Goal: Task Accomplishment & Management: Complete application form

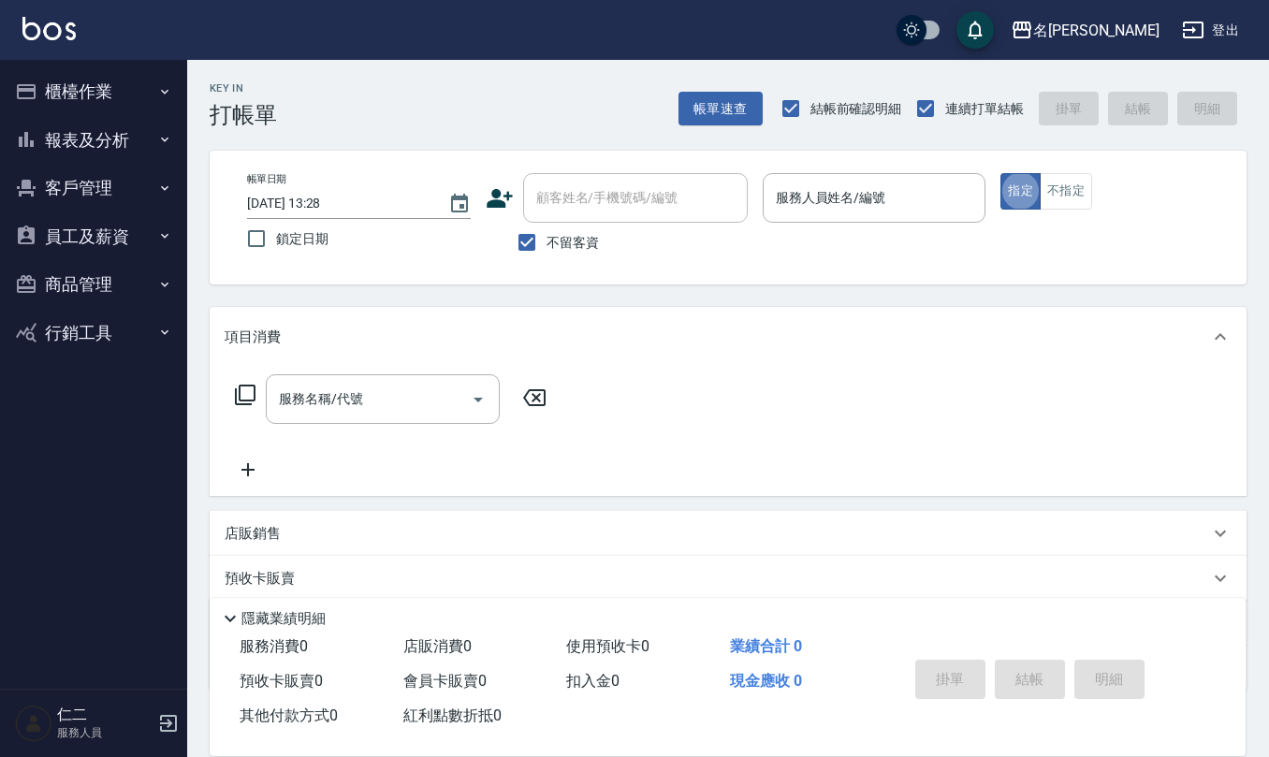
click at [810, 196] on div "服務人員姓名/編號 服務人員姓名/編號" at bounding box center [875, 198] width 224 height 50
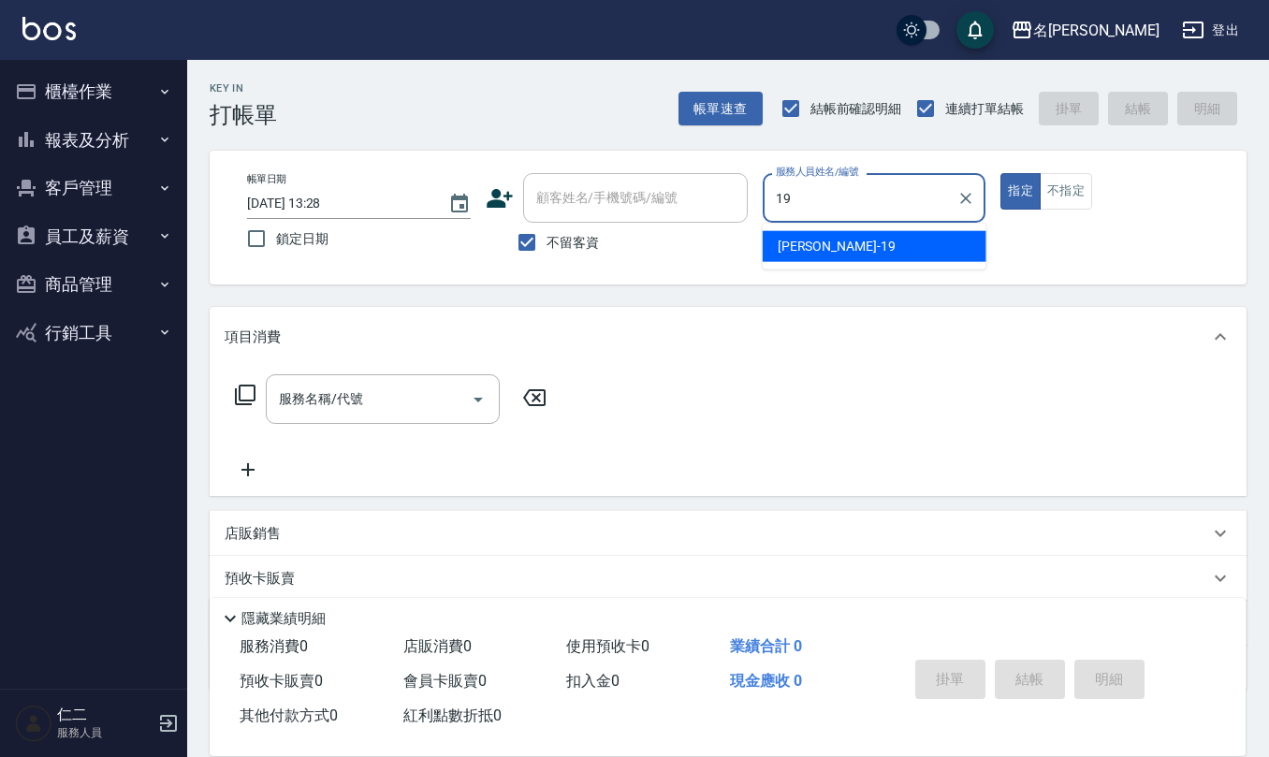
type input "[PERSON_NAME]-19"
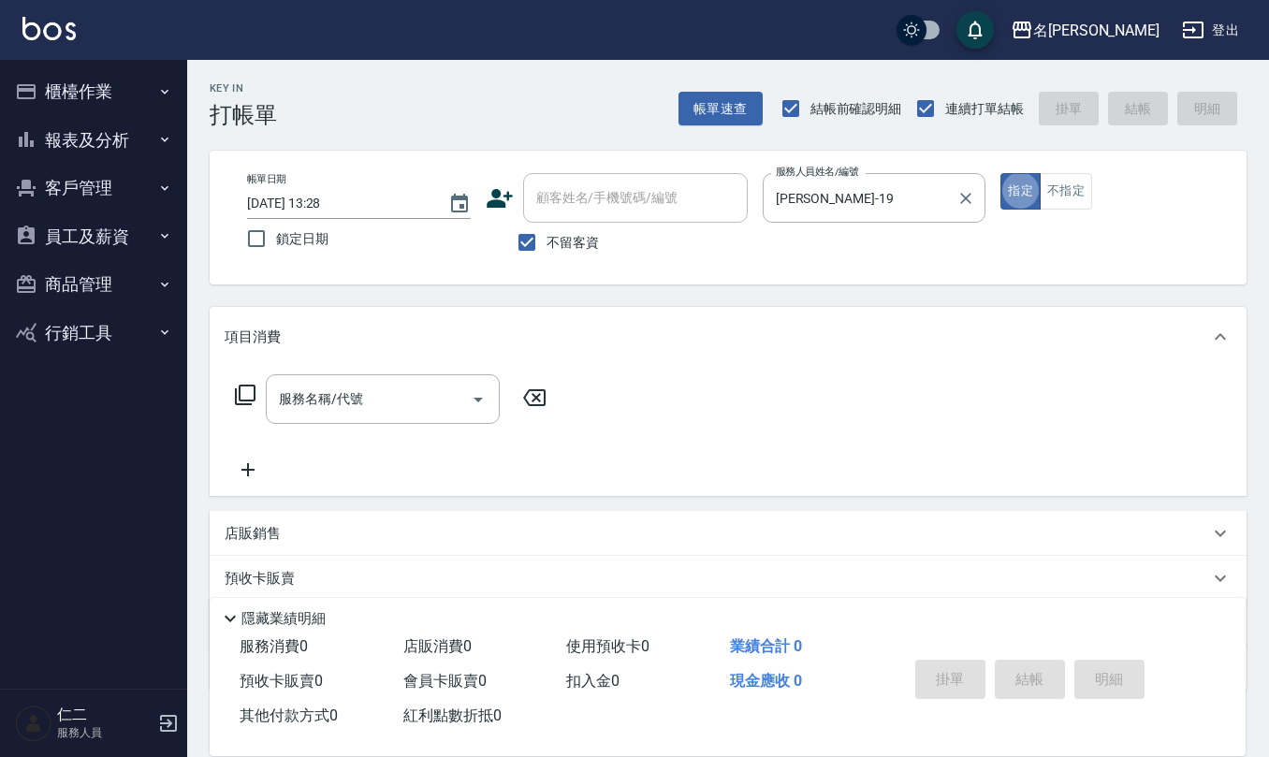
type button "true"
click at [975, 200] on button "Clear" at bounding box center [966, 198] width 26 height 26
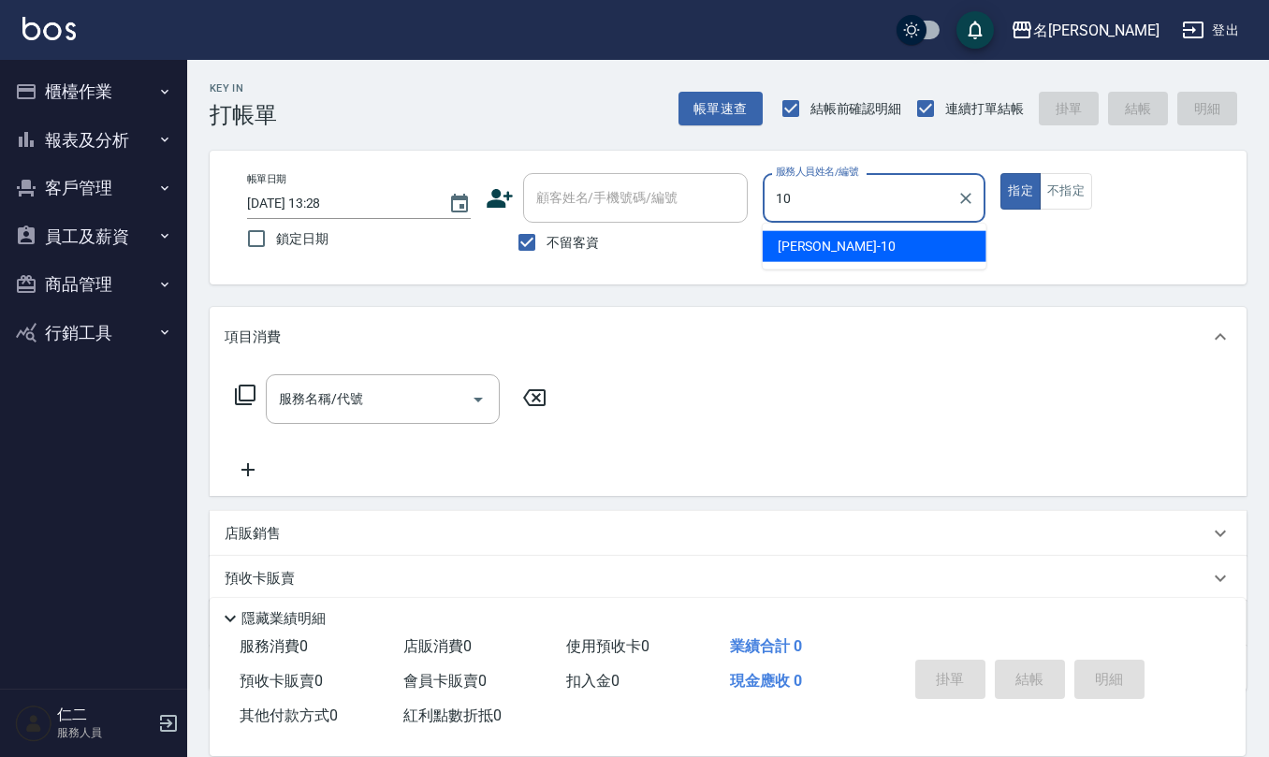
type input "[PERSON_NAME]-10"
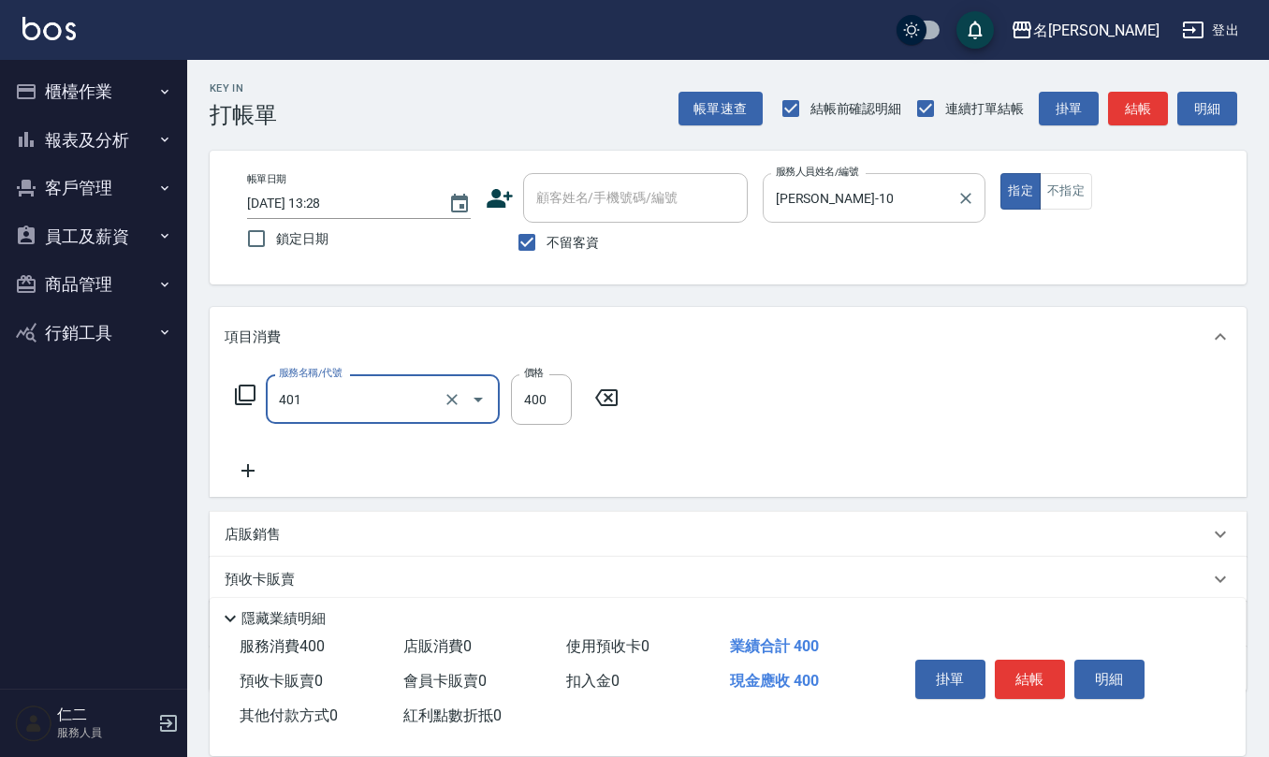
type input "剪髮(401)"
type input "405"
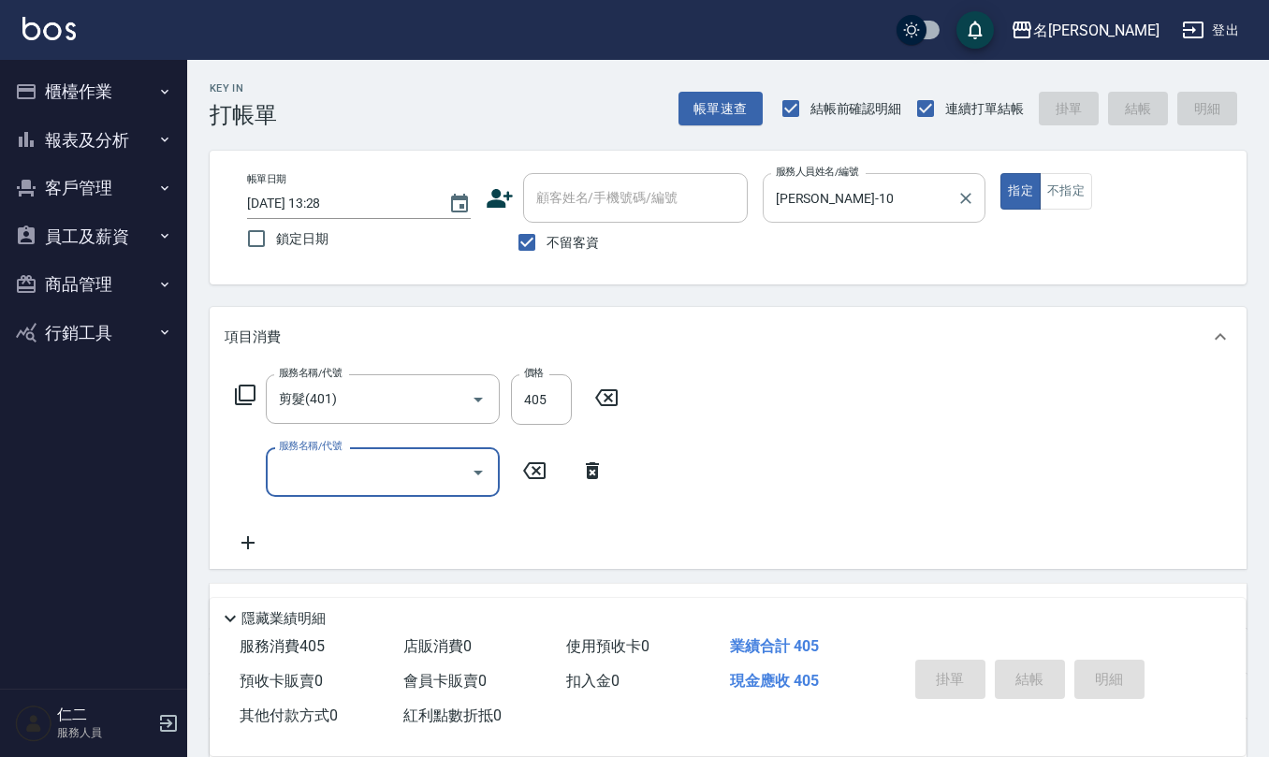
type input "[DATE] 16:10"
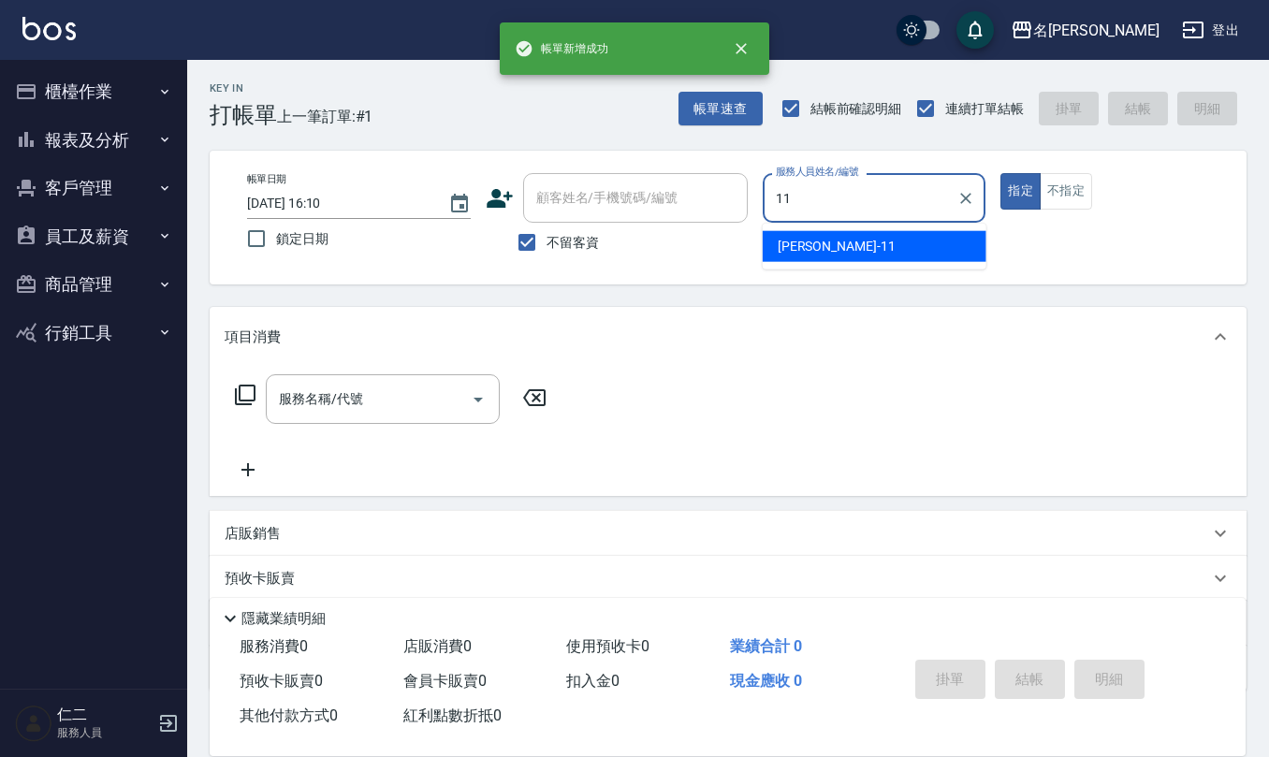
type input "[PERSON_NAME]橙-11"
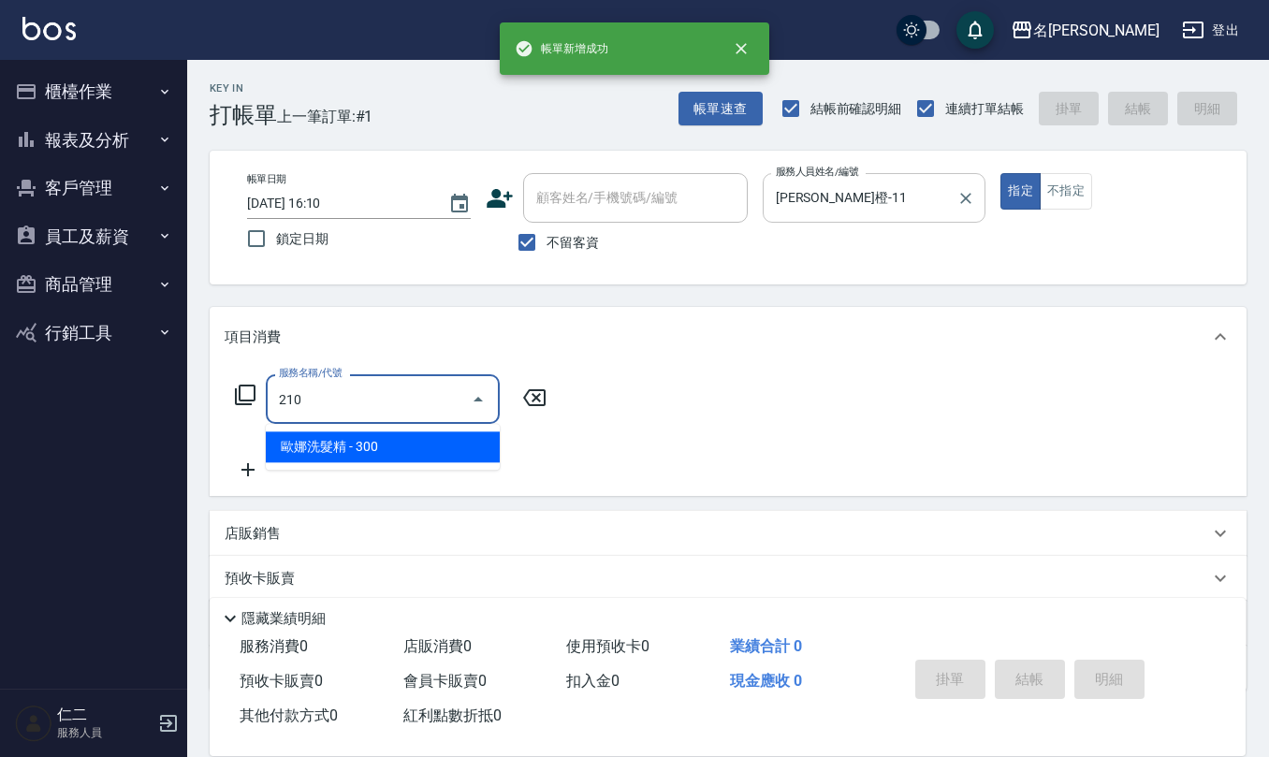
type input "[PERSON_NAME]洗髮精(210)"
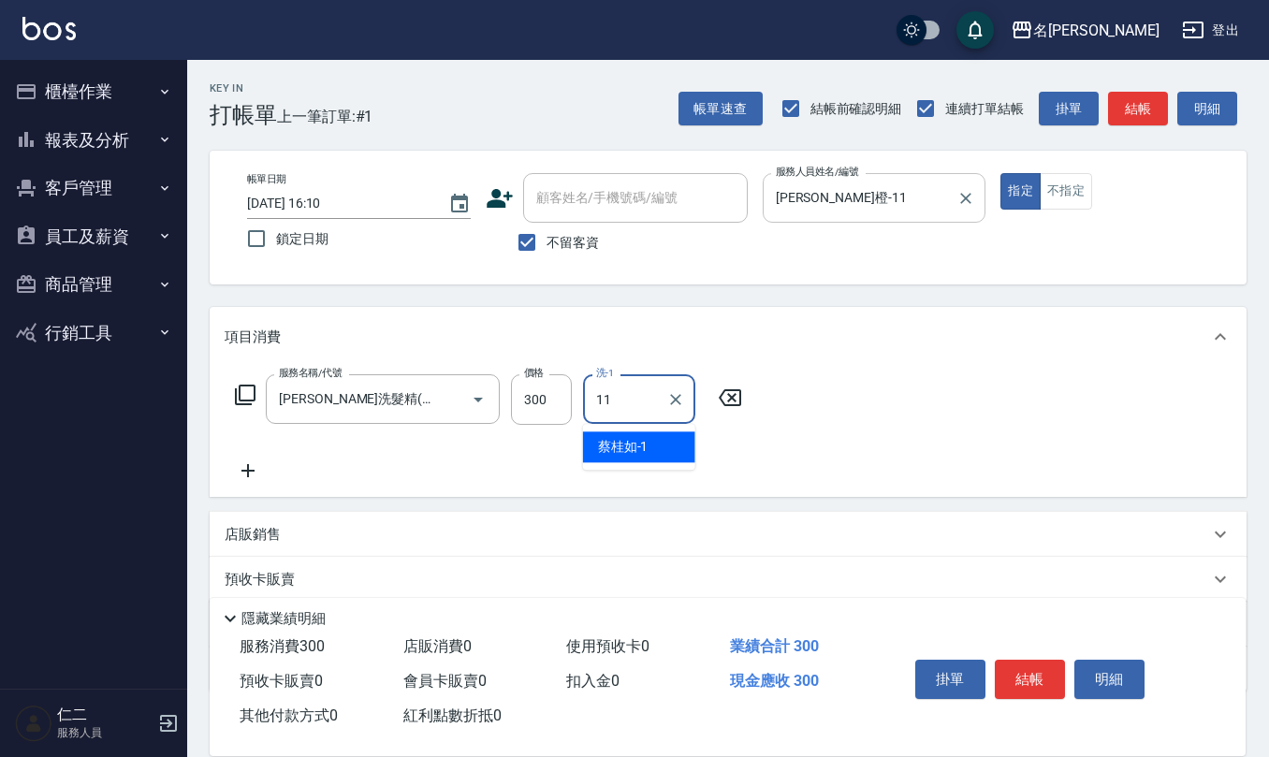
type input "[PERSON_NAME]橙-11"
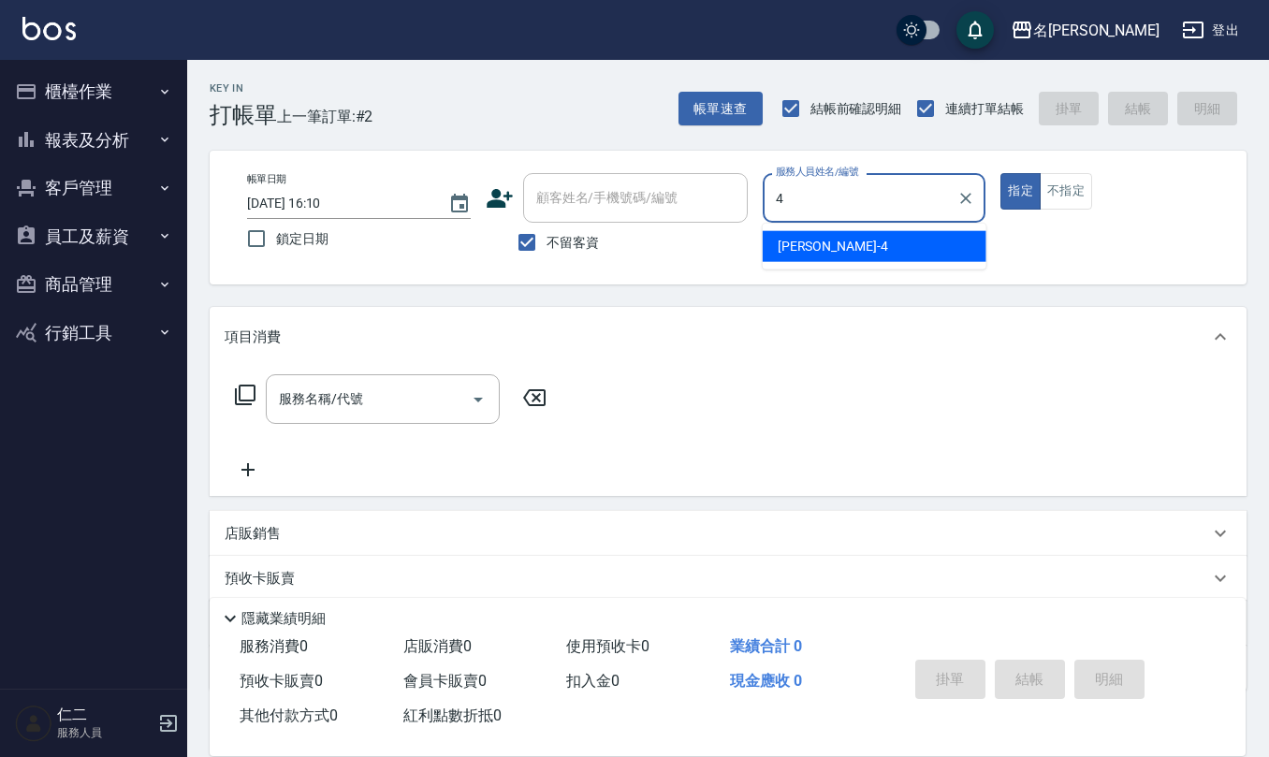
type input "陳章義-4"
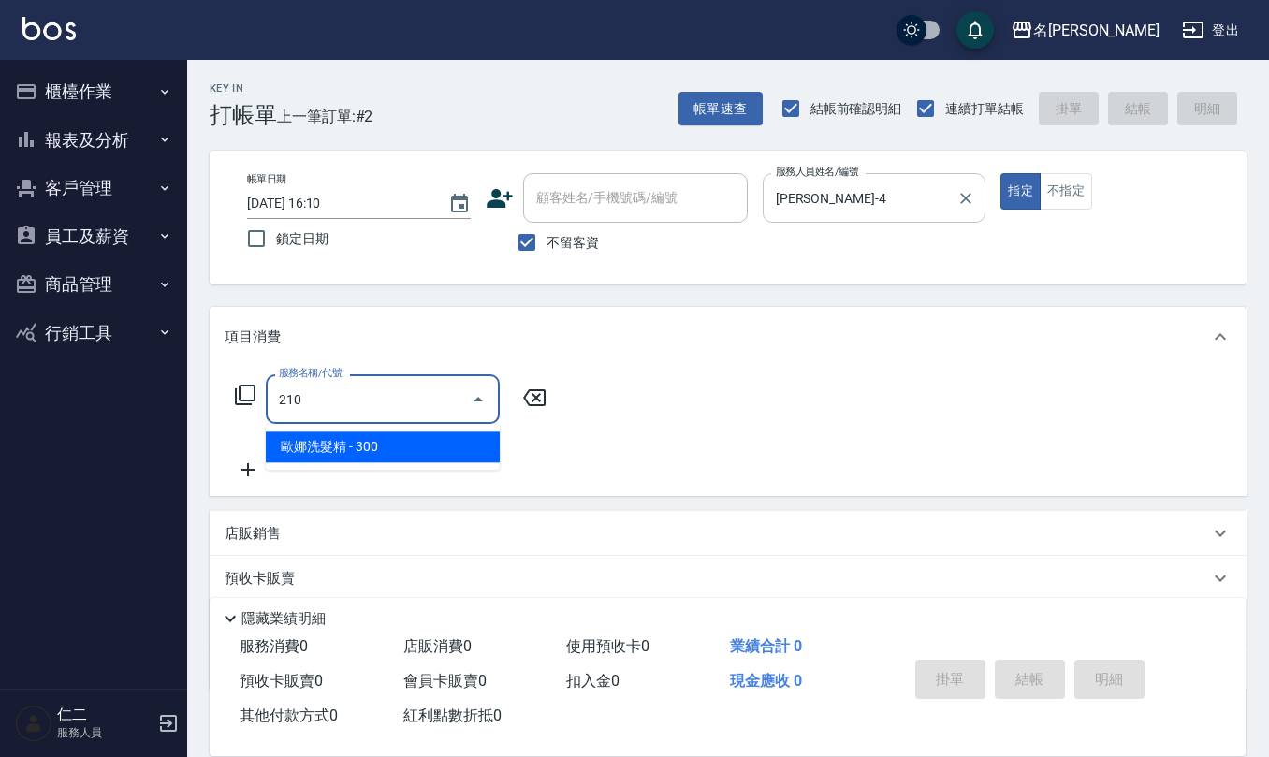
type input "[PERSON_NAME]洗髮精(210)"
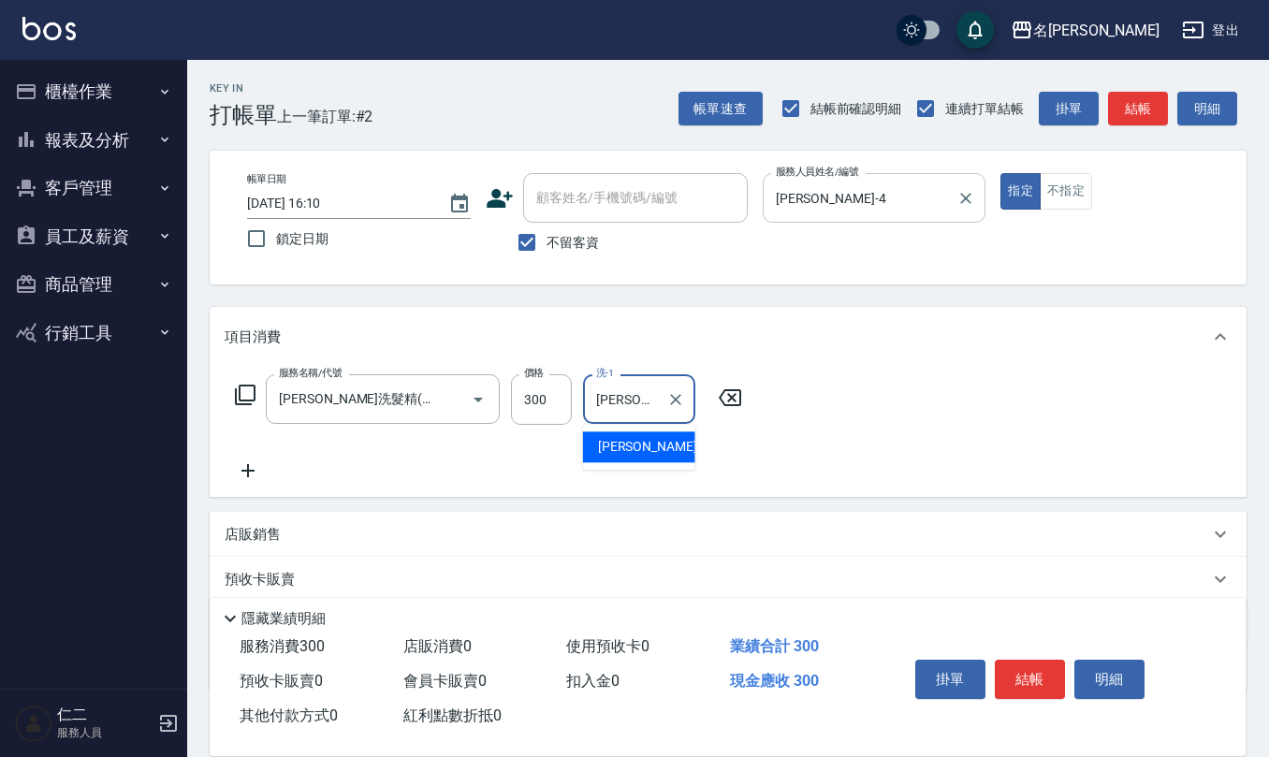
type input "[PERSON_NAME]-32"
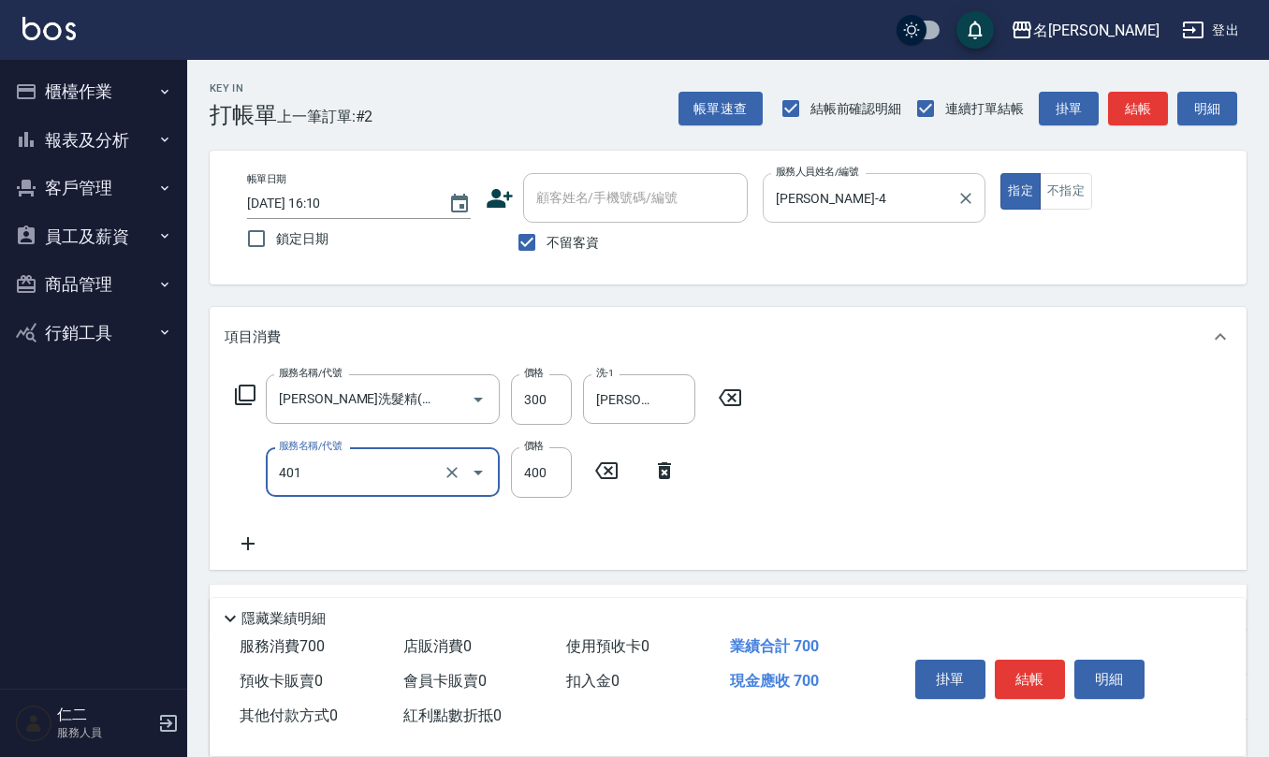
type input "剪髮(401)"
type input "450"
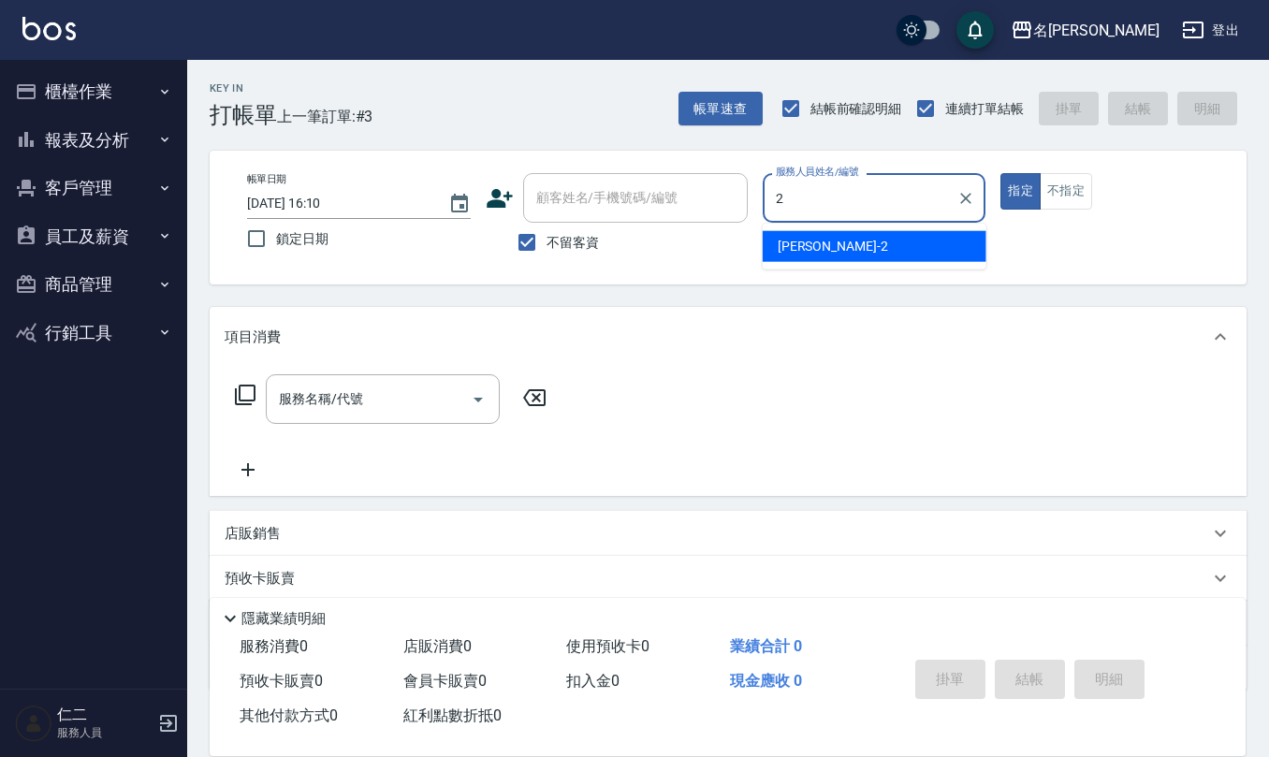
type input "[PERSON_NAME]-2"
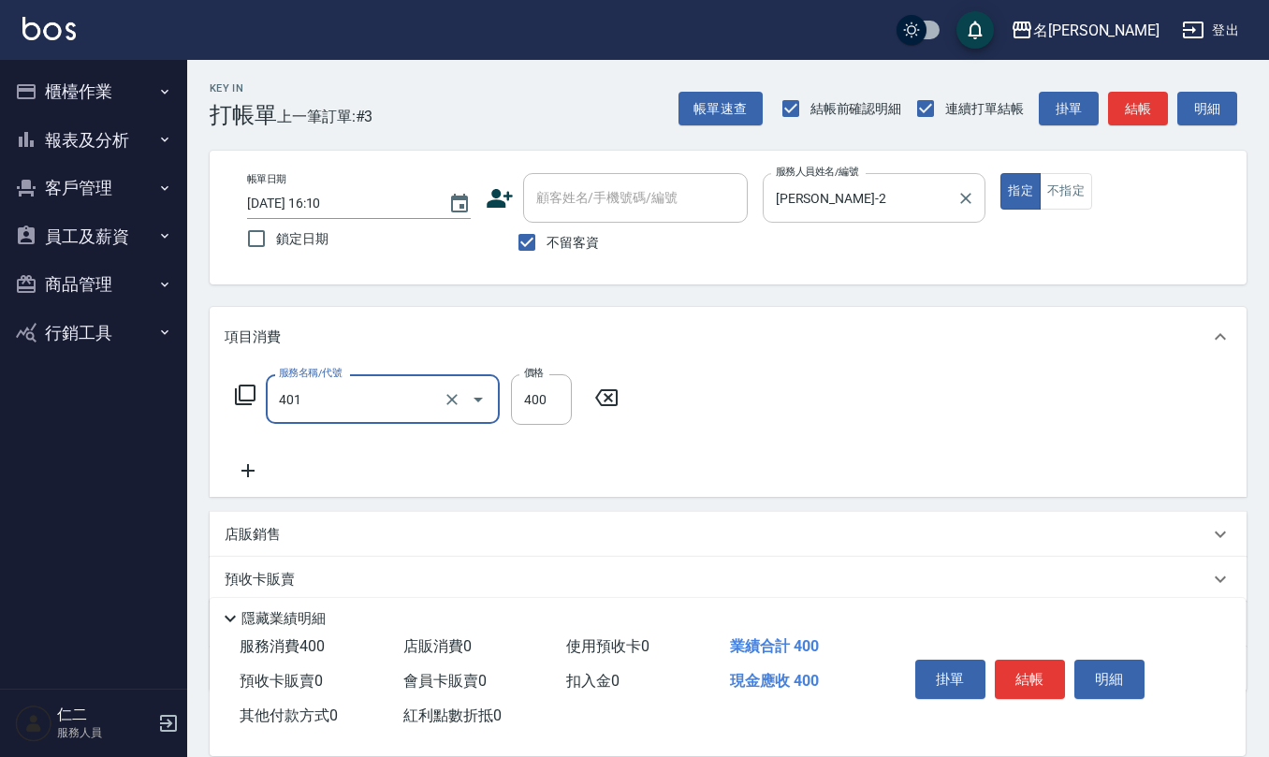
type input "剪髮(401)"
type input "350"
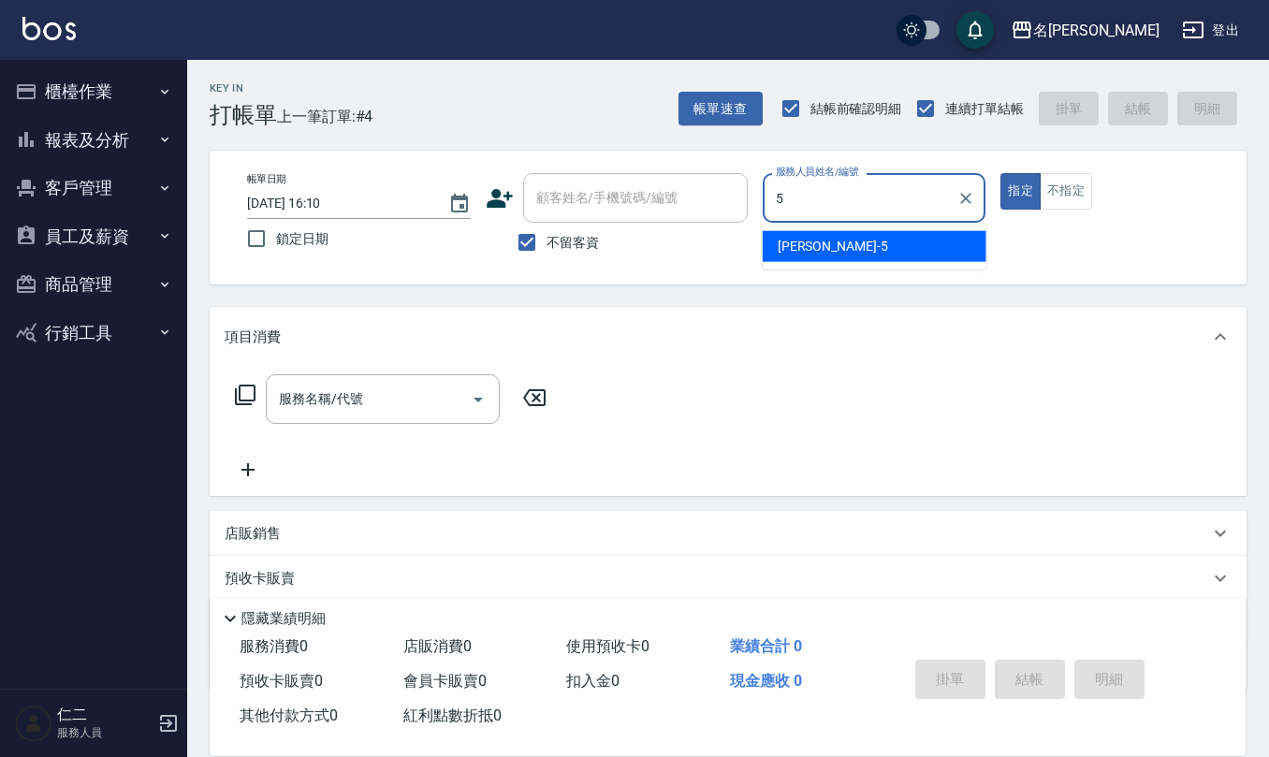
type input "[PERSON_NAME]5"
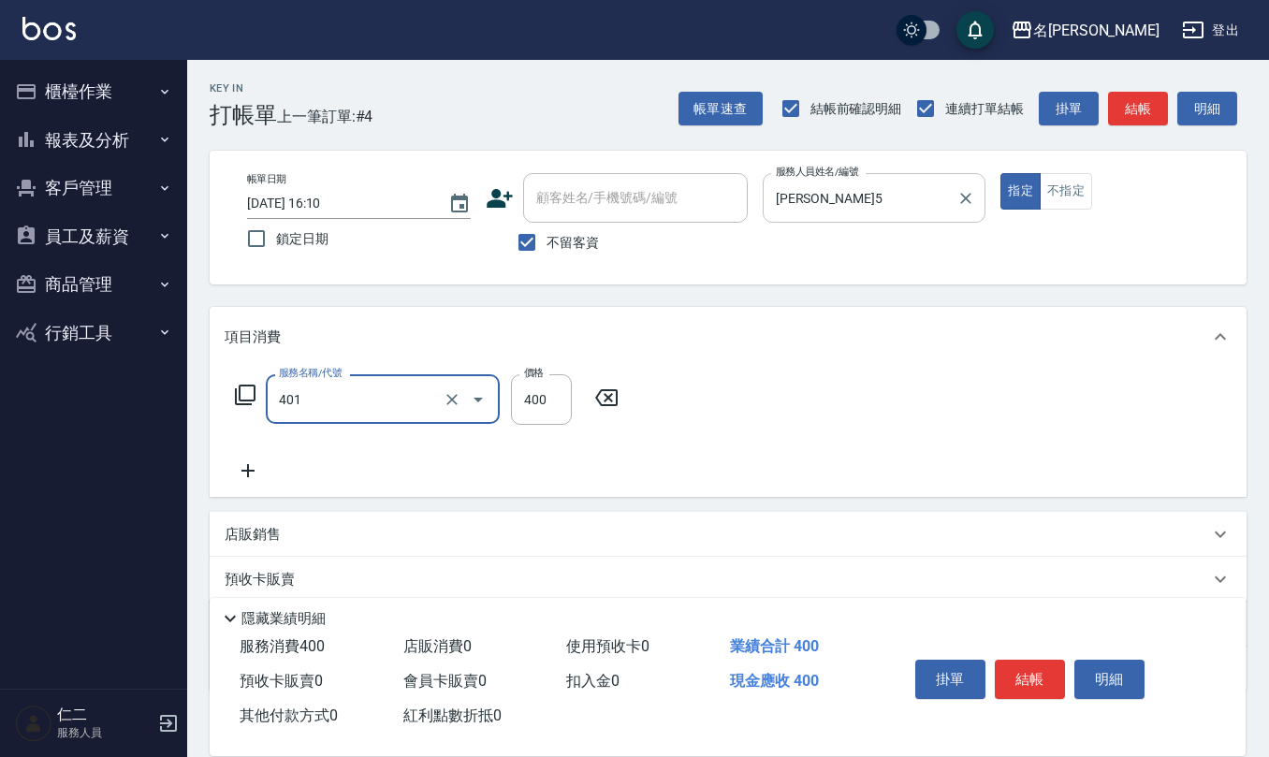
type input "剪髮(401)"
type input "250"
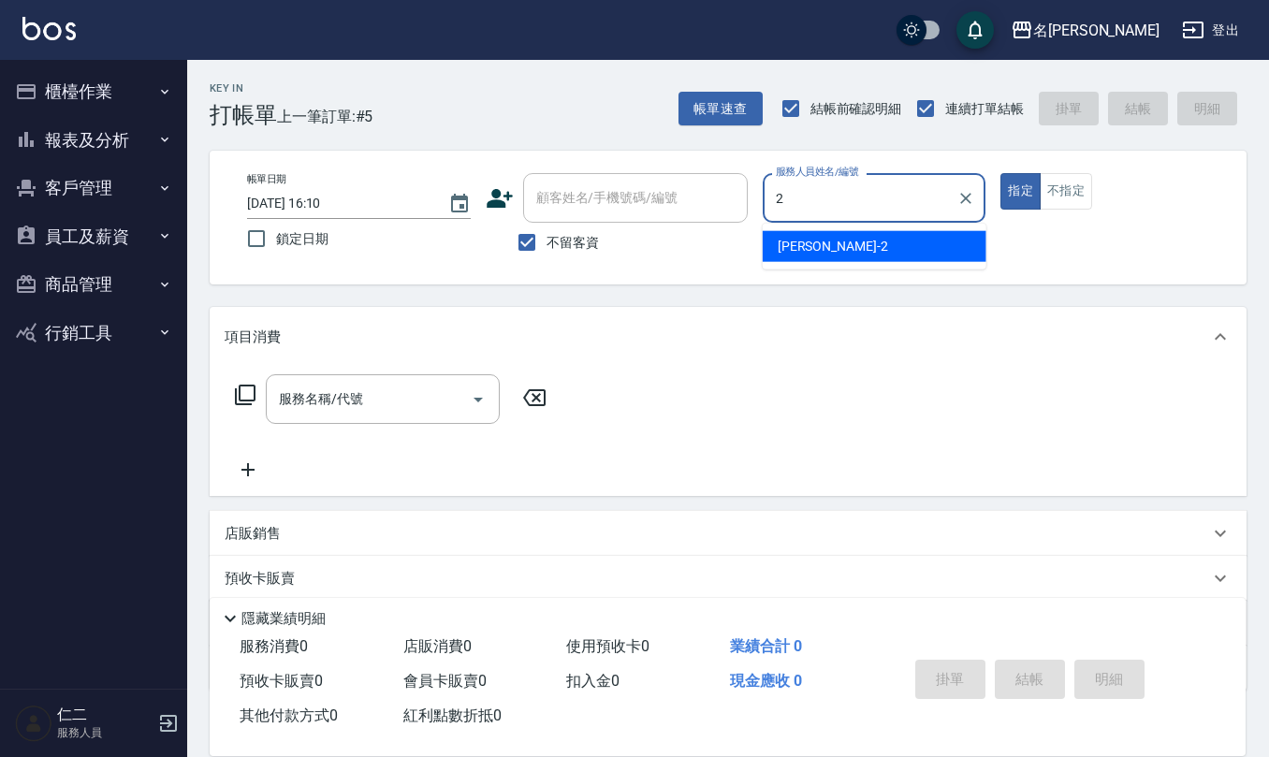
type input "[PERSON_NAME]-2"
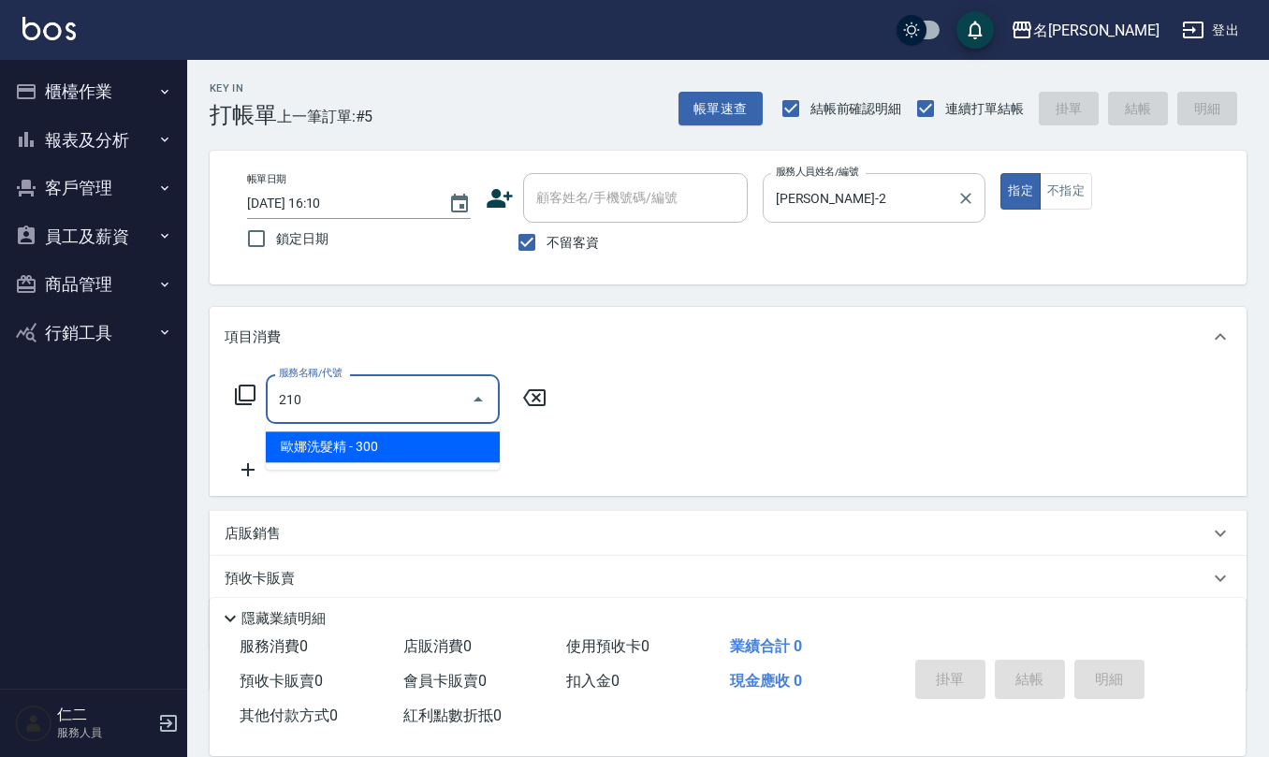
type input "[PERSON_NAME]洗髮精(210)"
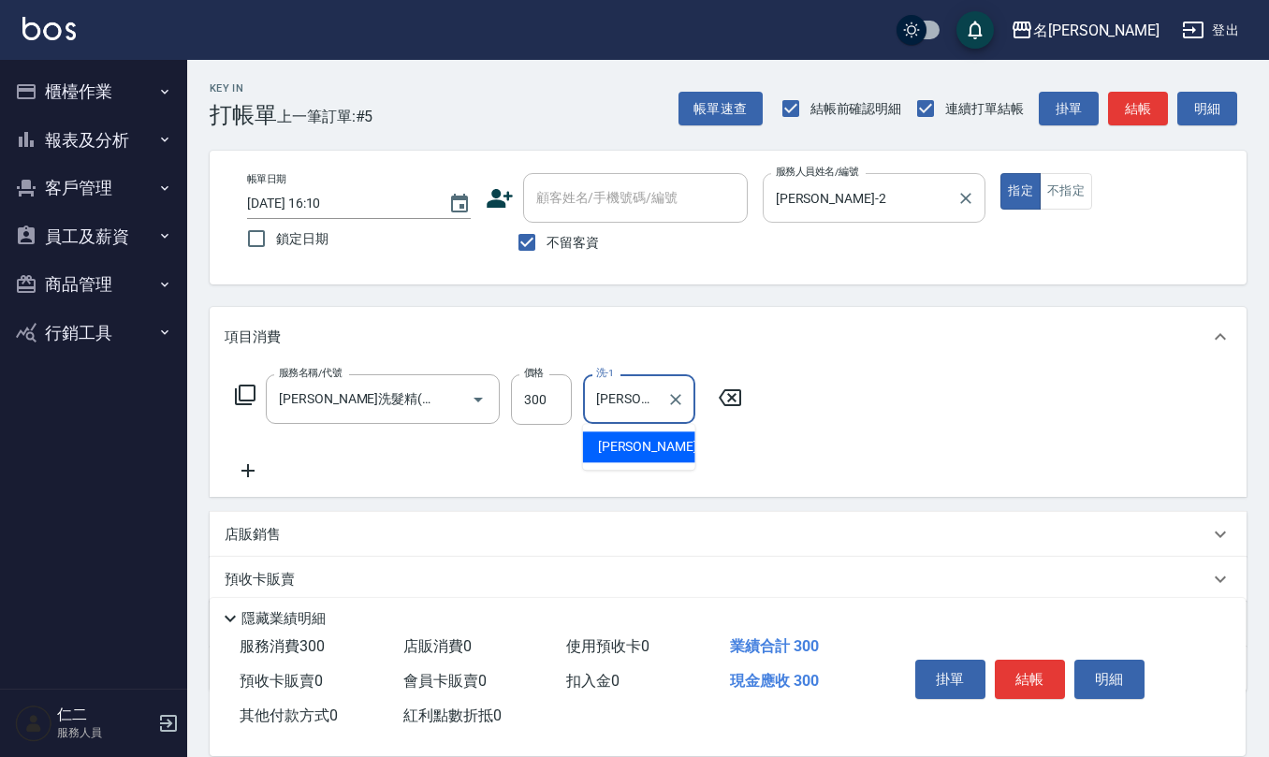
type input "[PERSON_NAME]橙-11"
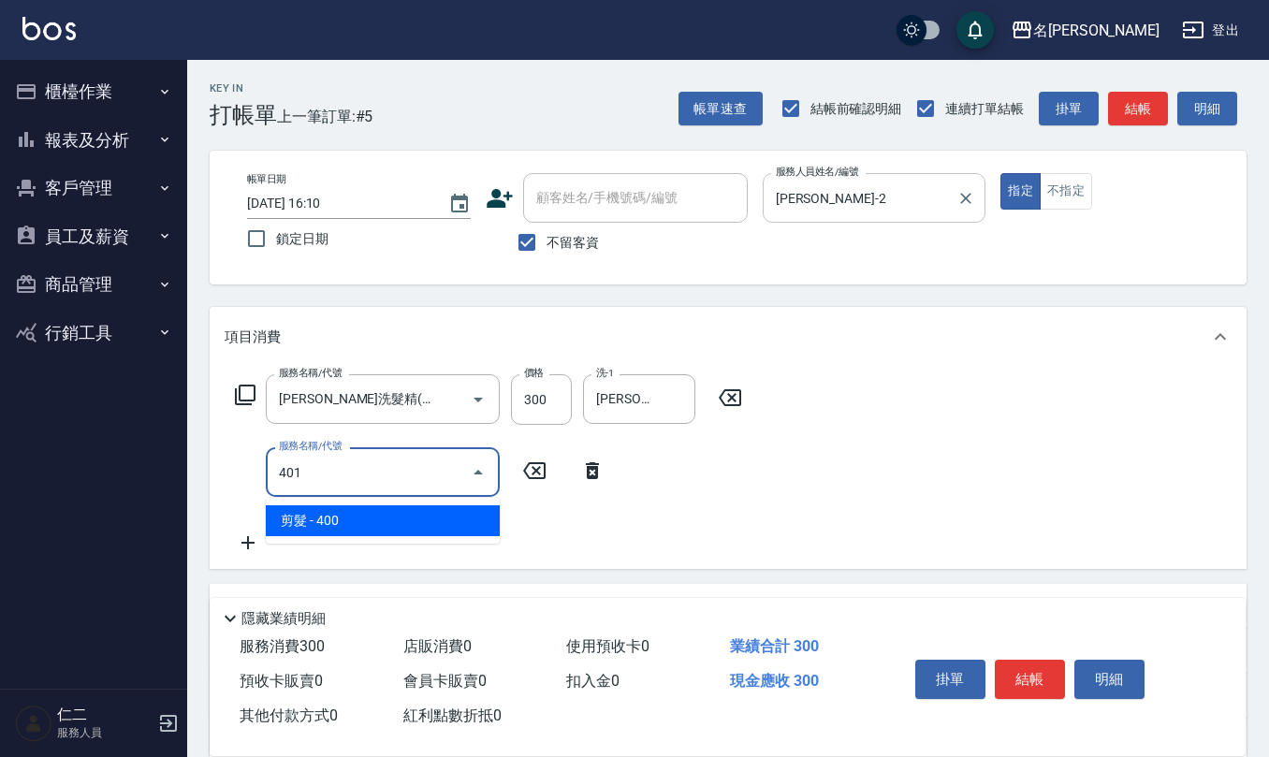
type input "剪髮(401)"
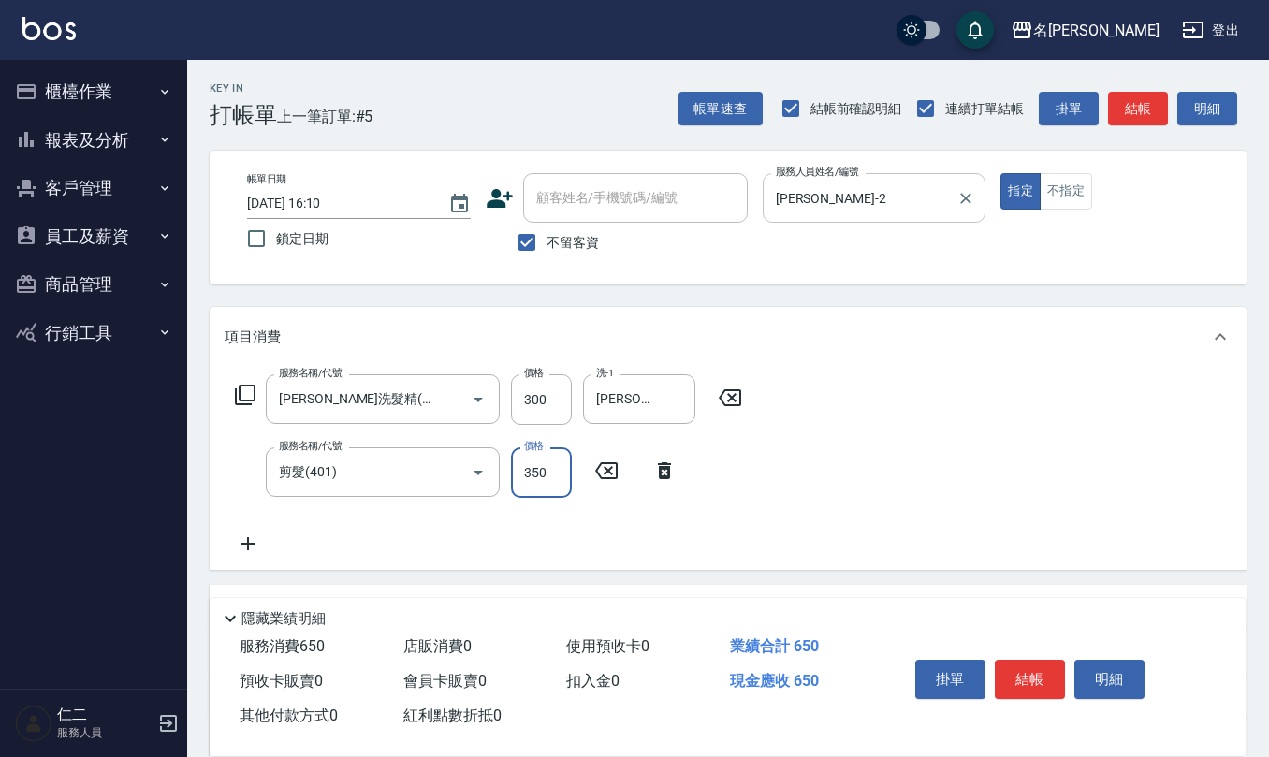
type input "350"
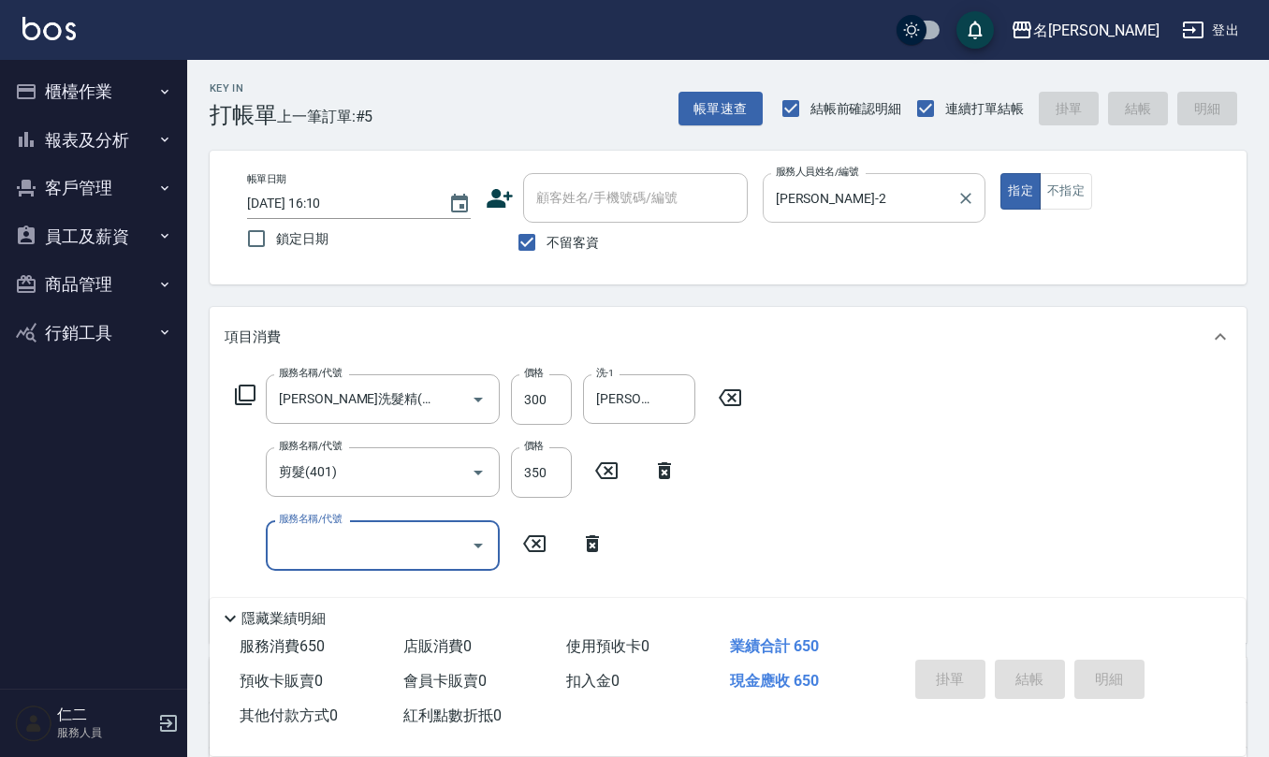
type input "2025/09/14 16:11"
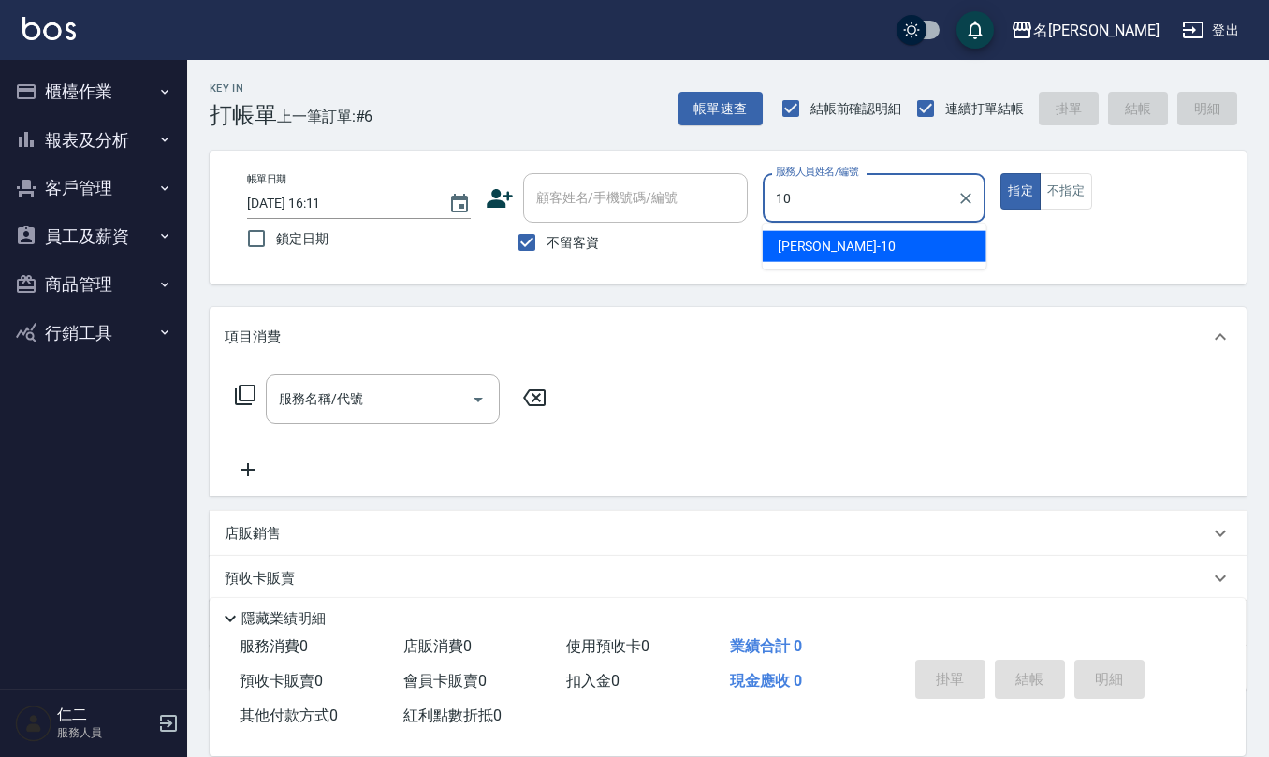
type input "[PERSON_NAME]-10"
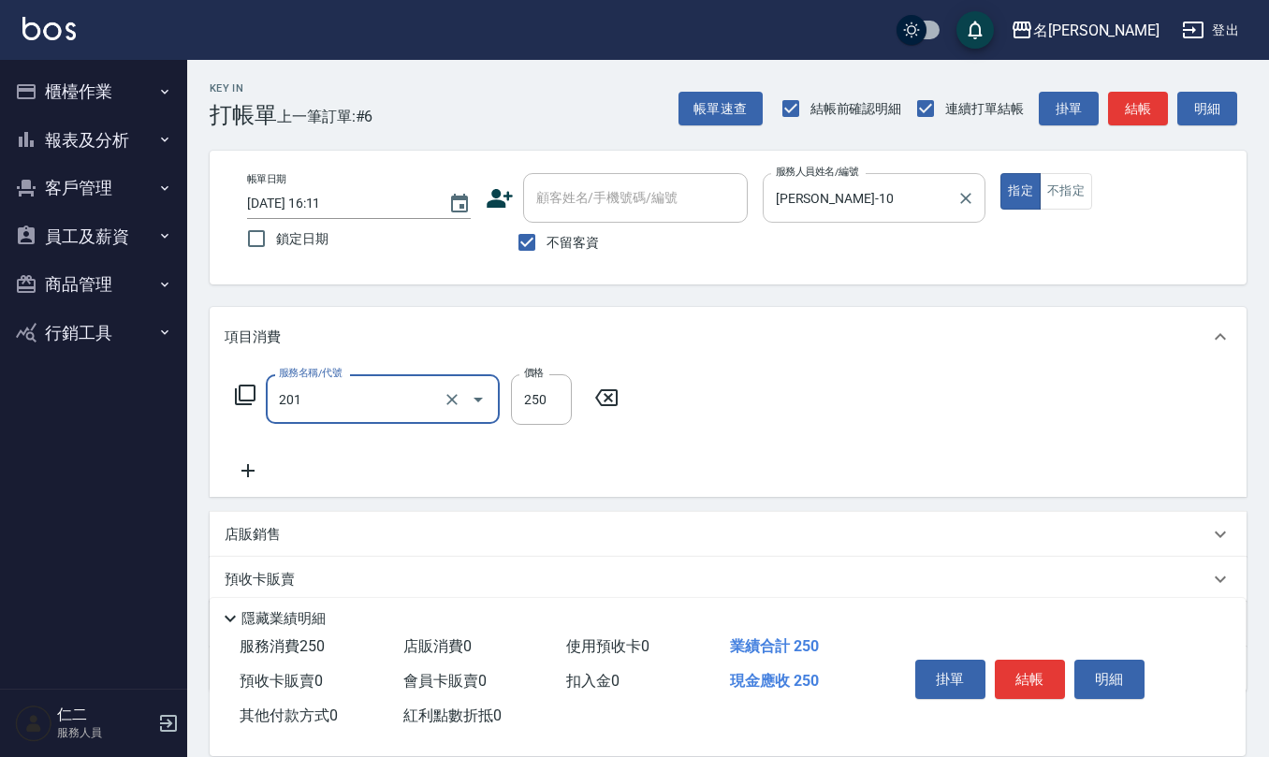
type input "洗髮(201)"
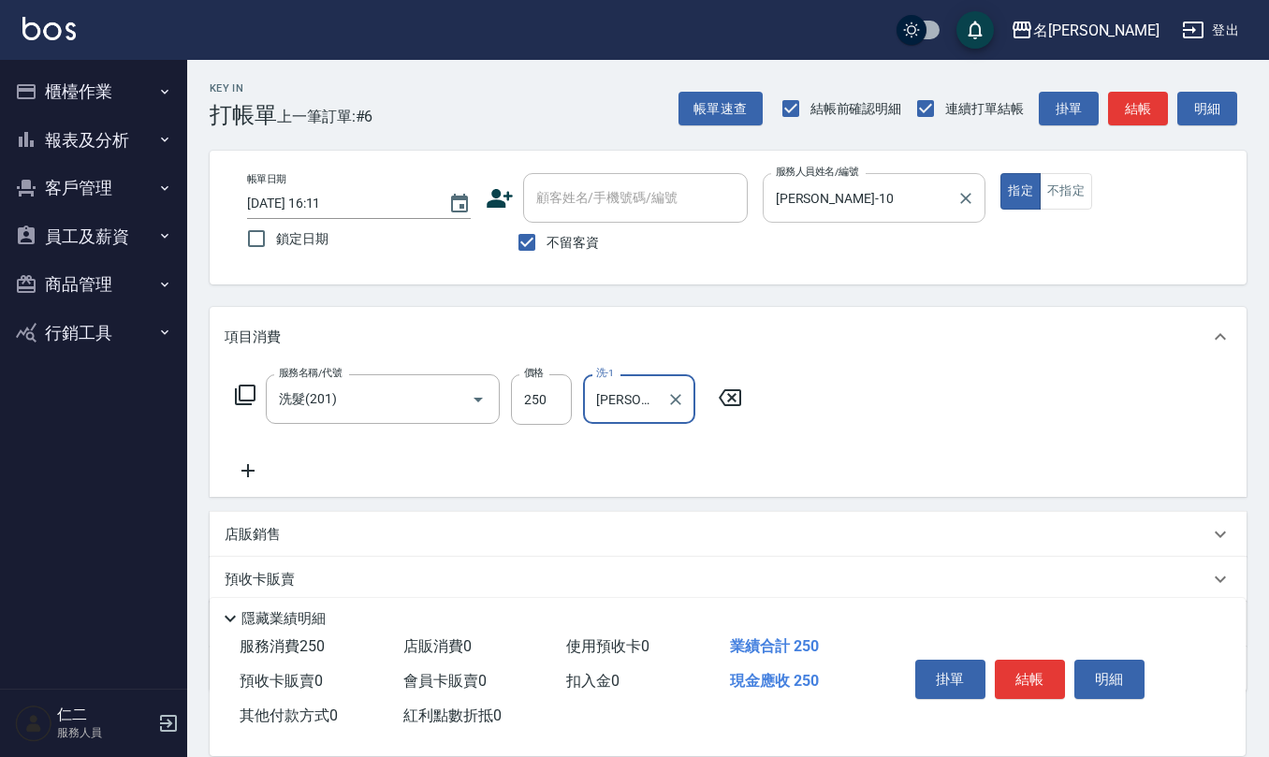
type input "[PERSON_NAME]5"
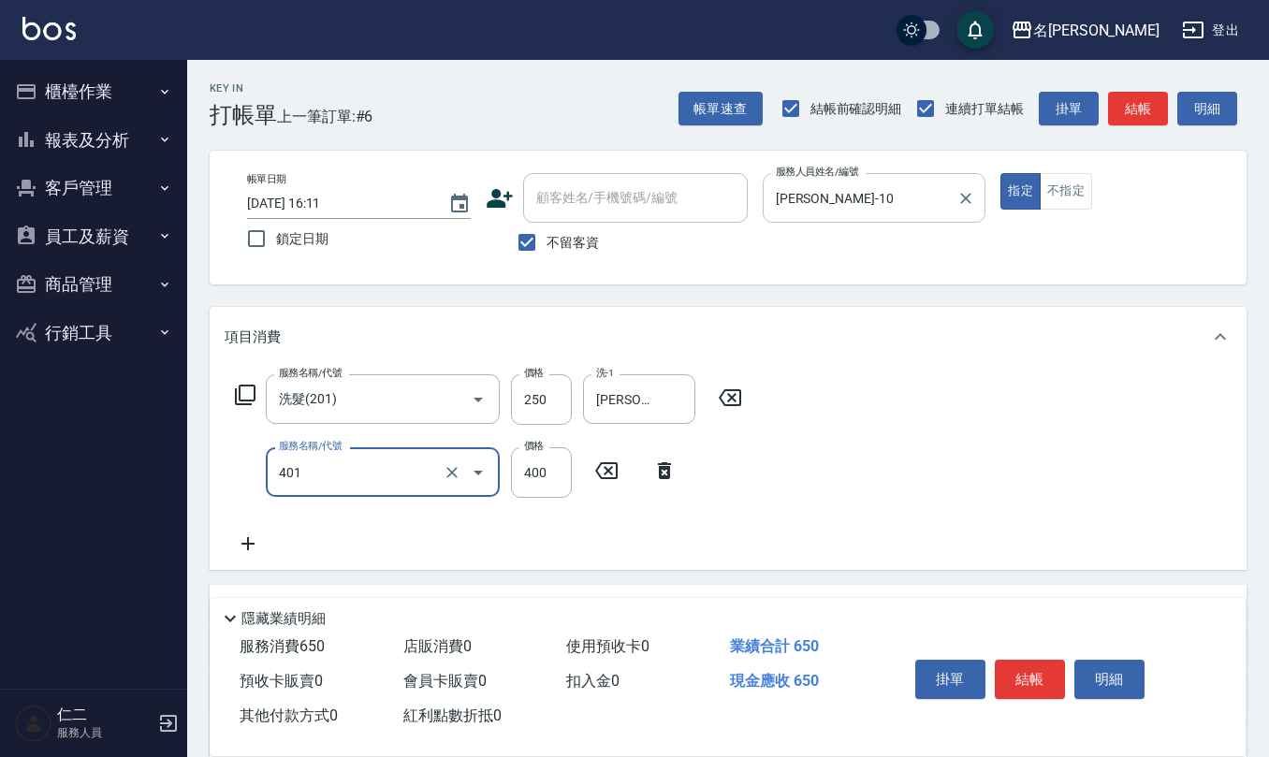
type input "剪髮(401)"
type input "405"
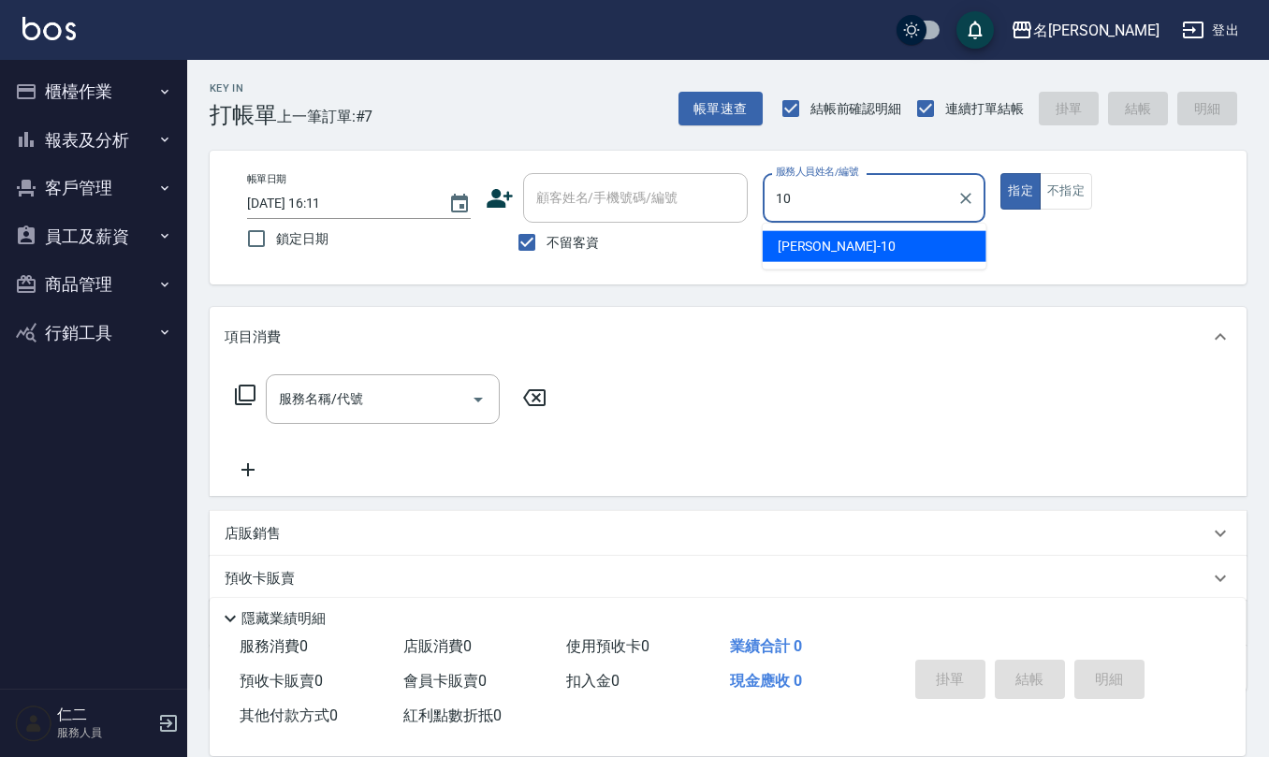
type input "[PERSON_NAME]-10"
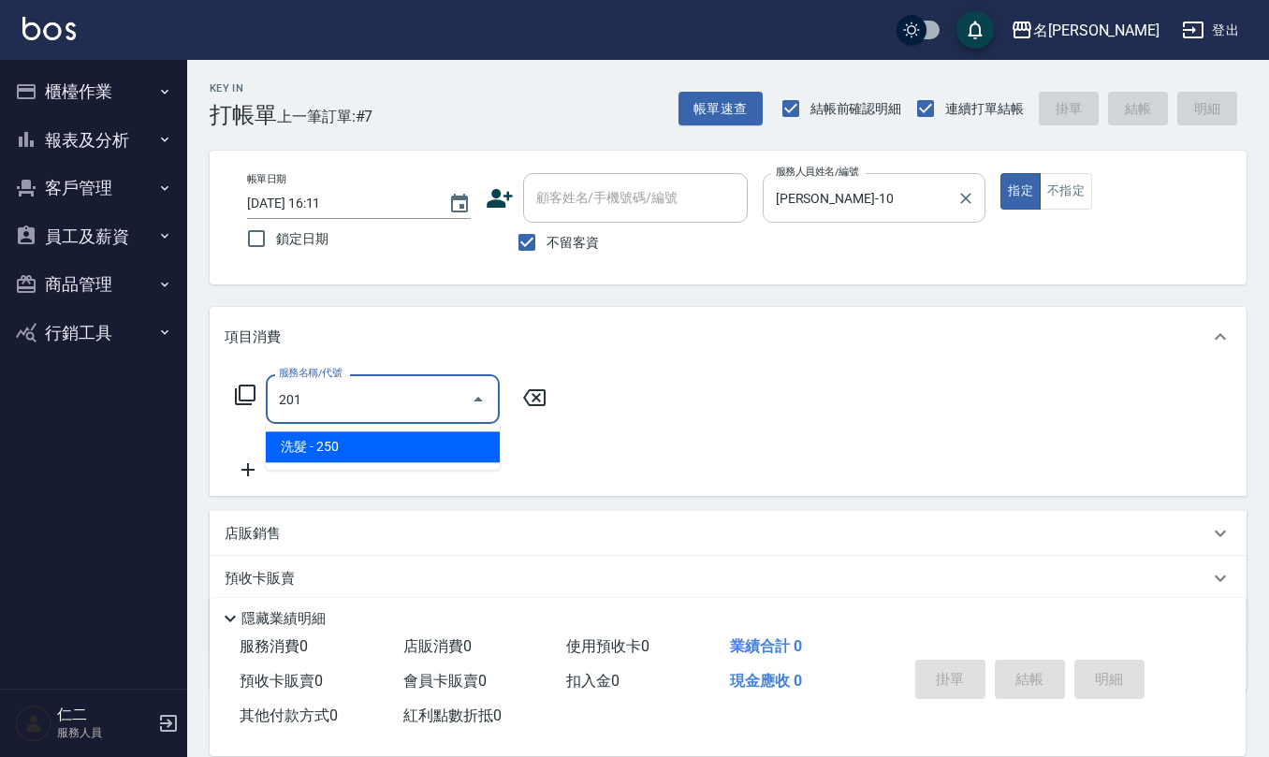
type input "洗髮(201)"
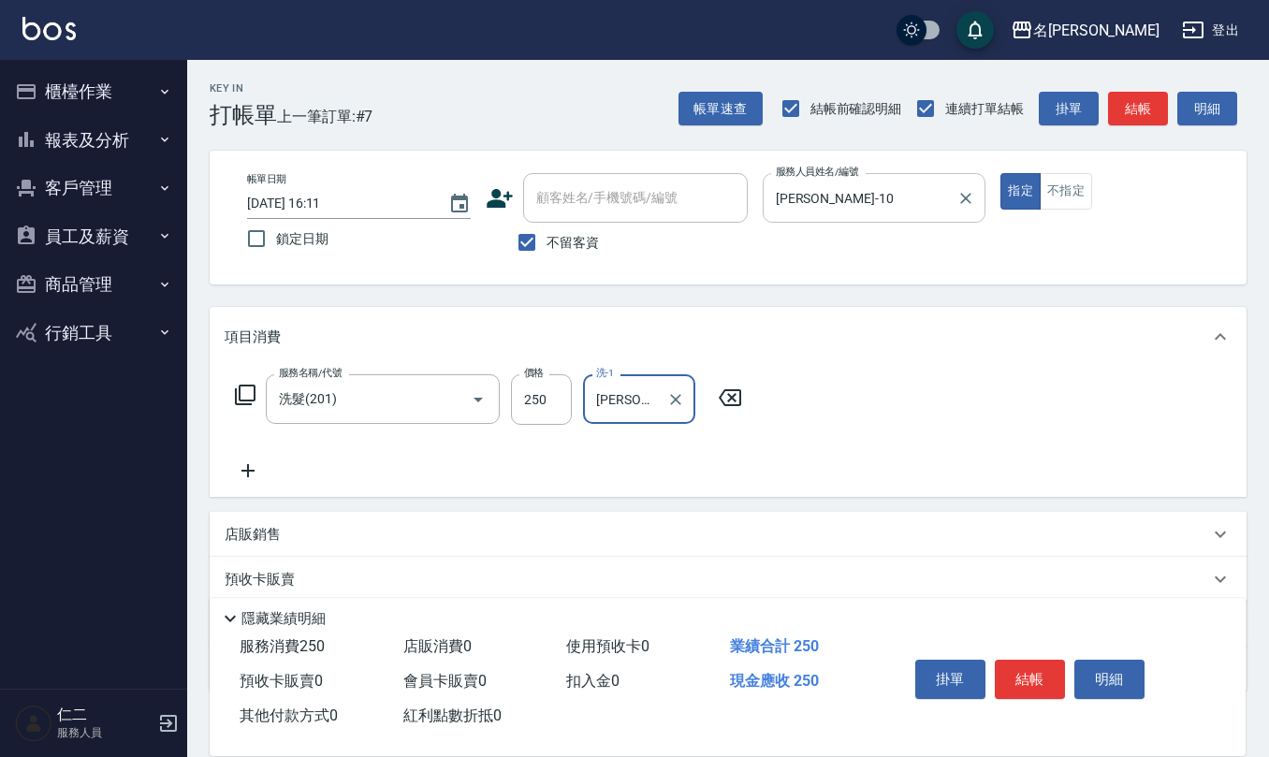
type input "[PERSON_NAME]5"
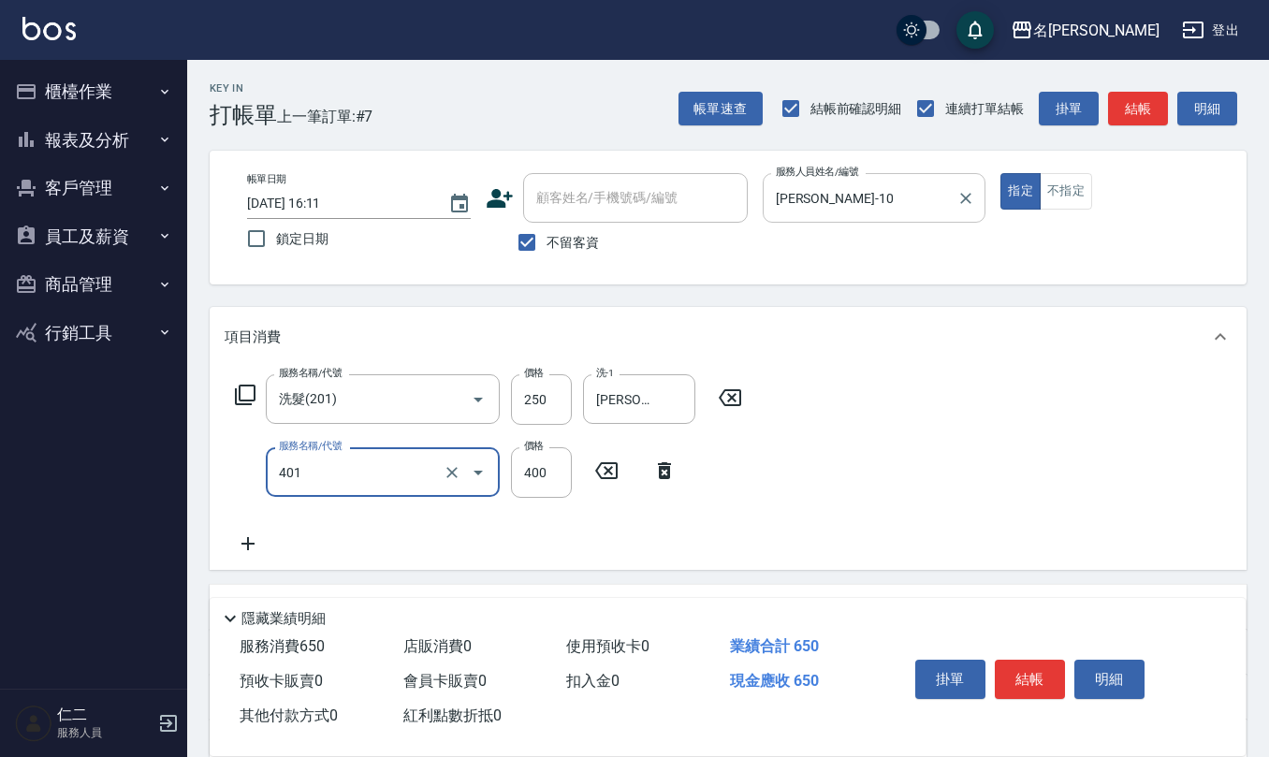
type input "剪髮(401)"
type input "405"
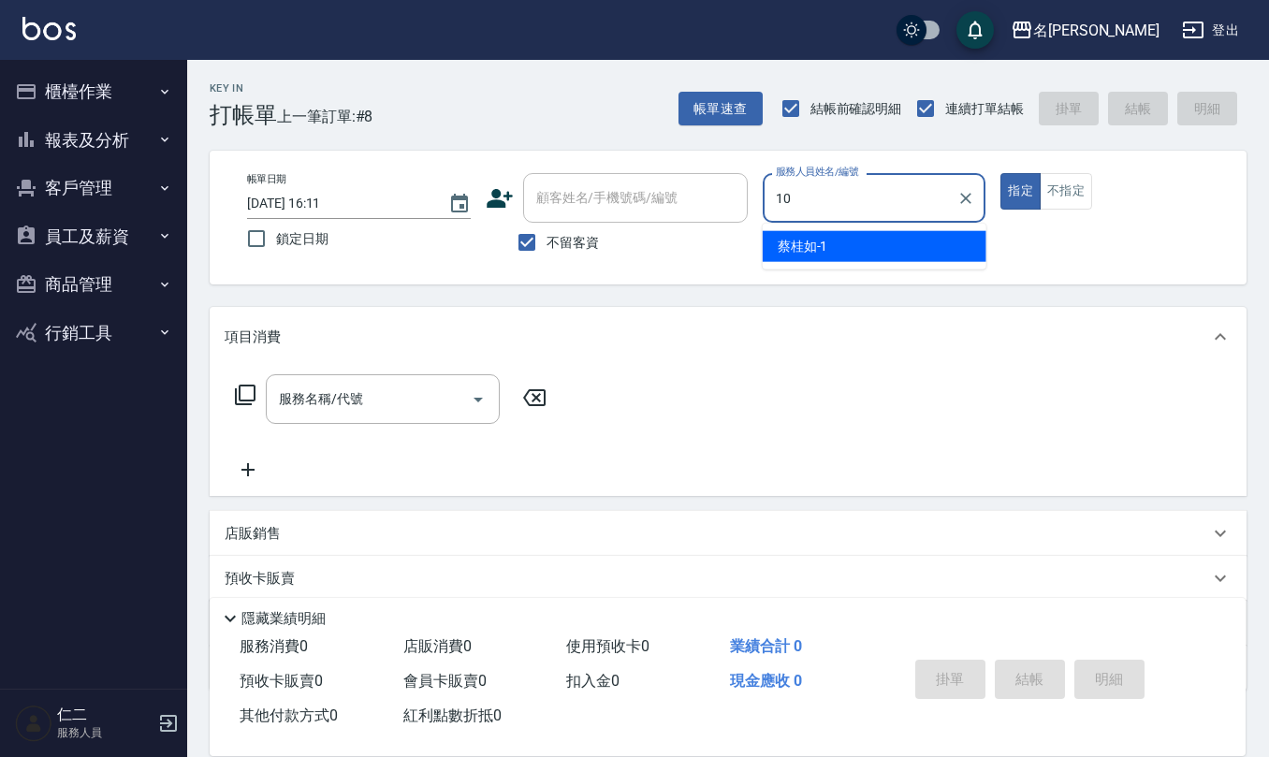
type input "[PERSON_NAME]-10"
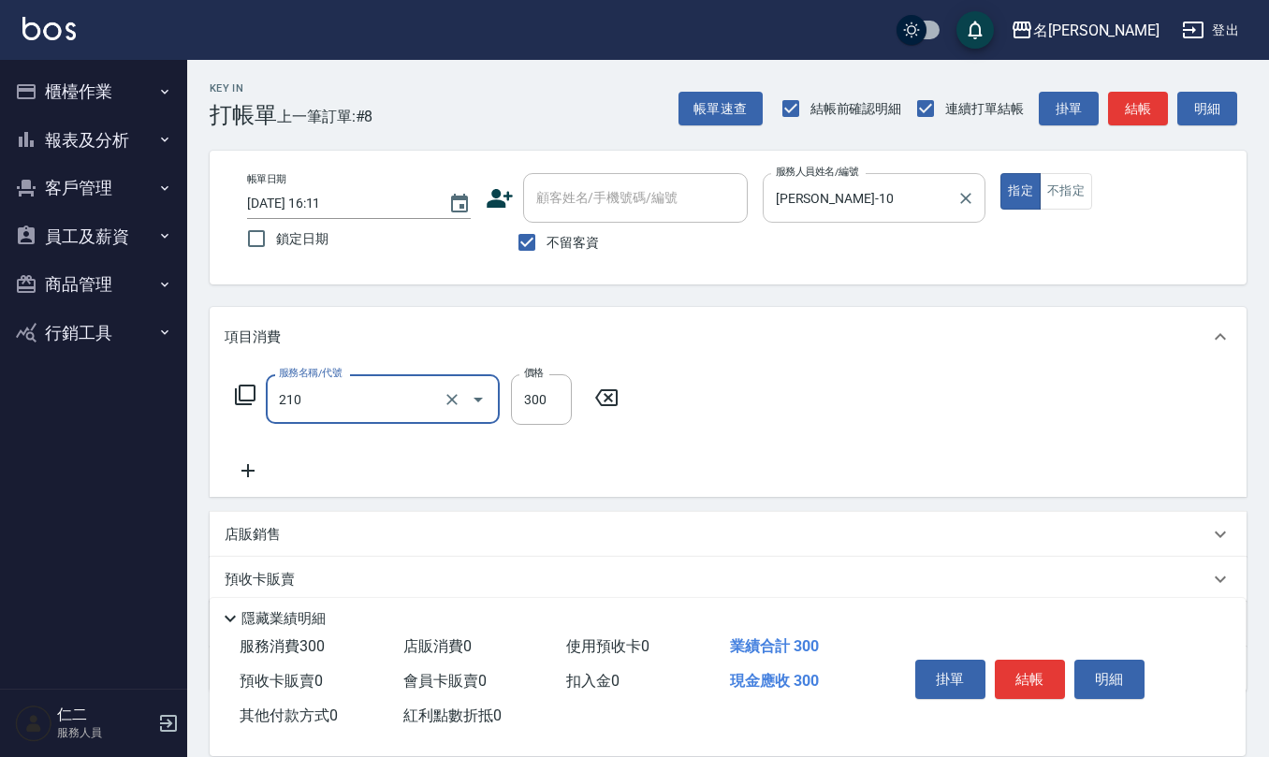
type input "[PERSON_NAME]洗髮精(210)"
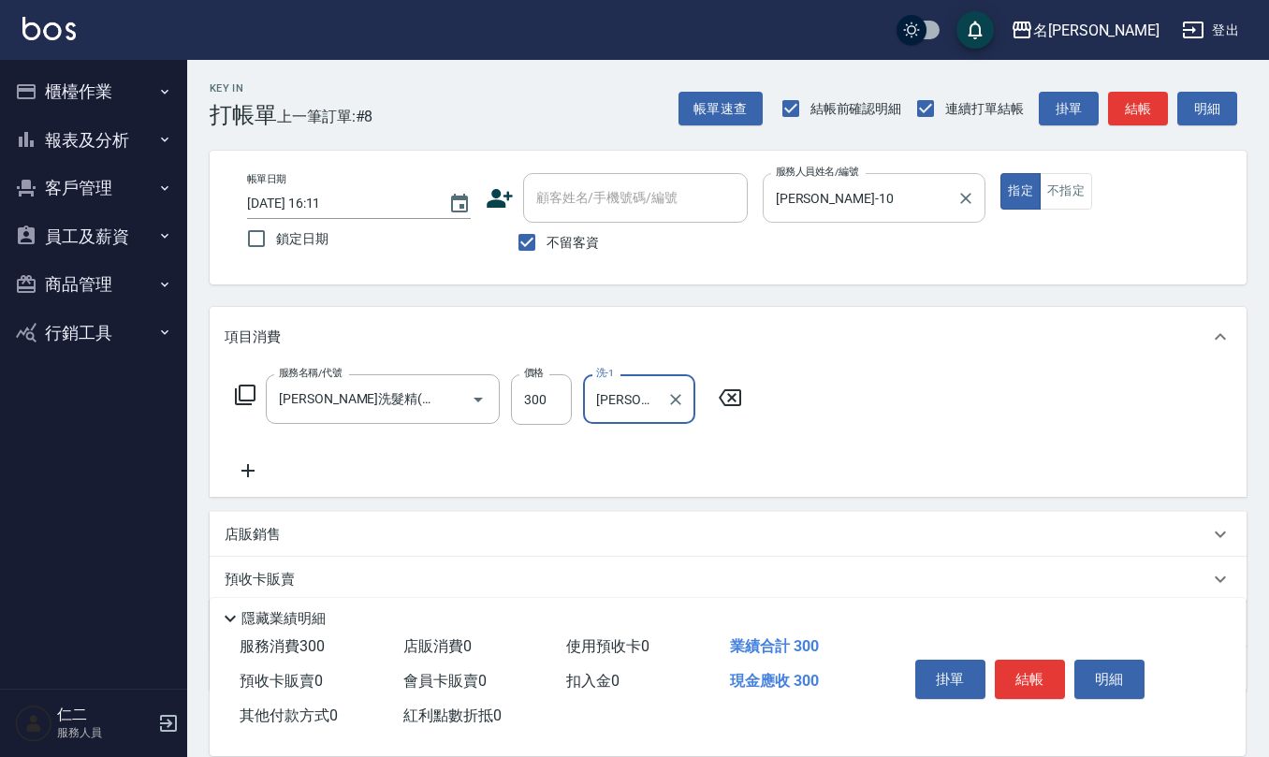
type input "[PERSON_NAME]-28"
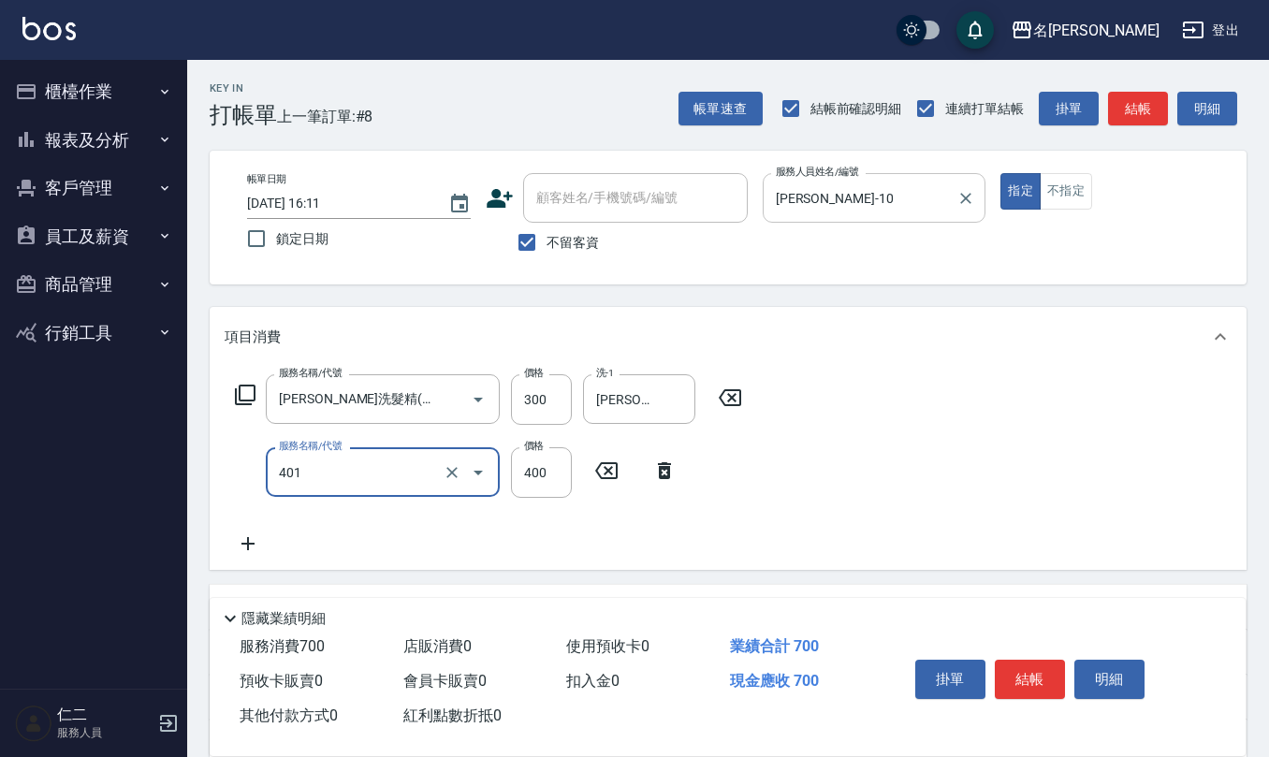
type input "剪髮(401)"
type input "405"
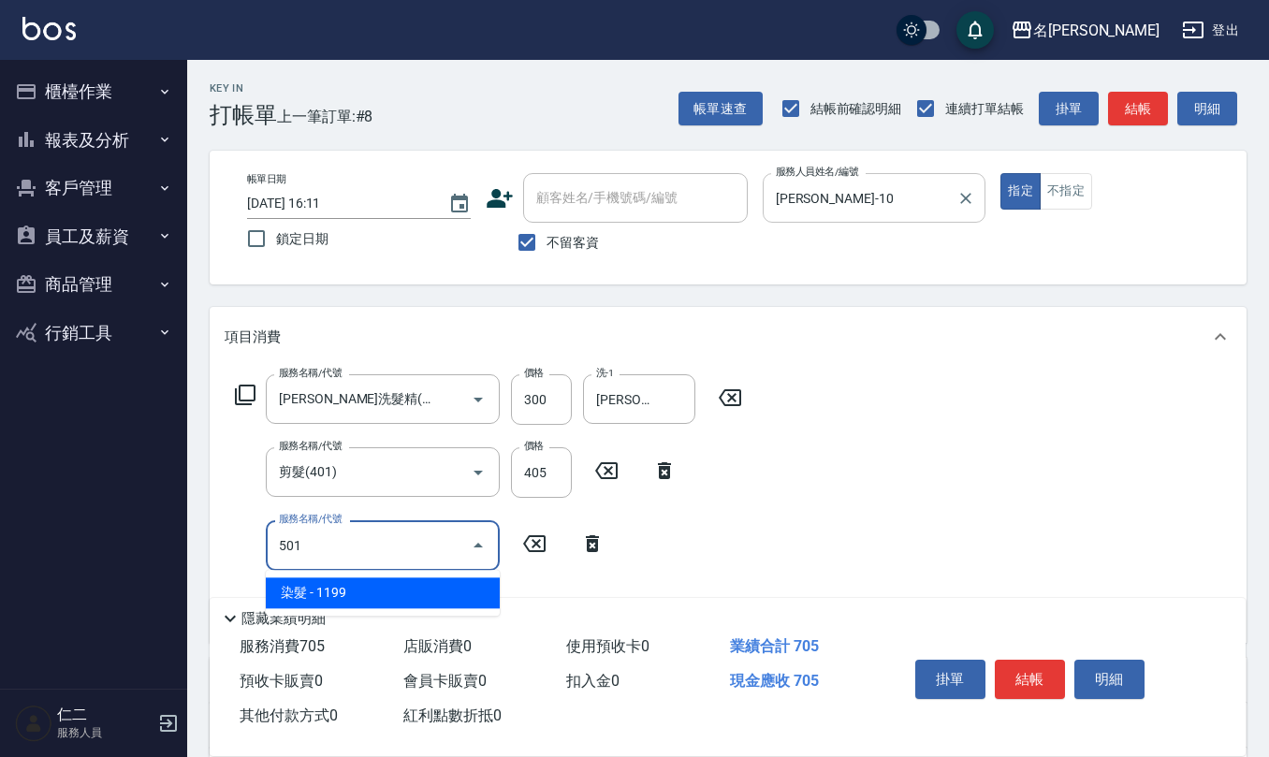
type input "染髮(501)"
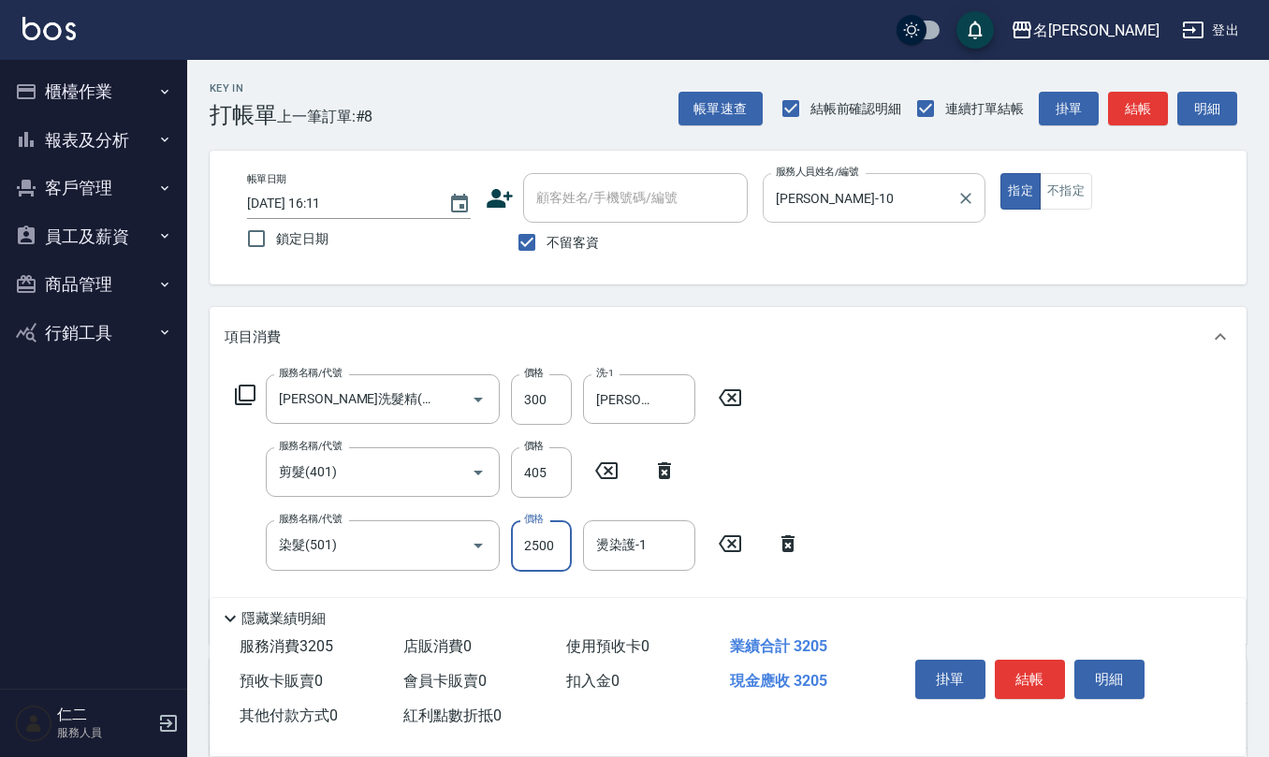
type input "2500"
type input "[PERSON_NAME]-28"
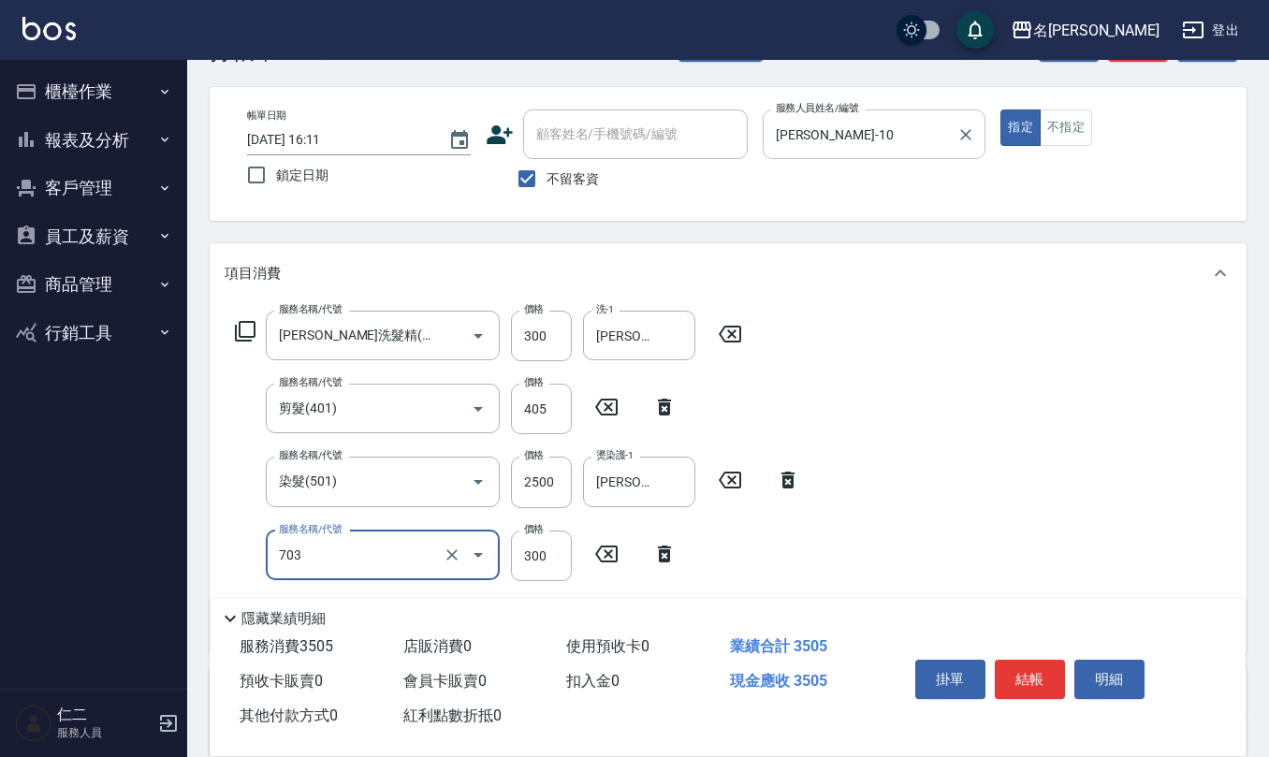
scroll to position [124, 0]
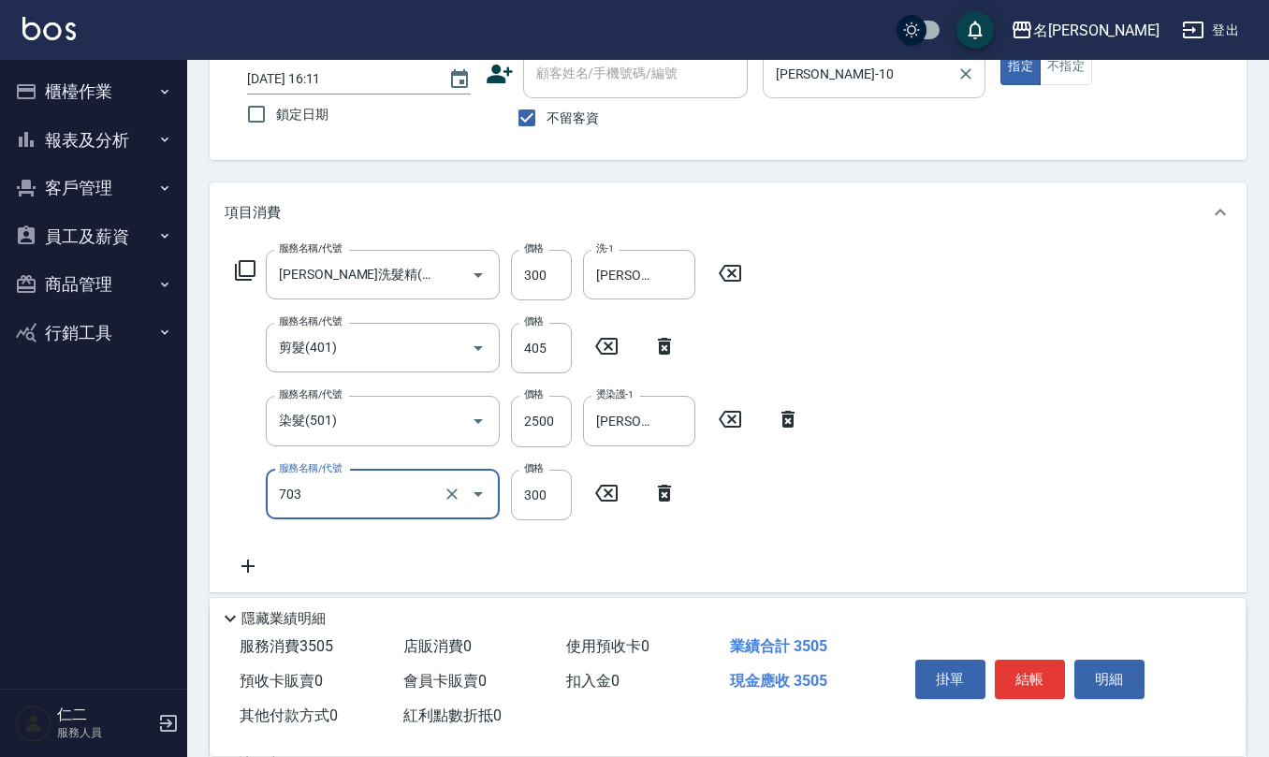
type input "(1236)設計師(703)"
type input "500"
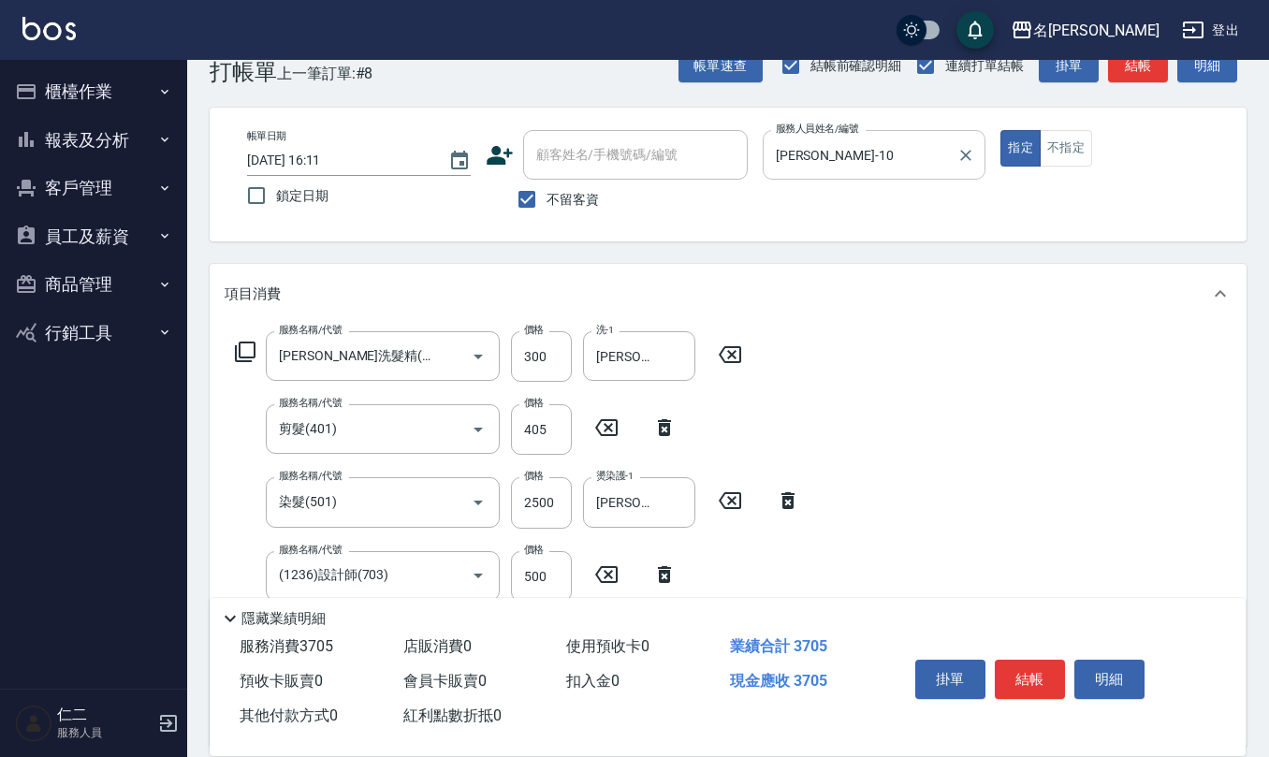
scroll to position [0, 0]
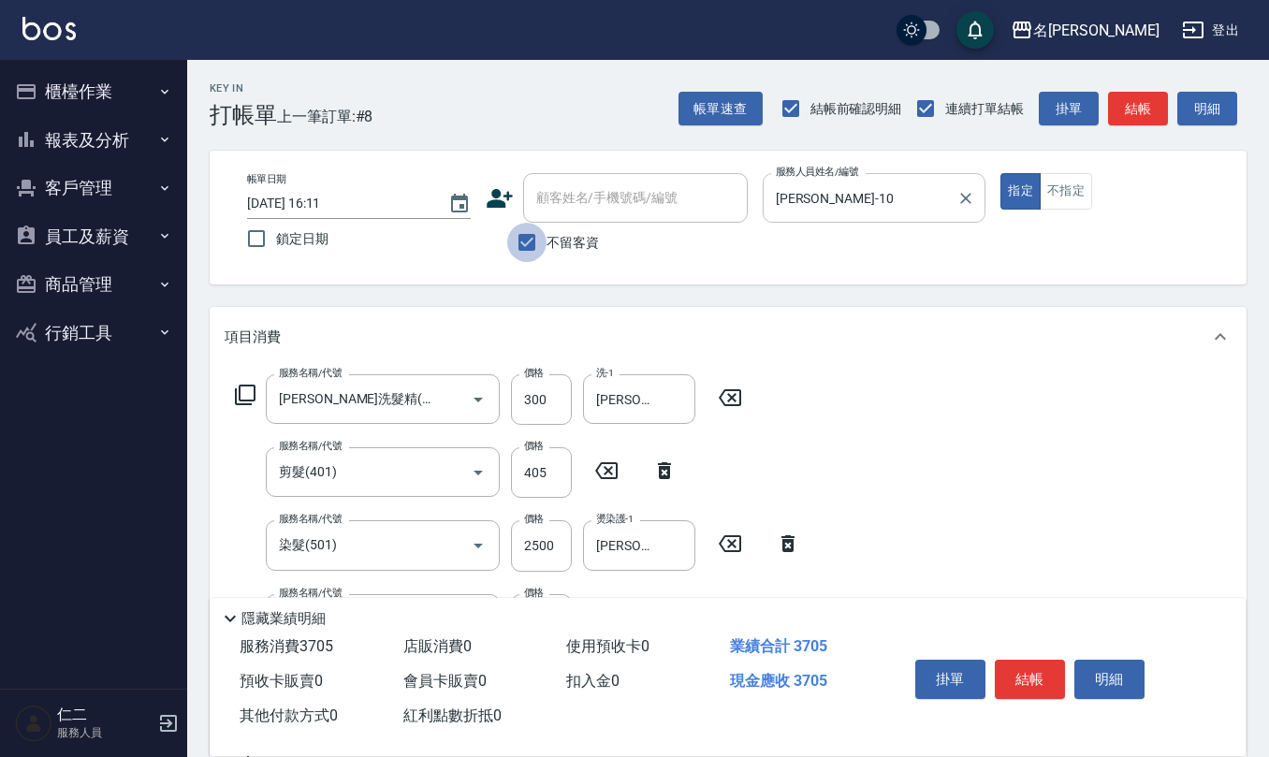
click at [521, 241] on input "不留客資" at bounding box center [526, 242] width 39 height 39
checkbox input "false"
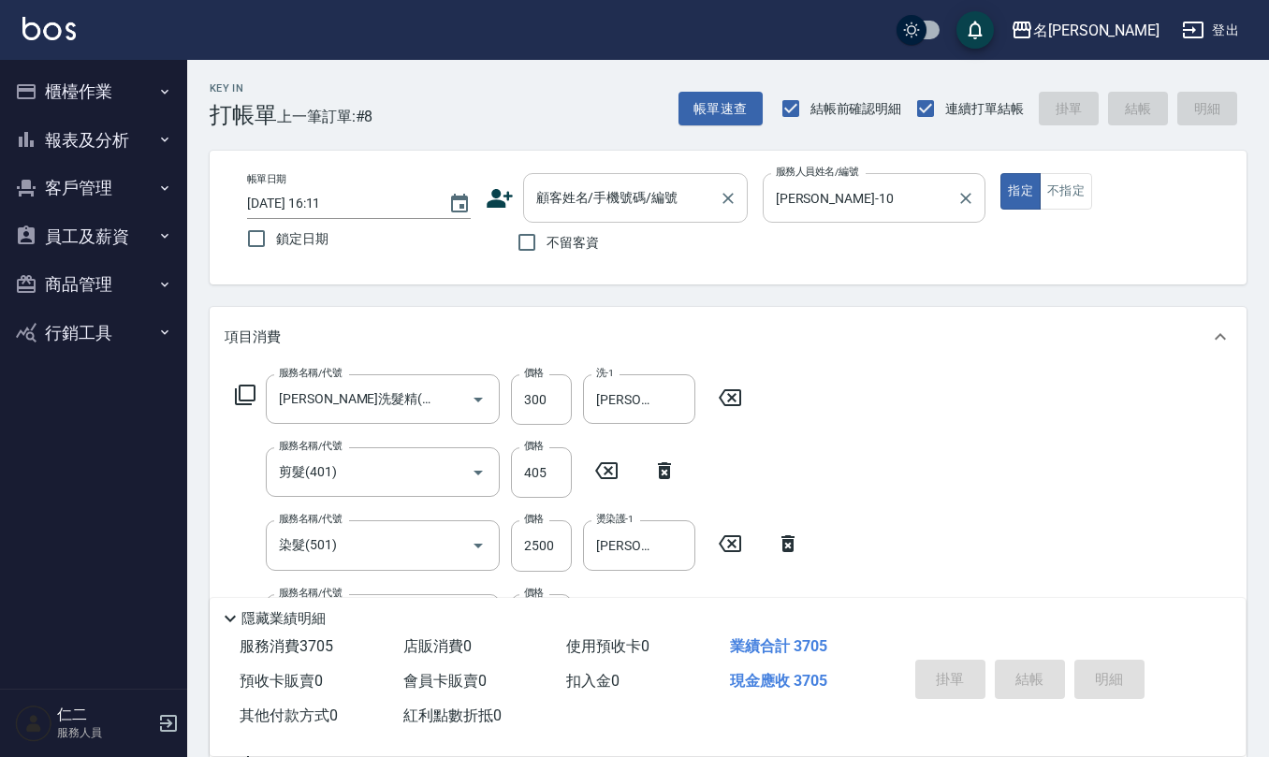
click at [578, 193] on div "顧客姓名/手機號碼/編號 顧客姓名/手機號碼/編號" at bounding box center [635, 198] width 225 height 50
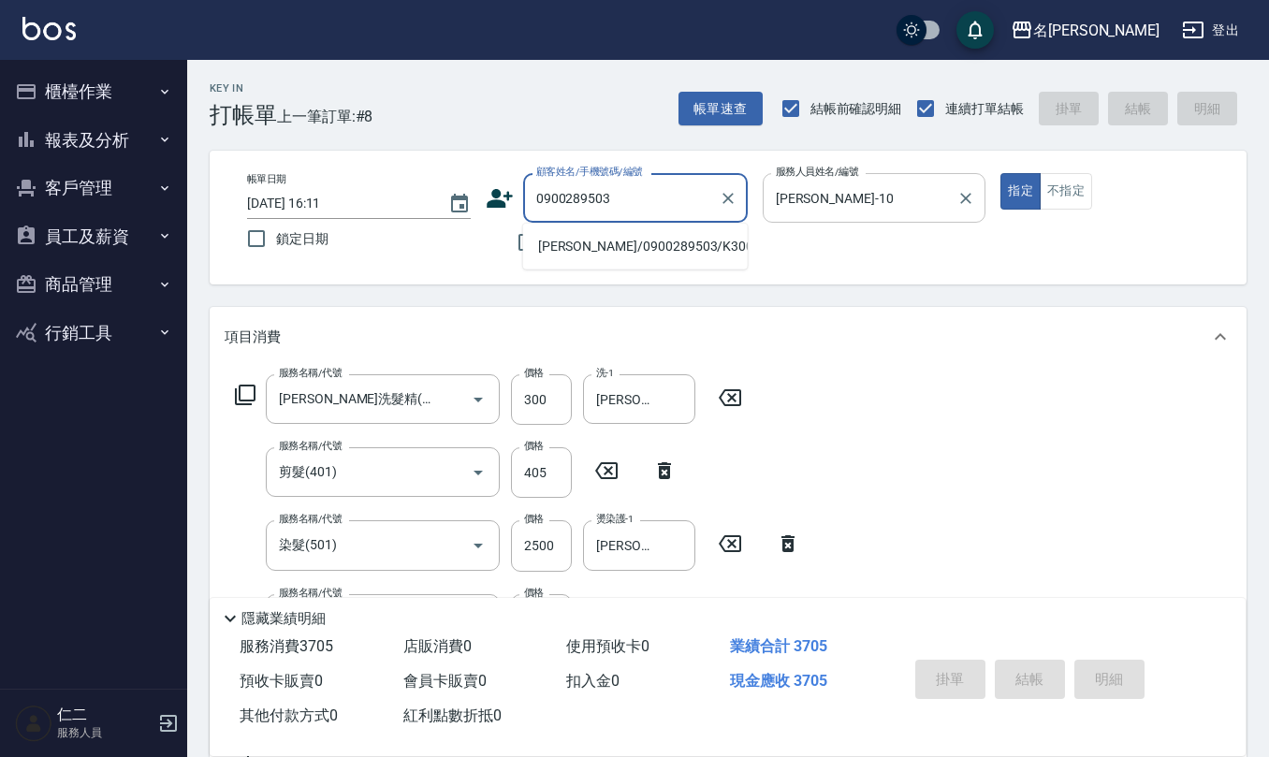
click at [614, 233] on li "[PERSON_NAME]/0900289503/K3003" at bounding box center [635, 246] width 225 height 31
type input "[PERSON_NAME]/0900289503/K3003"
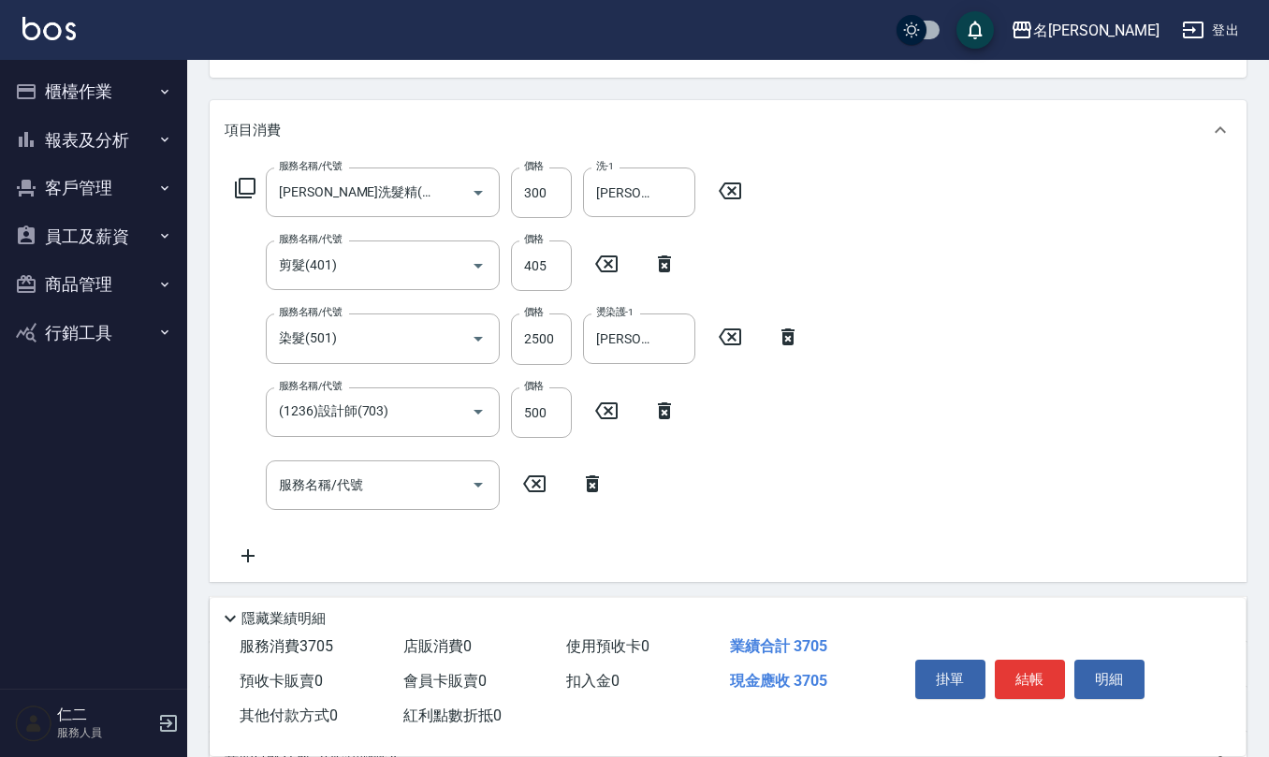
scroll to position [249, 0]
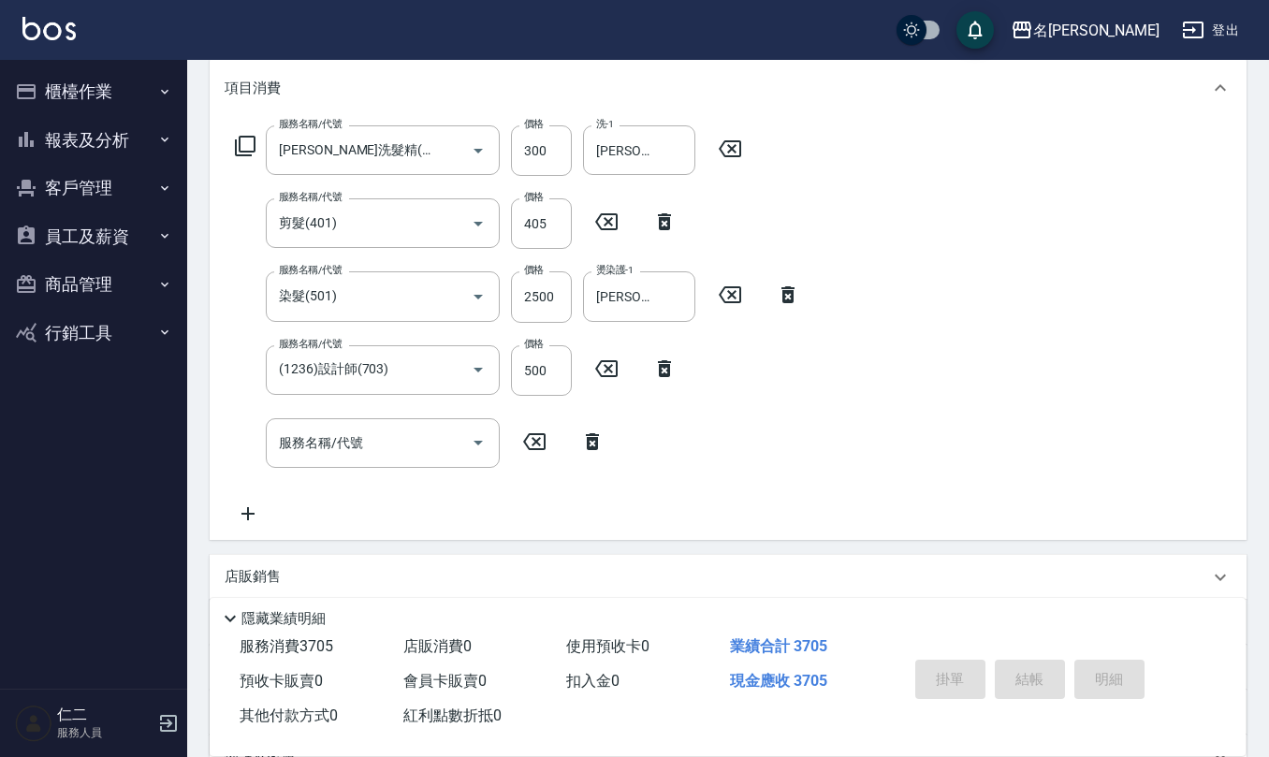
type input "2025/09/14 16:12"
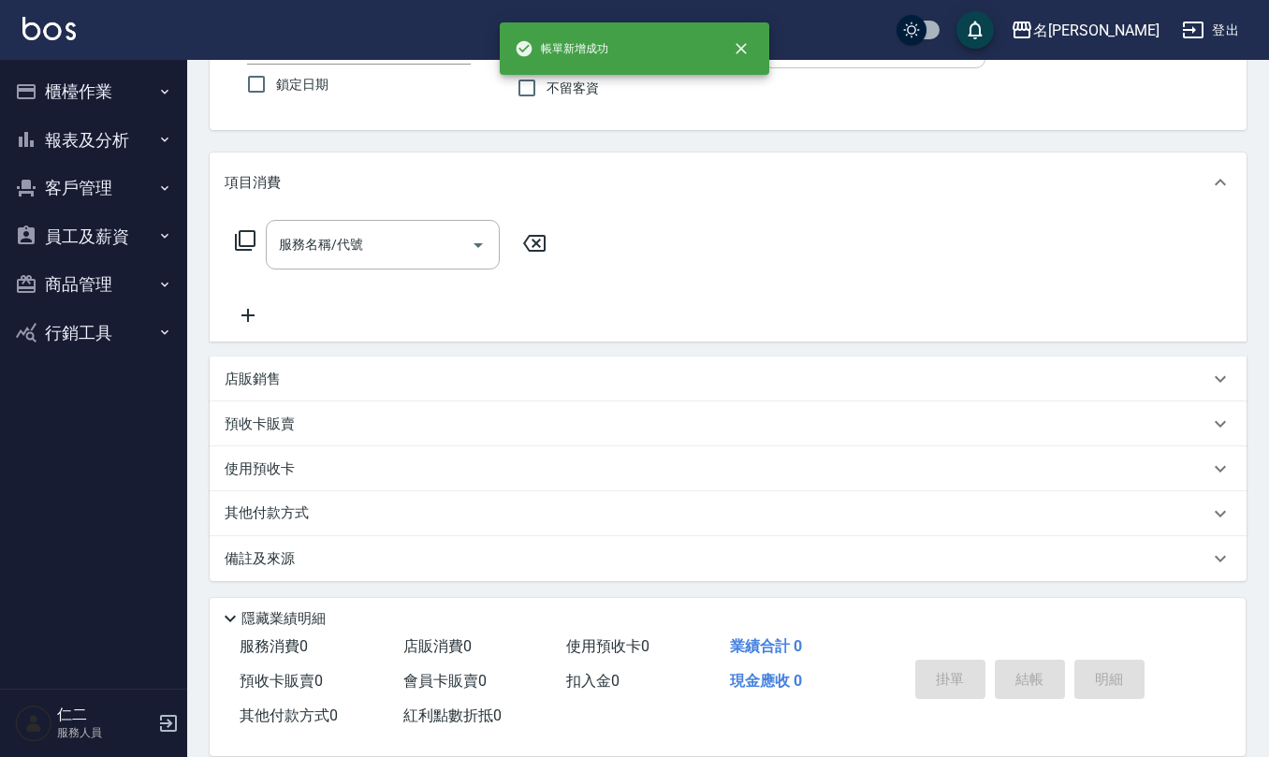
scroll to position [0, 0]
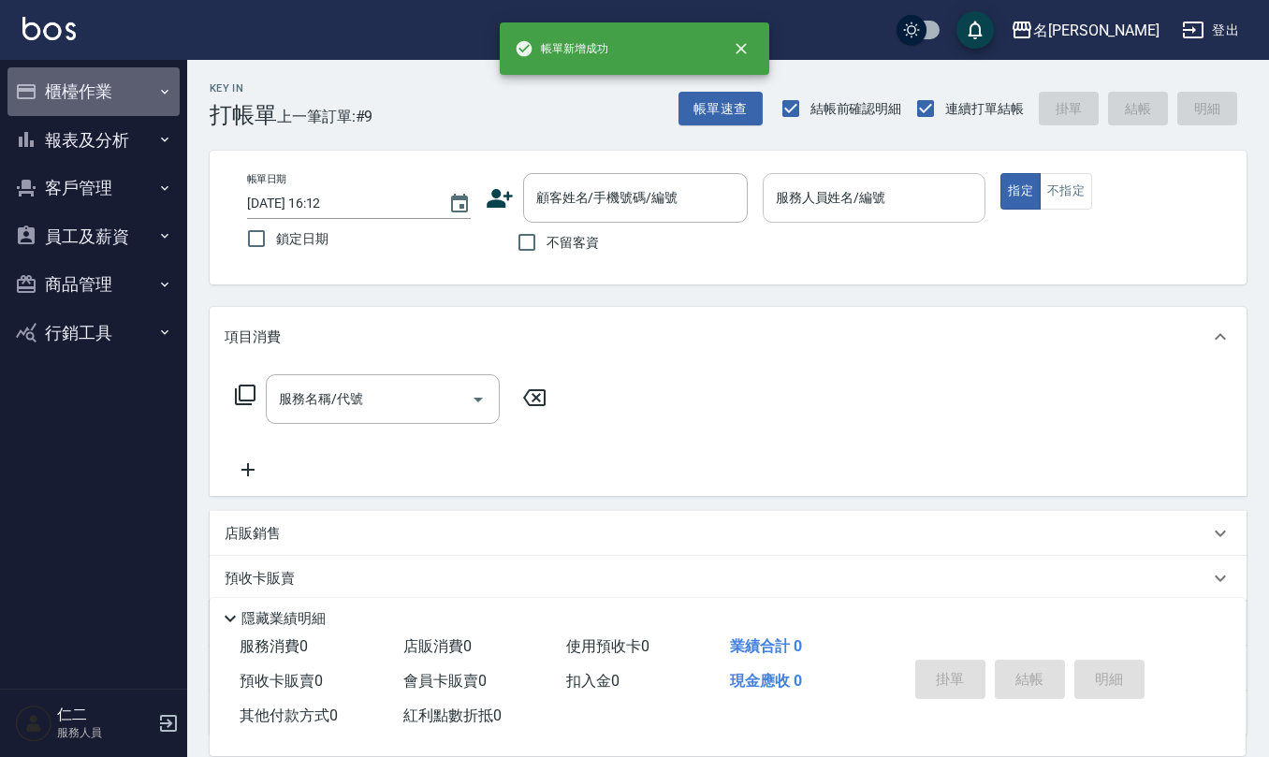
click at [75, 95] on button "櫃檯作業" at bounding box center [93, 91] width 172 height 49
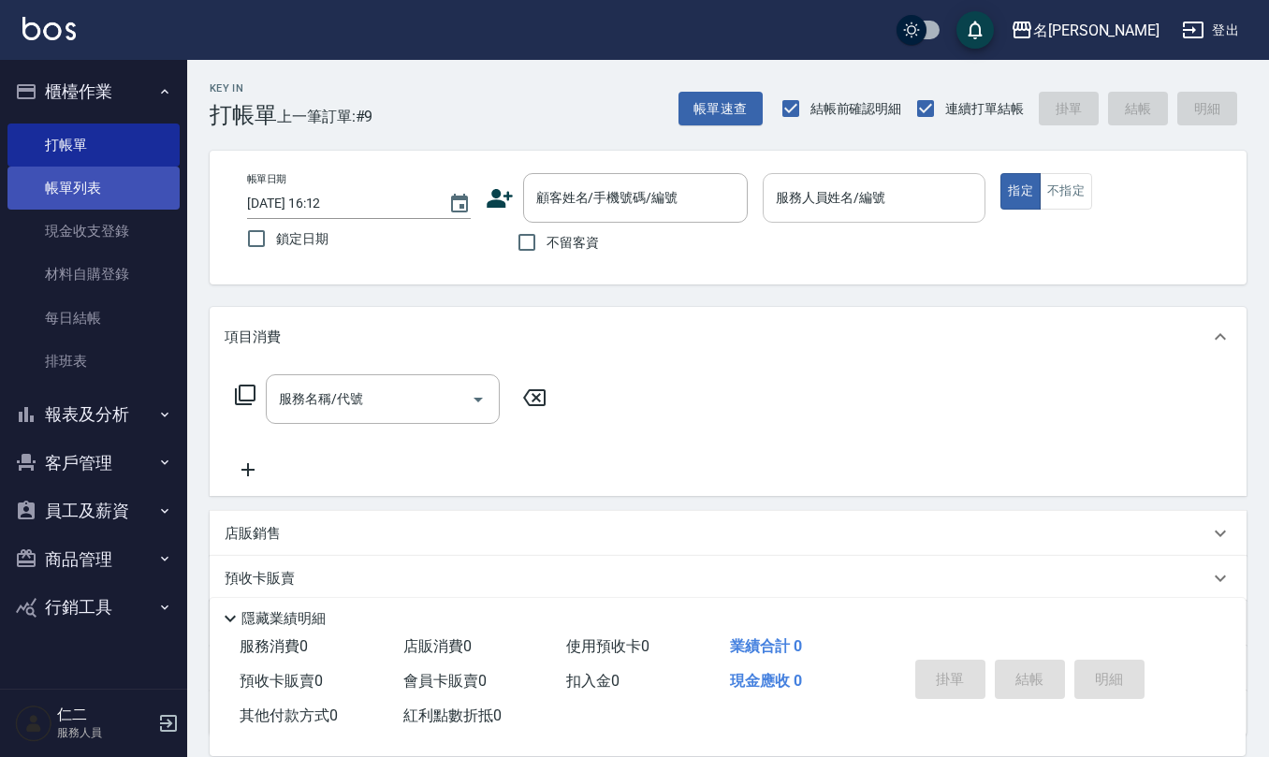
click at [110, 185] on link "帳單列表" at bounding box center [93, 188] width 172 height 43
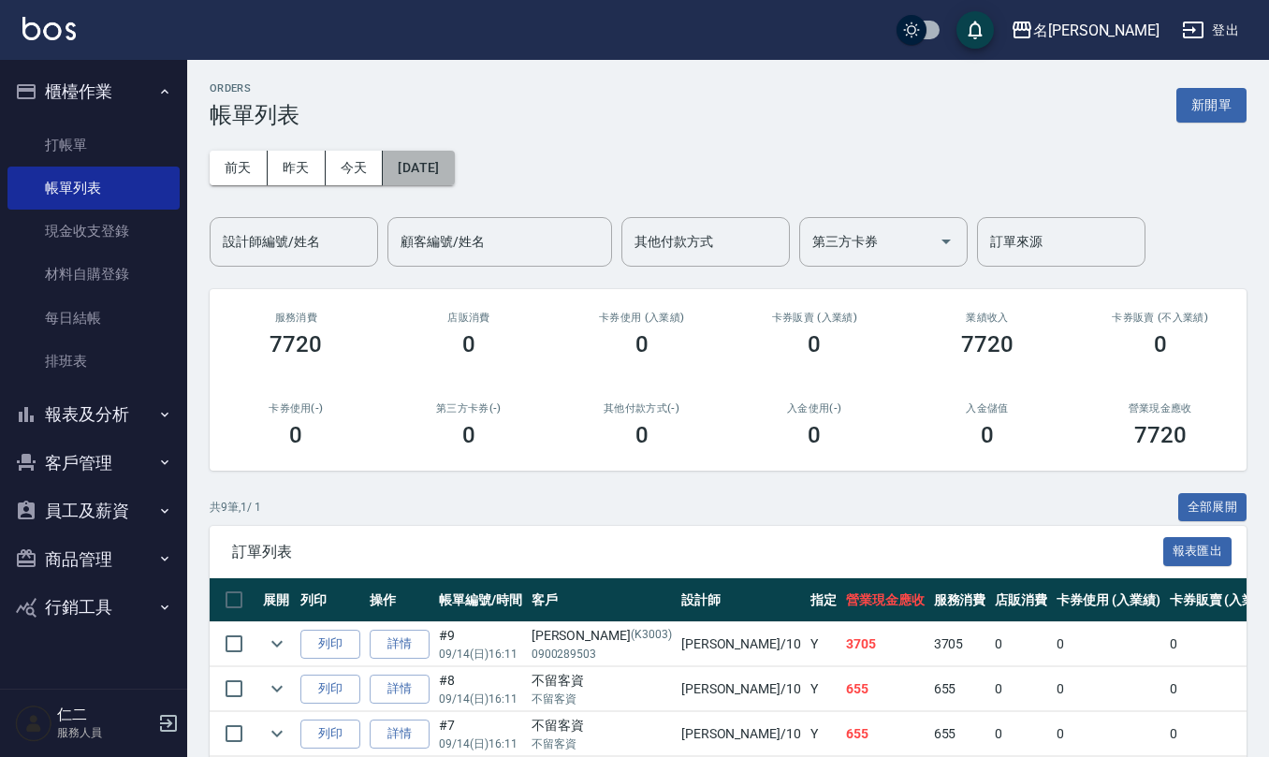
click at [454, 158] on button "[DATE]" at bounding box center [418, 168] width 71 height 35
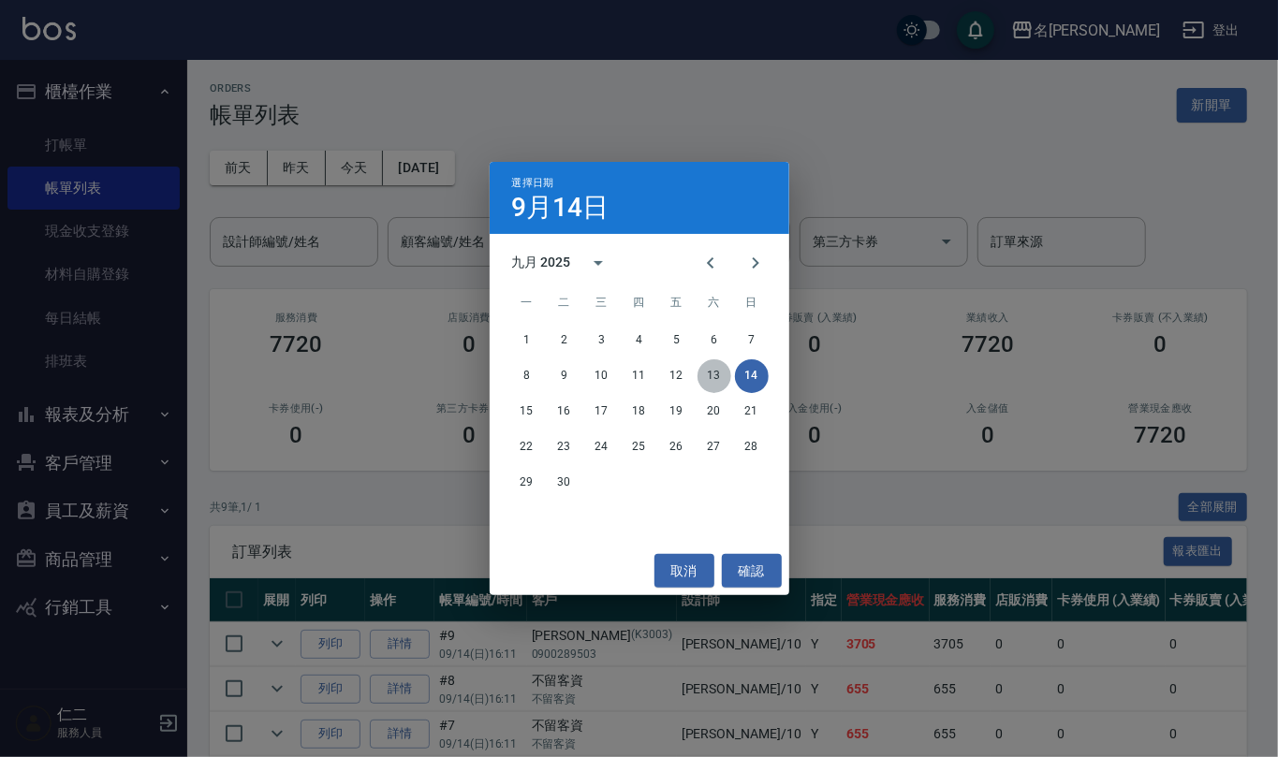
click at [712, 374] on button "13" at bounding box center [714, 376] width 34 height 34
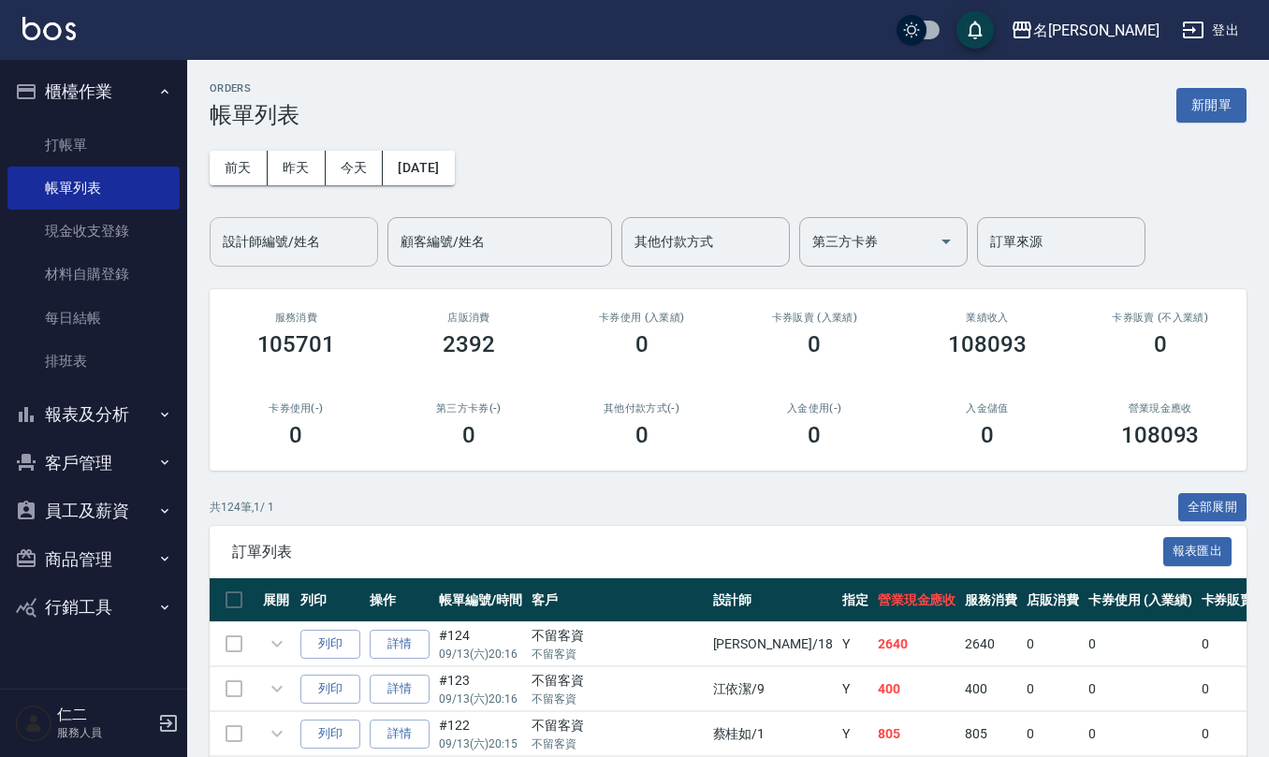
click at [338, 240] on input "設計師編號/姓名" at bounding box center [294, 242] width 152 height 33
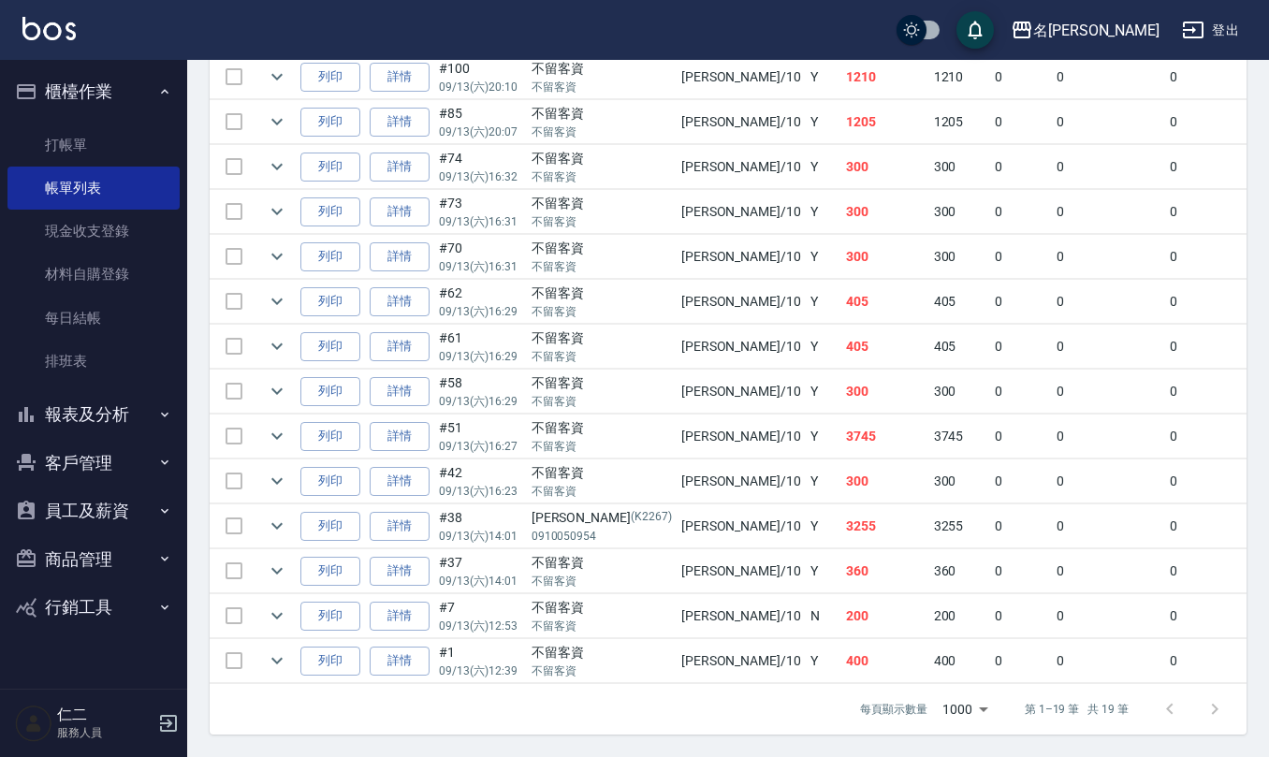
scroll to position [822, 0]
type input "[PERSON_NAME]-10"
click at [266, 425] on icon "expand row" at bounding box center [277, 436] width 22 height 22
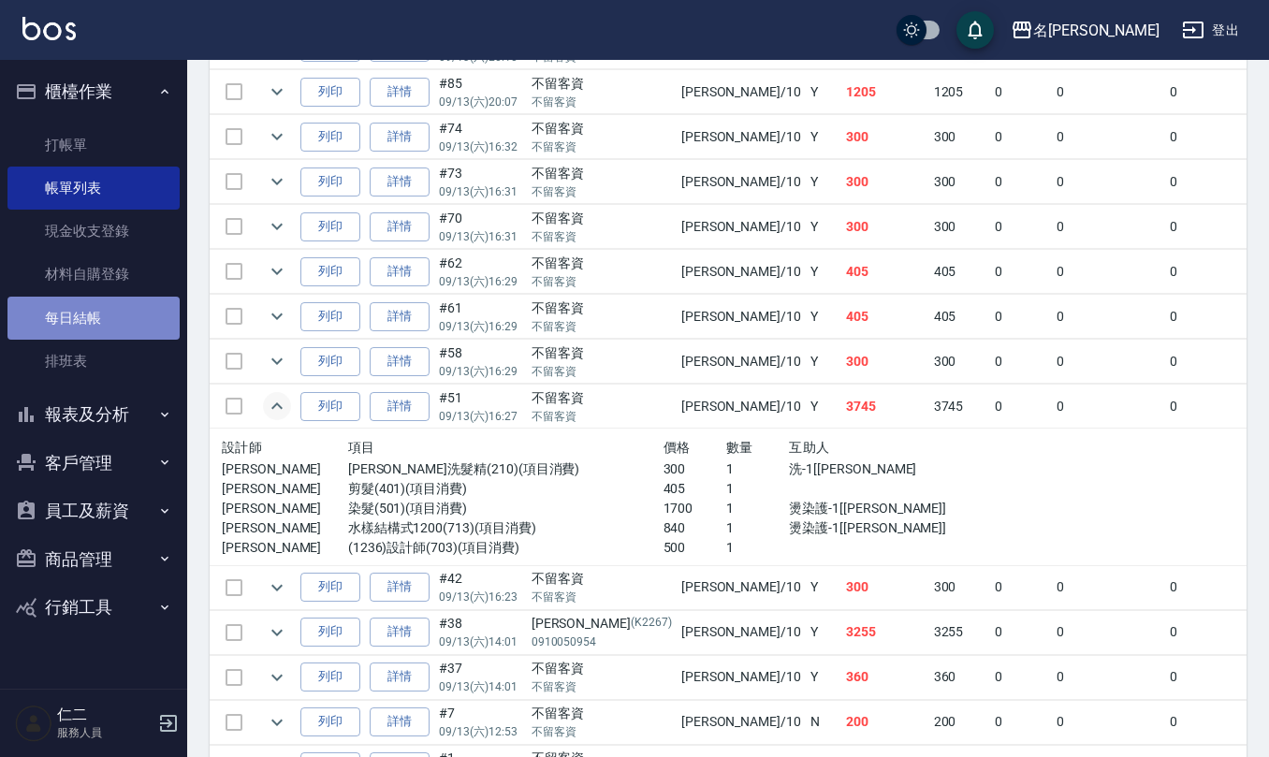
click at [103, 323] on link "每日結帳" at bounding box center [93, 318] width 172 height 43
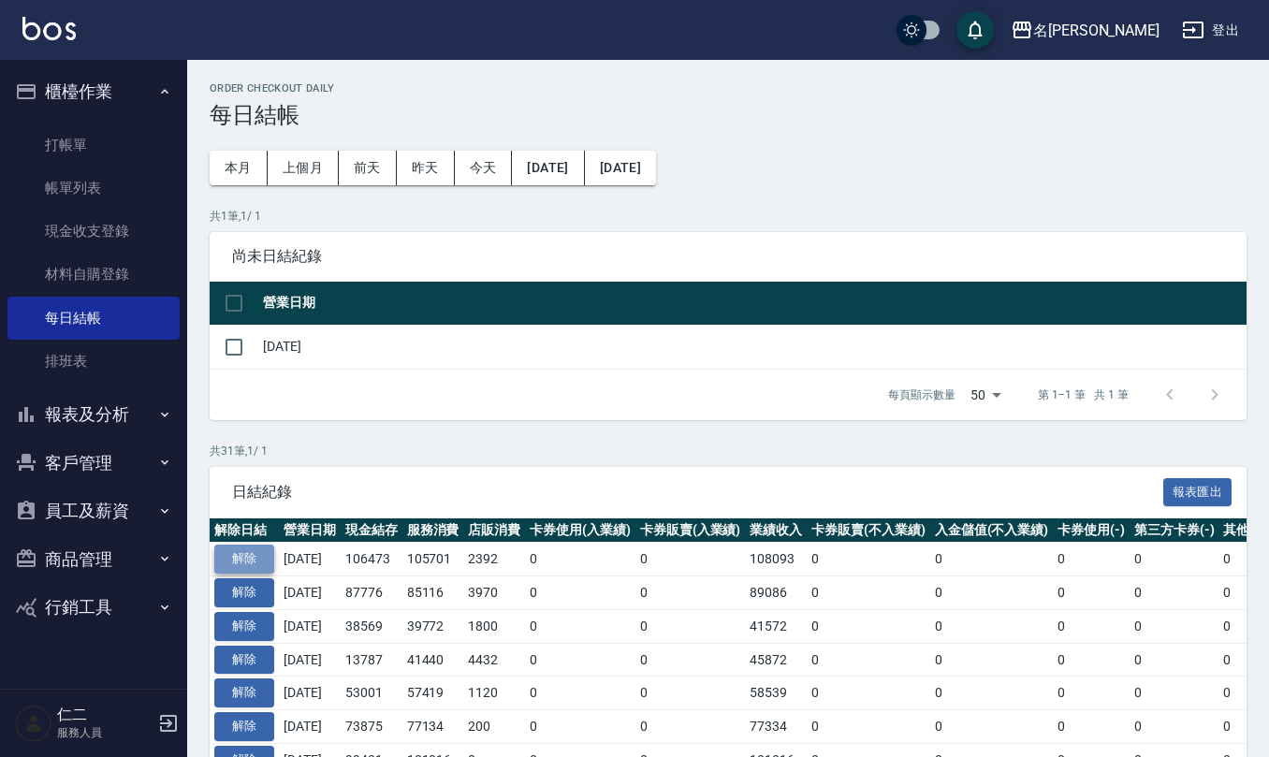
click at [268, 567] on button "解除" at bounding box center [244, 559] width 60 height 29
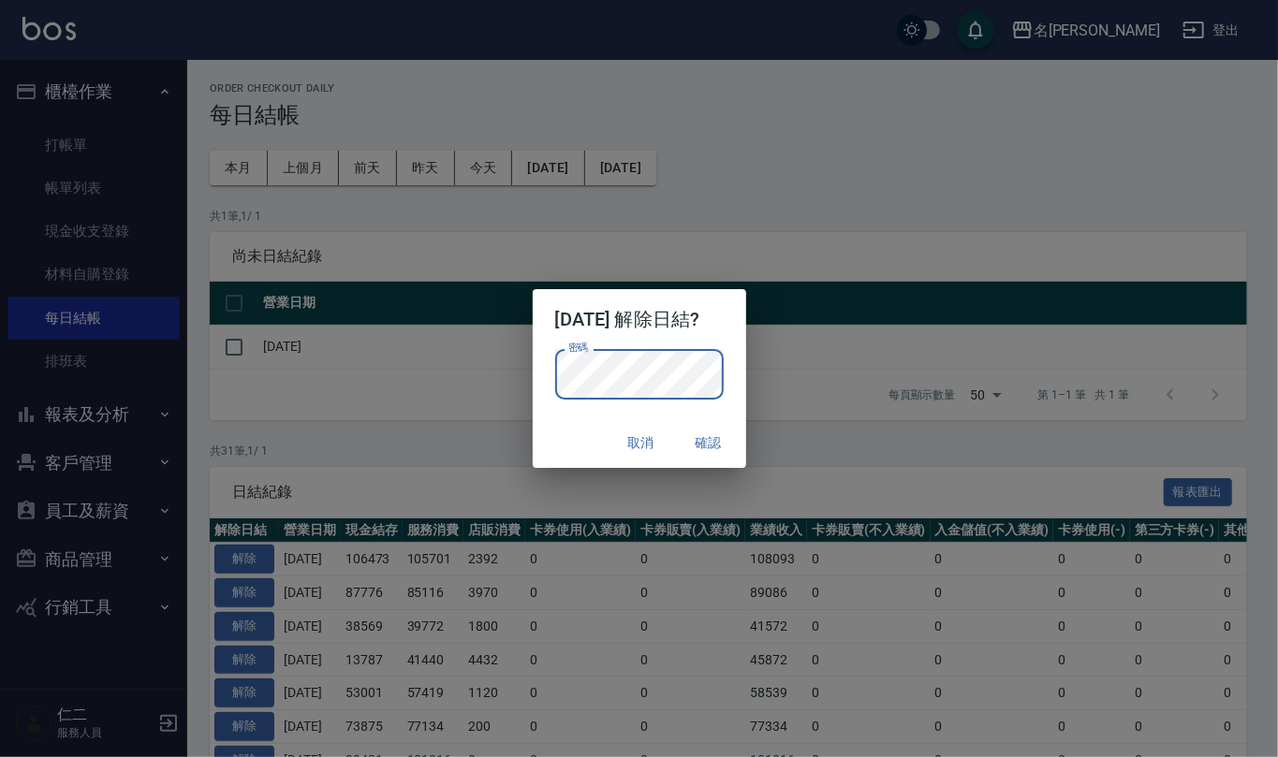
click at [721, 447] on button "確認" at bounding box center [709, 443] width 60 height 35
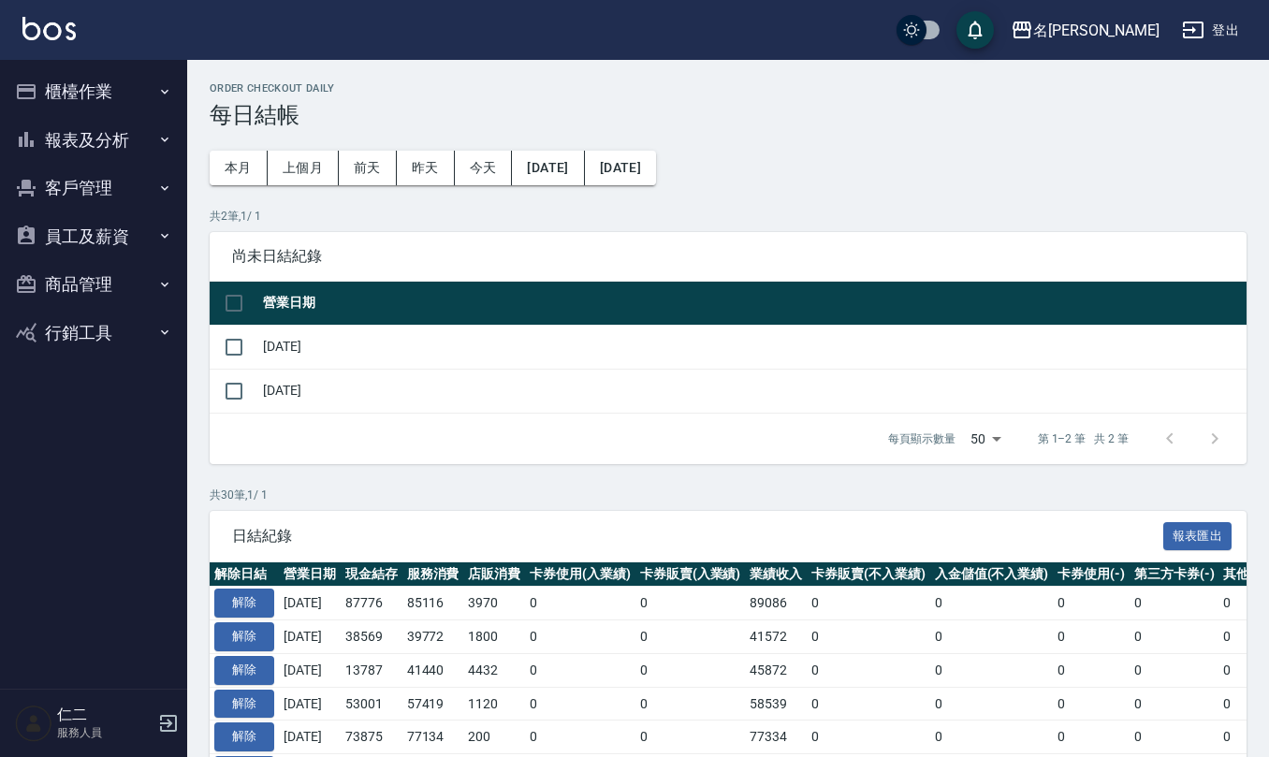
click at [106, 86] on button "櫃檯作業" at bounding box center [93, 91] width 172 height 49
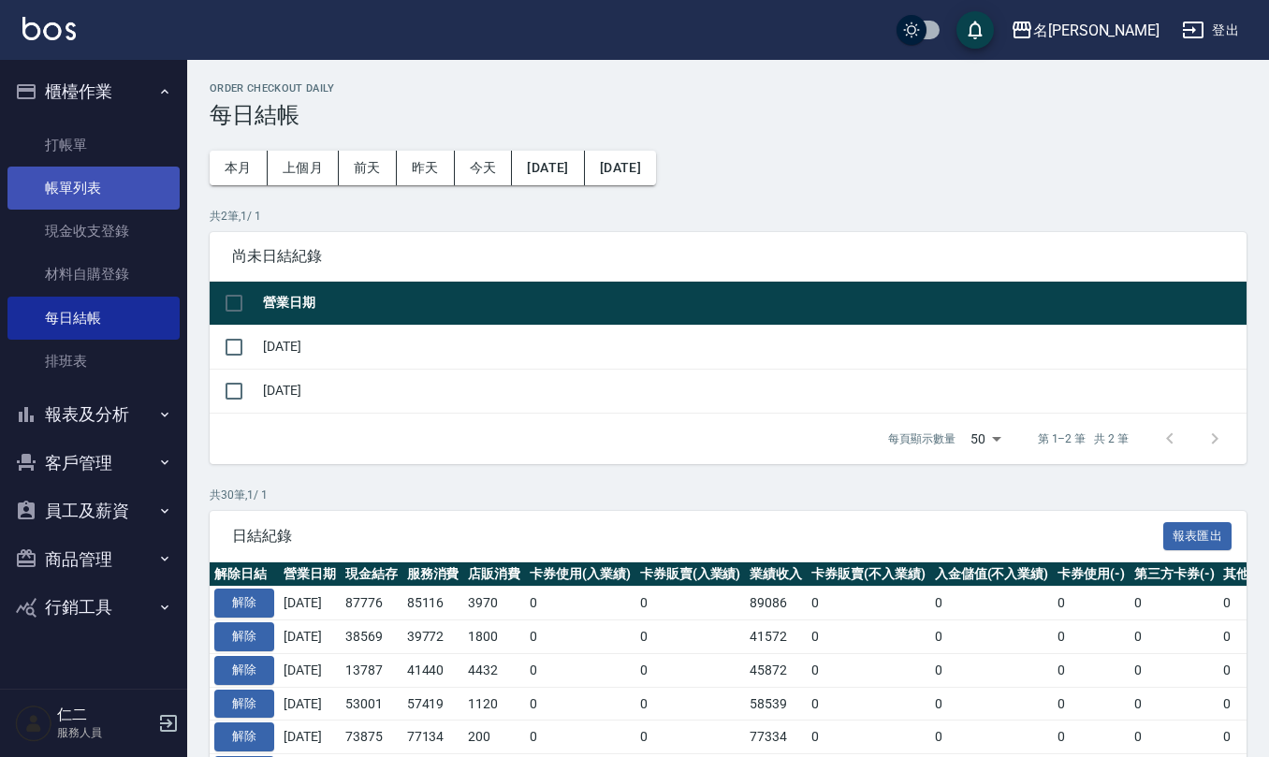
click at [124, 187] on link "帳單列表" at bounding box center [93, 188] width 172 height 43
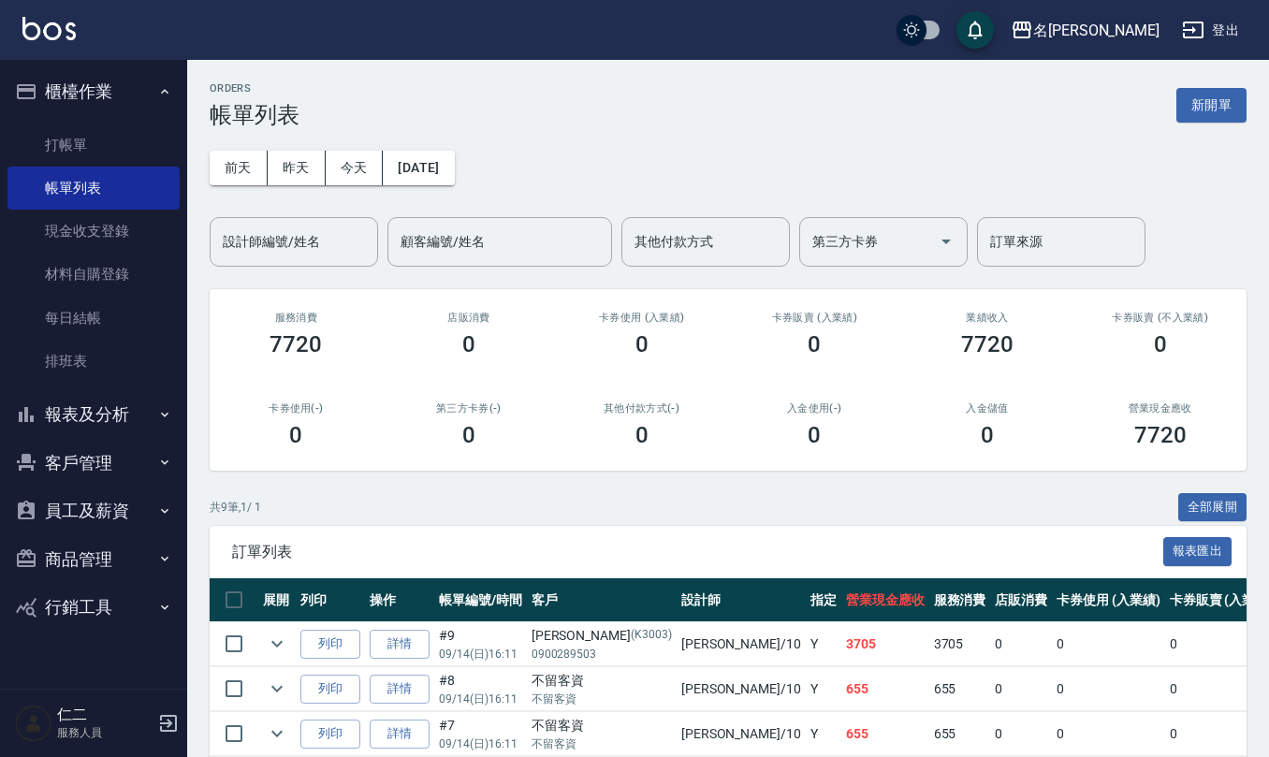
click at [450, 148] on div "[DATE] [DATE] [DATE] [DATE] 設計師編號/姓名 設計師編號/姓名 顧客編號/姓名 顧客編號/姓名 其他付款方式 其他付款方式 第三方…" at bounding box center [728, 197] width 1037 height 139
click at [453, 169] on button "[DATE]" at bounding box center [418, 168] width 71 height 35
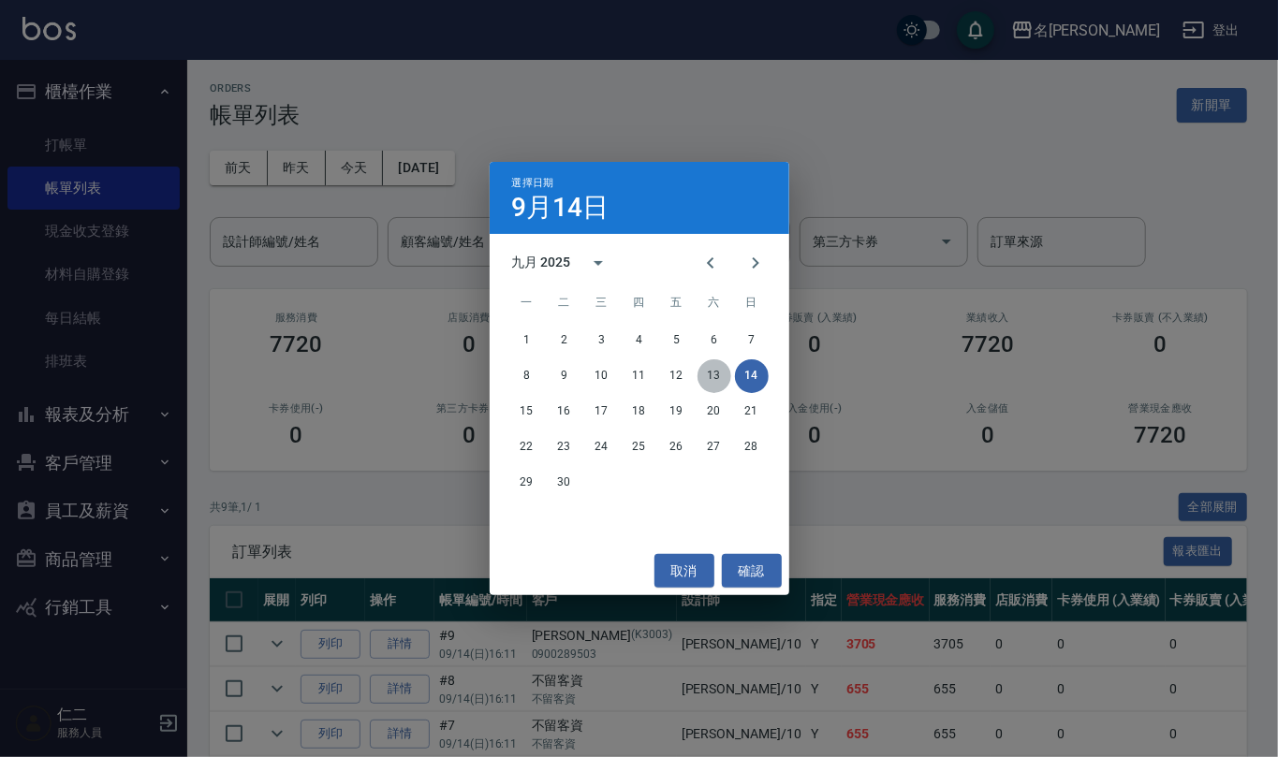
click at [724, 368] on button "13" at bounding box center [714, 376] width 34 height 34
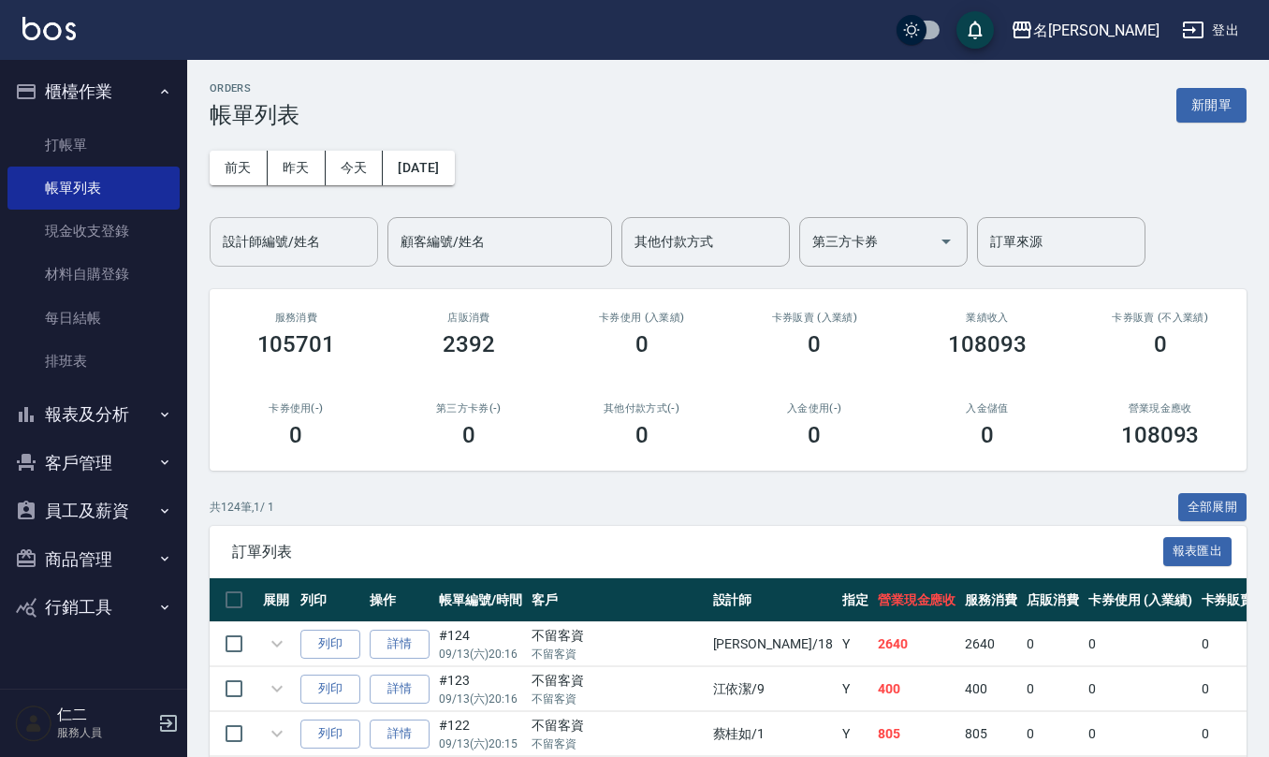
drag, startPoint x: 342, startPoint y: 237, endPoint x: 341, endPoint y: 219, distance: 17.8
click at [341, 230] on input "設計師編號/姓名" at bounding box center [294, 242] width 152 height 33
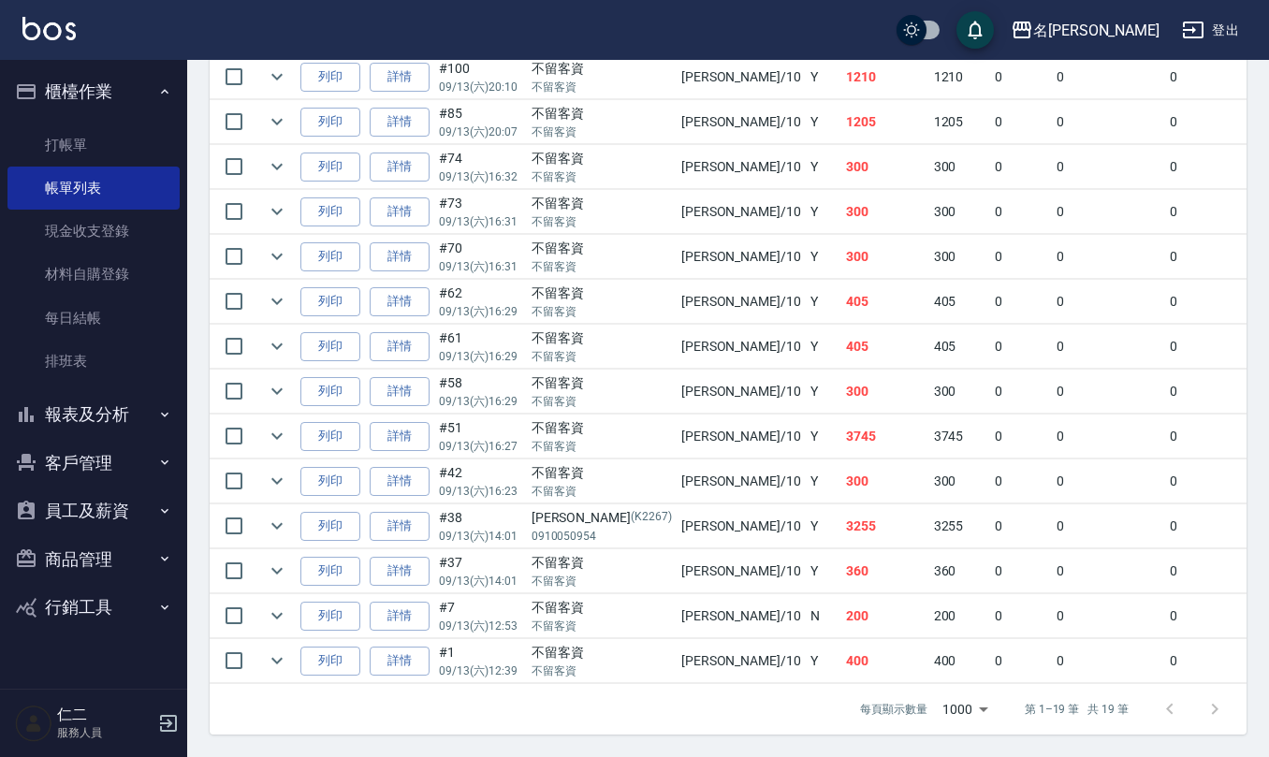
scroll to position [822, 0]
type input "[PERSON_NAME]-10"
click at [279, 425] on icon "expand row" at bounding box center [277, 436] width 22 height 22
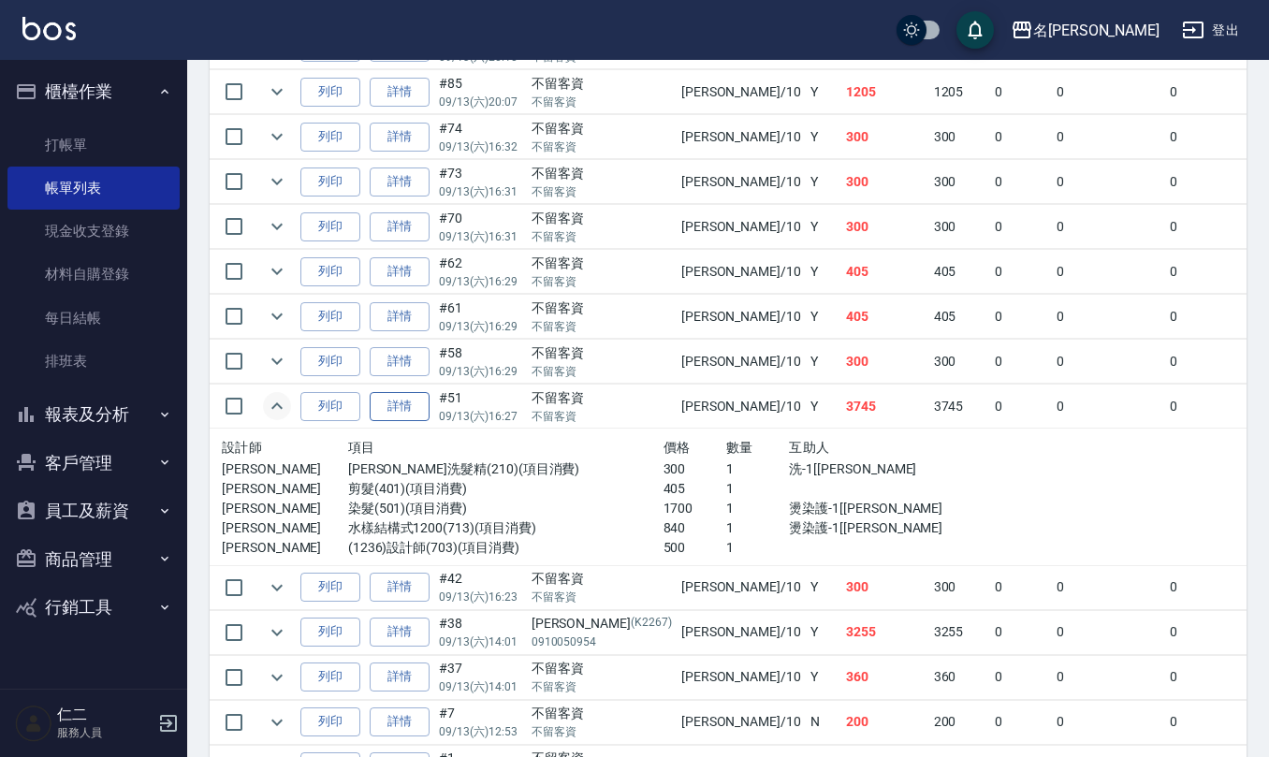
click at [420, 412] on link "詳情" at bounding box center [400, 406] width 60 height 29
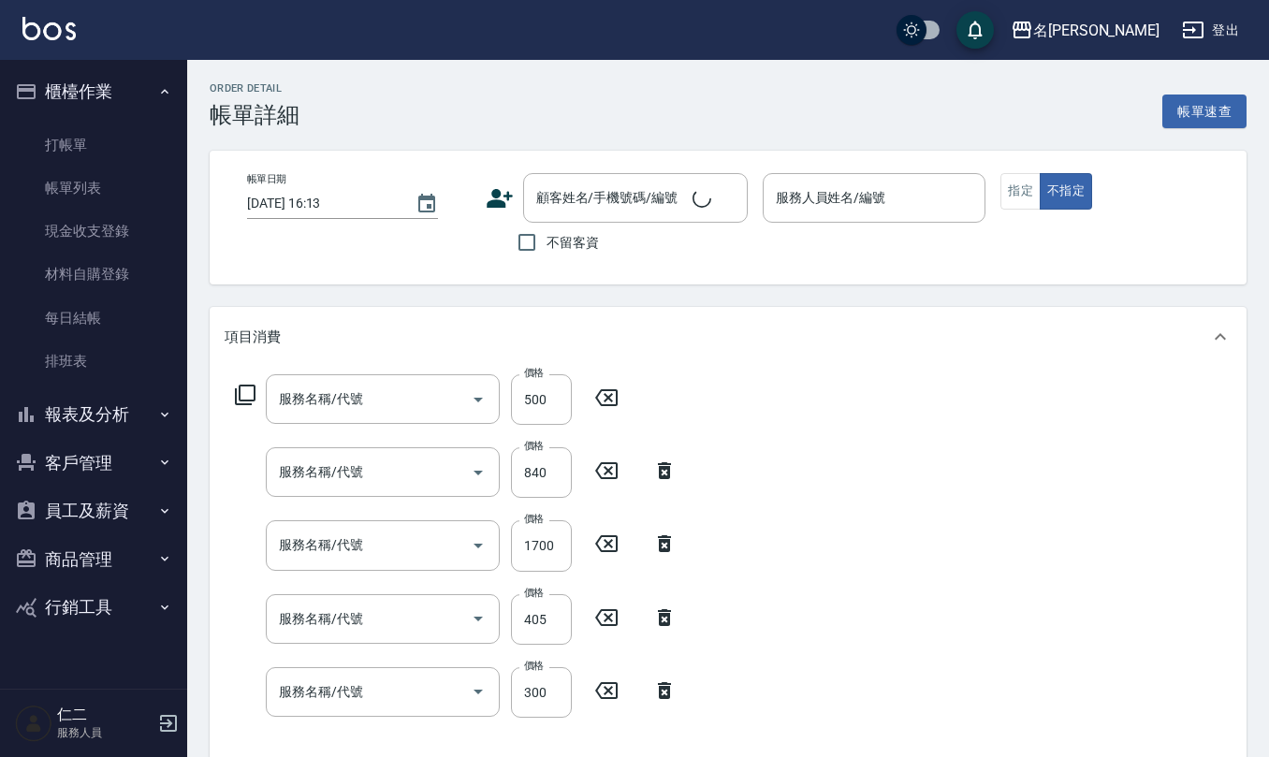
type input "(1236)設計師(703)"
type input "水樣結構式1200(713)"
type input "染髮(501)"
type input "剪髮(401)"
type input "[PERSON_NAME]洗髮精(210)"
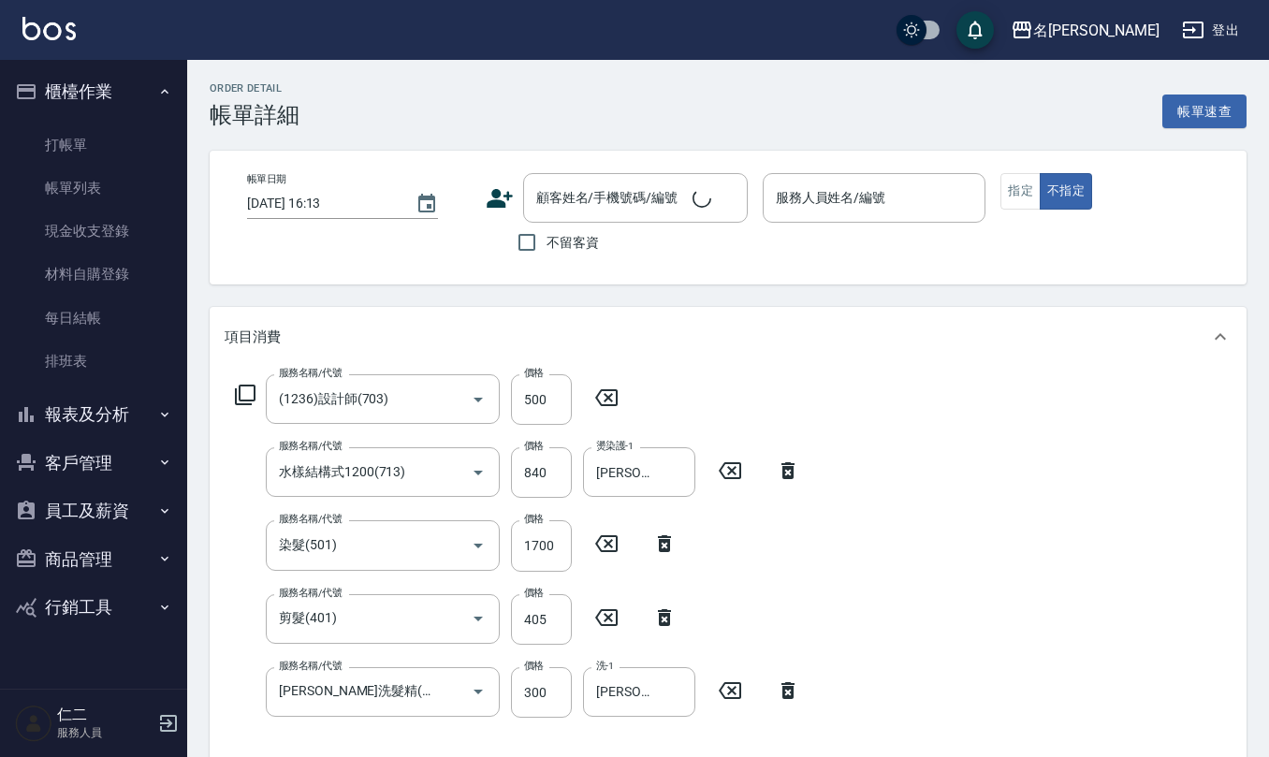
type input "[DATE] 16:27"
checkbox input "true"
type input "[PERSON_NAME]-10"
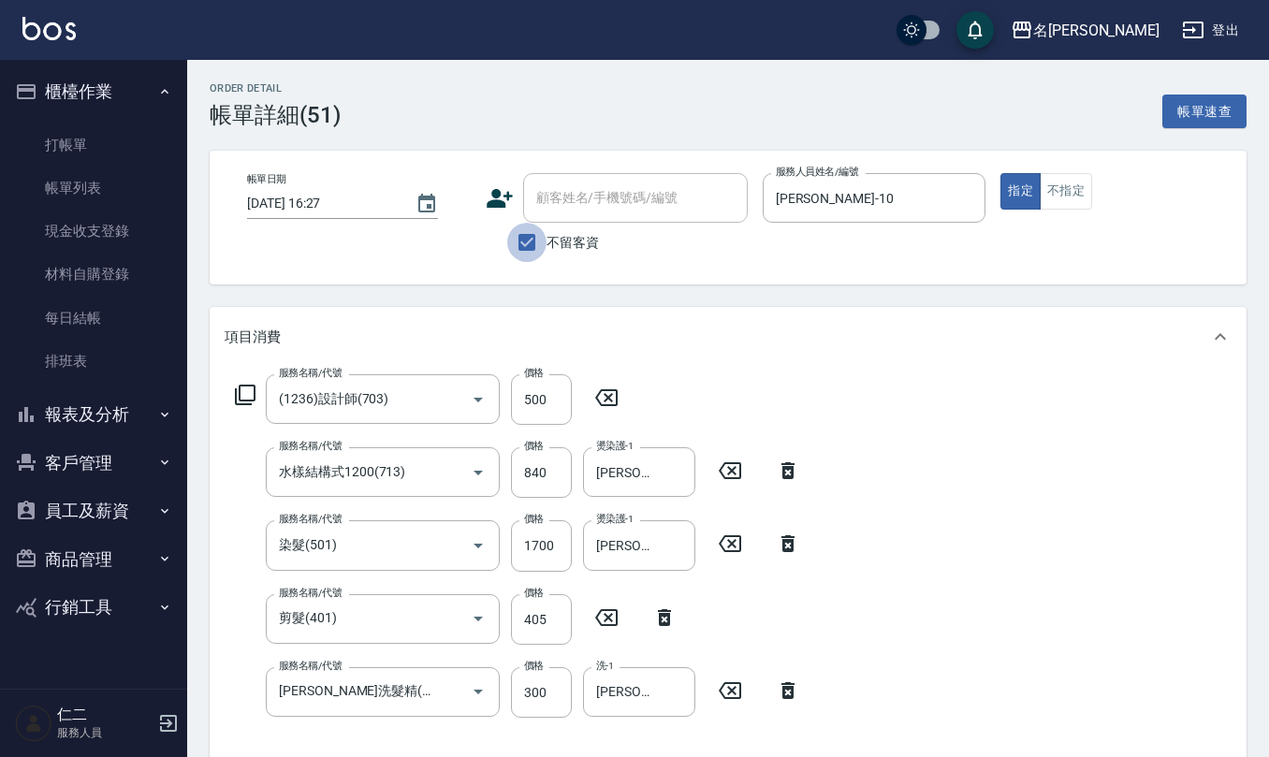
click at [524, 259] on input "不留客資" at bounding box center [526, 242] width 39 height 39
checkbox input "false"
click at [571, 208] on input "顧客姓名/手機號碼/編號" at bounding box center [622, 198] width 180 height 33
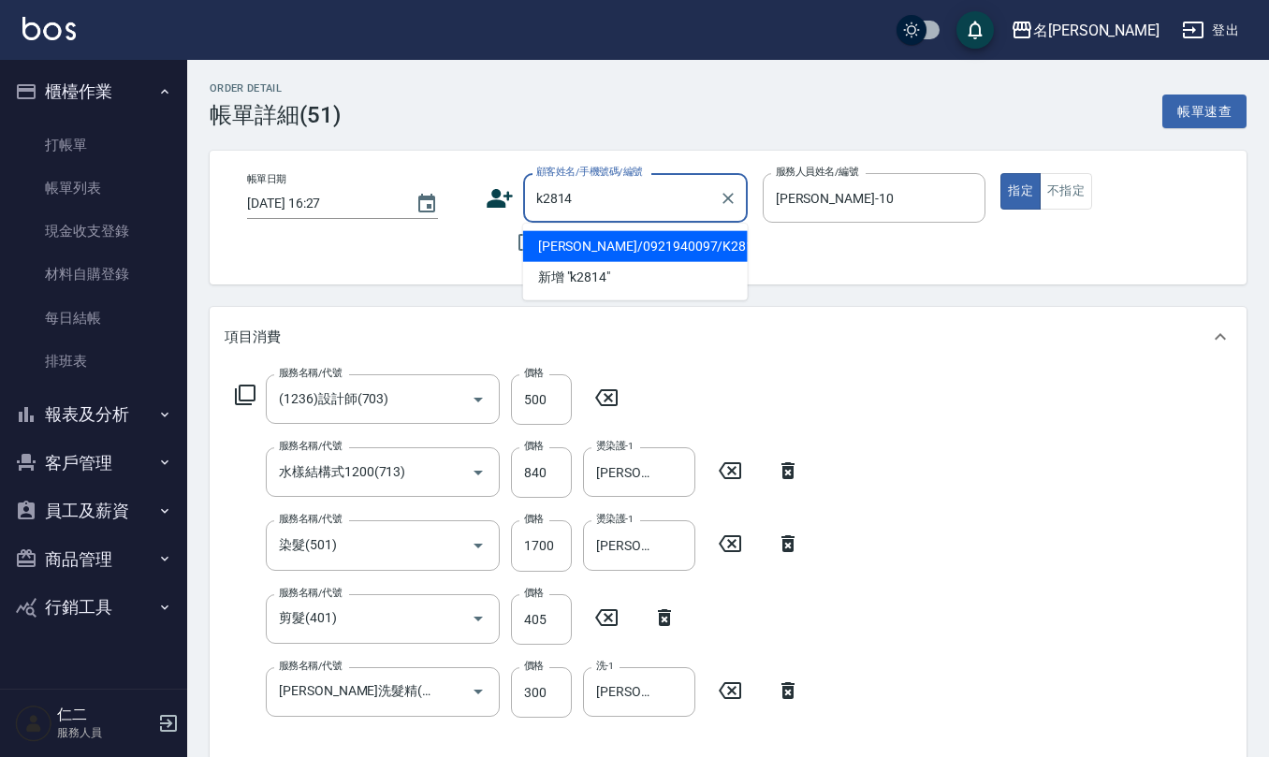
click at [578, 234] on li "[PERSON_NAME]/0921940097/K2814" at bounding box center [635, 246] width 225 height 31
type input "[PERSON_NAME]/0921940097/K2814"
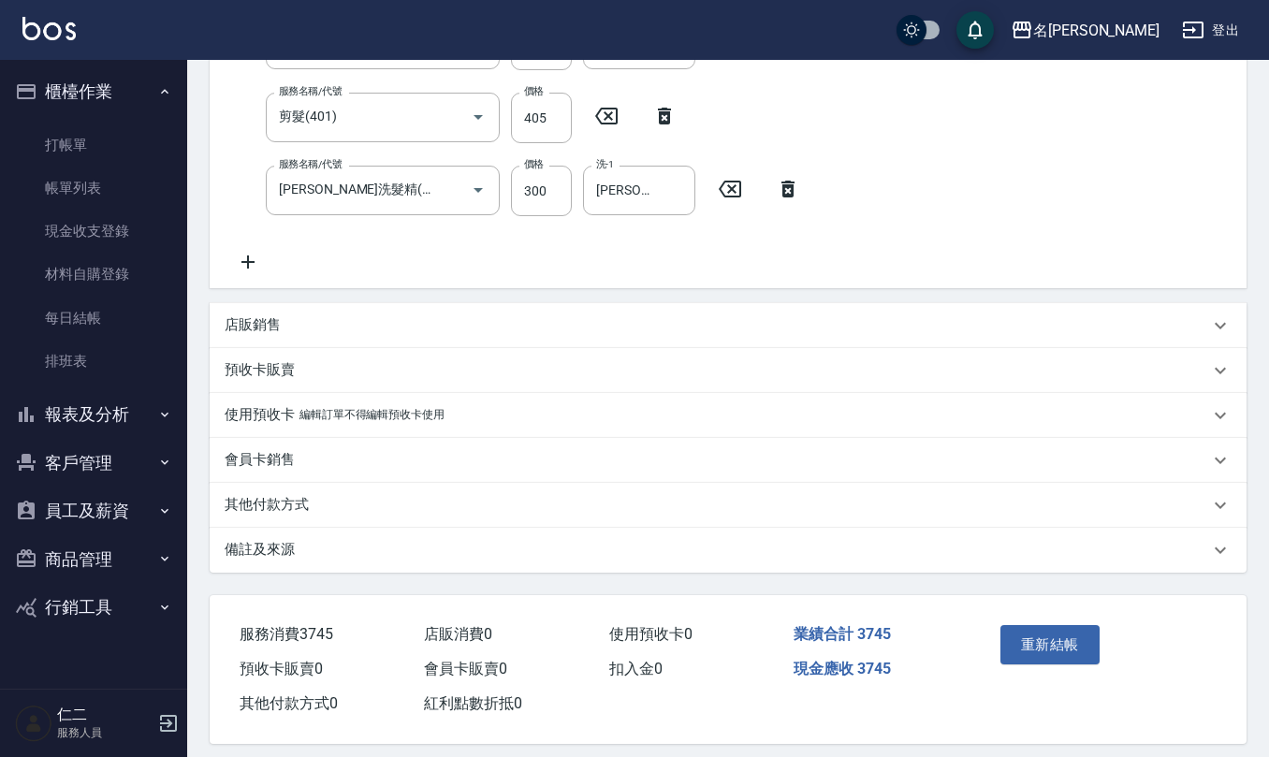
scroll to position [515, 0]
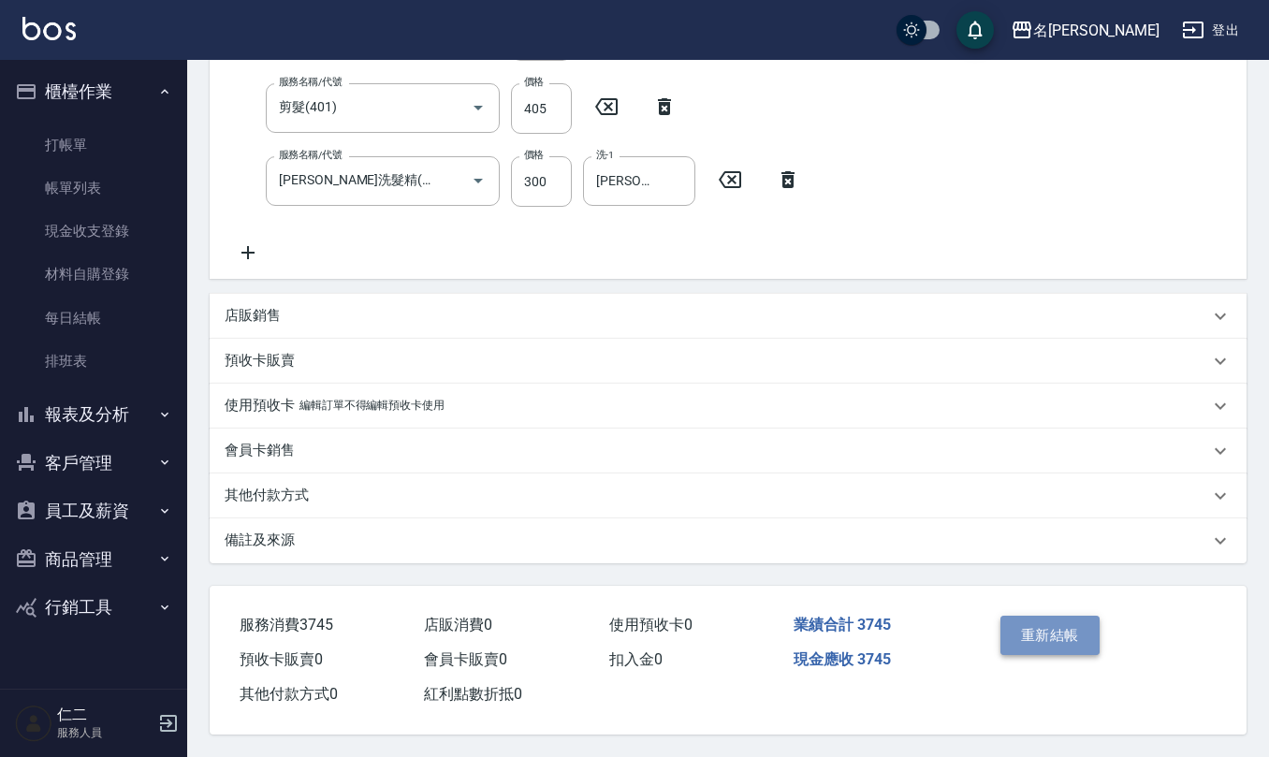
click at [1049, 631] on button "重新結帳" at bounding box center [1050, 635] width 99 height 39
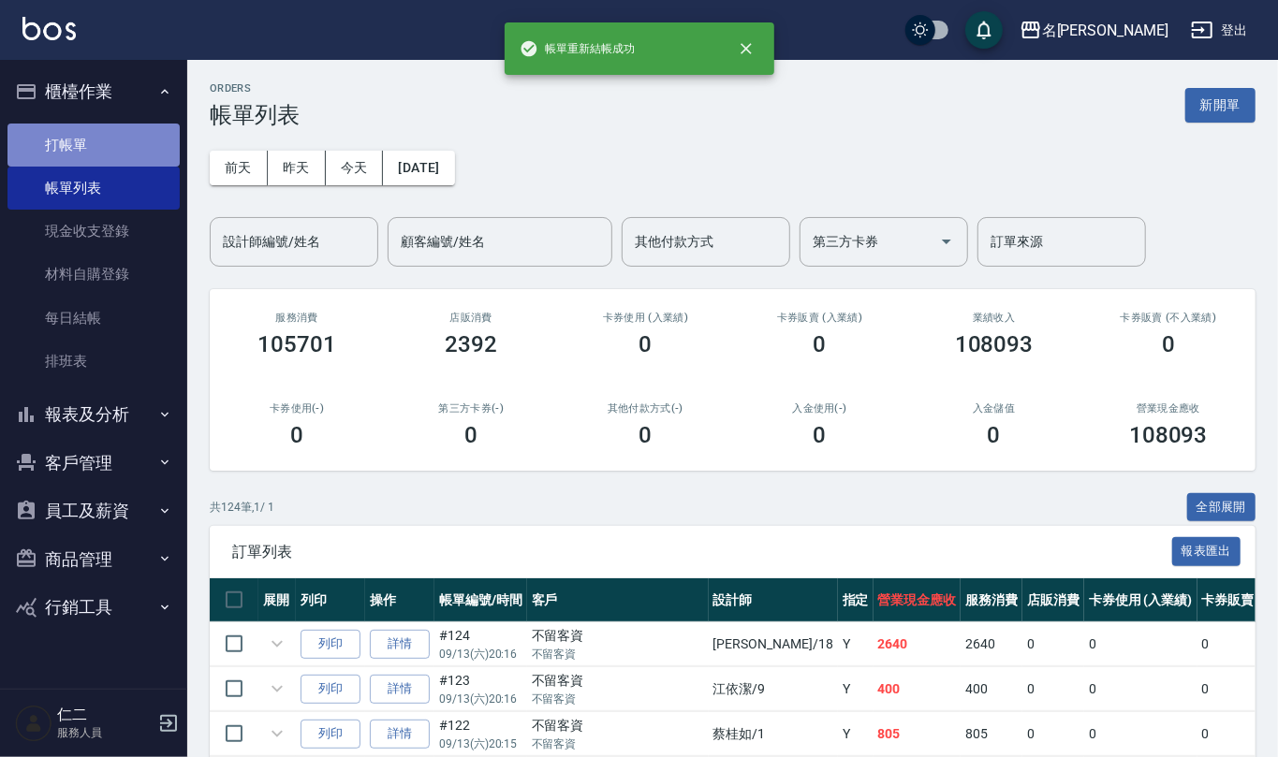
click at [114, 155] on link "打帳單" at bounding box center [93, 145] width 172 height 43
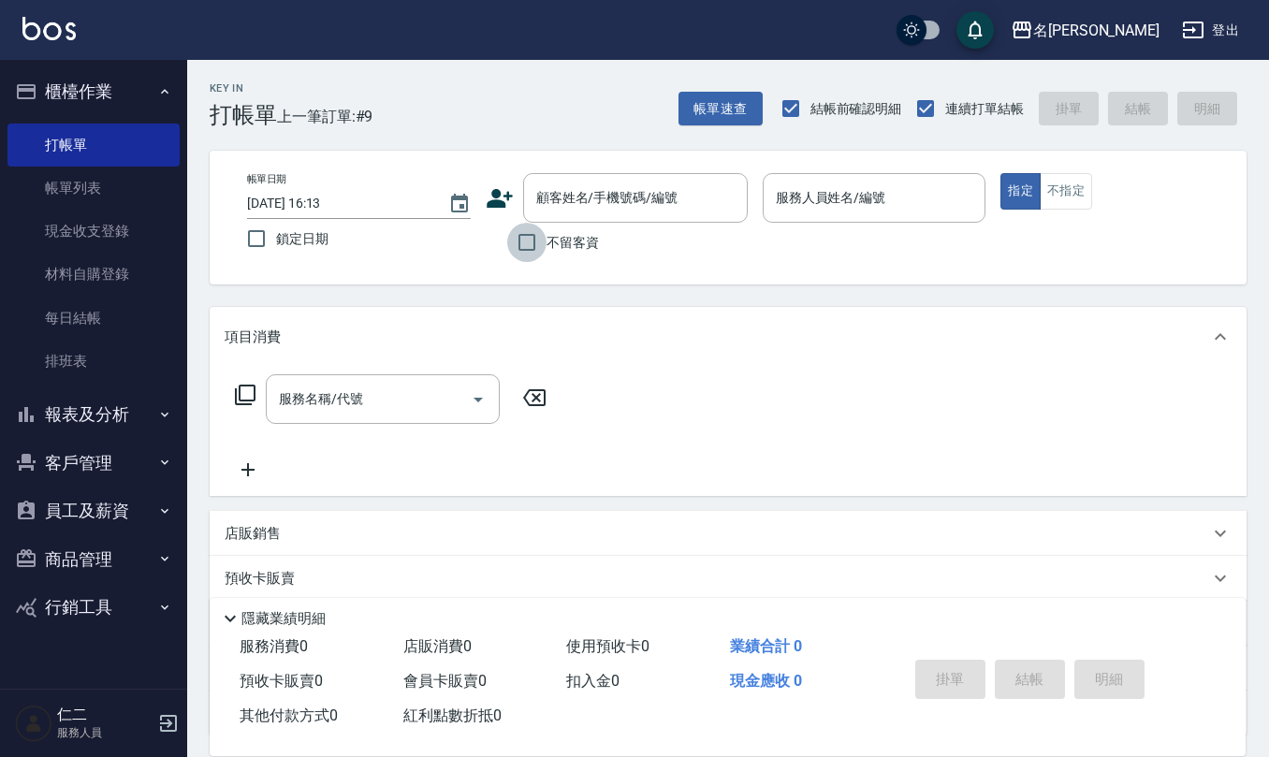
click at [530, 237] on input "不留客資" at bounding box center [526, 242] width 39 height 39
checkbox input "true"
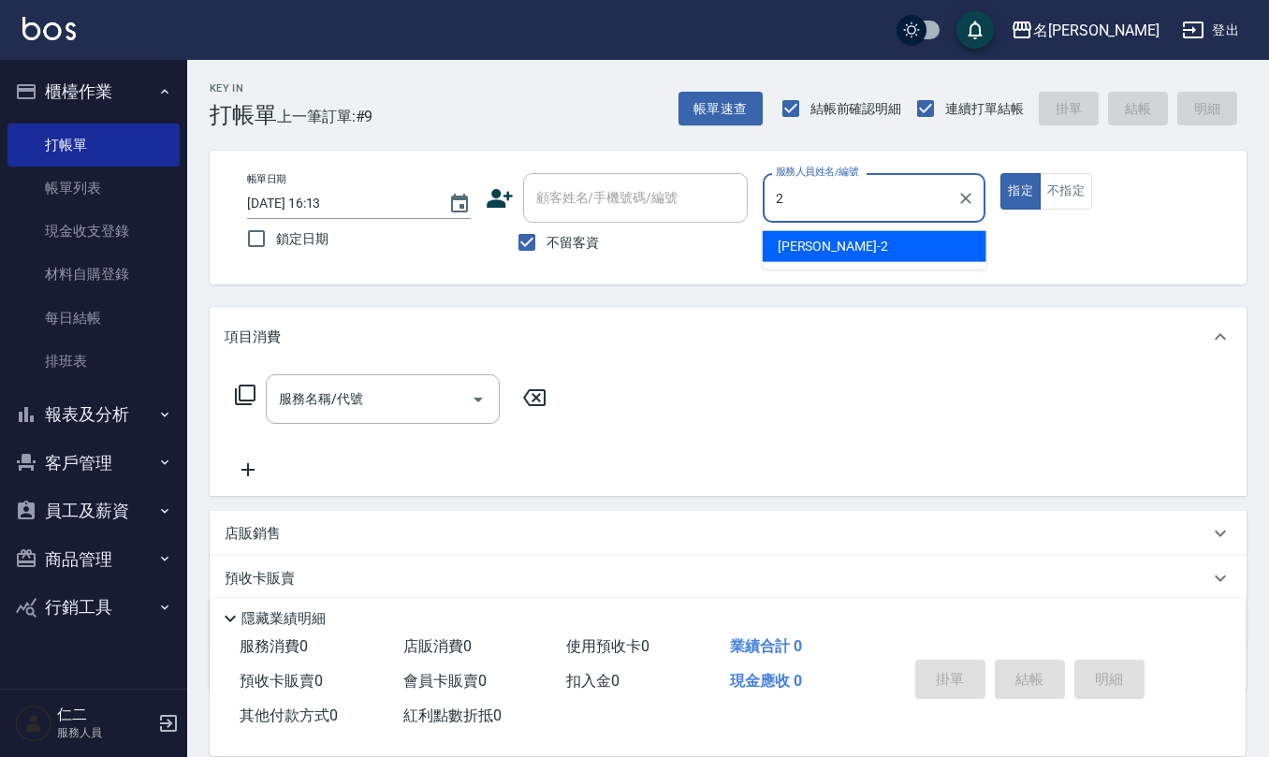
type input "[PERSON_NAME]-2"
type button "true"
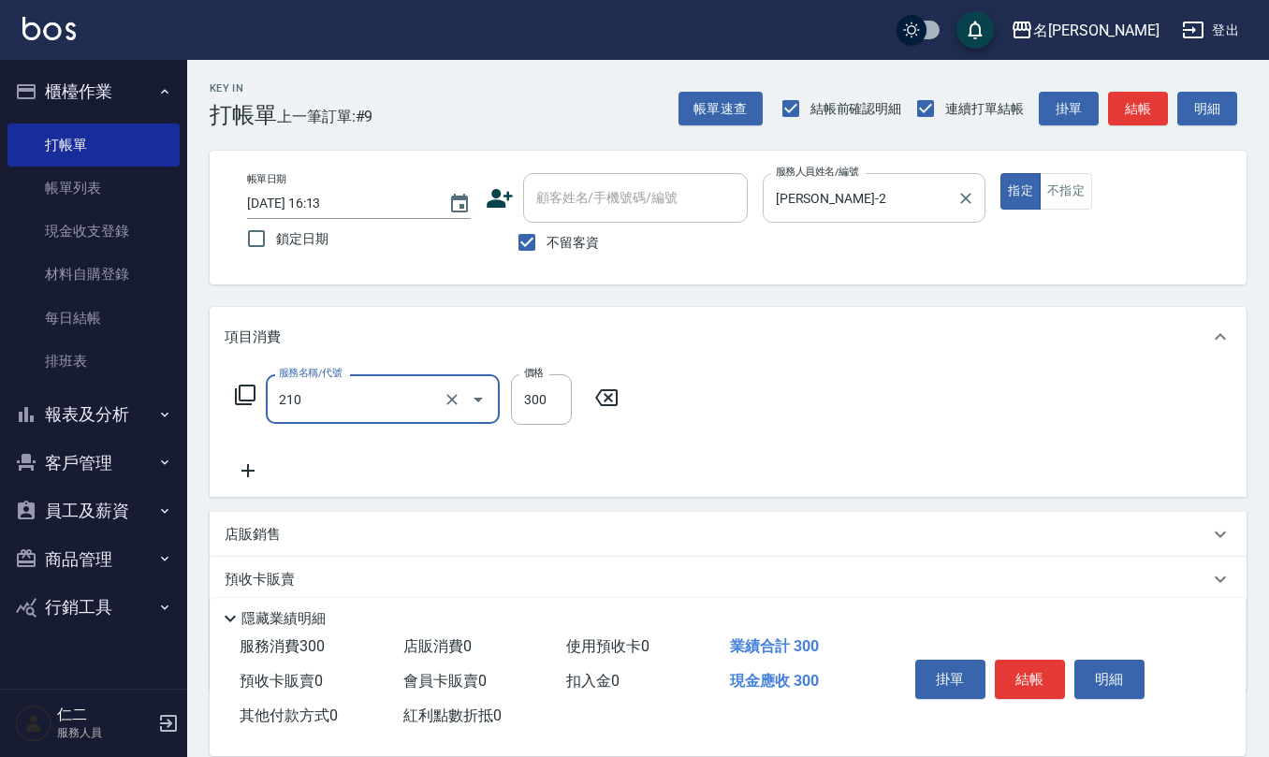
type input "[PERSON_NAME]洗髮精(210)"
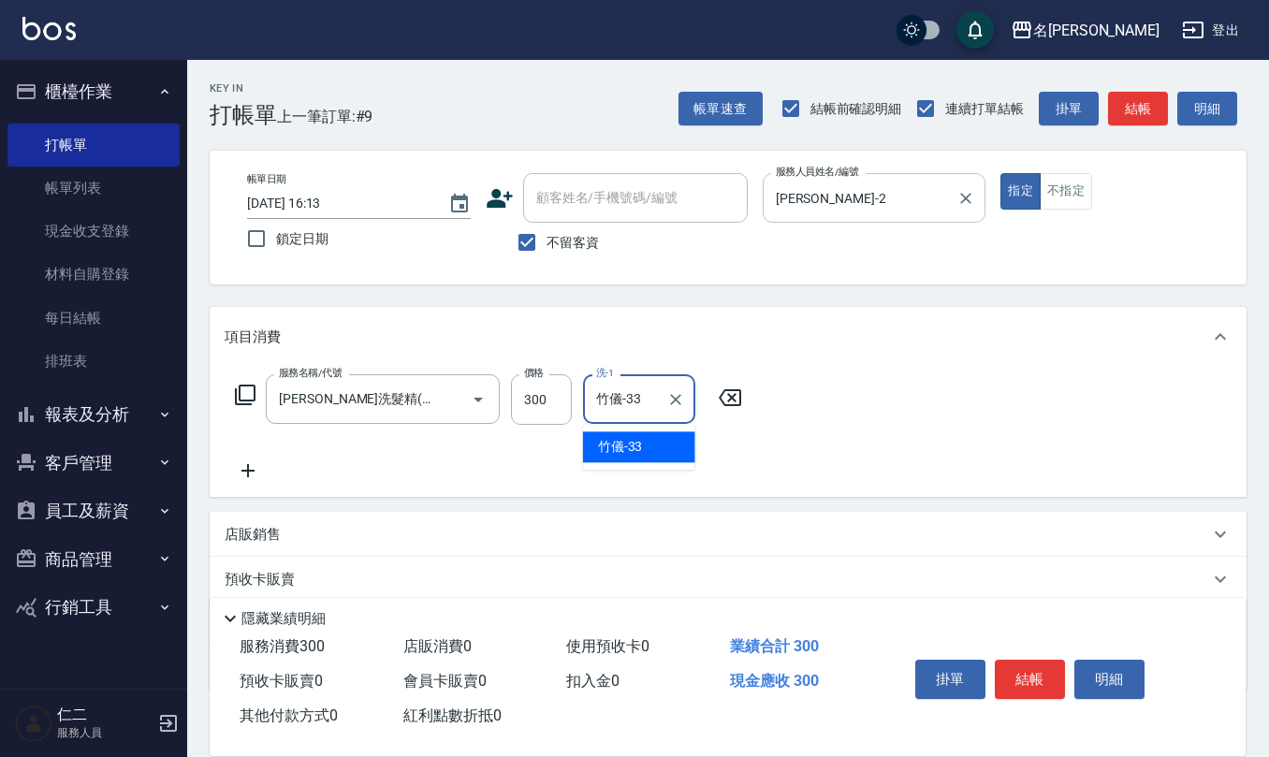
type input "竹儀-33"
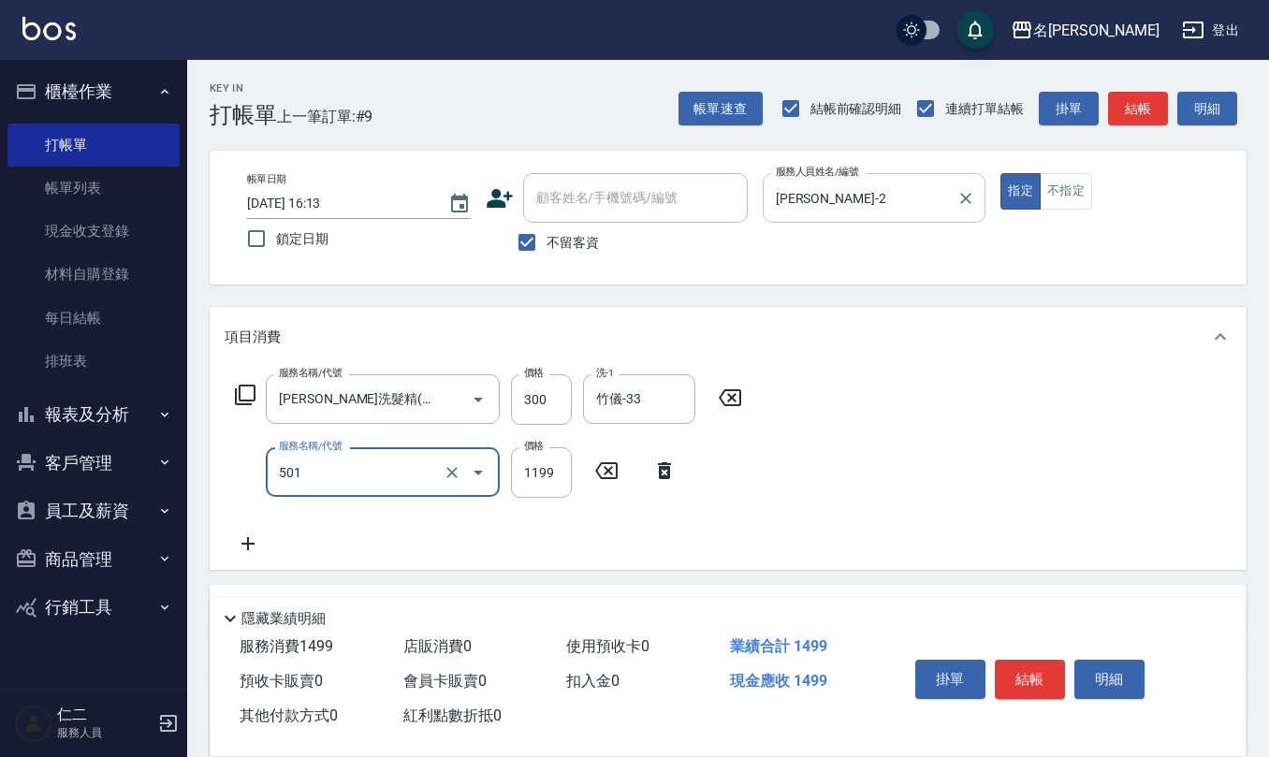
type input "染髮(501)"
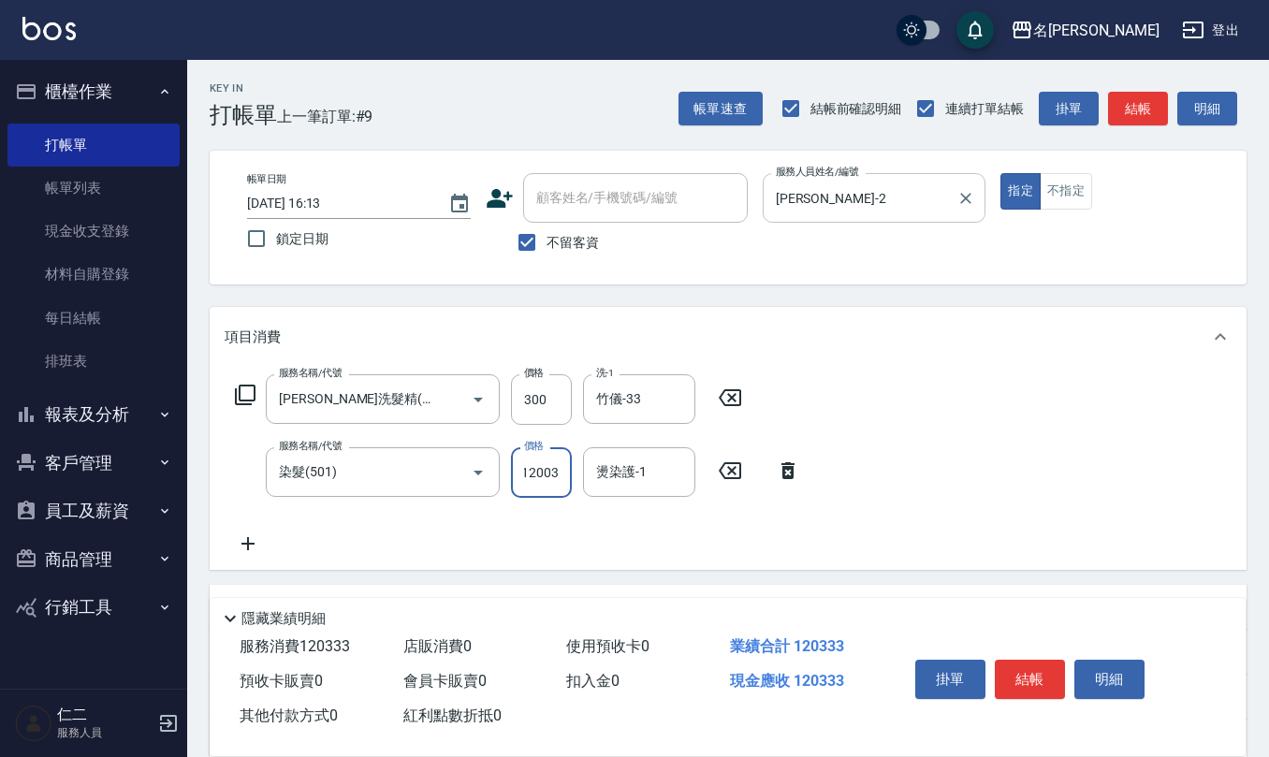
scroll to position [0, 1]
type input "1200"
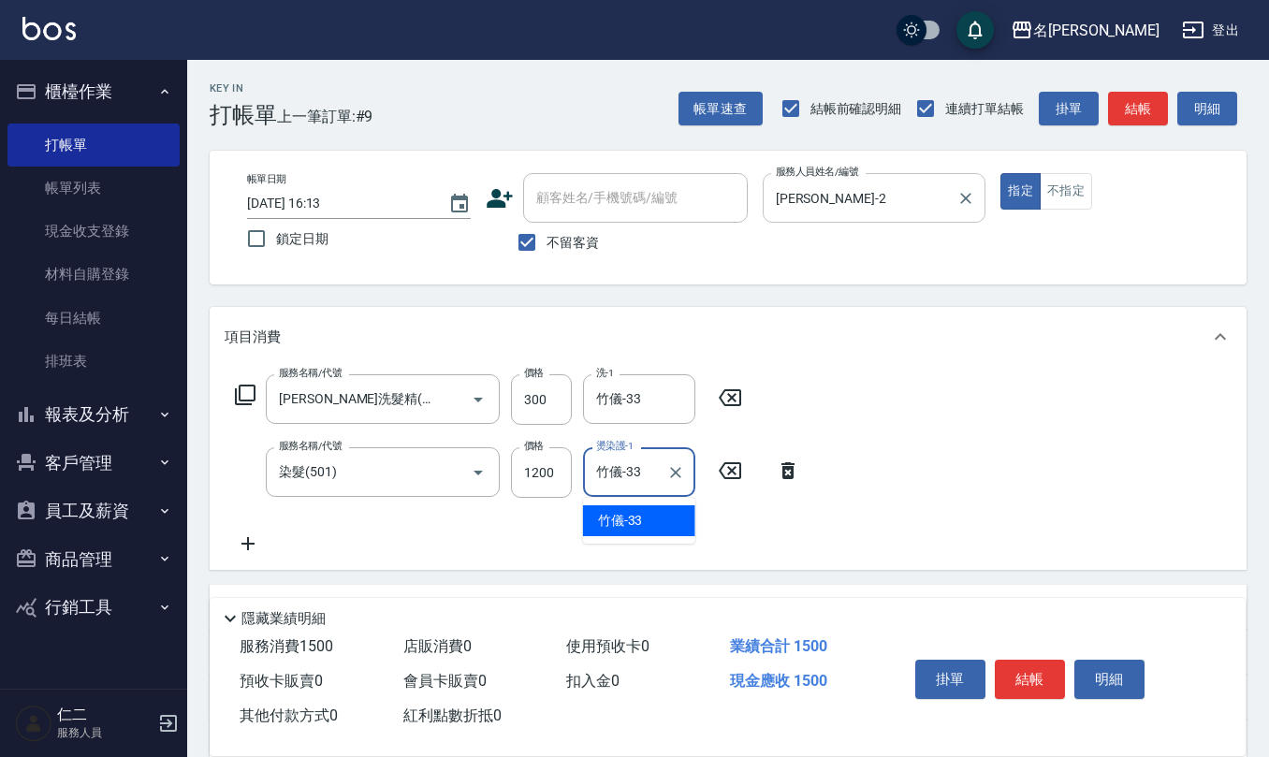
type input "竹儀-33"
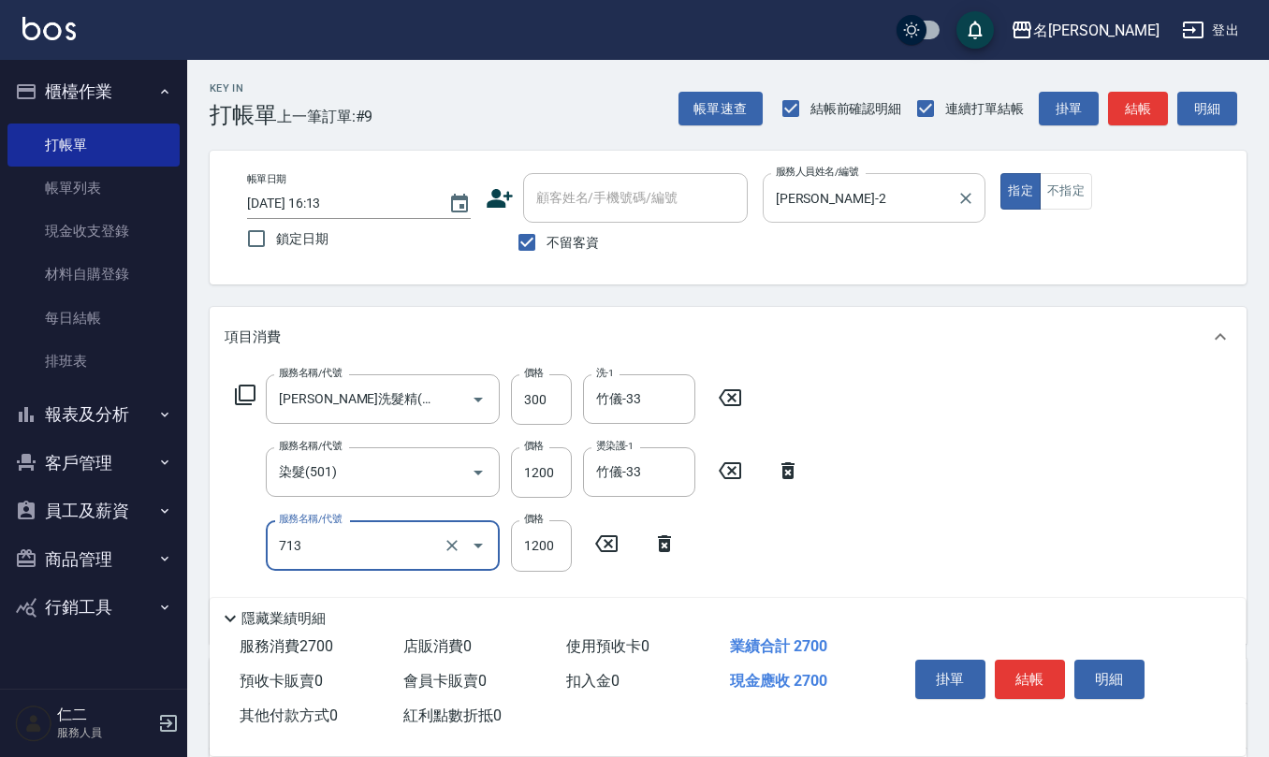
type input "水樣結構式1200(713)"
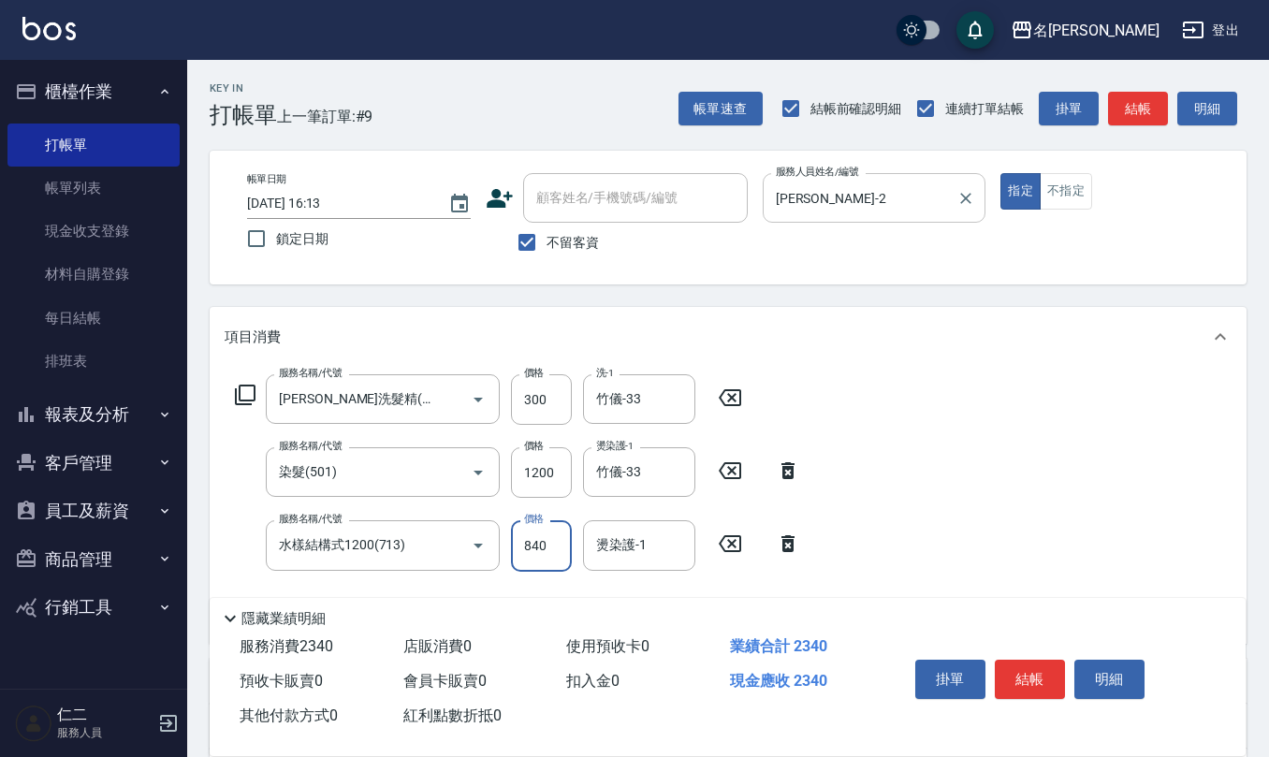
type input "840"
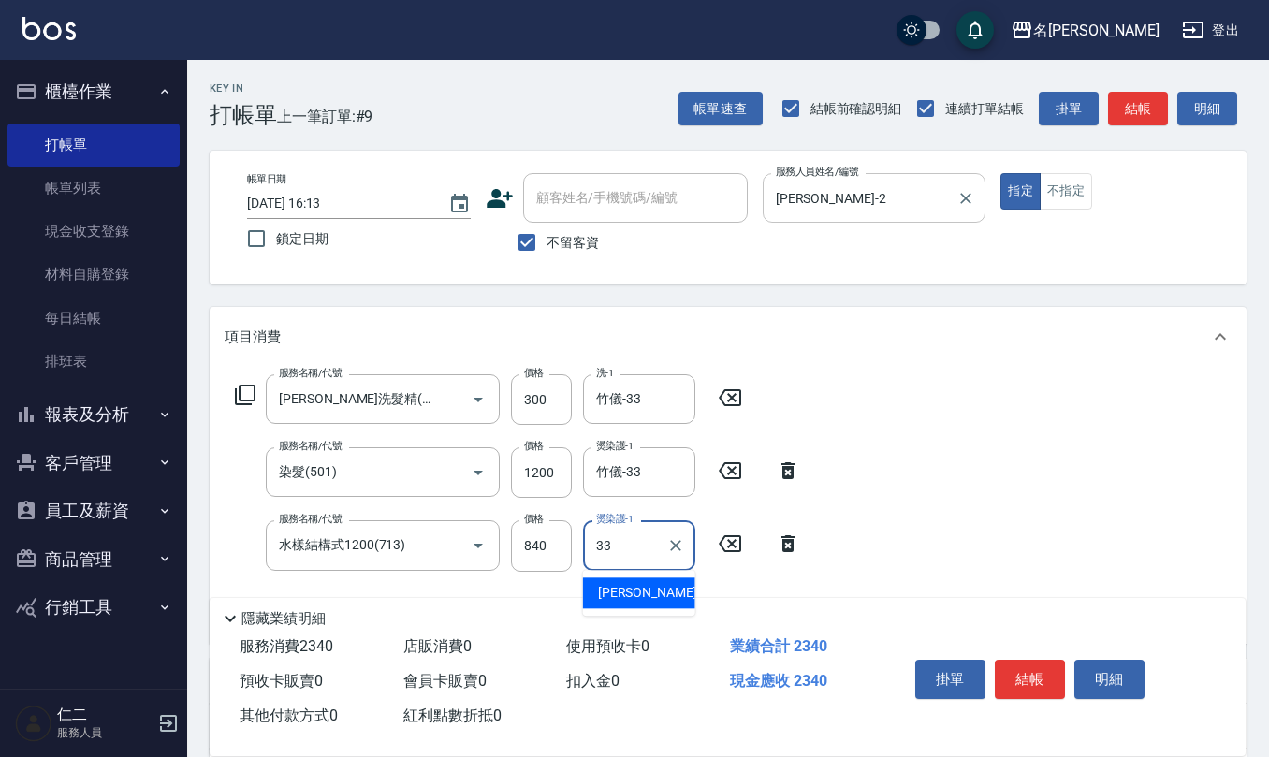
type input "竹儀-33"
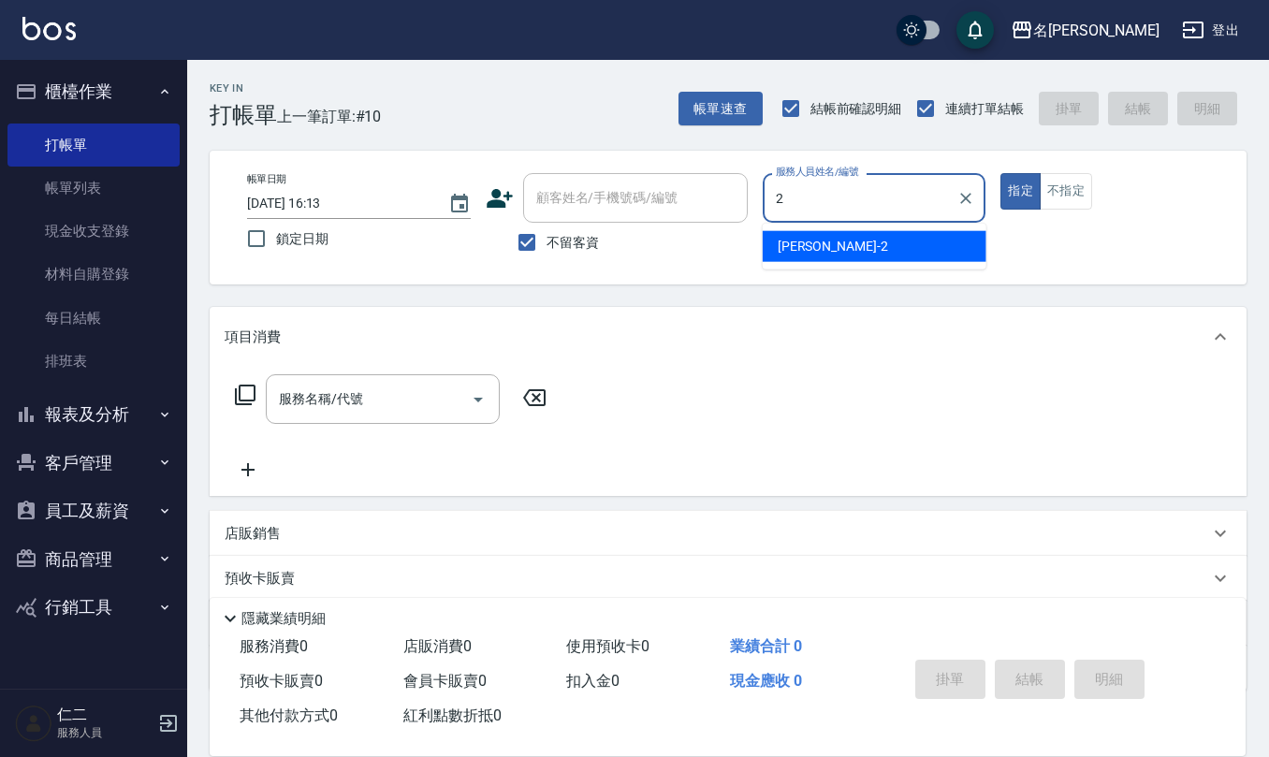
type input "[PERSON_NAME]-2"
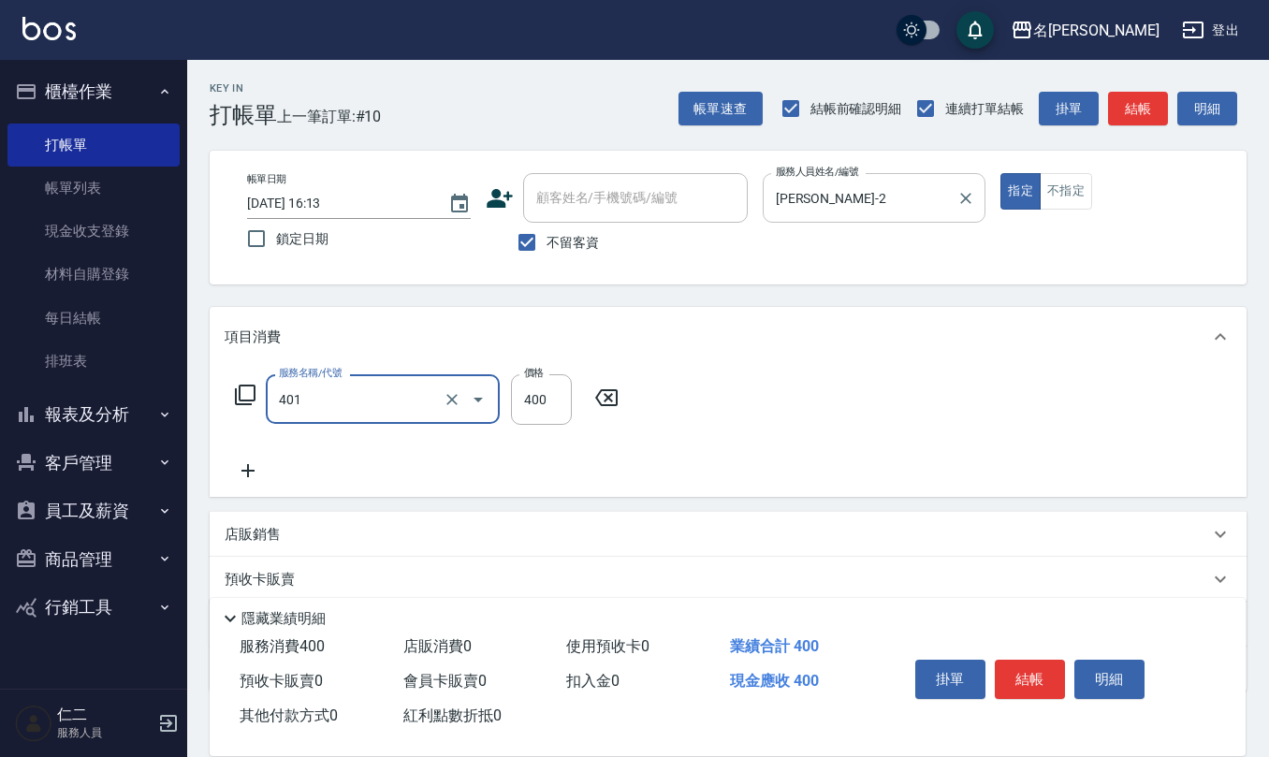
type input "剪髮(401)"
type input "300"
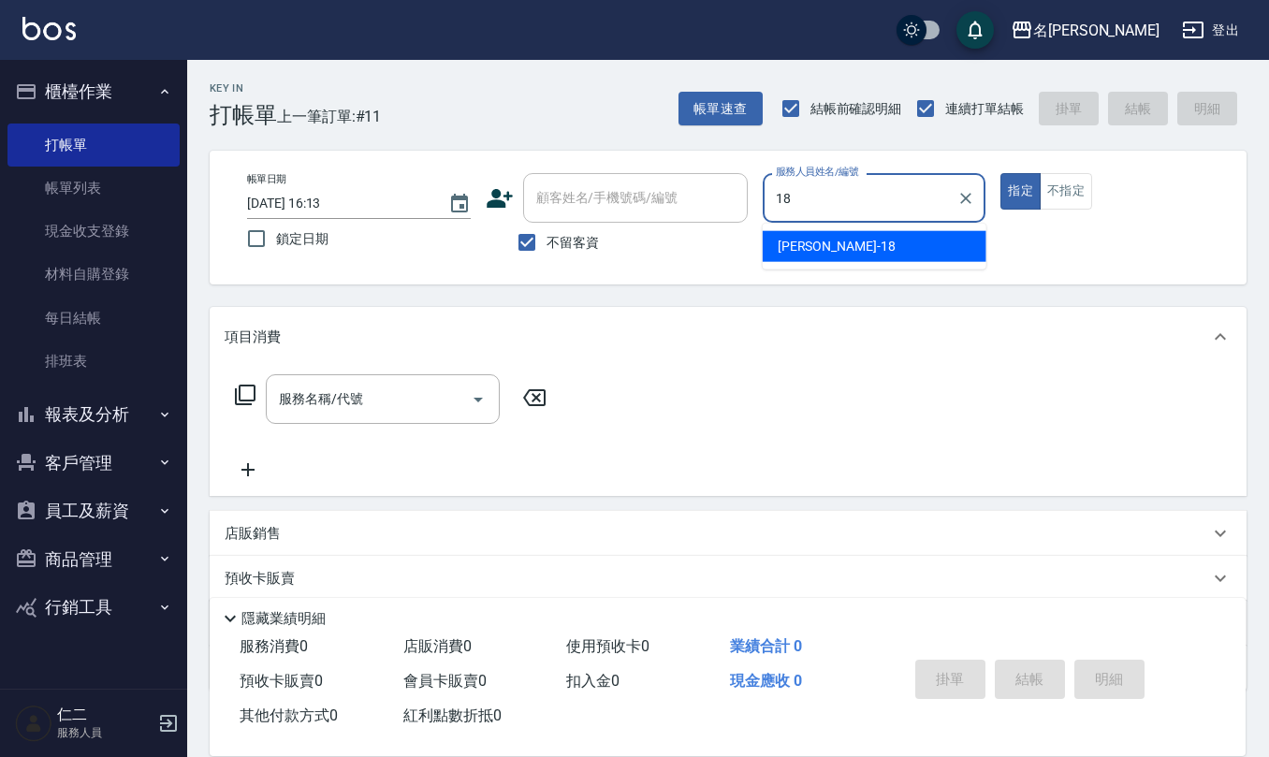
type input "[PERSON_NAME]-18"
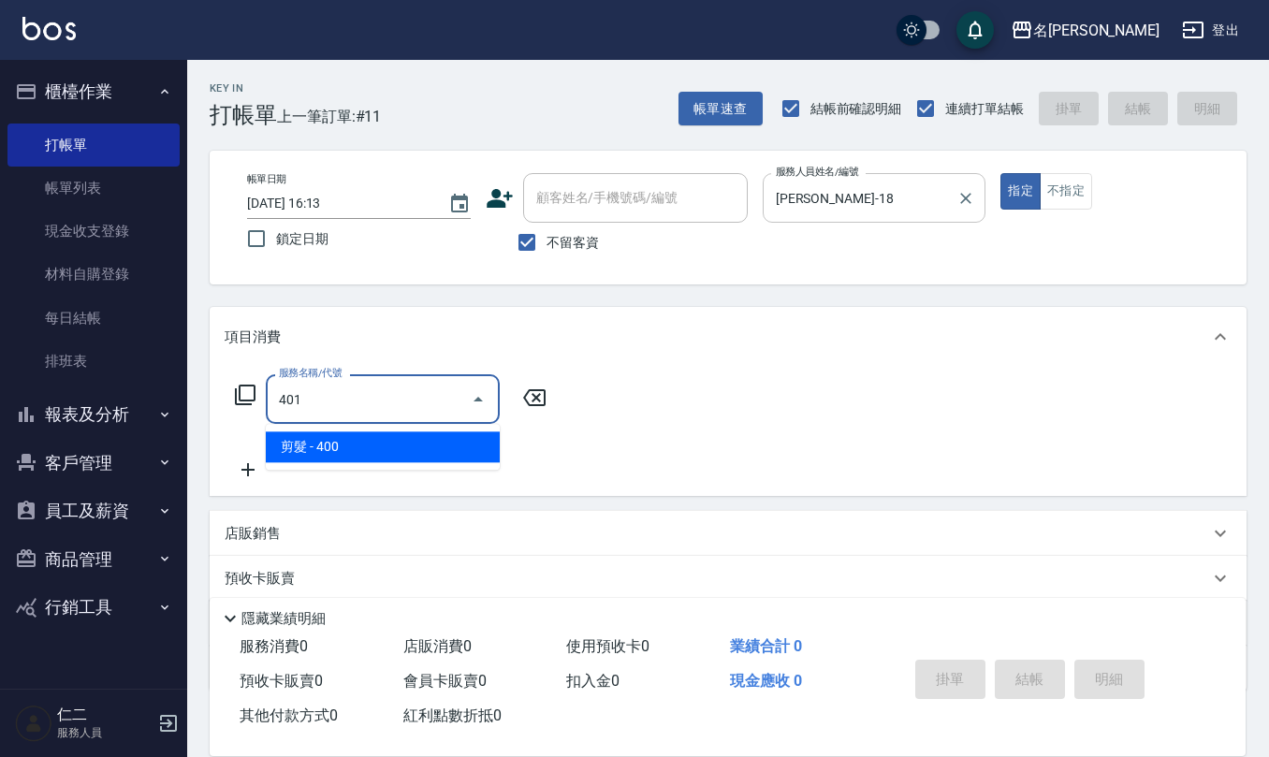
type input "剪髮(401)"
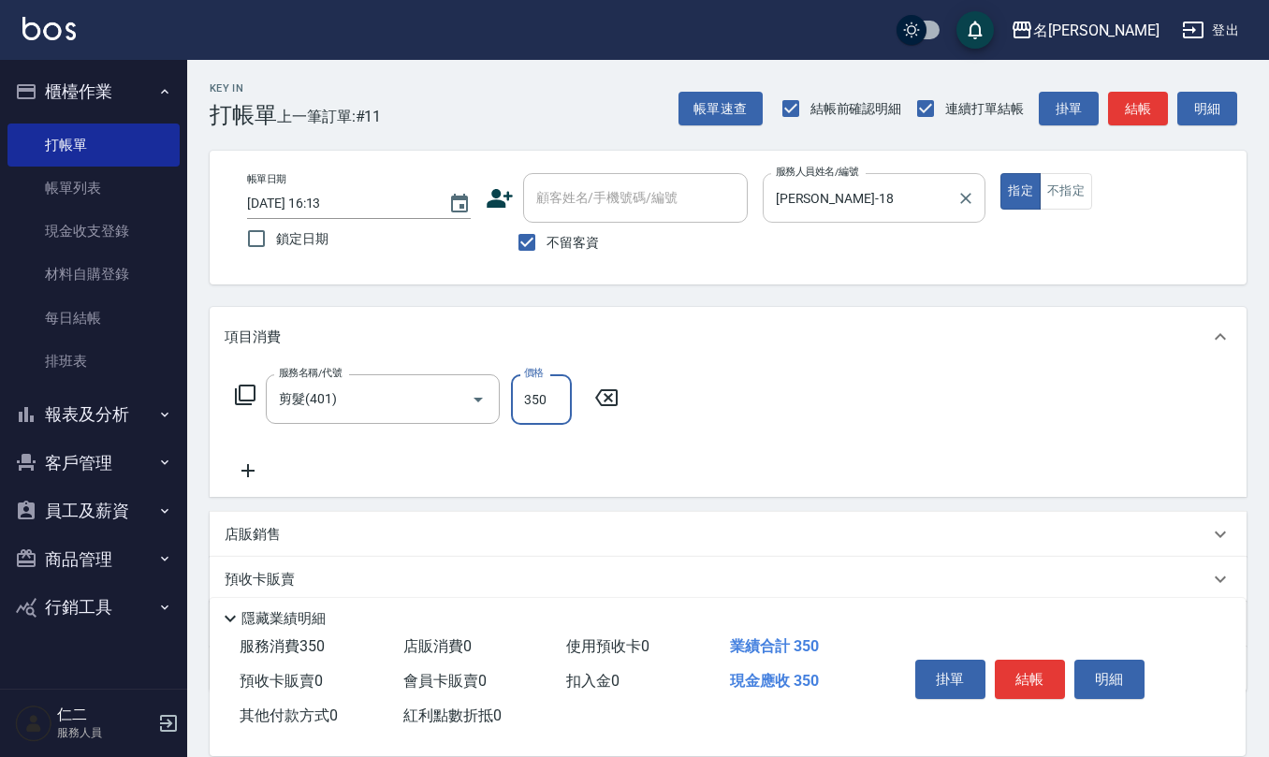
type input "350"
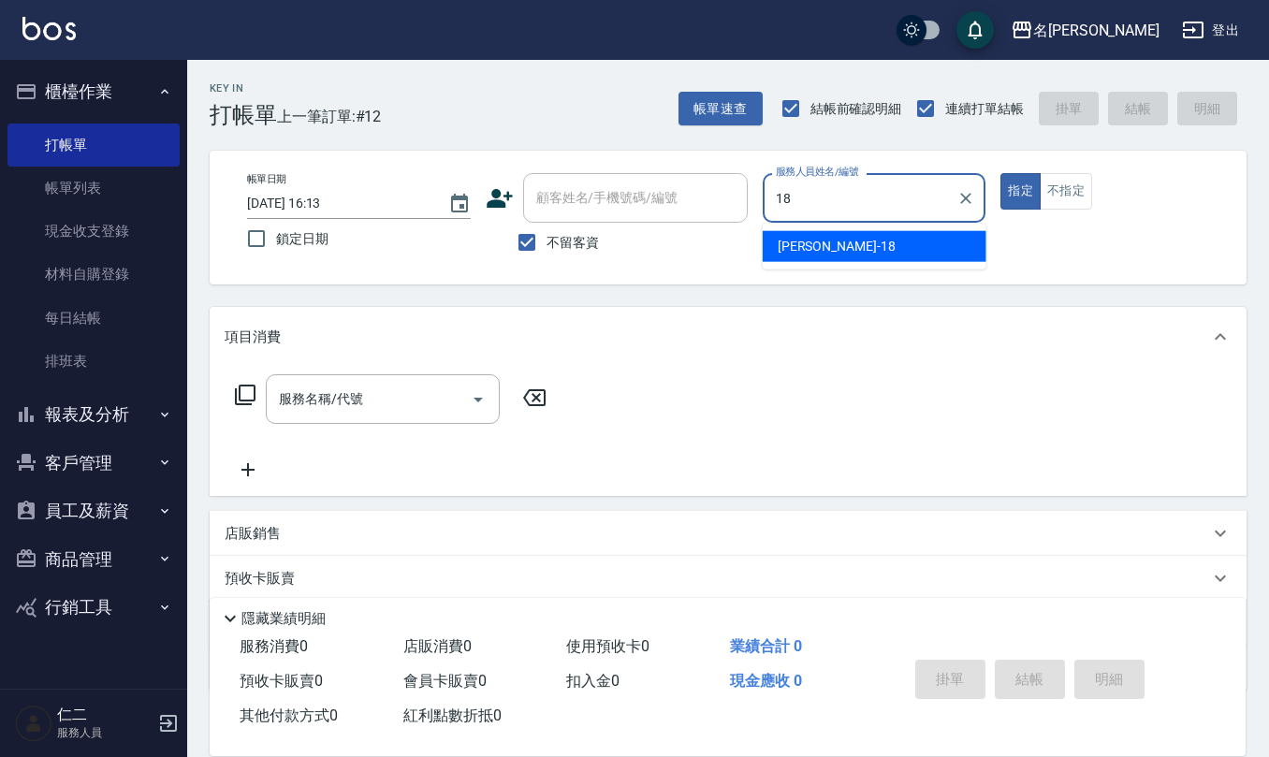
type input "[PERSON_NAME]-18"
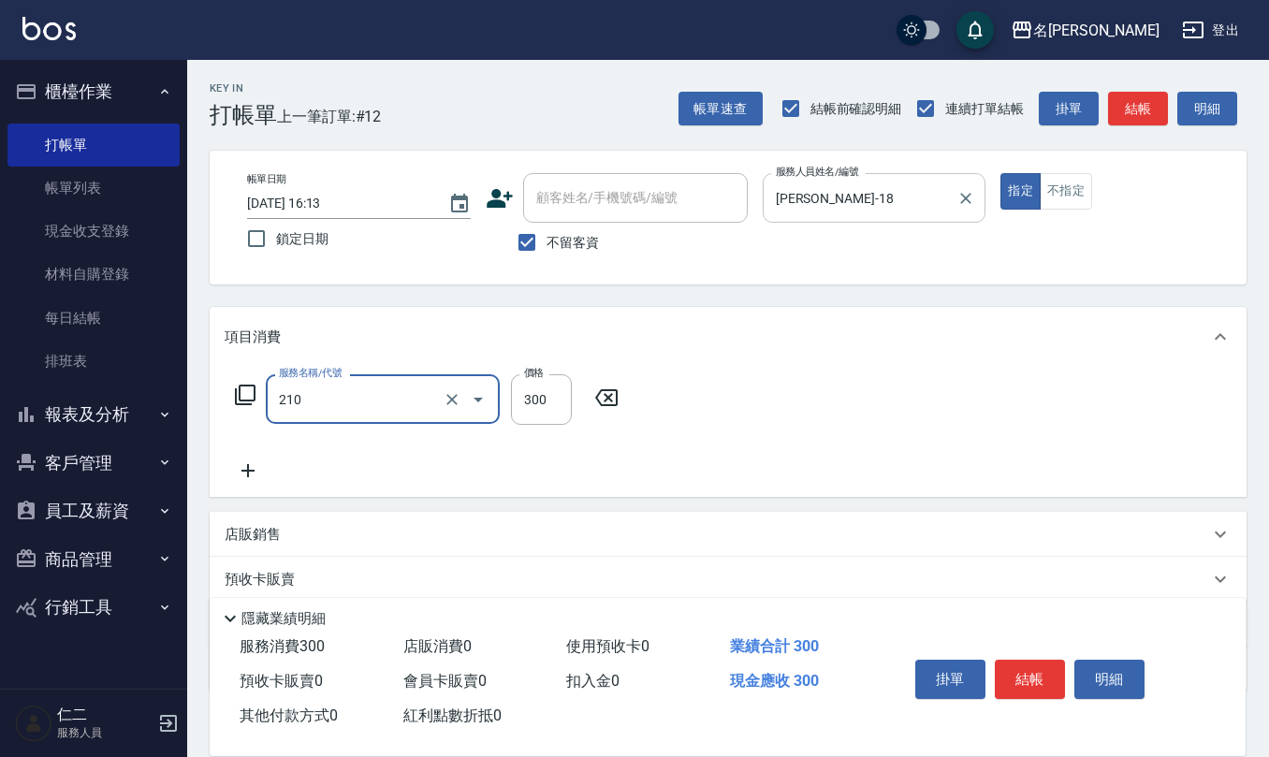
type input "[PERSON_NAME]洗髮精(210)"
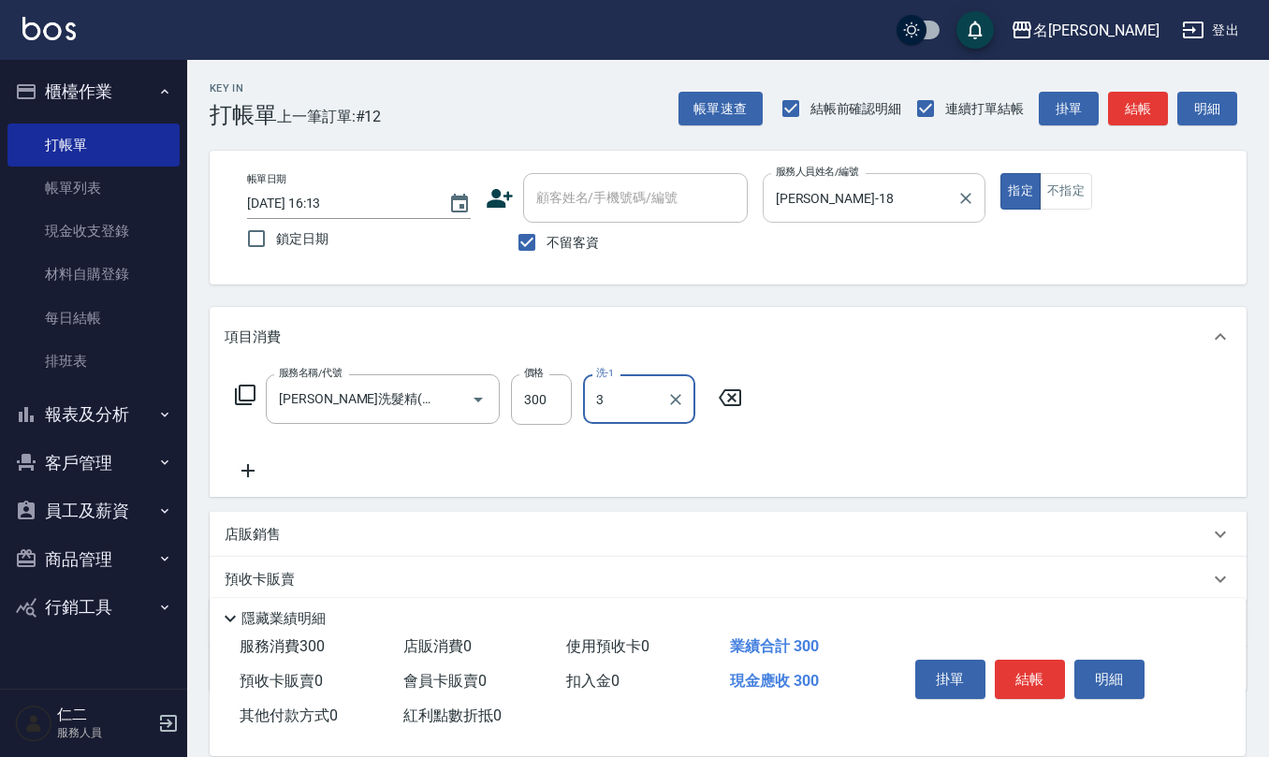
type input "[PERSON_NAME]-3"
click at [675, 401] on icon "Clear" at bounding box center [675, 399] width 11 height 11
type input "[PERSON_NAME]-32"
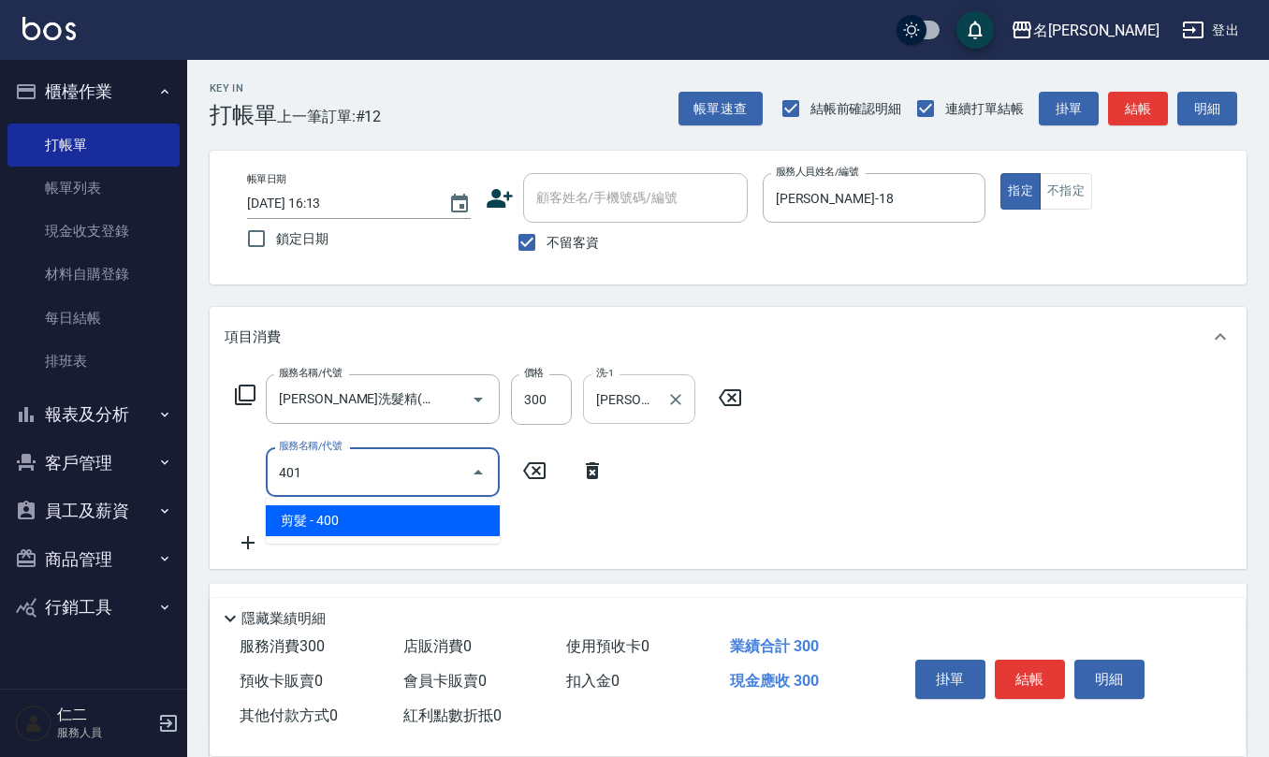
type input "剪髮(401)"
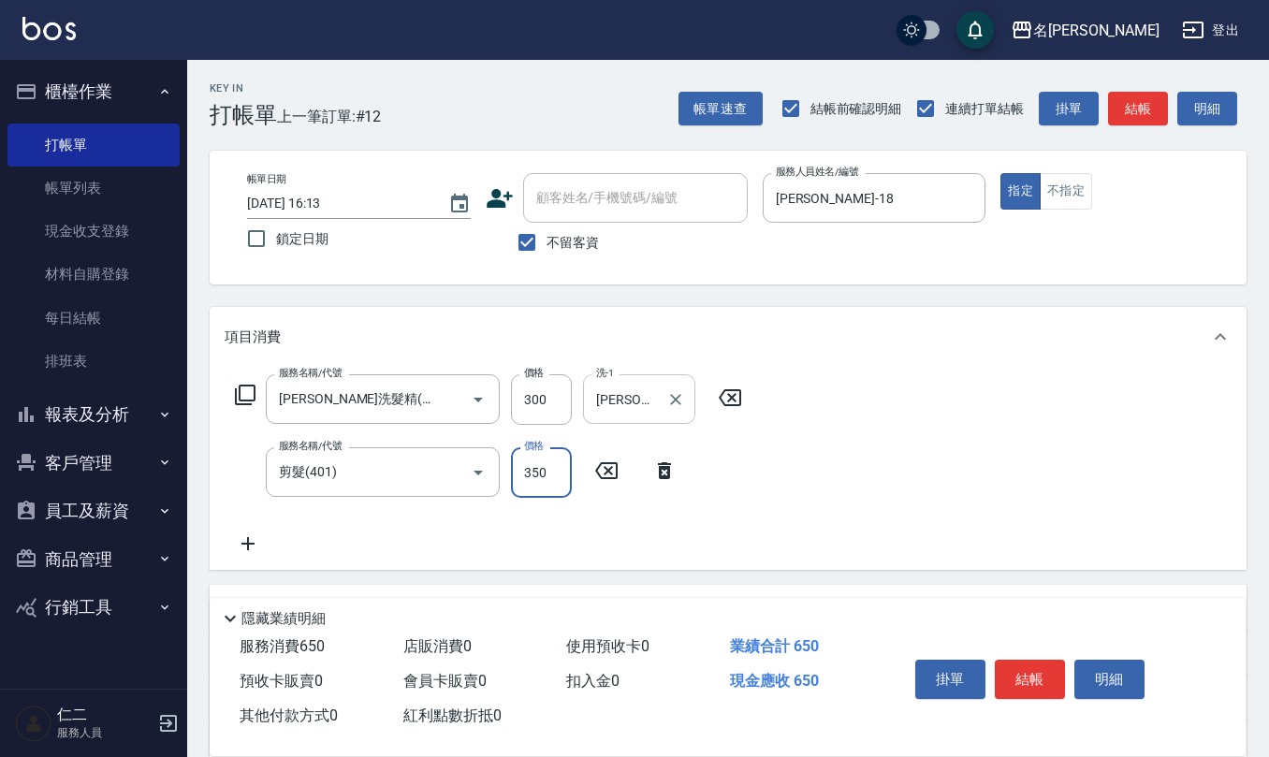
type input "350"
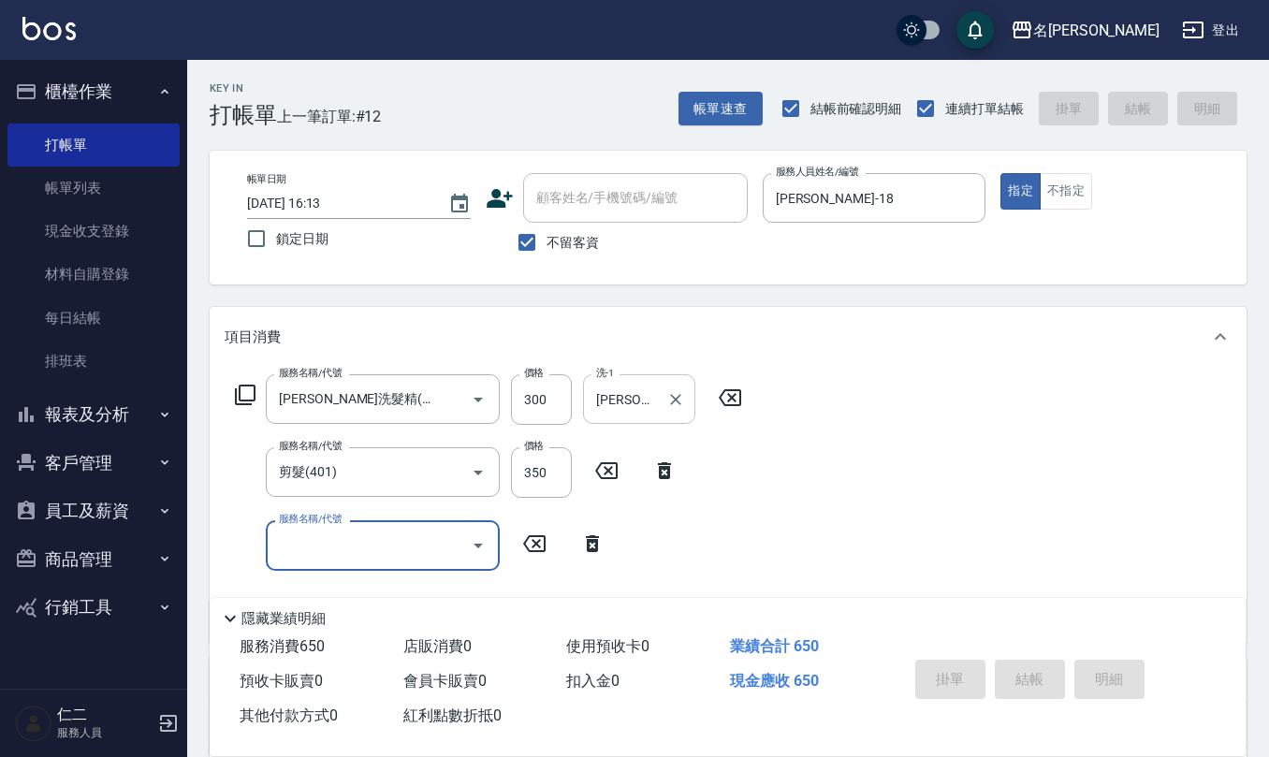
type input "[DATE] 16:14"
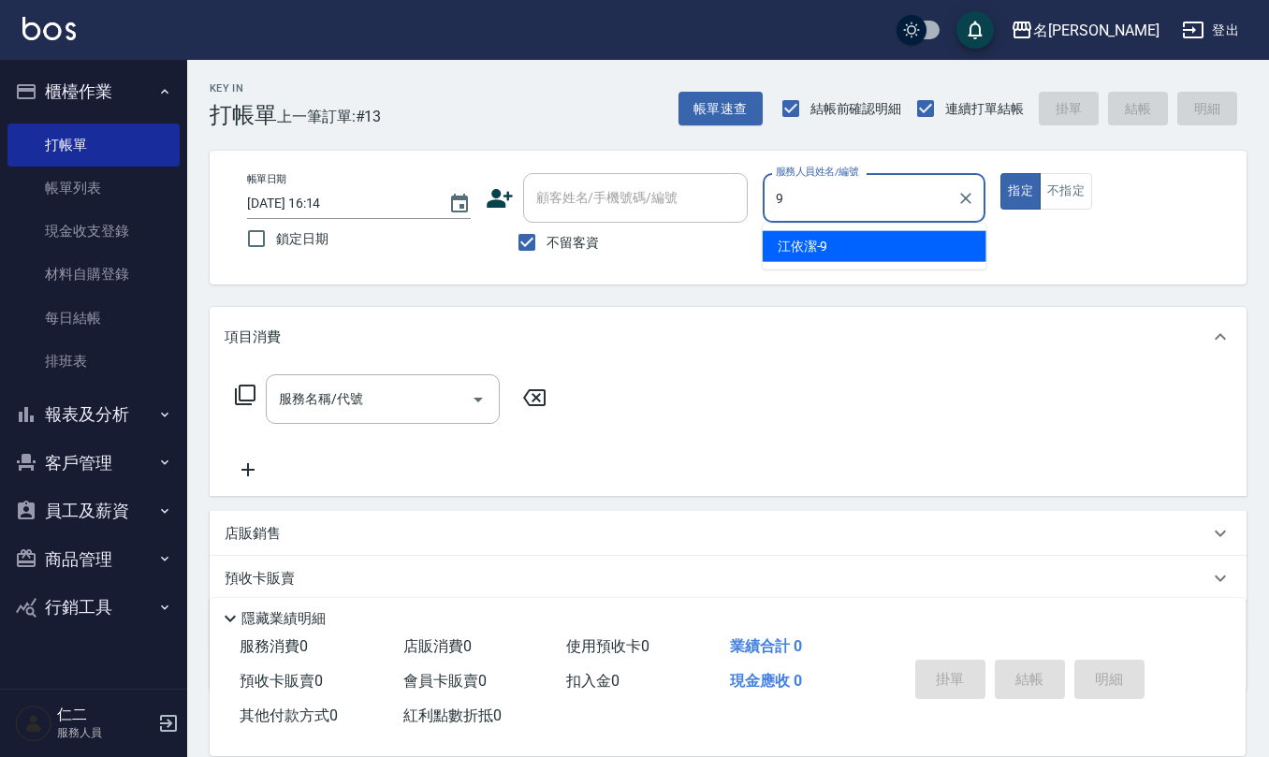
type input "[PERSON_NAME]-9"
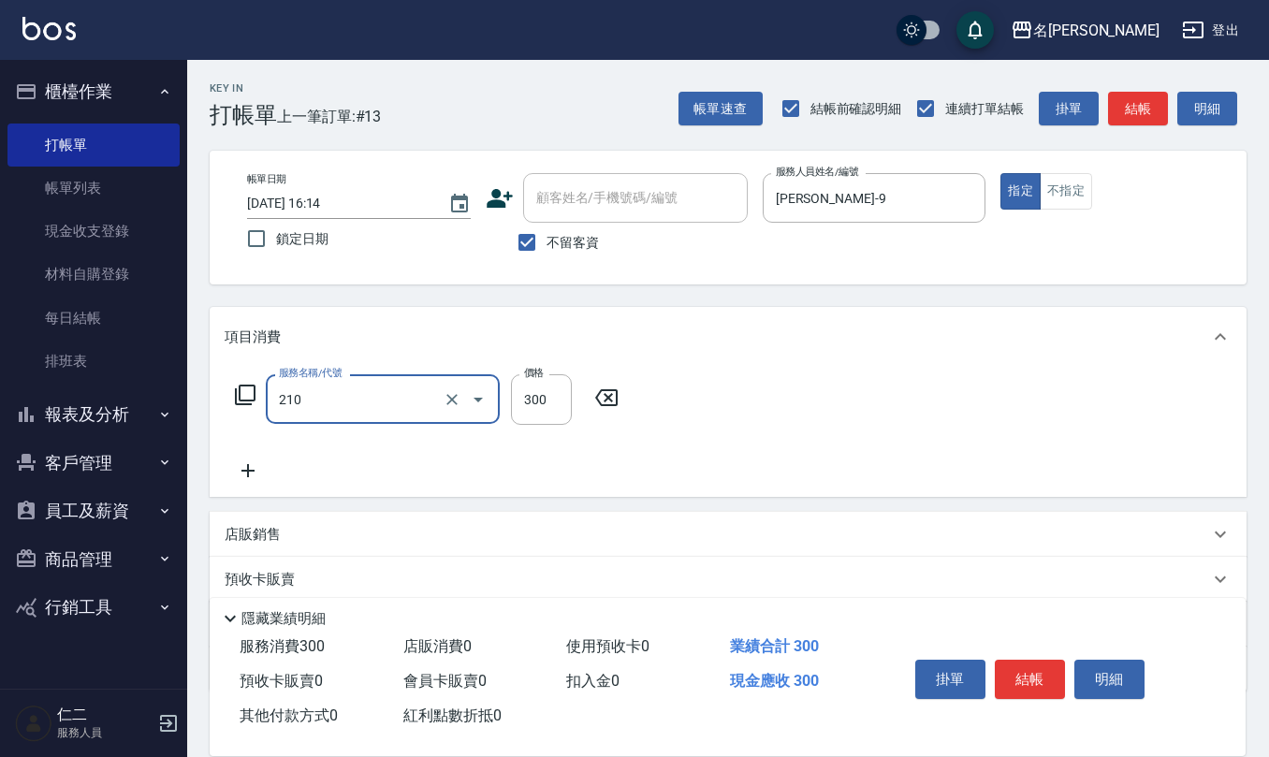
type input "[PERSON_NAME]洗髮精(210)"
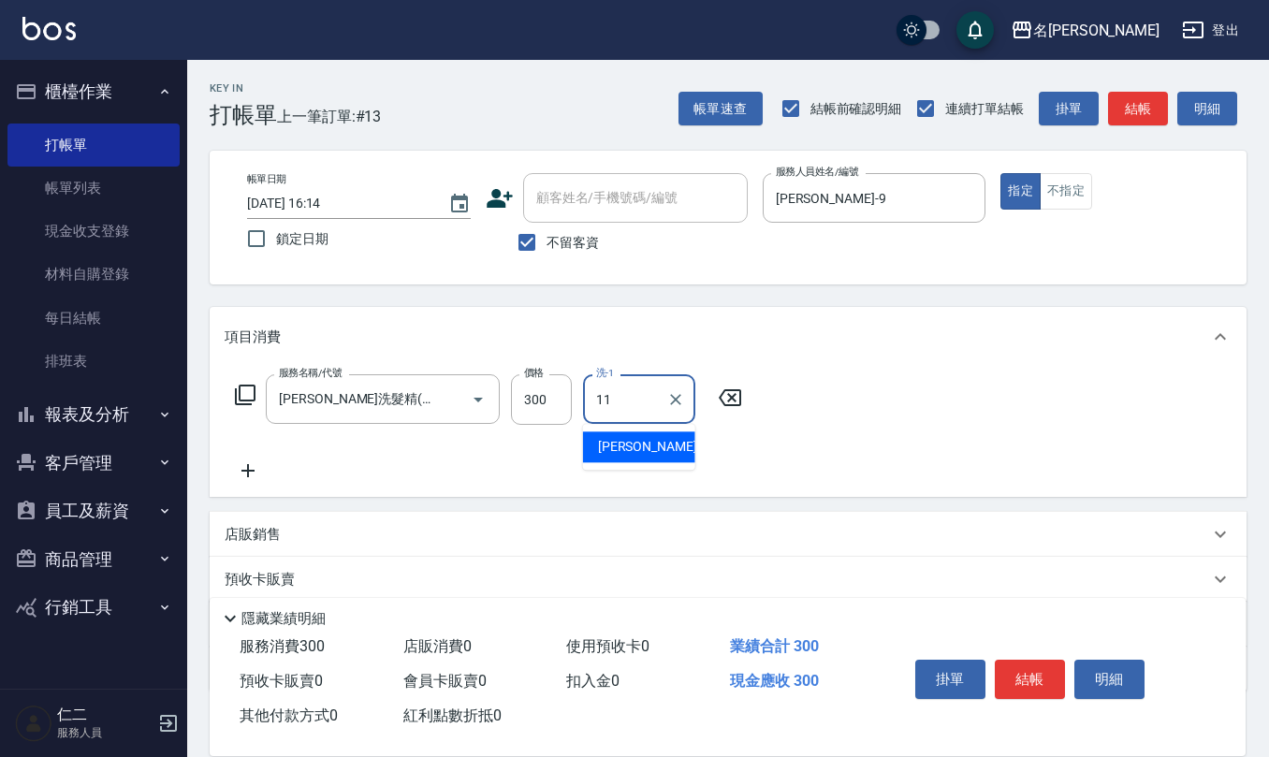
type input "[PERSON_NAME]橙-11"
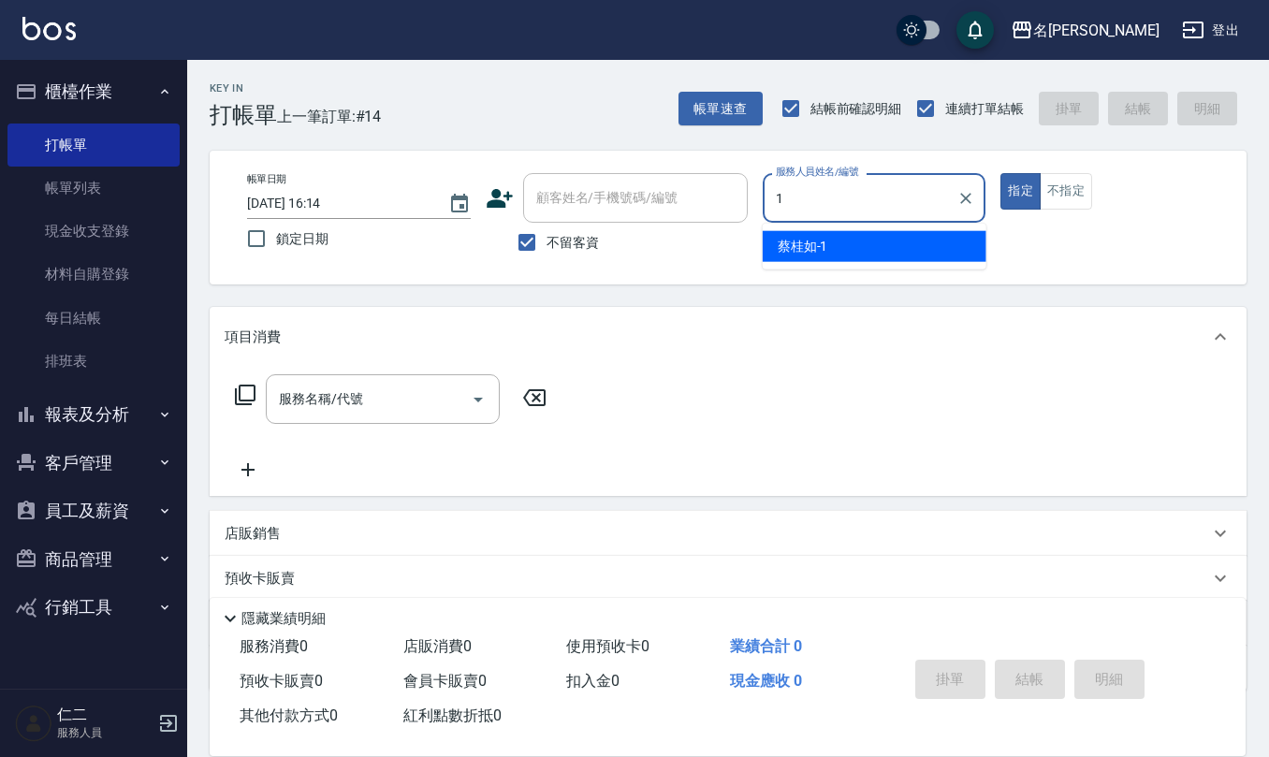
type input "[PERSON_NAME]1"
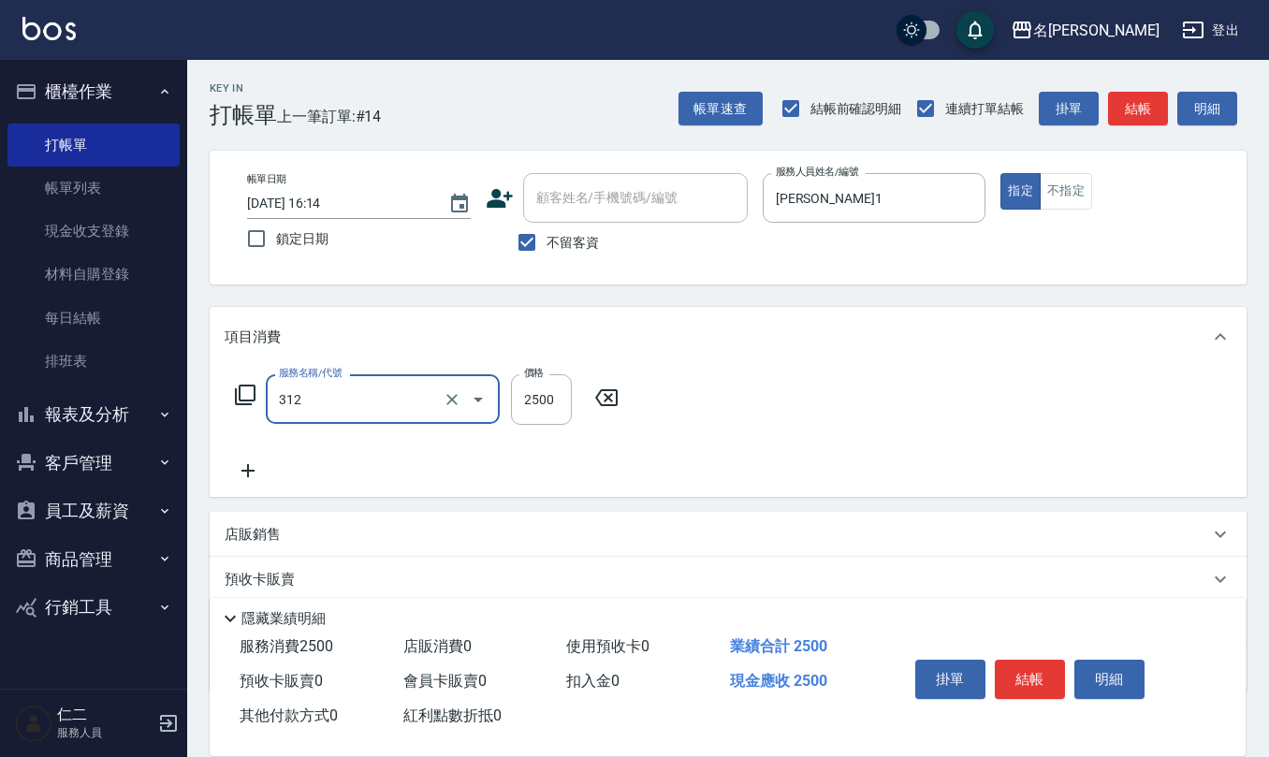
type input "有氧水離子燙2500(312)"
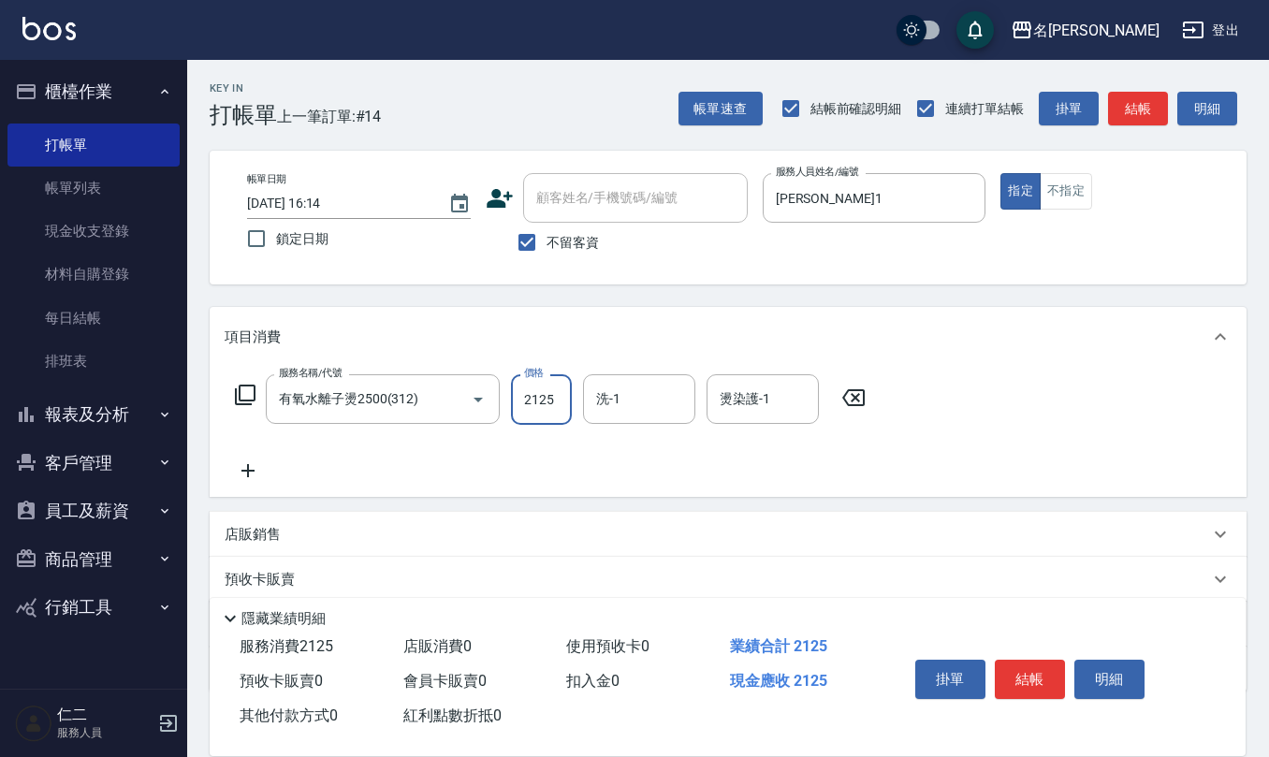
type input "2125"
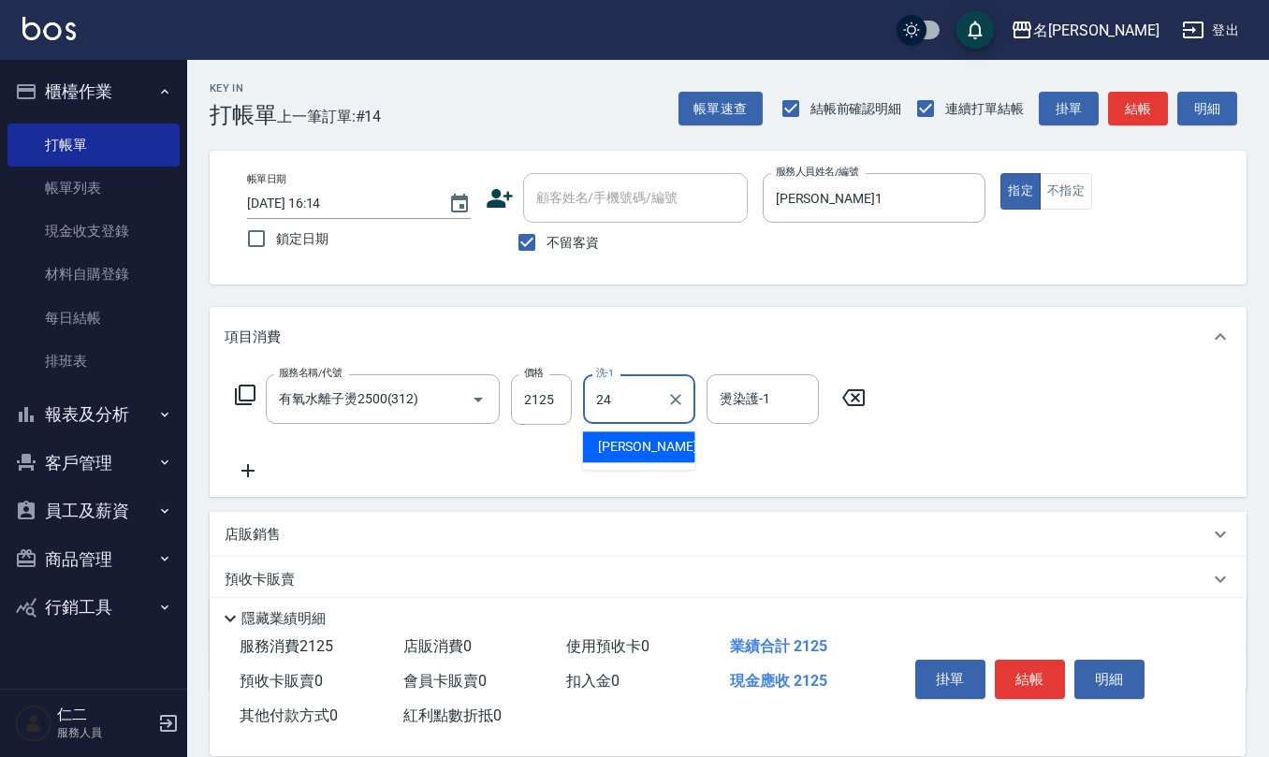
type input "[PERSON_NAME]-24"
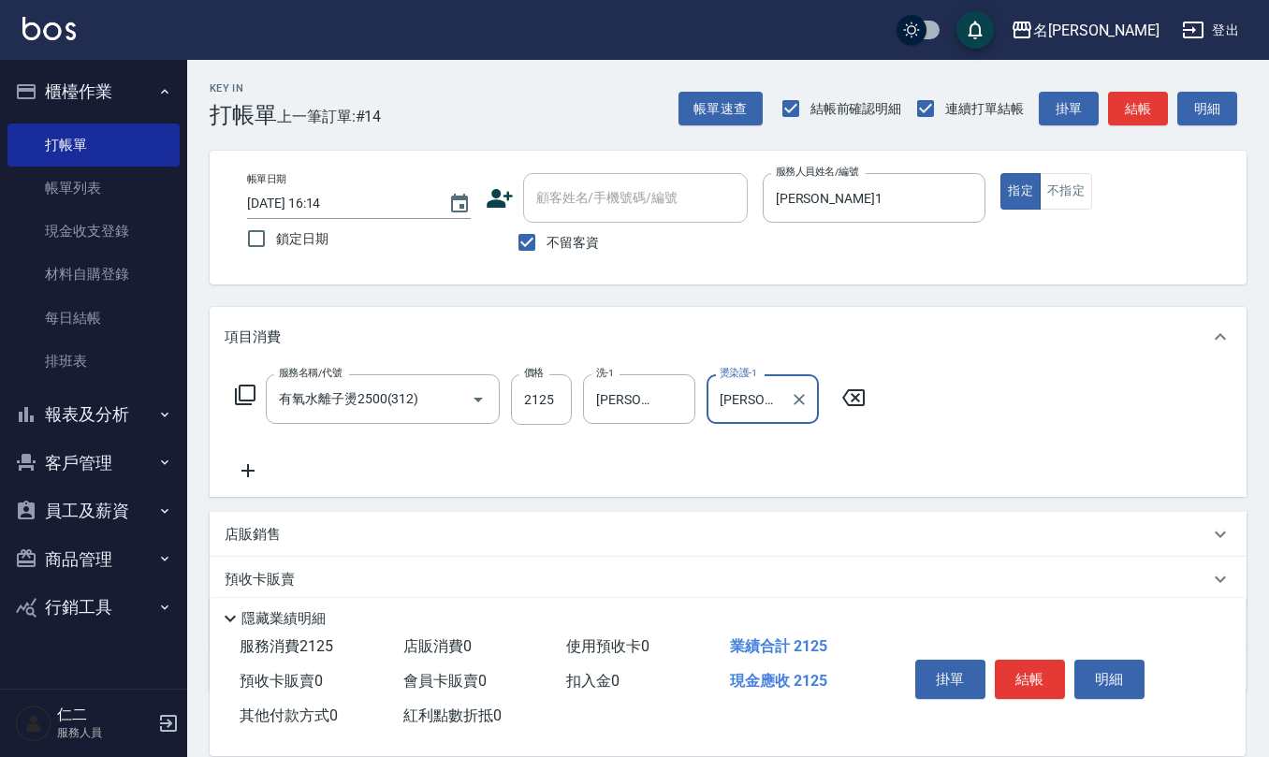
type input "[PERSON_NAME]-24"
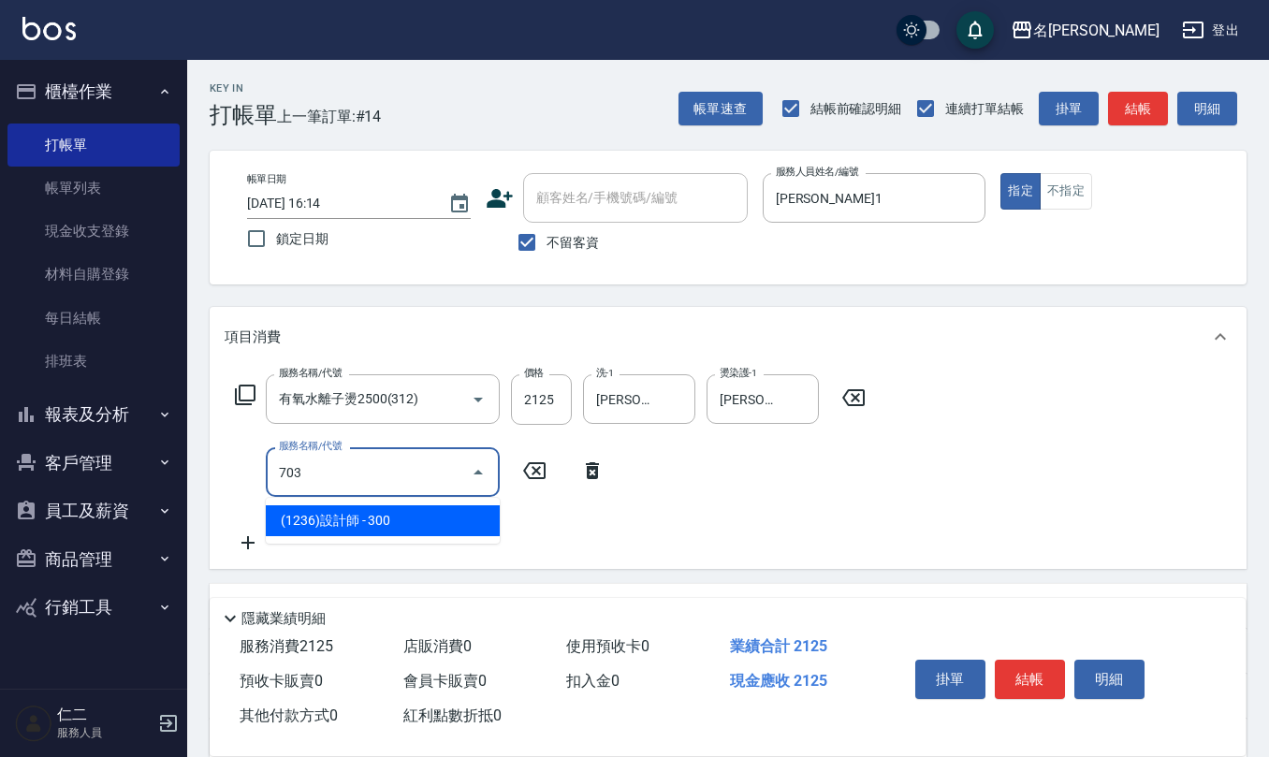
type input "(1236)設計師(703)"
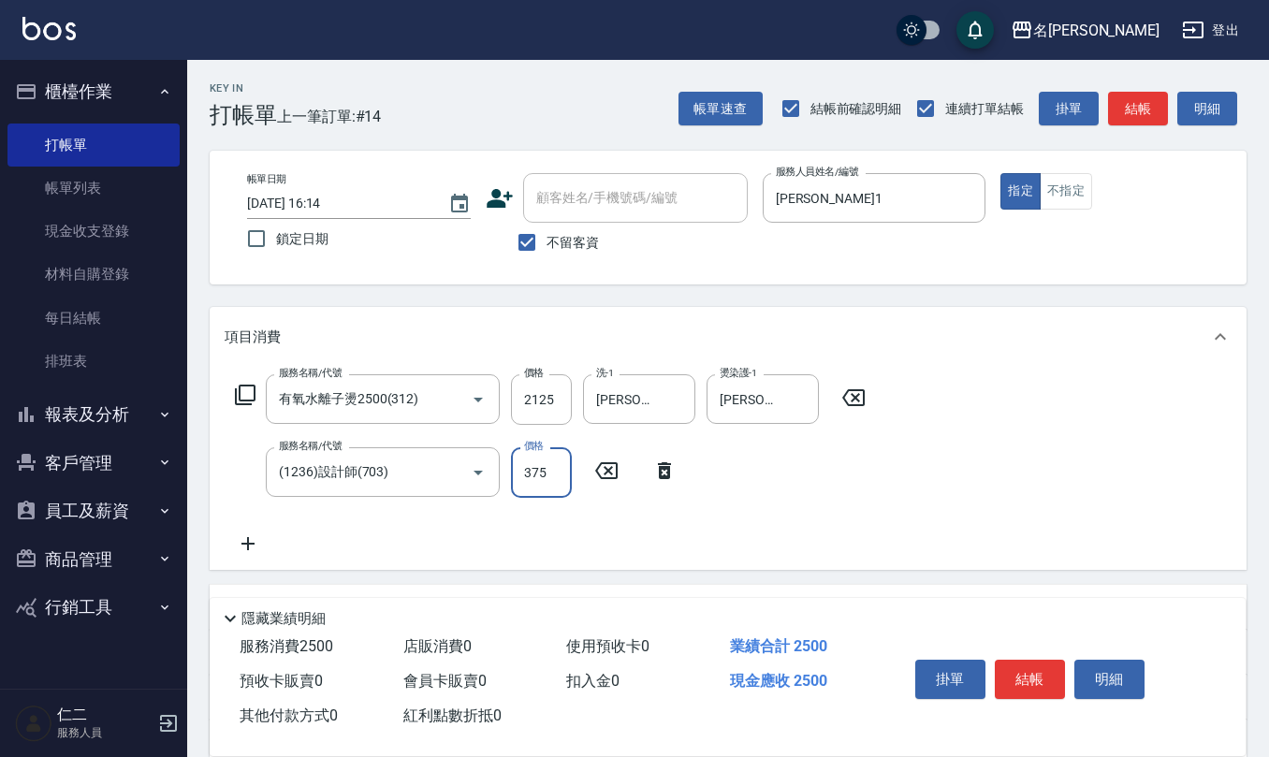
type input "375"
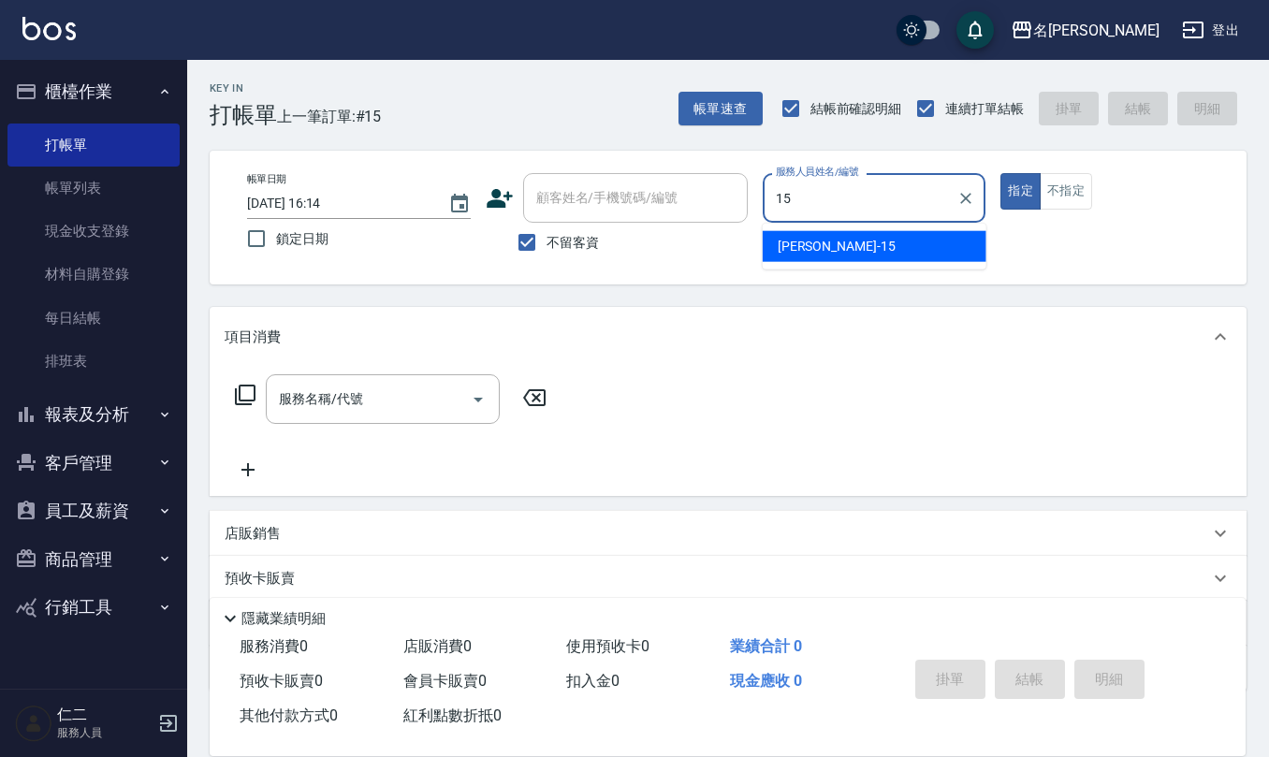
type input "[PERSON_NAME]-15"
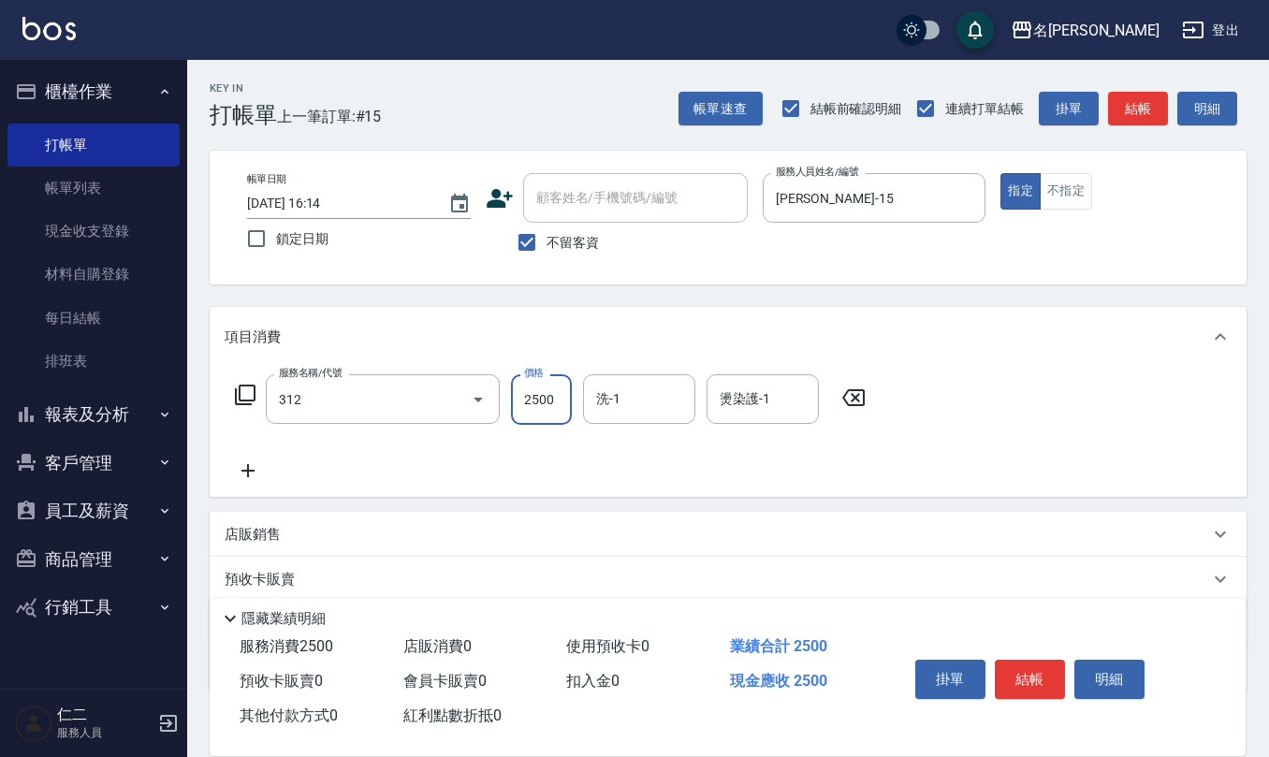
type input "有氧水離子燙2500(312)"
type input "2200"
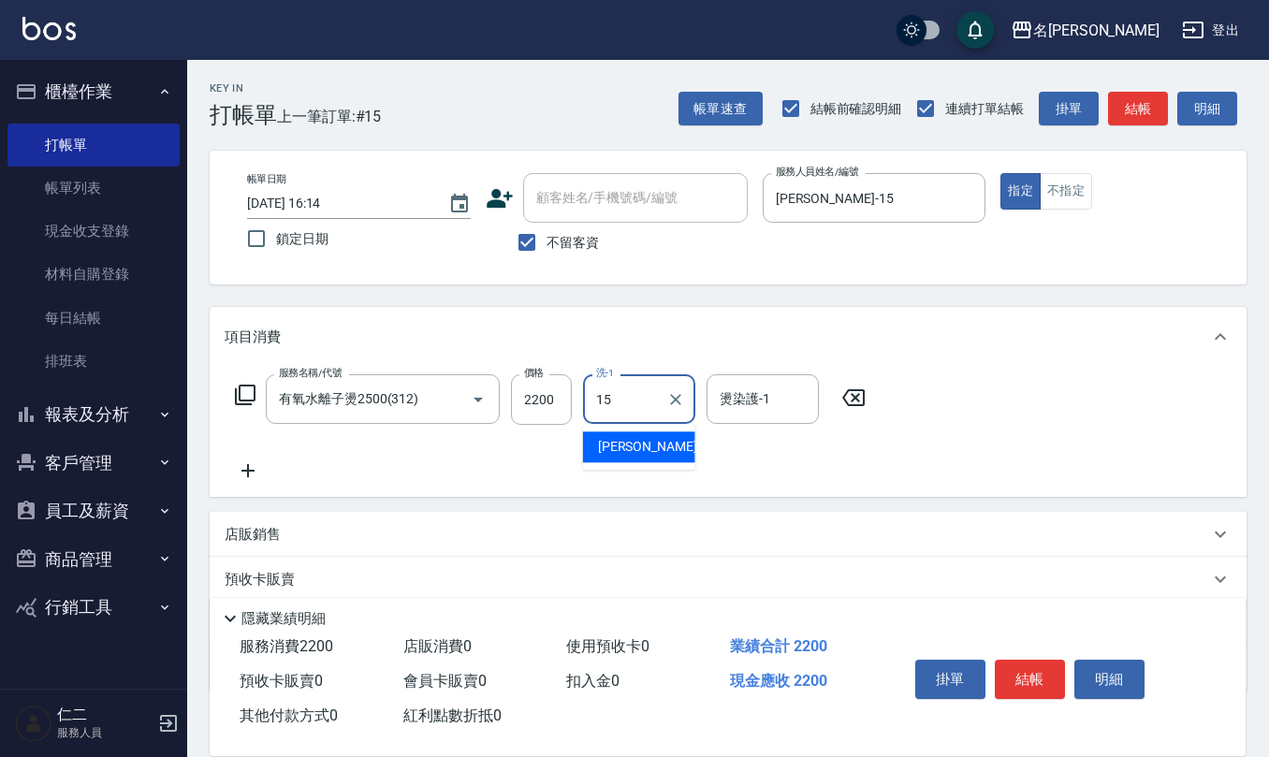
type input "[PERSON_NAME]-15"
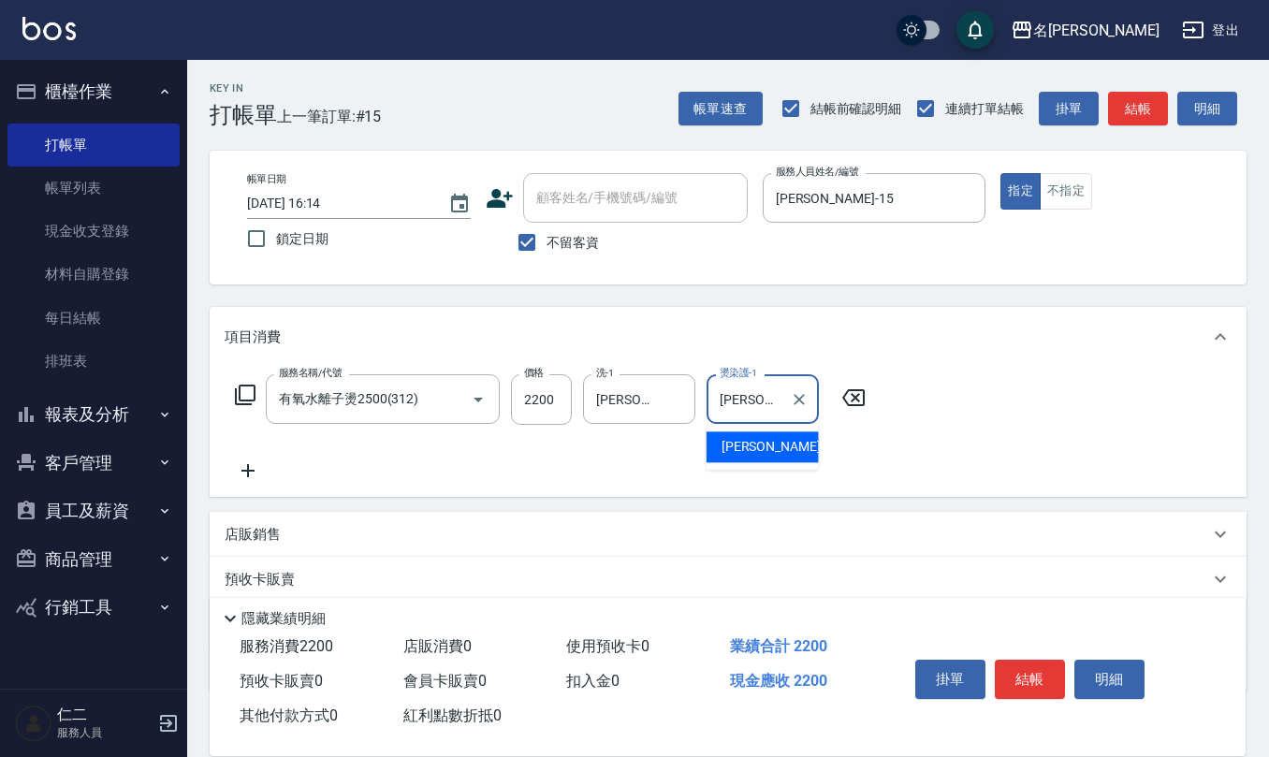
type input "[PERSON_NAME]-15"
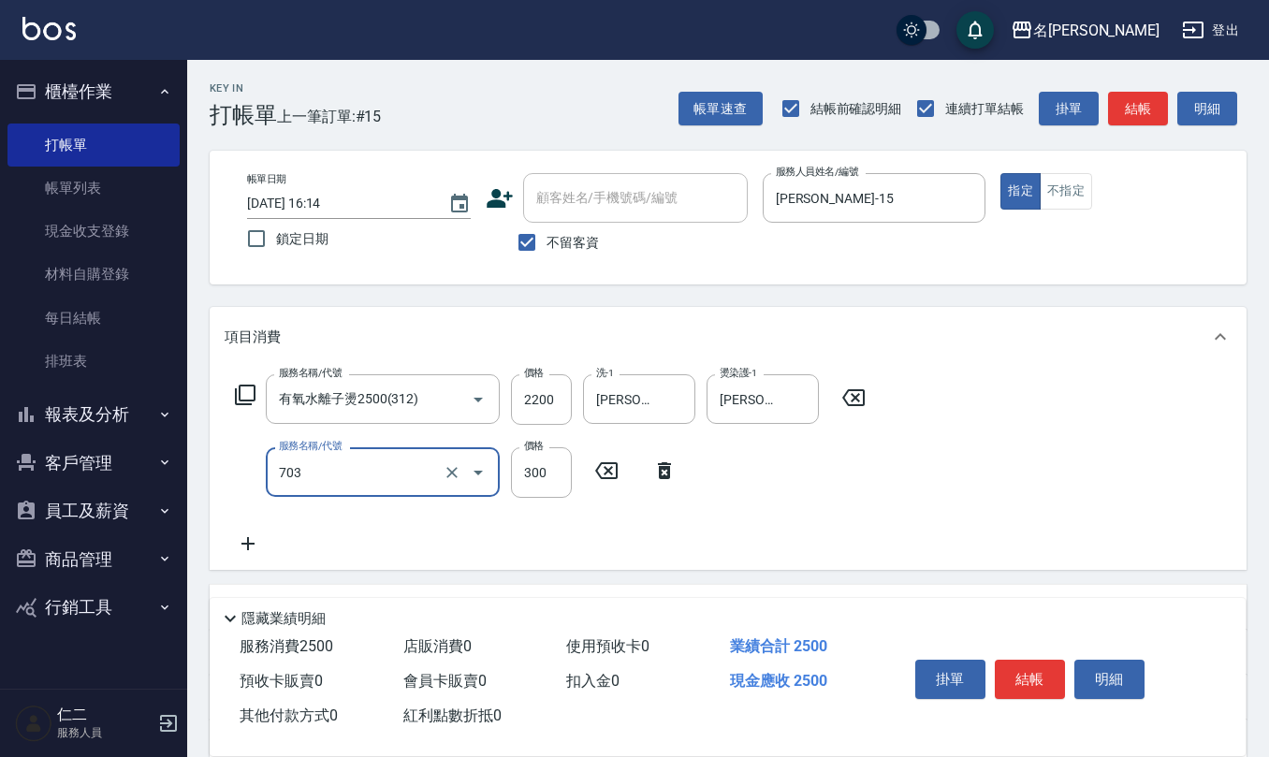
type input "(1236)設計師(703)"
type input "300"
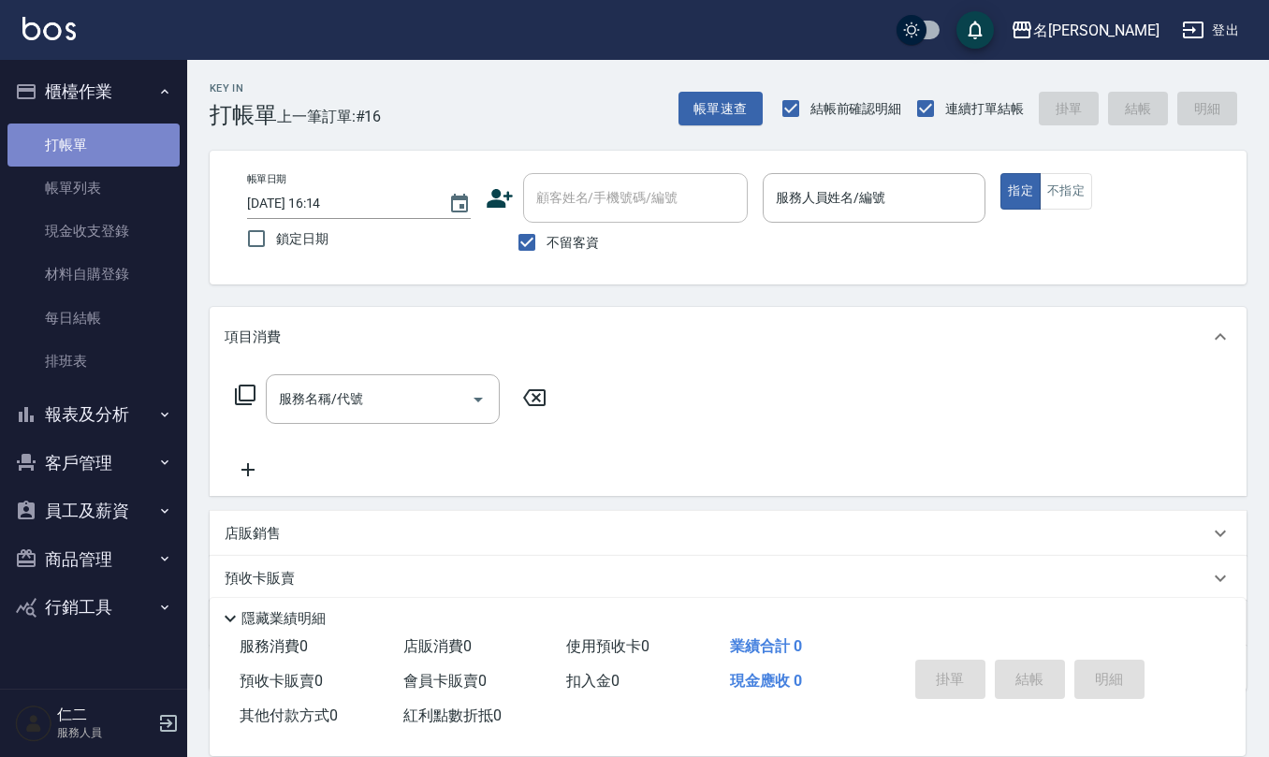
click at [152, 161] on link "打帳單" at bounding box center [93, 145] width 172 height 43
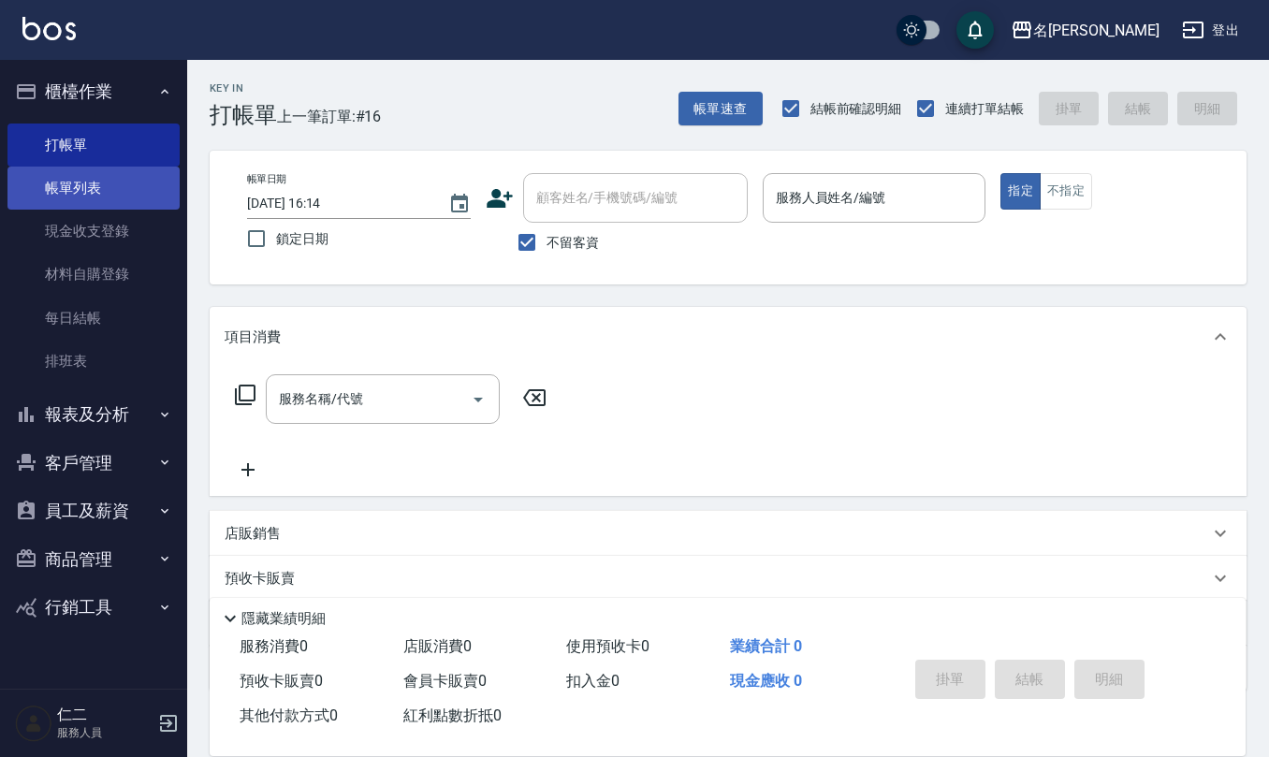
click at [132, 192] on link "帳單列表" at bounding box center [93, 188] width 172 height 43
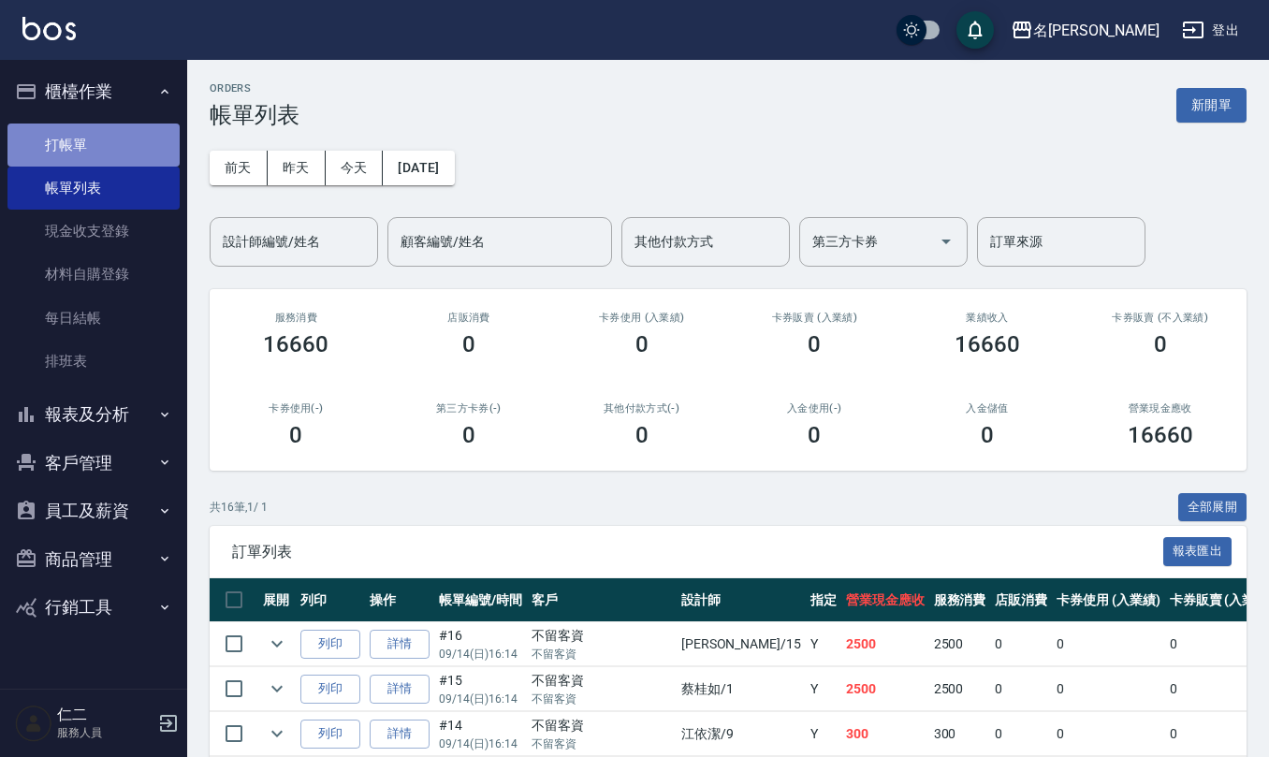
click at [122, 140] on link "打帳單" at bounding box center [93, 145] width 172 height 43
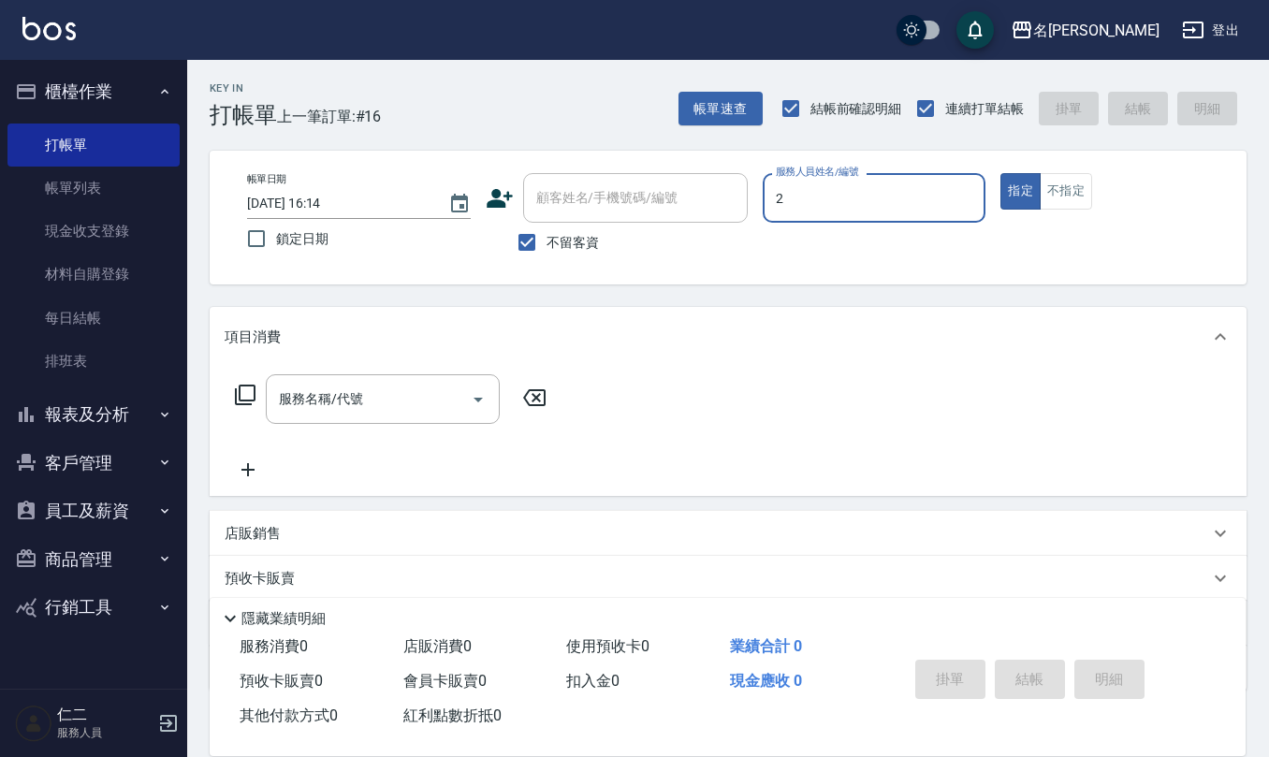
type input "[PERSON_NAME]-2"
type button "true"
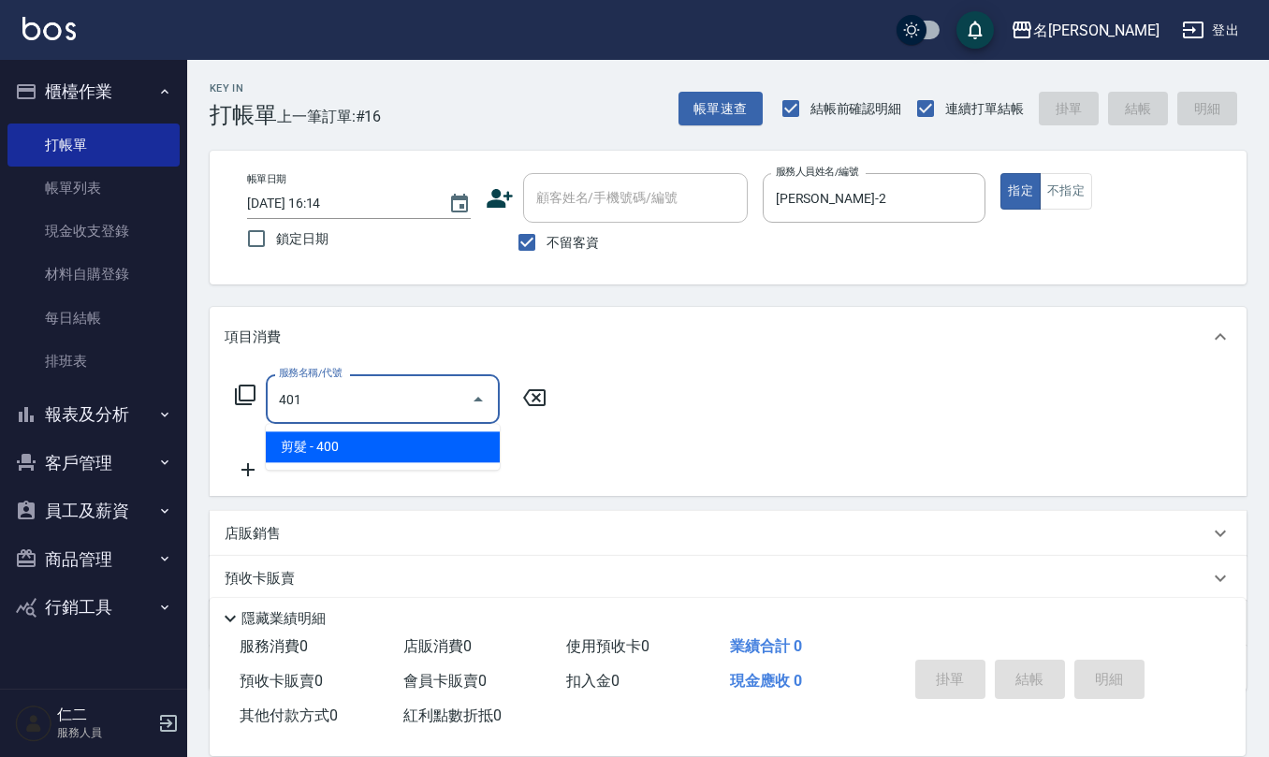
type input "剪髮(401)"
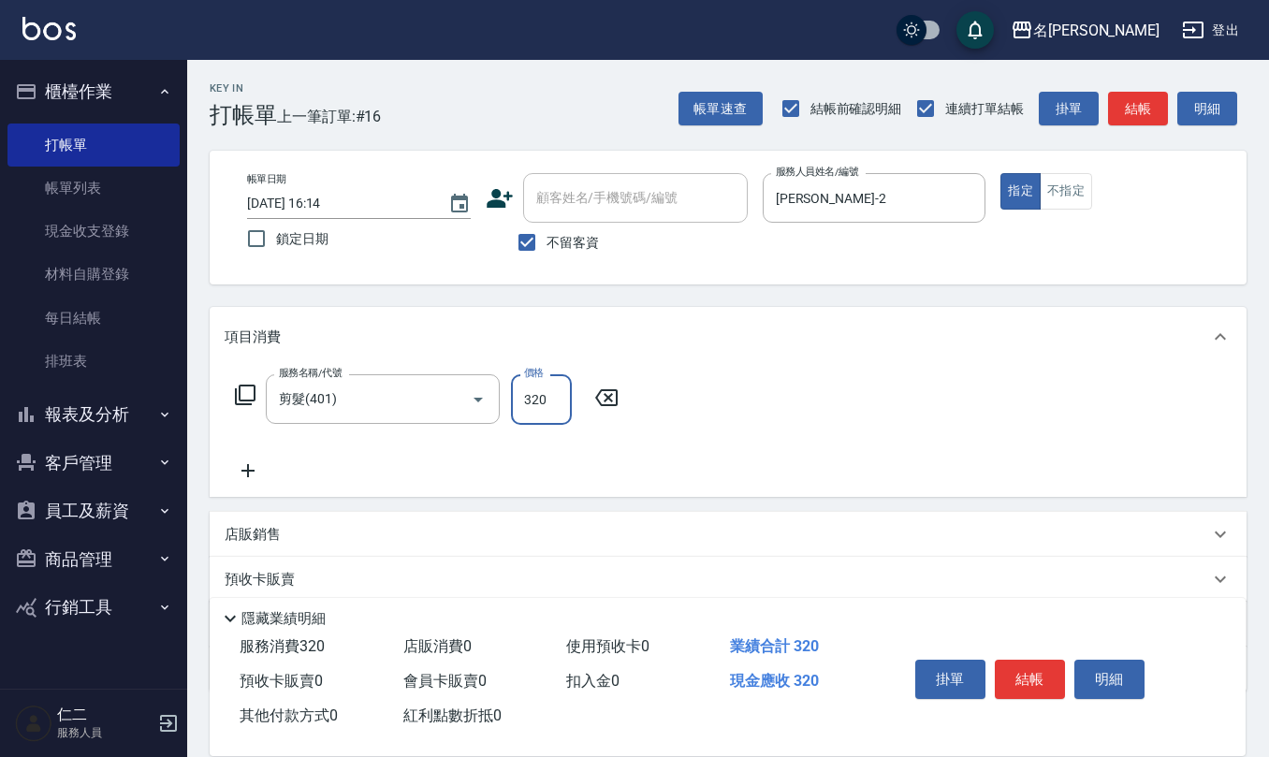
type input "320"
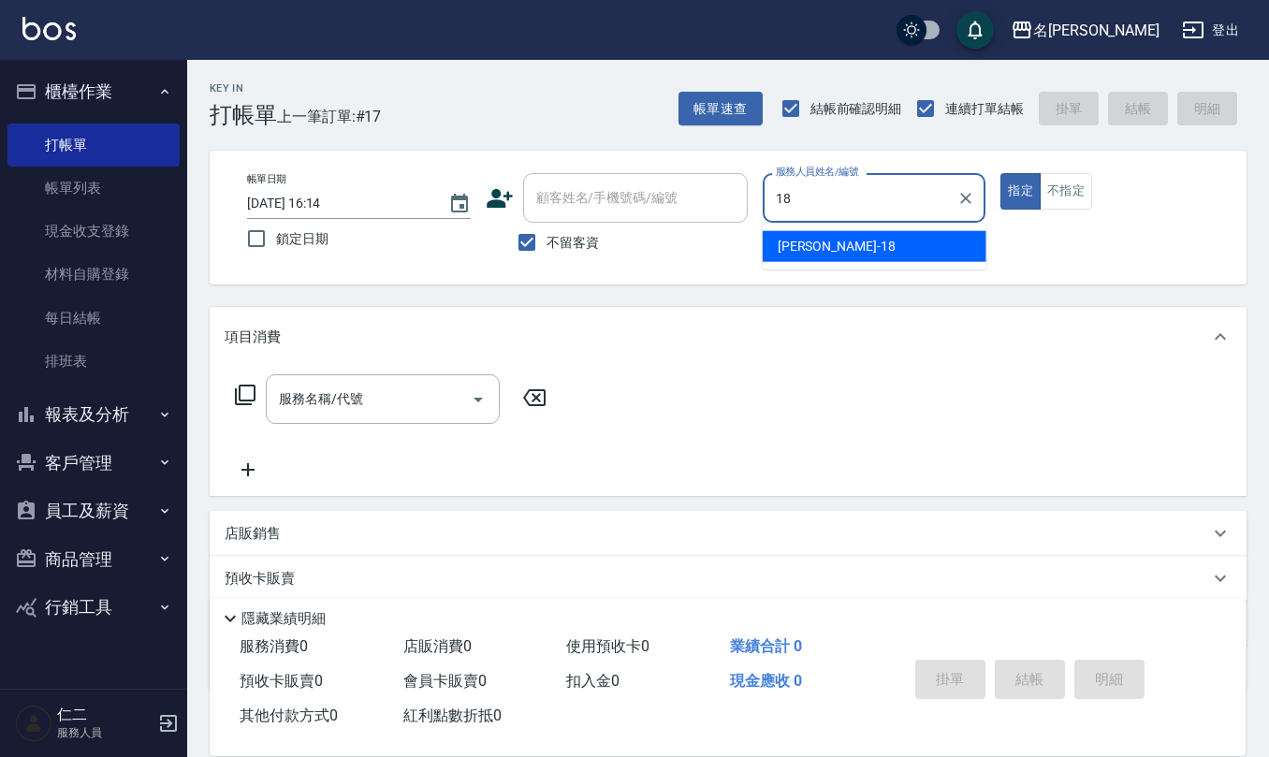
type input "[PERSON_NAME]-18"
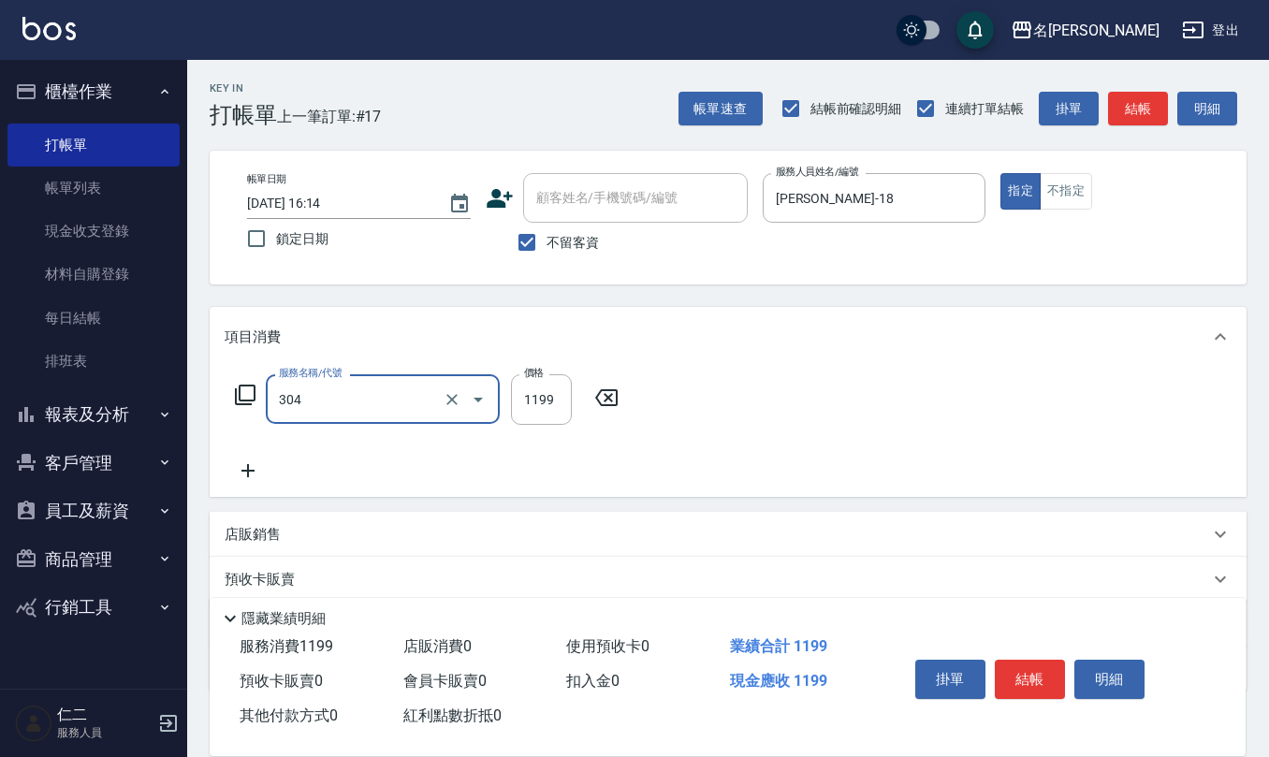
type input "離子燙(特價)(304)"
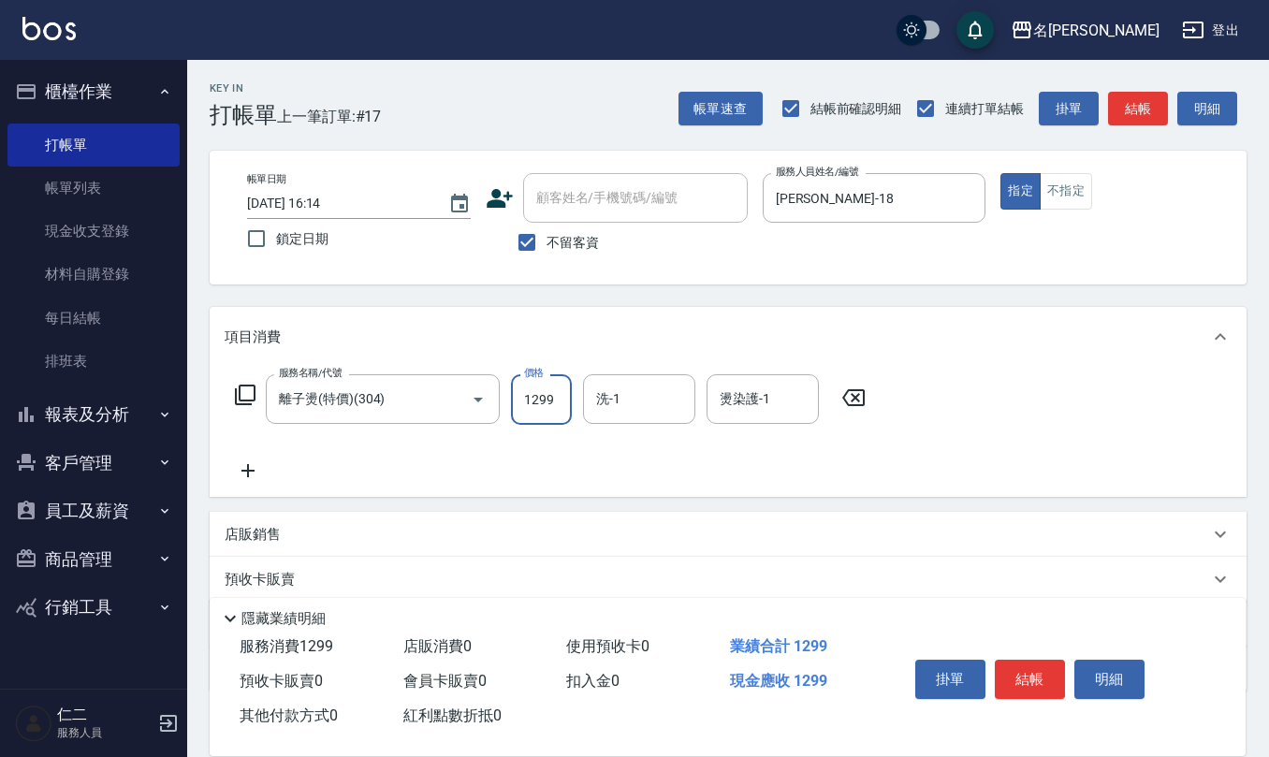
type input "1299"
type input "[PERSON_NAME]-28"
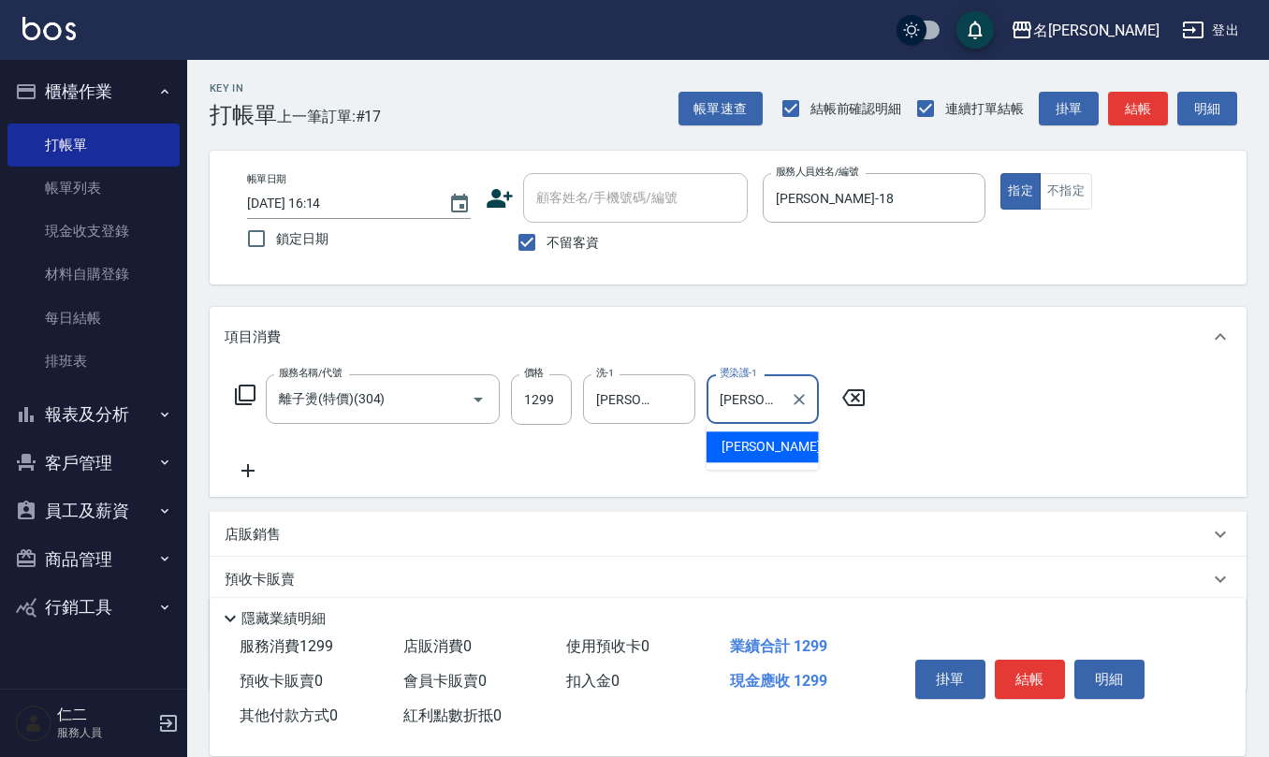
type input "[PERSON_NAME]-28"
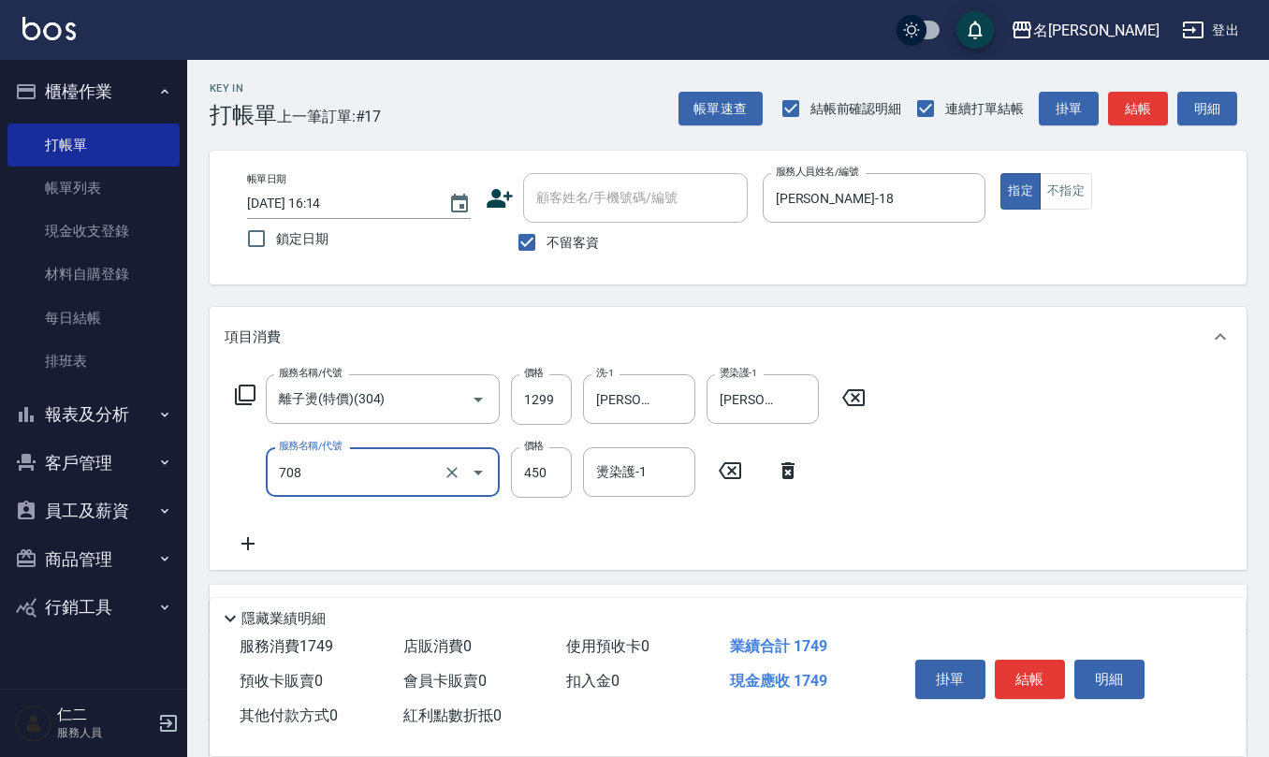
type input "松島舞鶴450(708)"
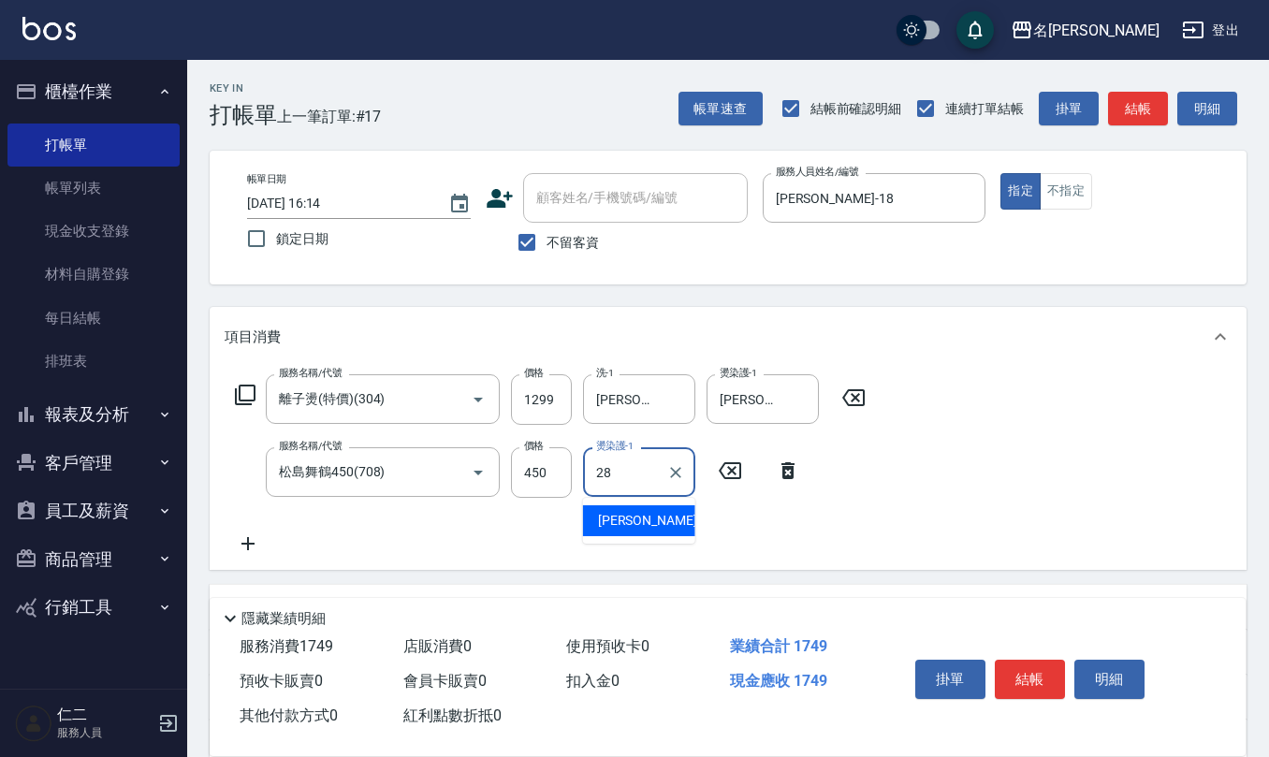
type input "[PERSON_NAME]-28"
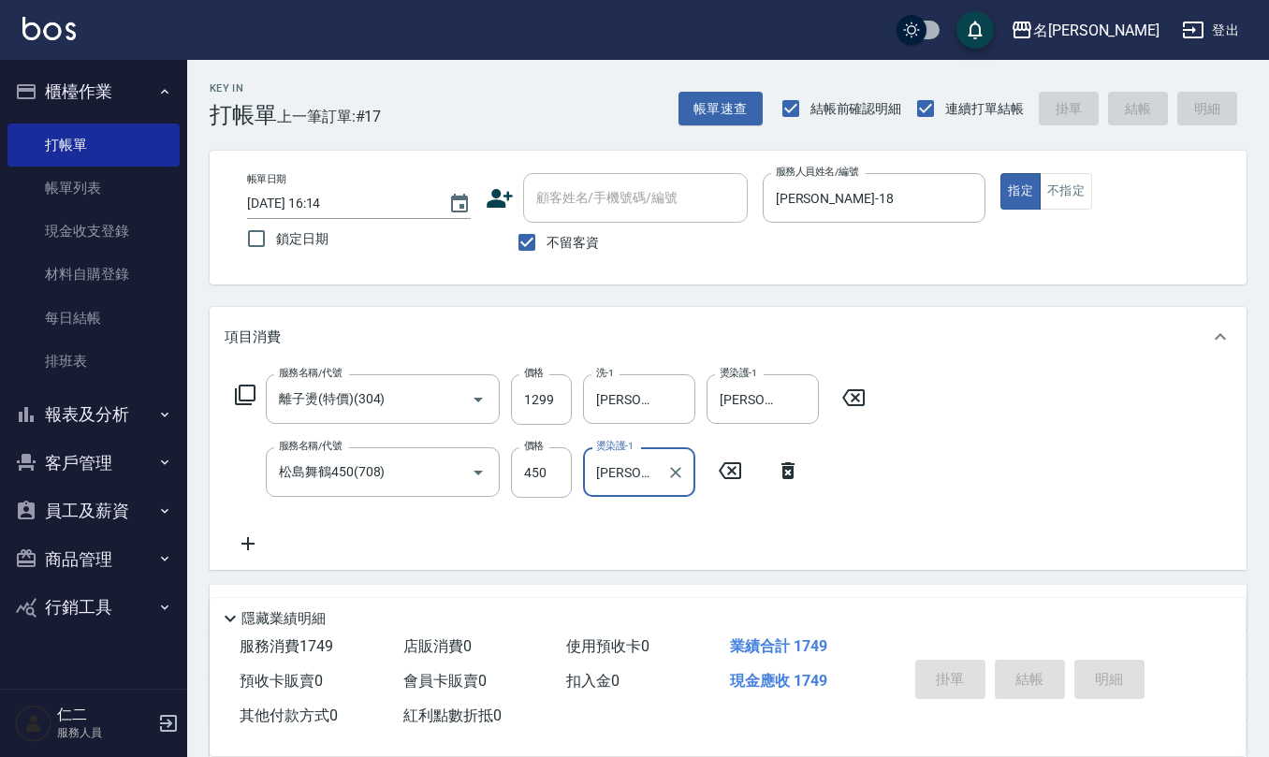
type input "[DATE] 16:15"
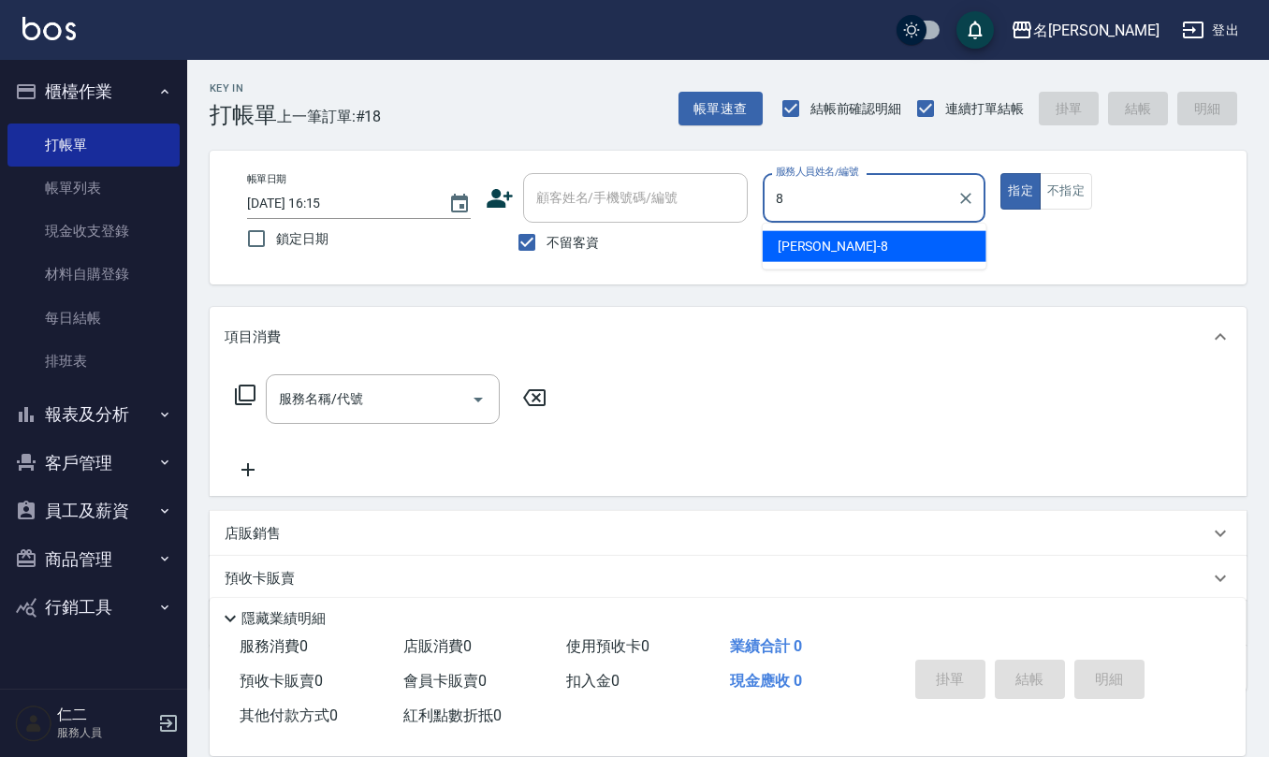
type input "[PERSON_NAME]-8"
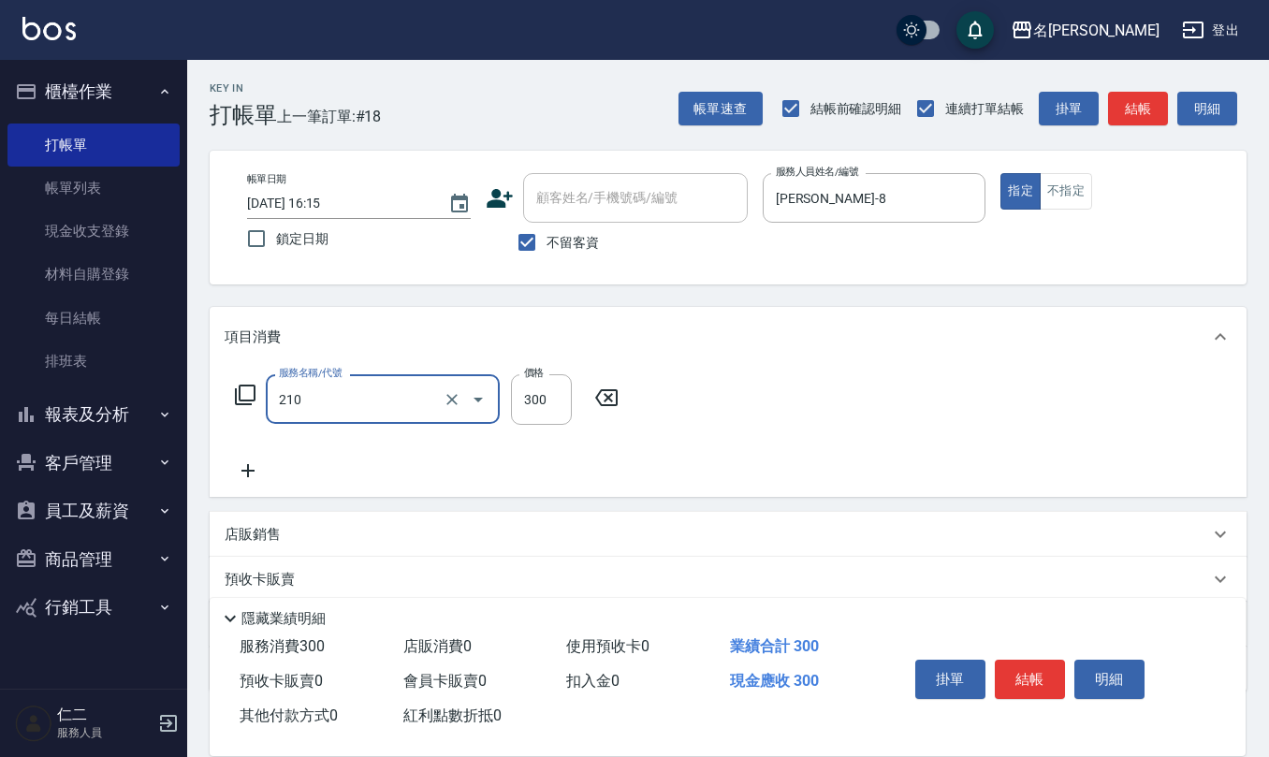
type input "[PERSON_NAME]洗髮精(210)"
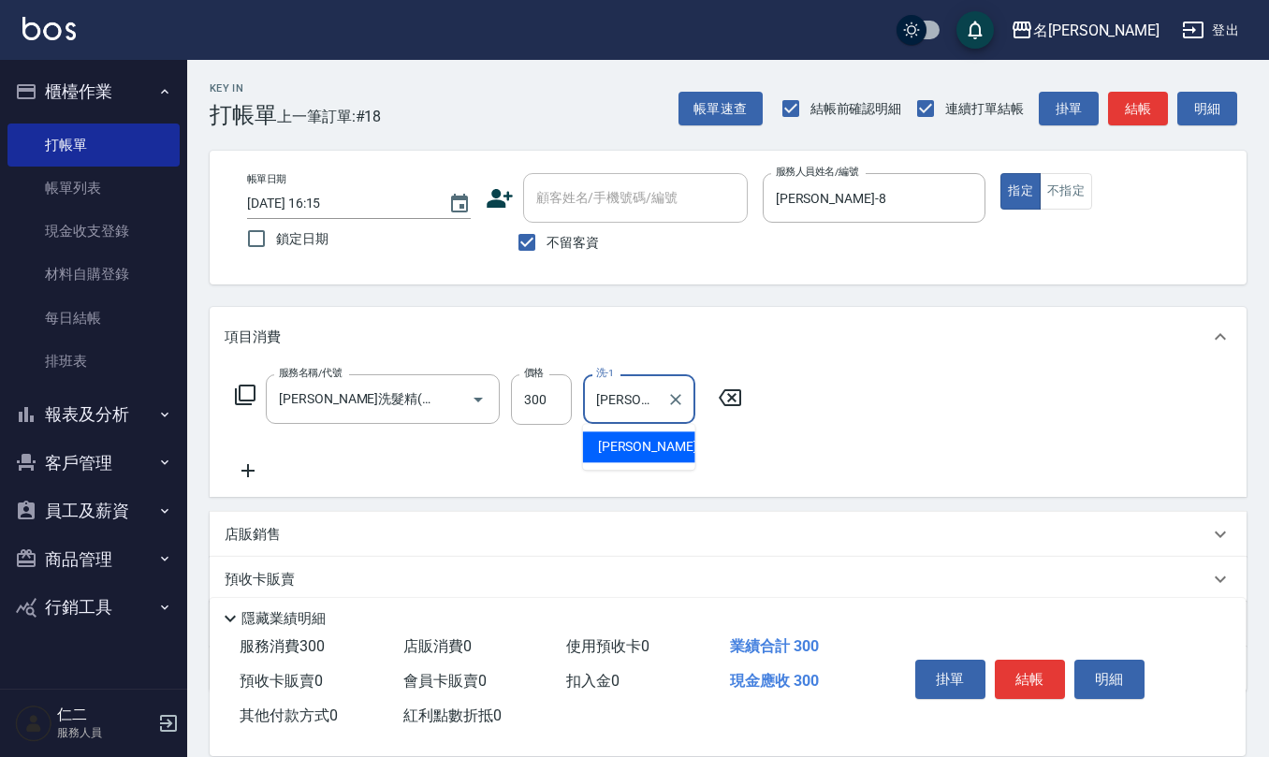
type input "[PERSON_NAME]5"
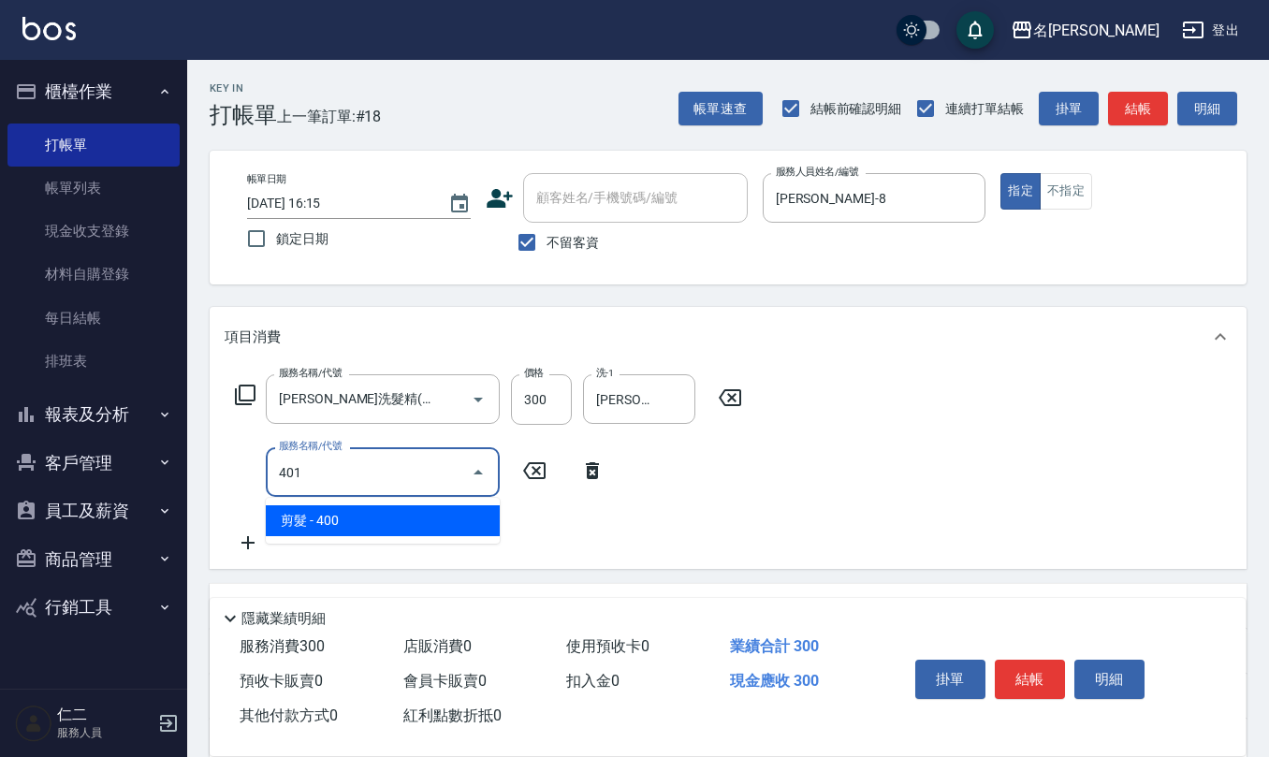
type input "剪髮(401)"
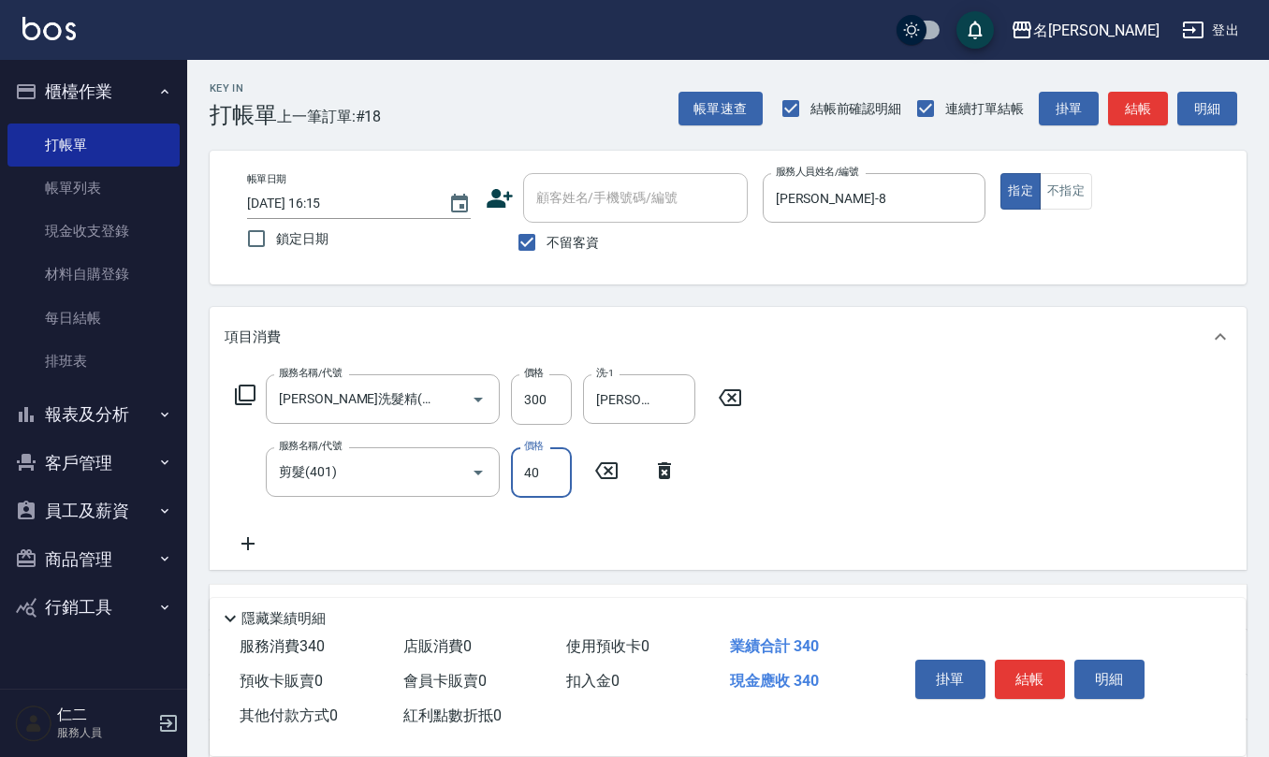
type input "400"
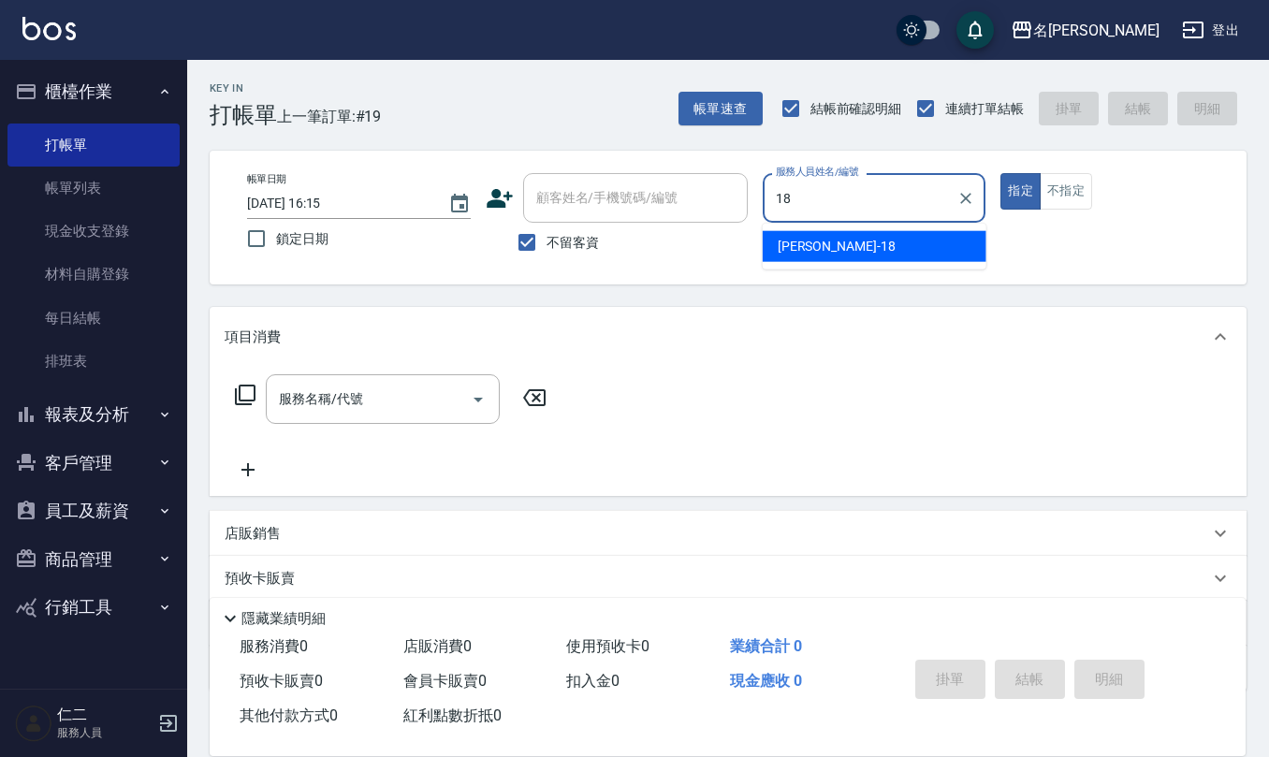
type input "[PERSON_NAME]-18"
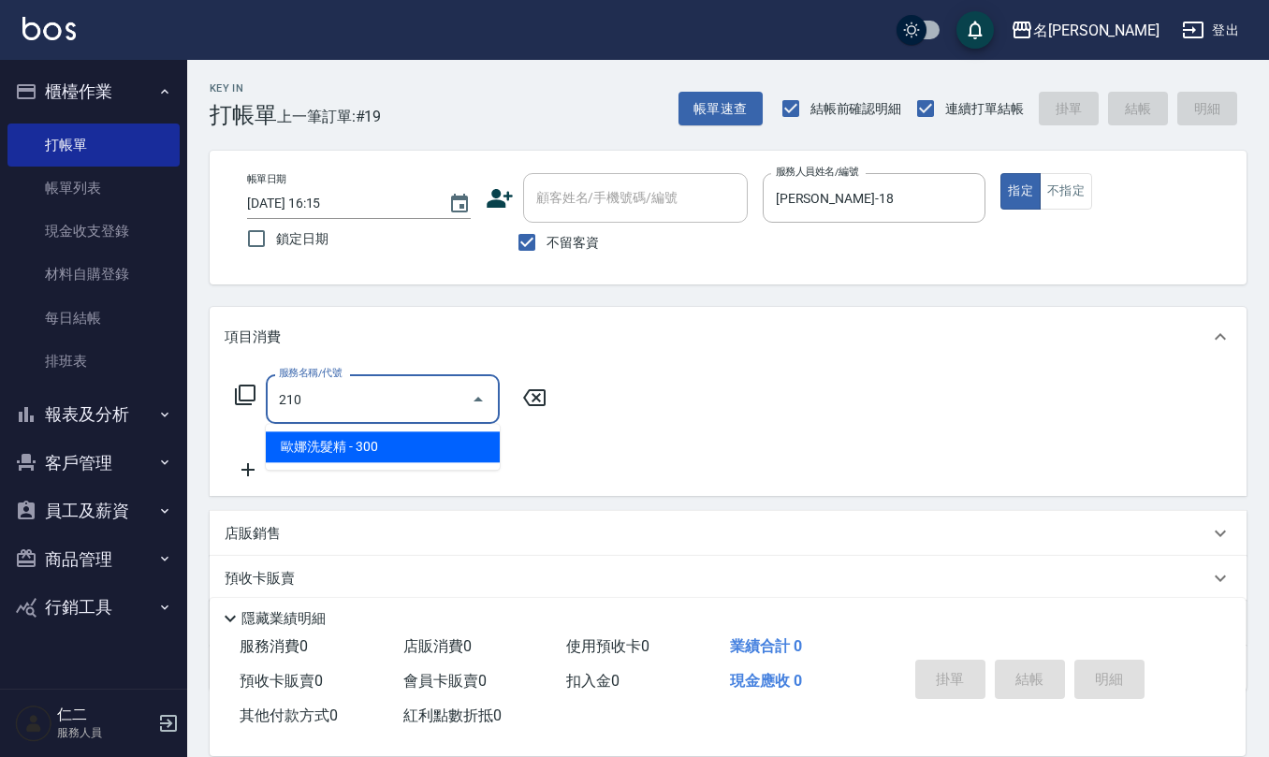
type input "[PERSON_NAME]洗髮精(210)"
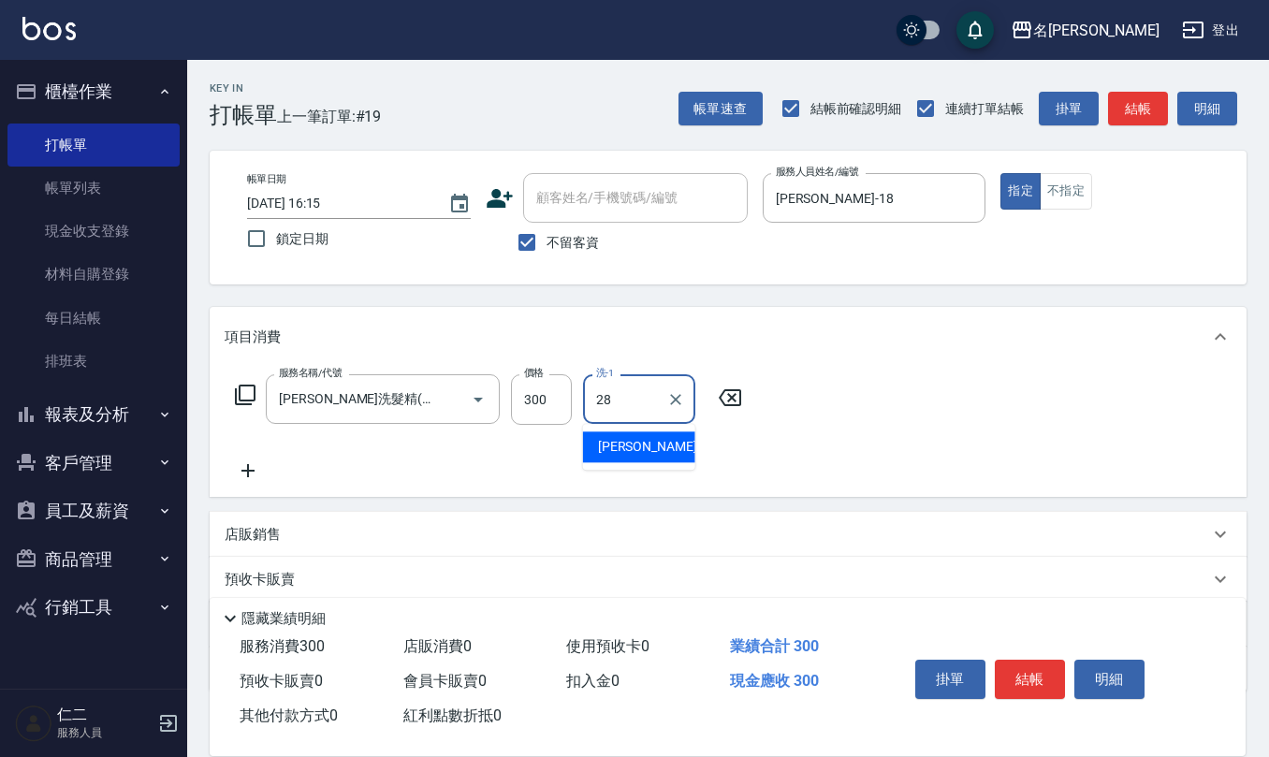
type input "[PERSON_NAME]-28"
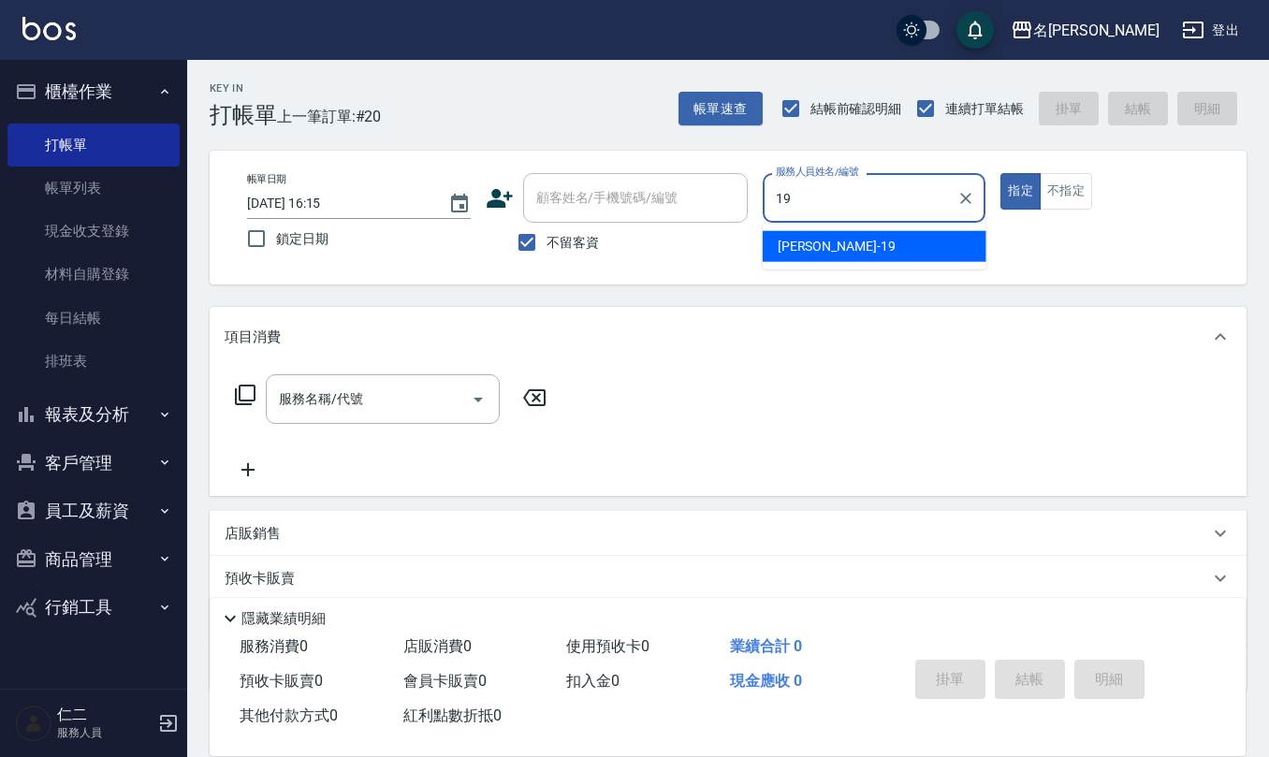
type input "[PERSON_NAME]-19"
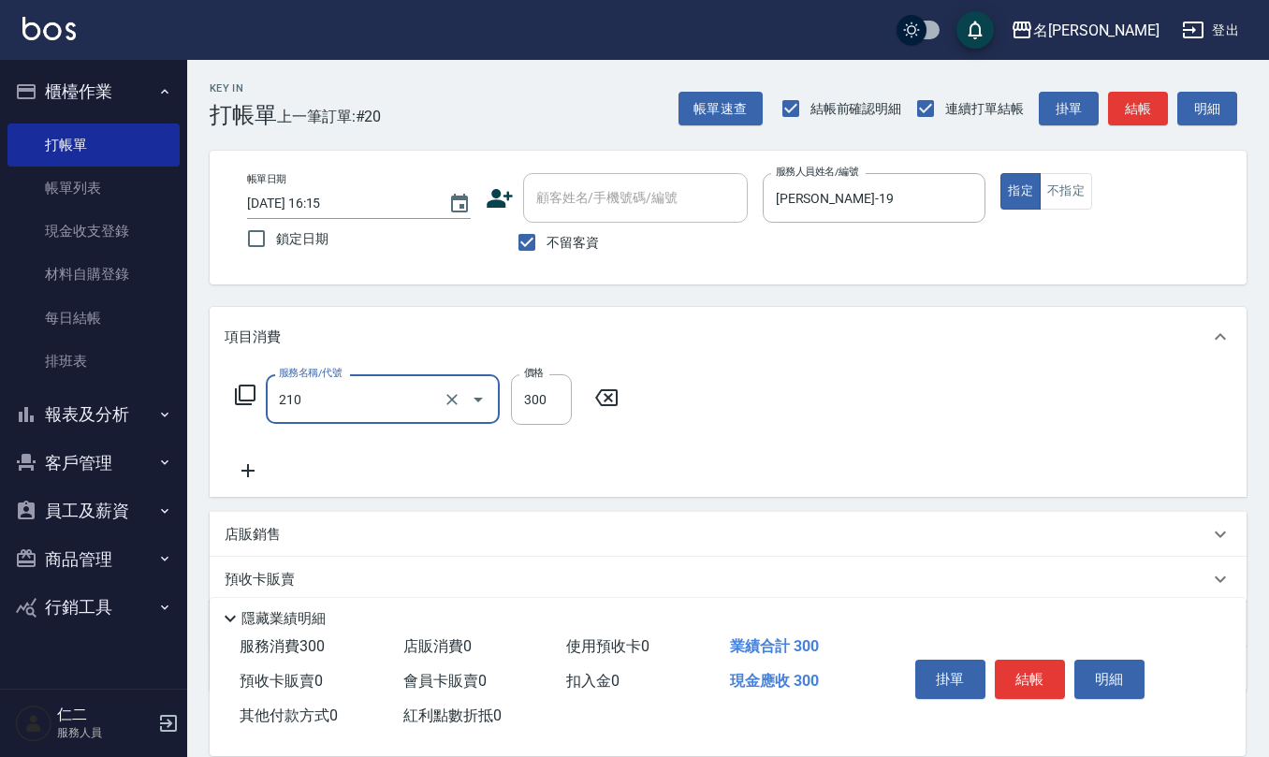
type input "[PERSON_NAME]洗髮精(210)"
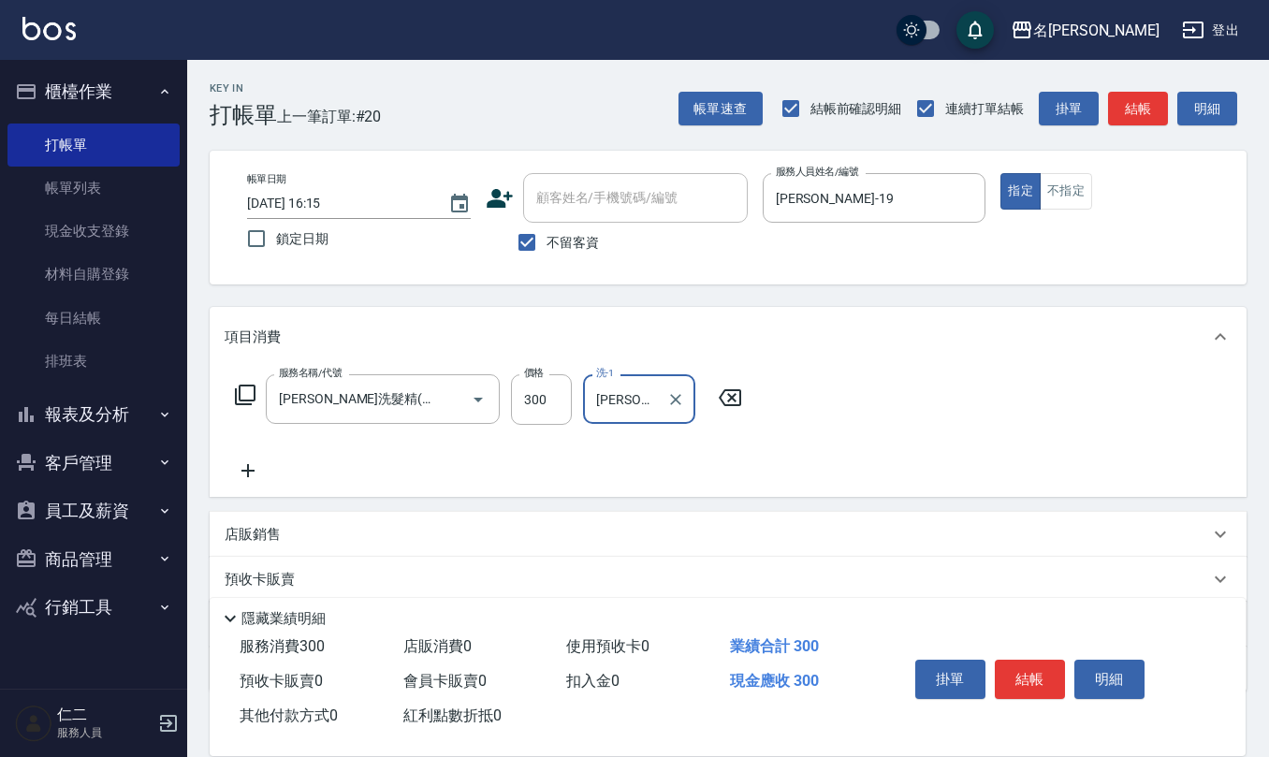
type input "[PERSON_NAME]-21"
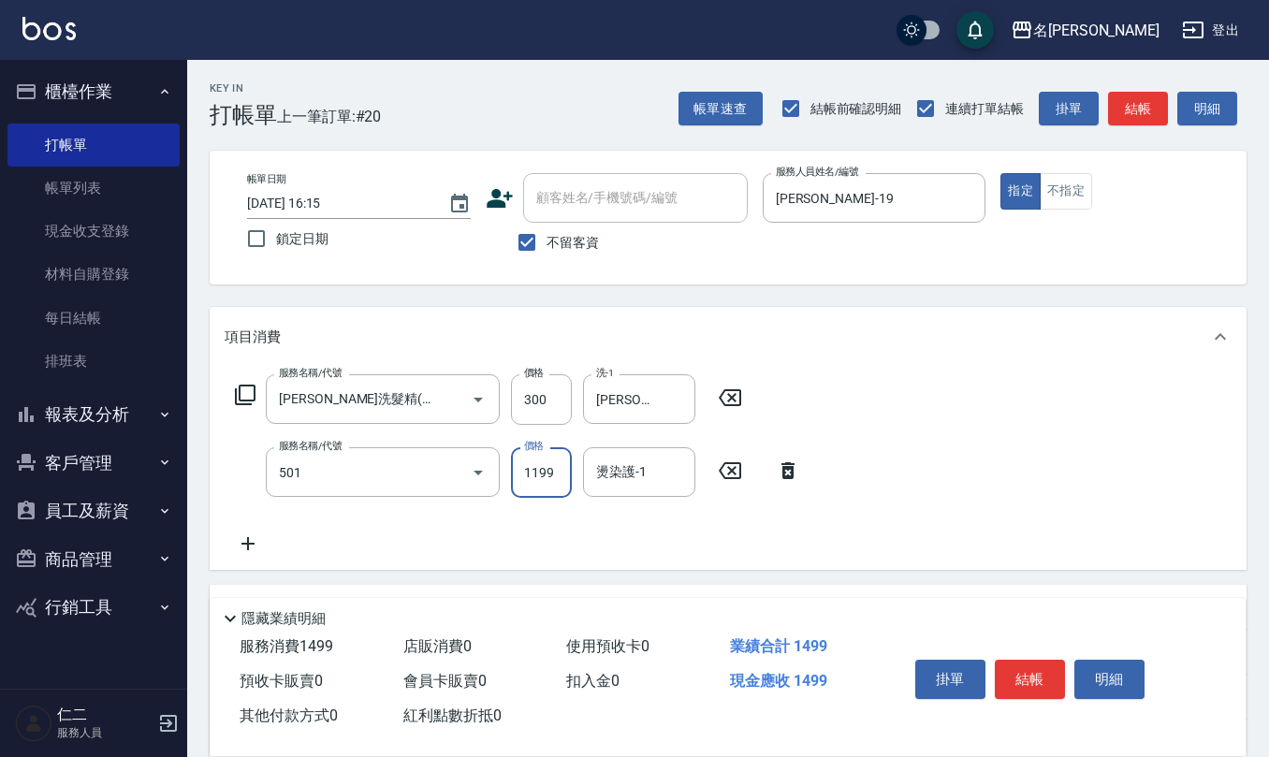
type input "染髮(501)"
type input "1900"
type input "[PERSON_NAME]-21"
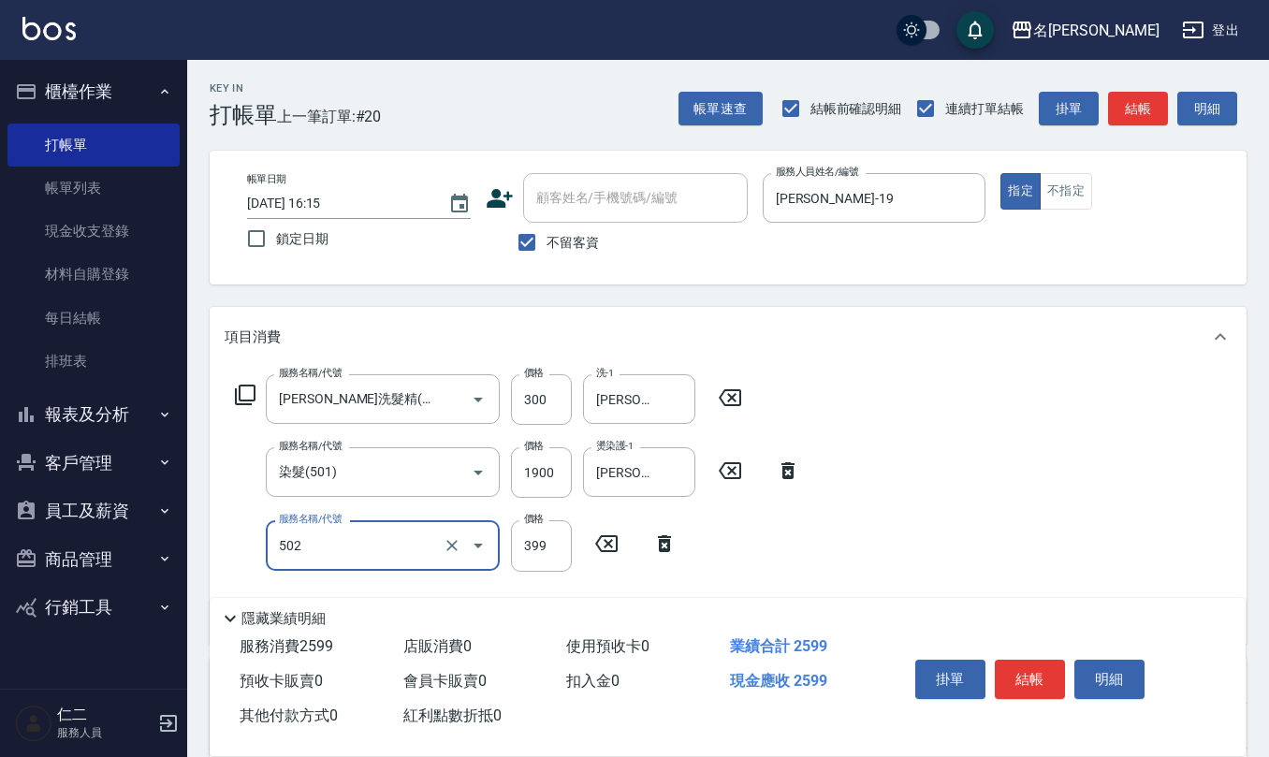
type input "挑染5束399(502)"
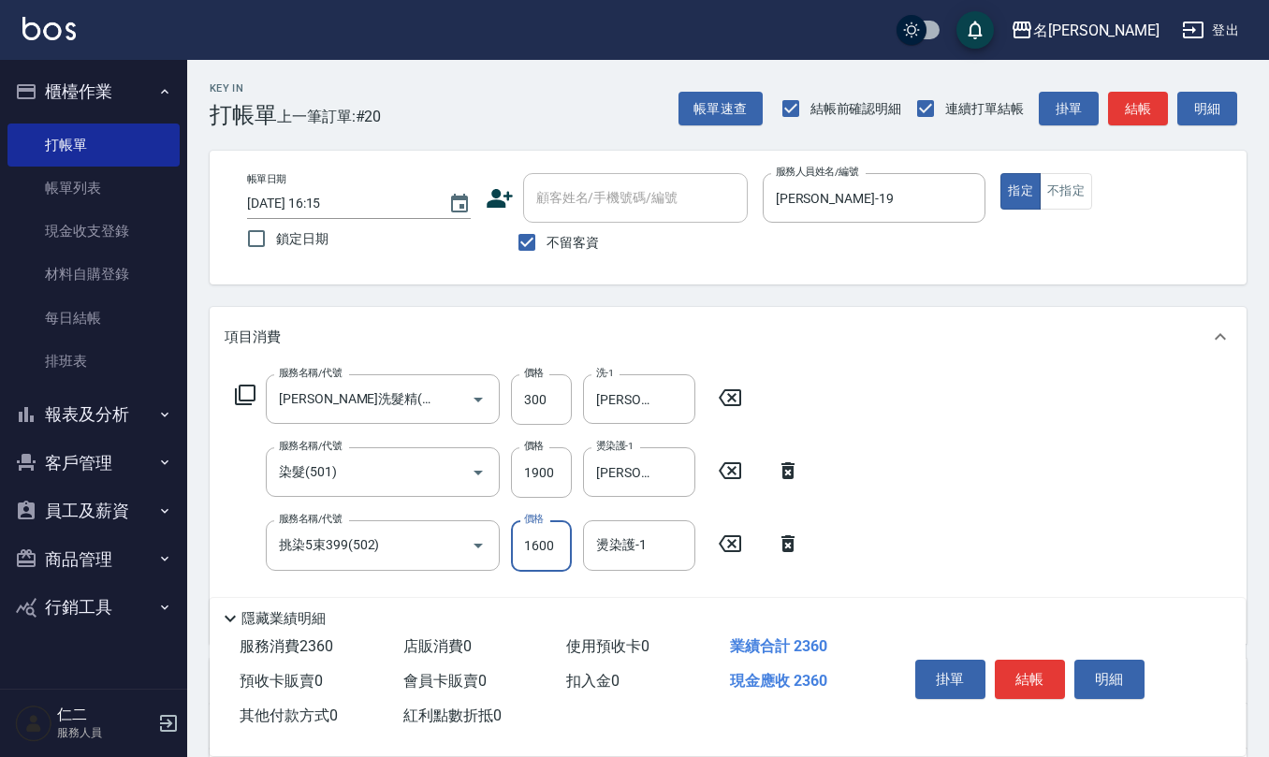
type input "1600"
type input "2"
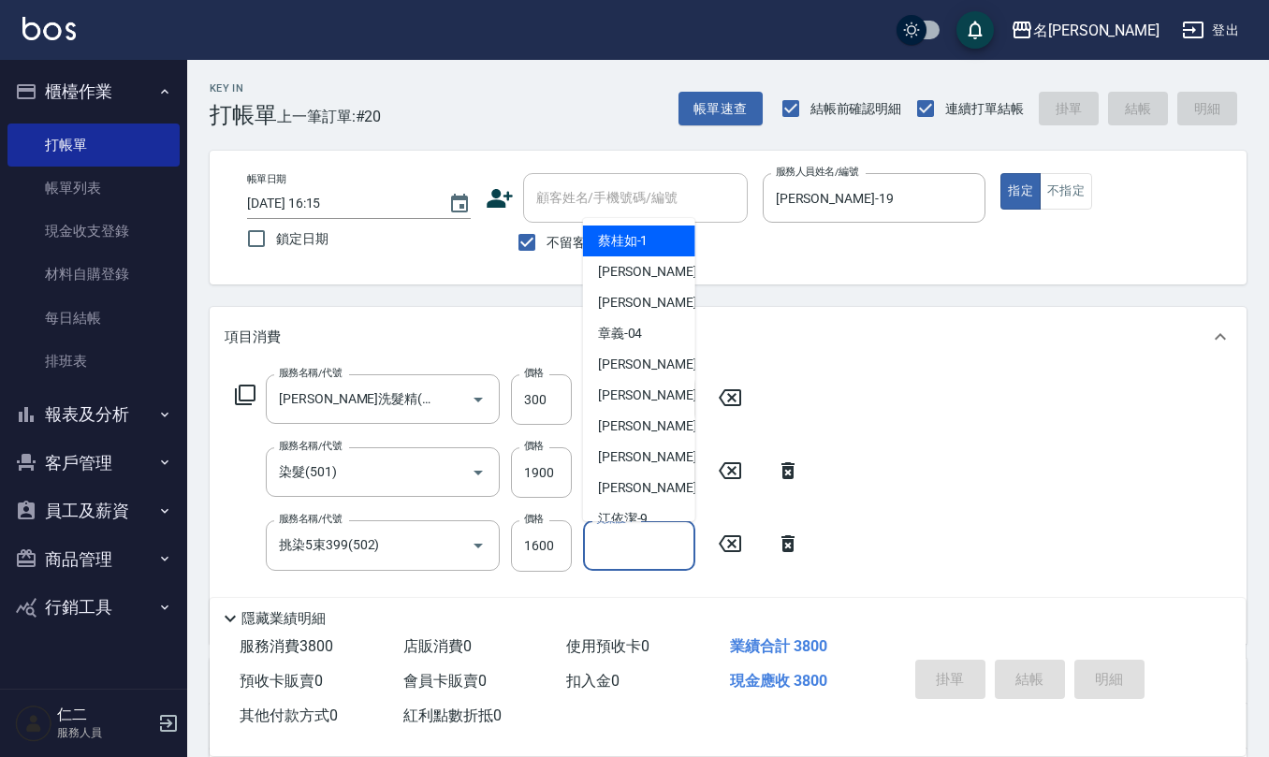
type input "[DATE] 16:16"
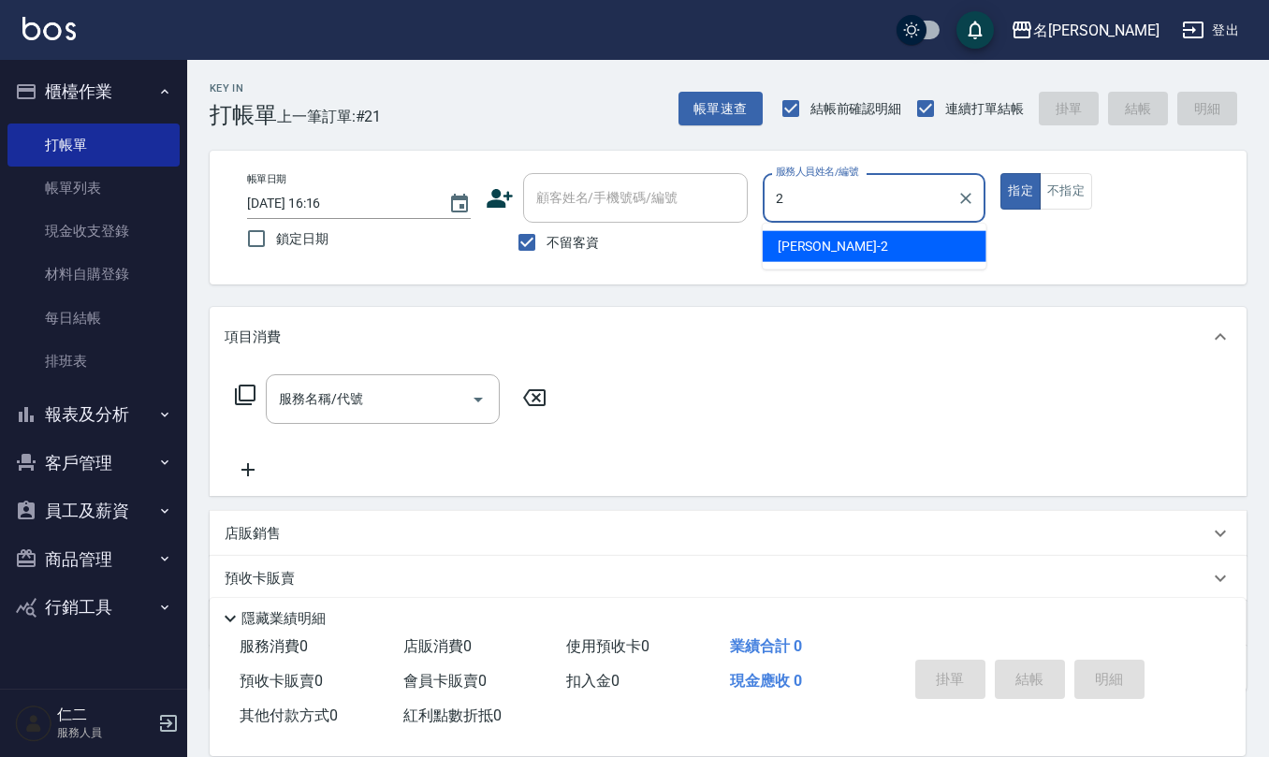
type input "[PERSON_NAME]-2"
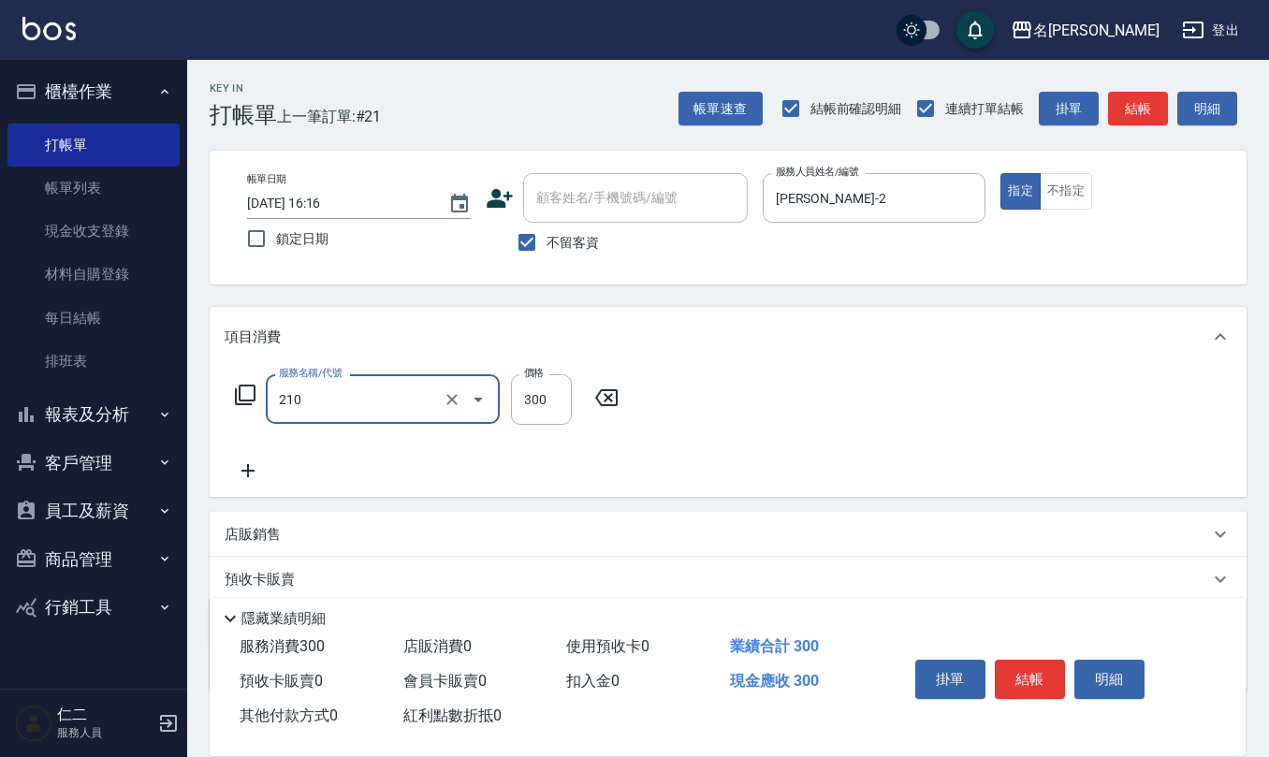
type input "[PERSON_NAME]洗髮精(210)"
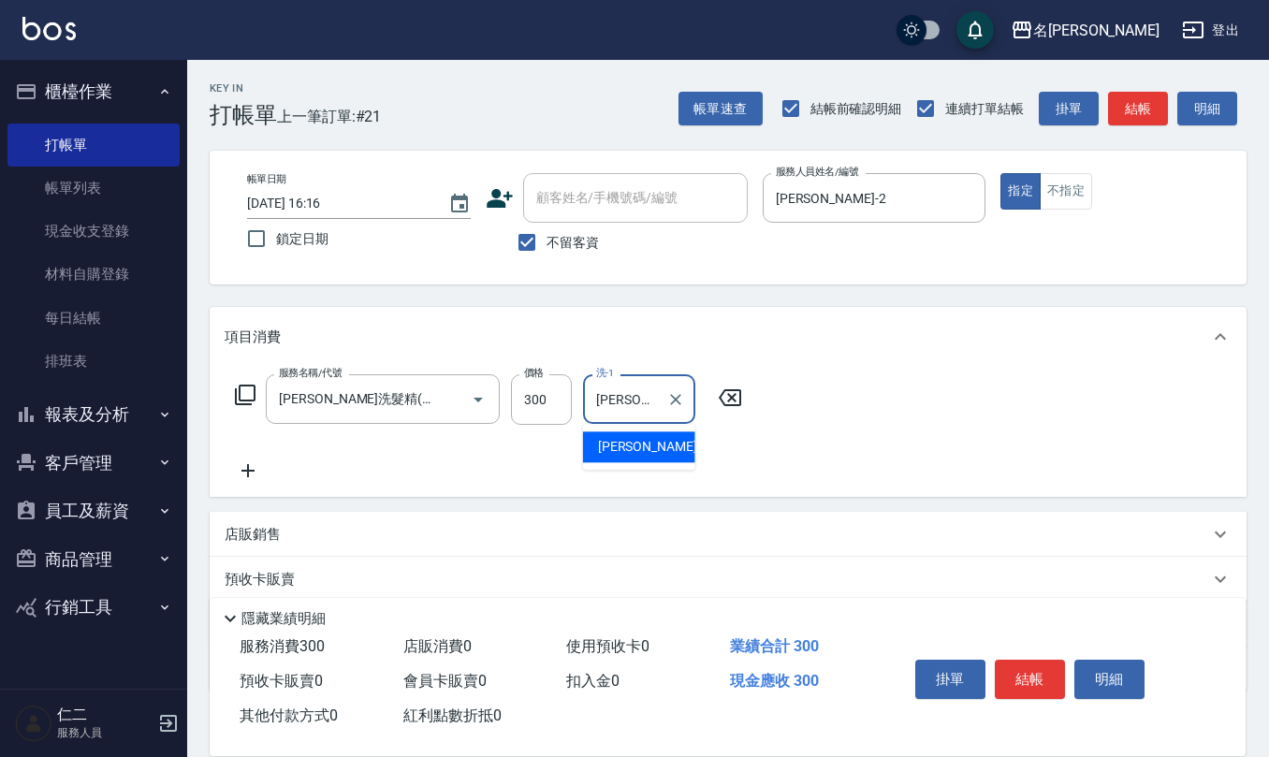
type input "[PERSON_NAME]-28"
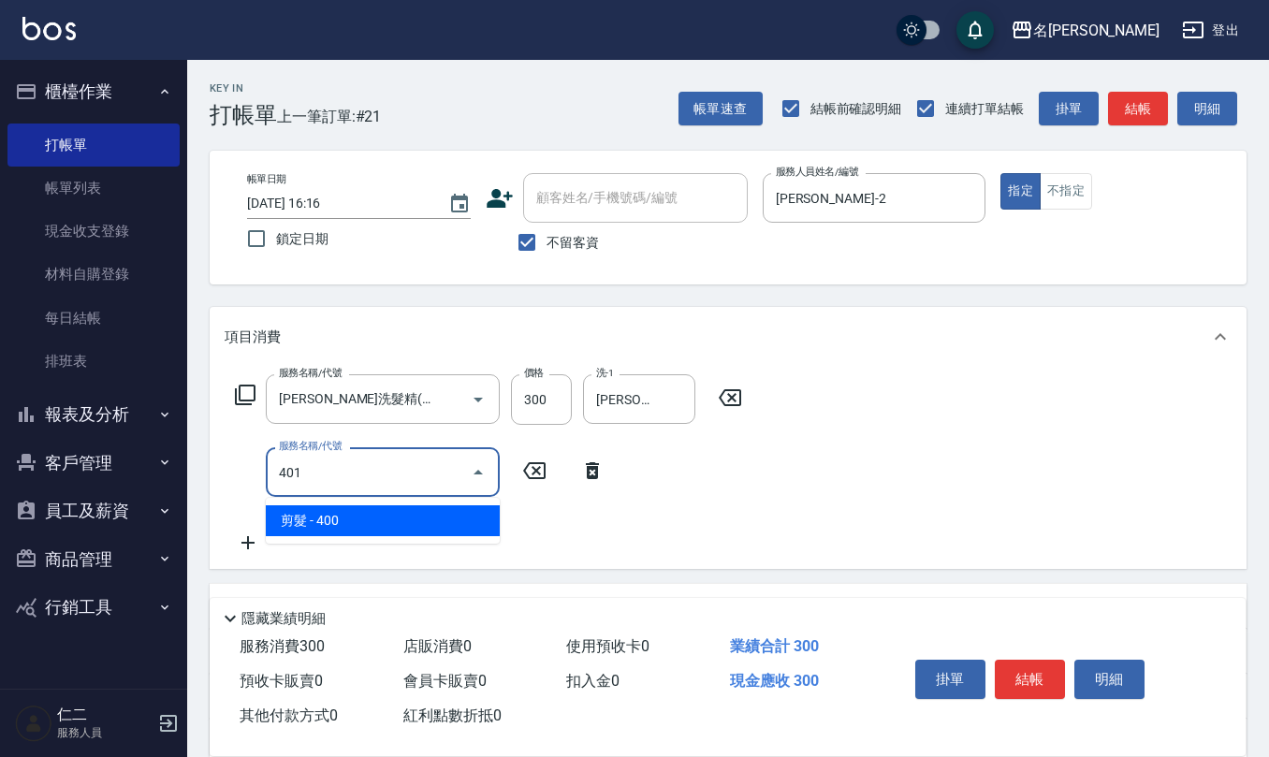
type input "剪髮(401)"
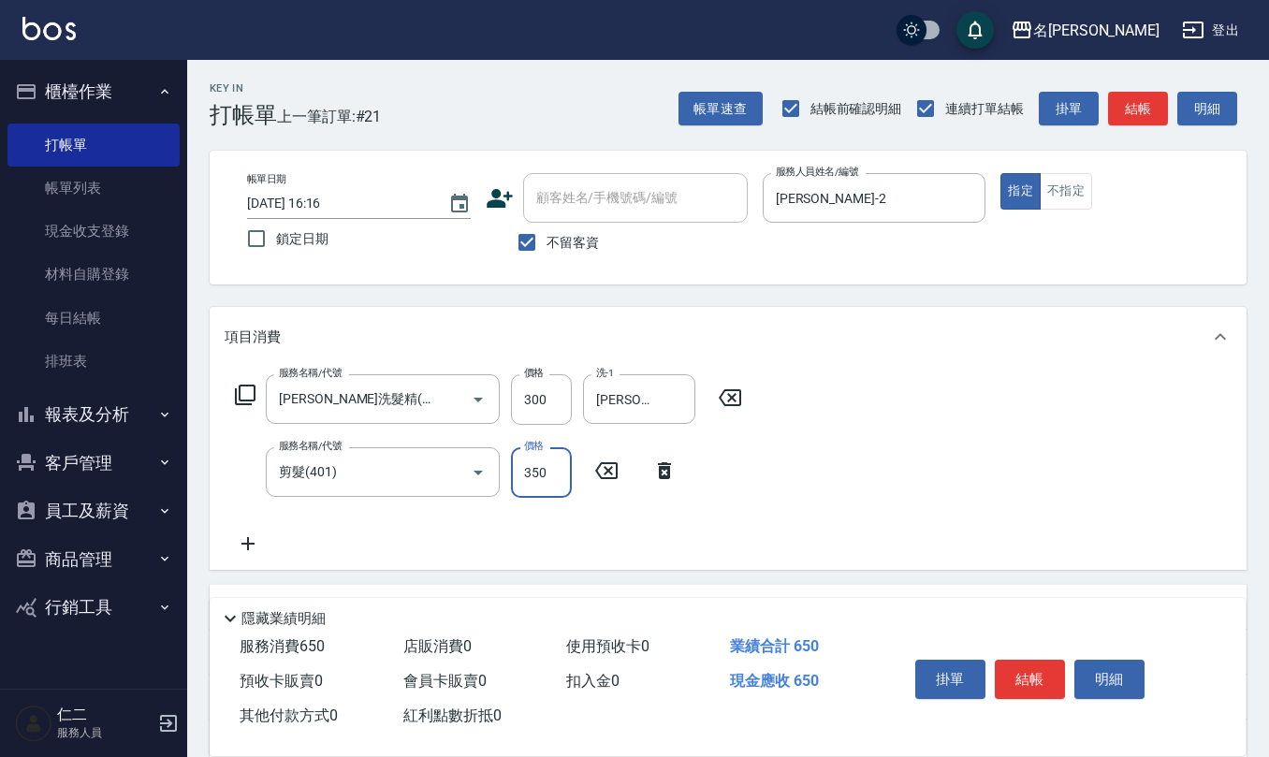
type input "350"
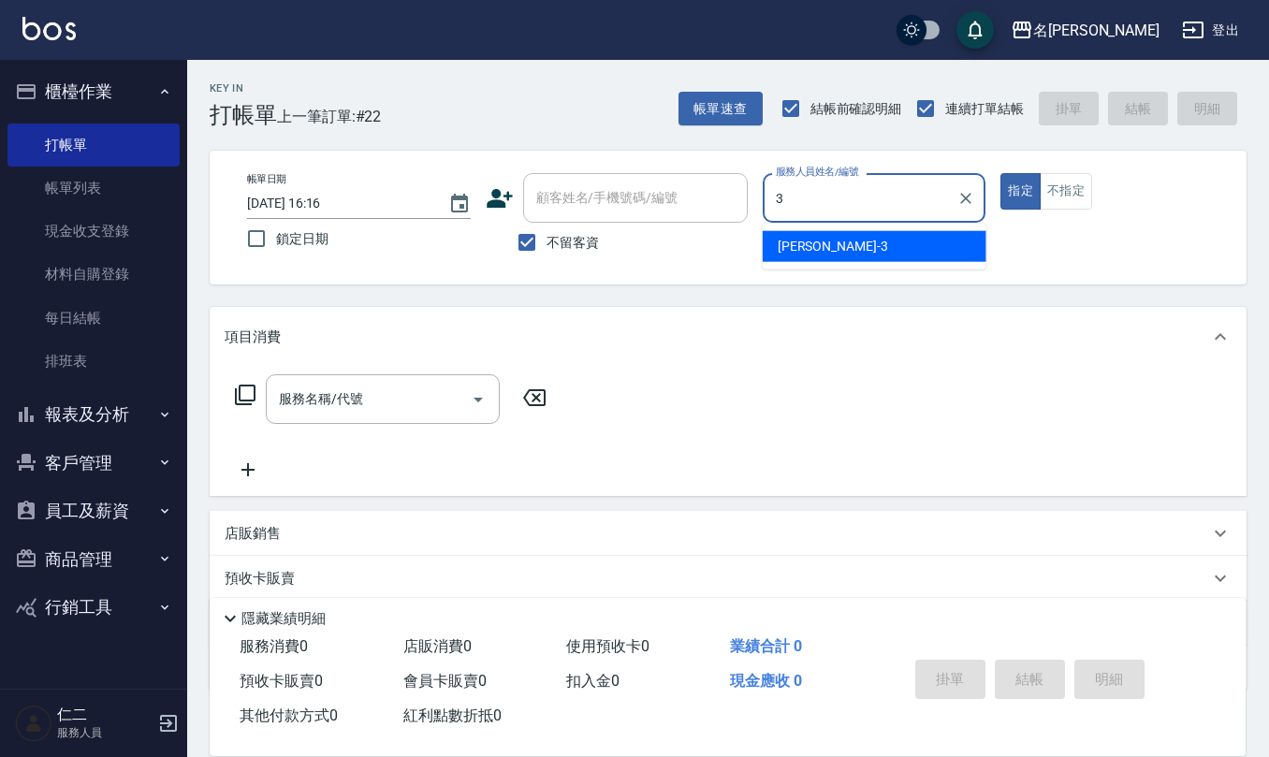
type input "[PERSON_NAME]-3"
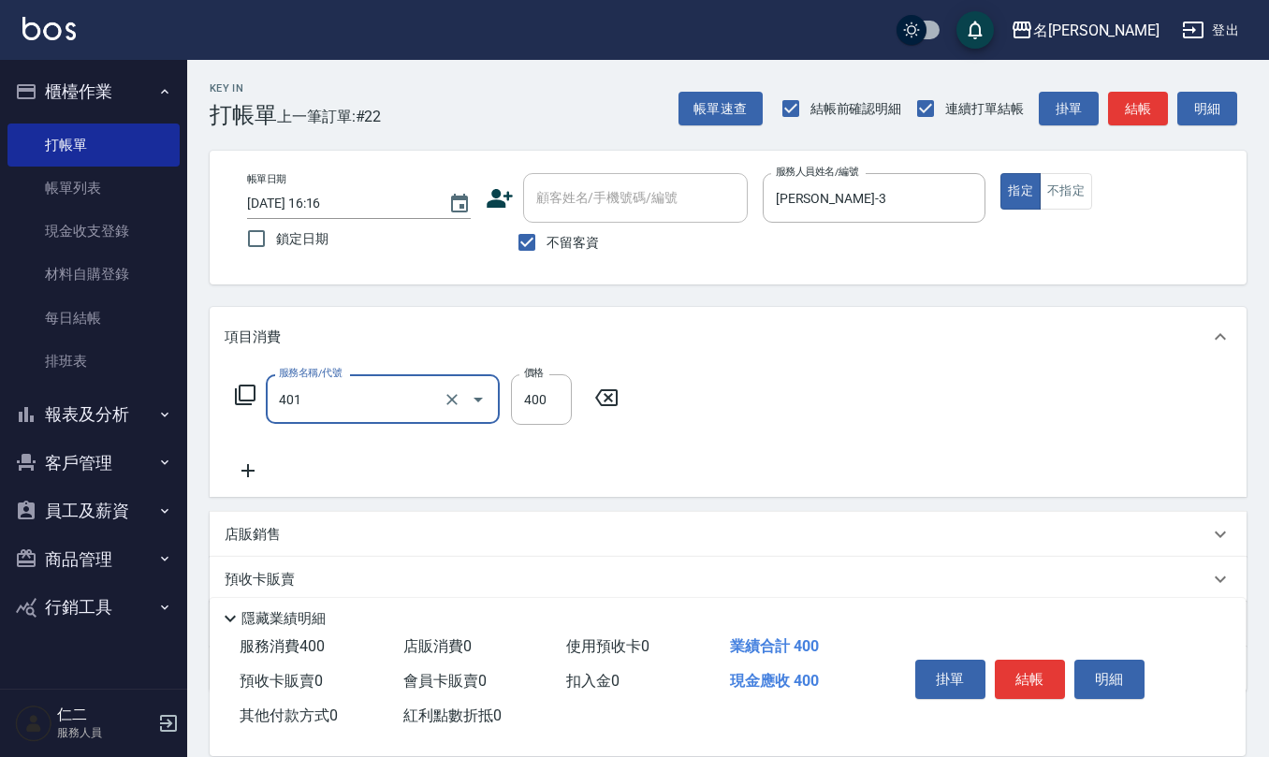
type input "剪髮(401)"
type input "400"
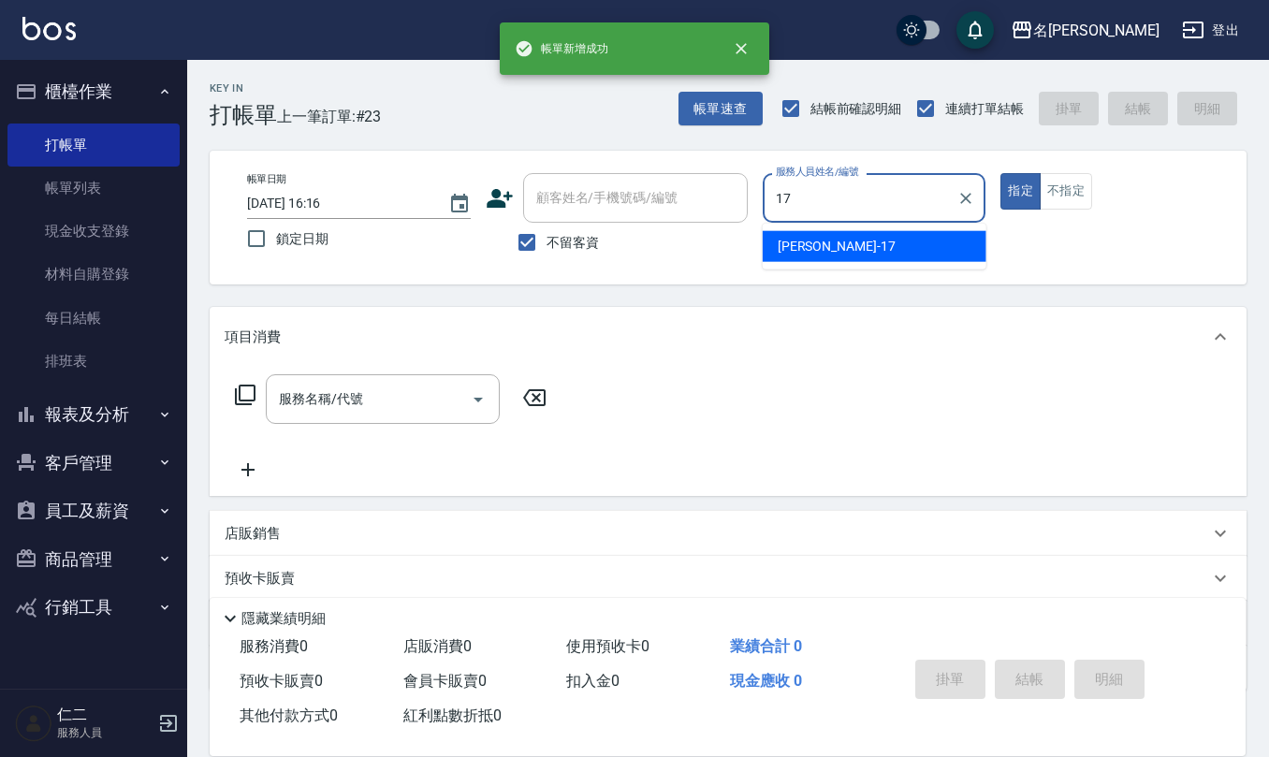
type input "[PERSON_NAME]-17"
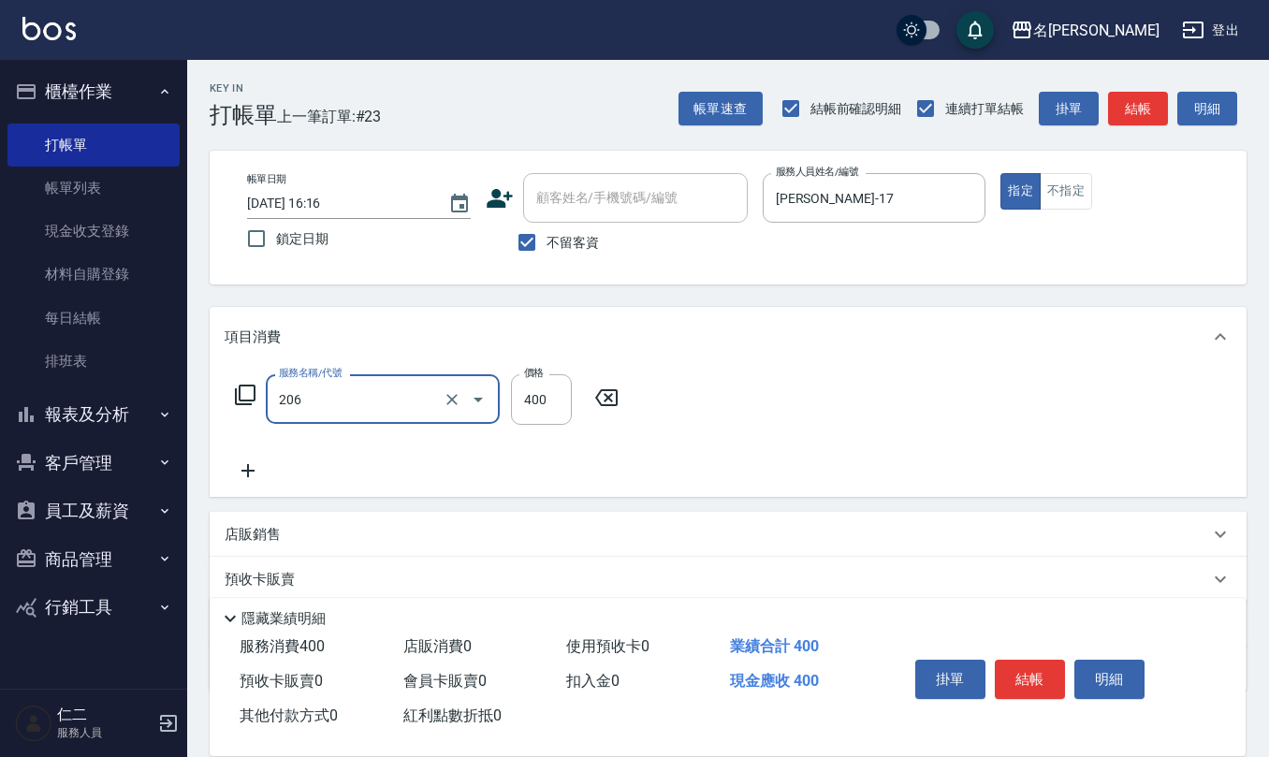
type input "健康洗(206)"
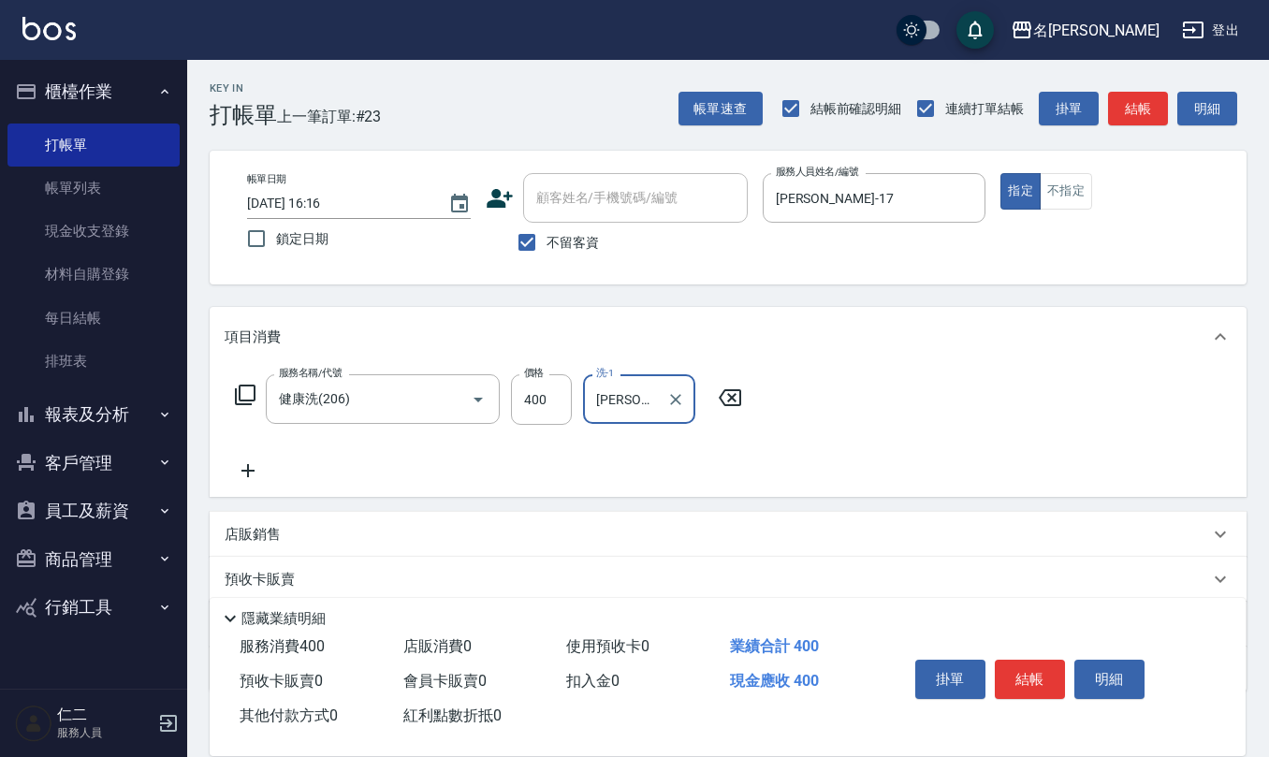
type input "[PERSON_NAME]-17"
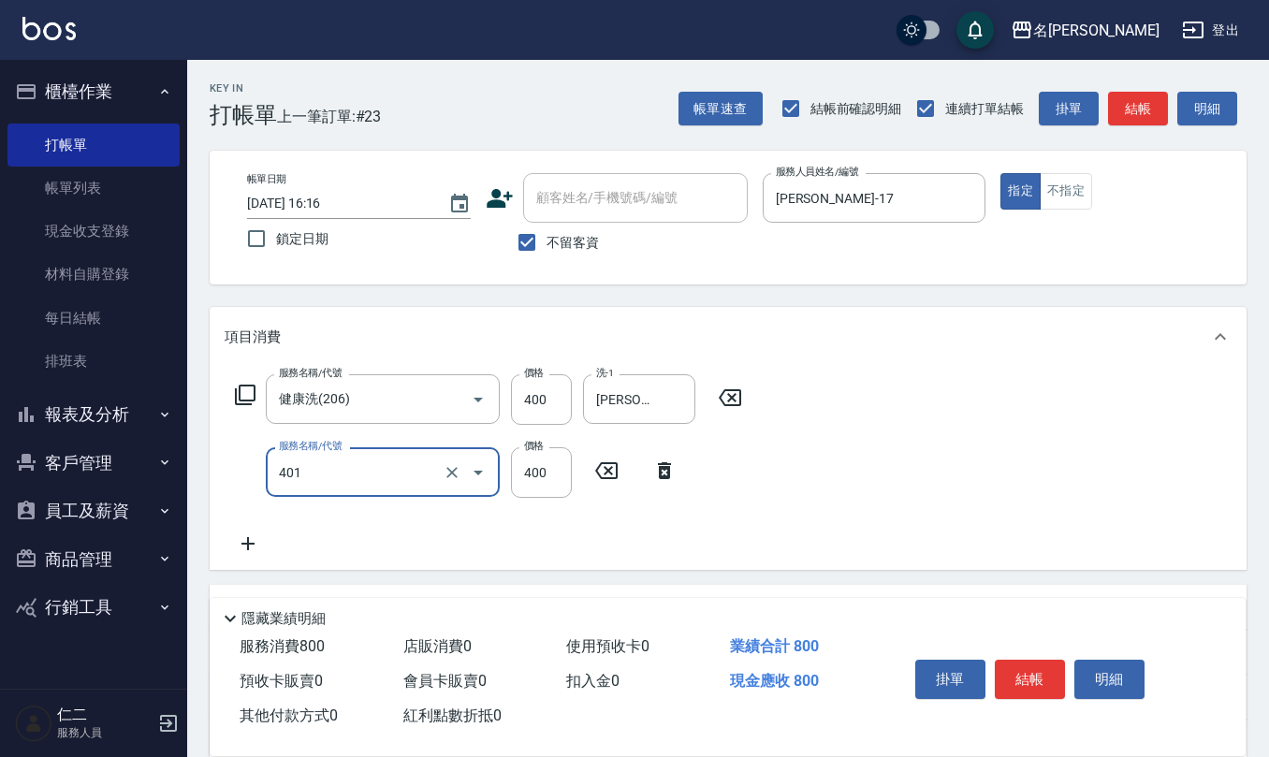
type input "剪髮(401)"
type input "450"
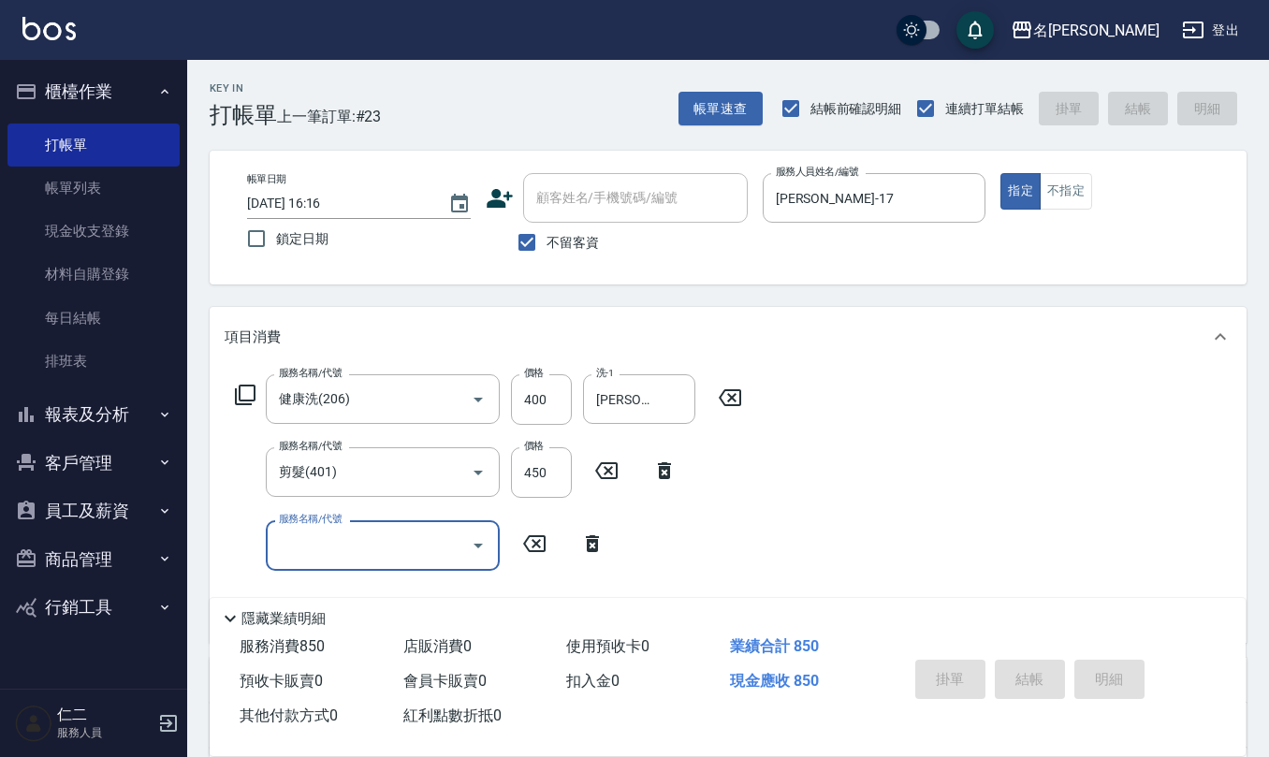
type input "[DATE] 16:17"
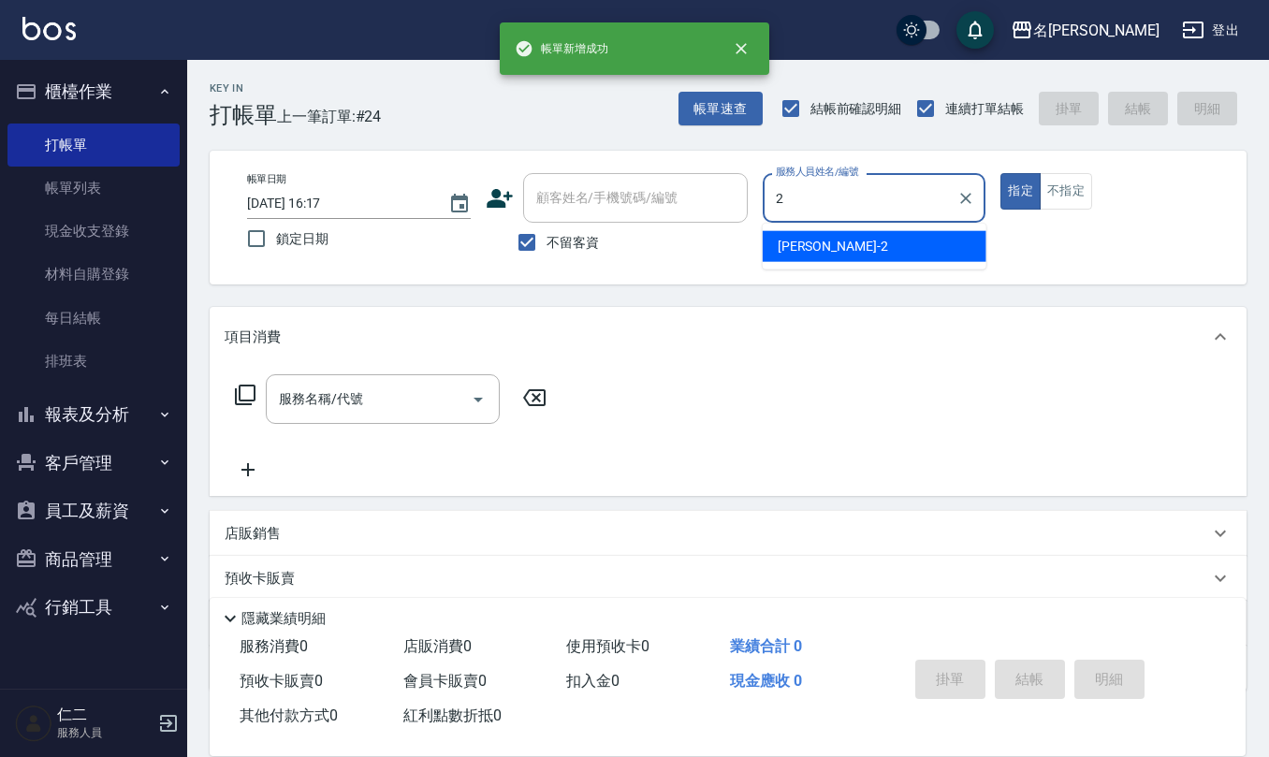
type input "[PERSON_NAME]-2"
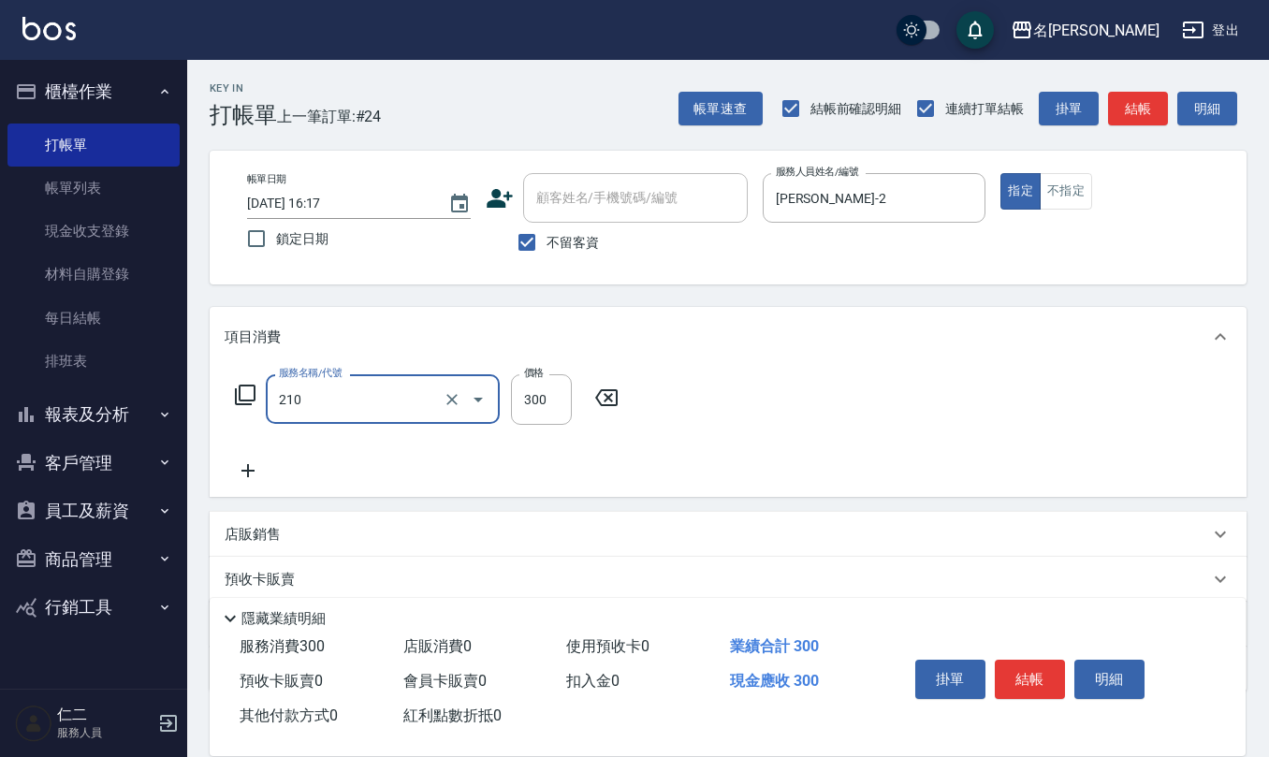
type input "[PERSON_NAME]洗髮精(210)"
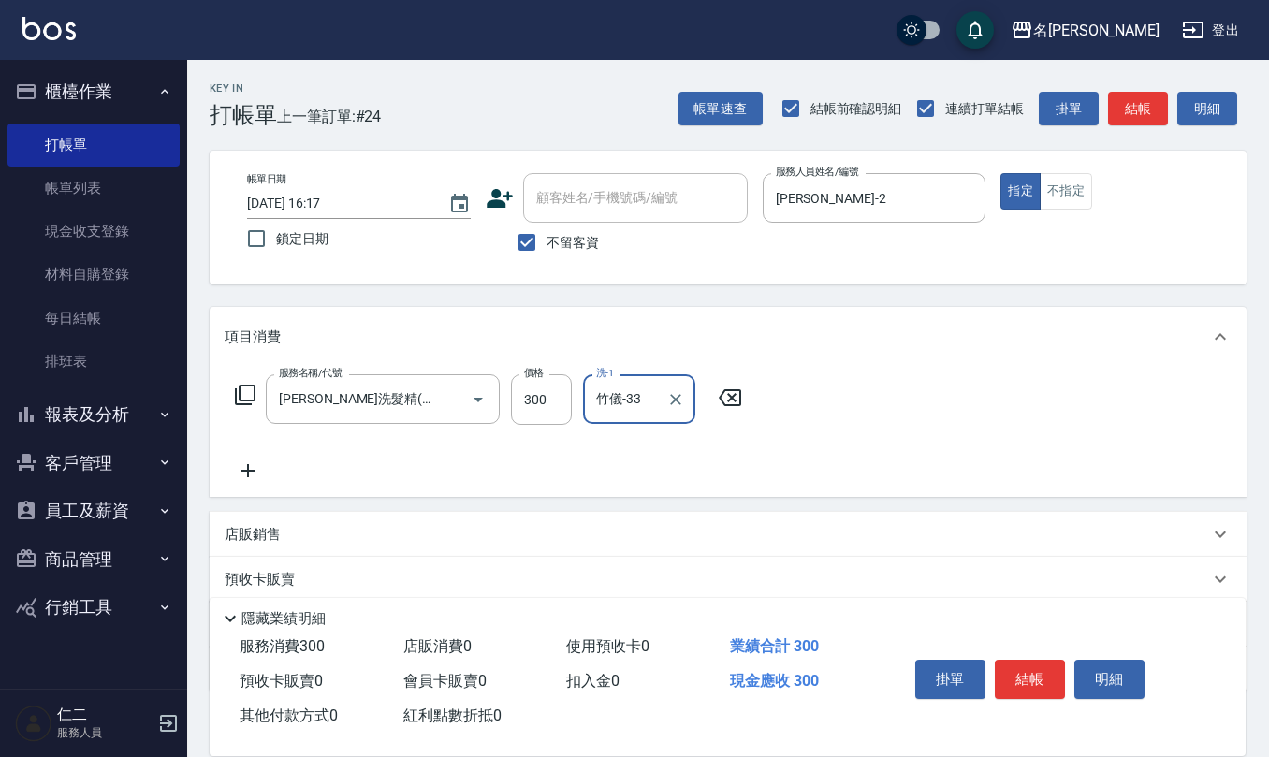
type input "竹儀-33"
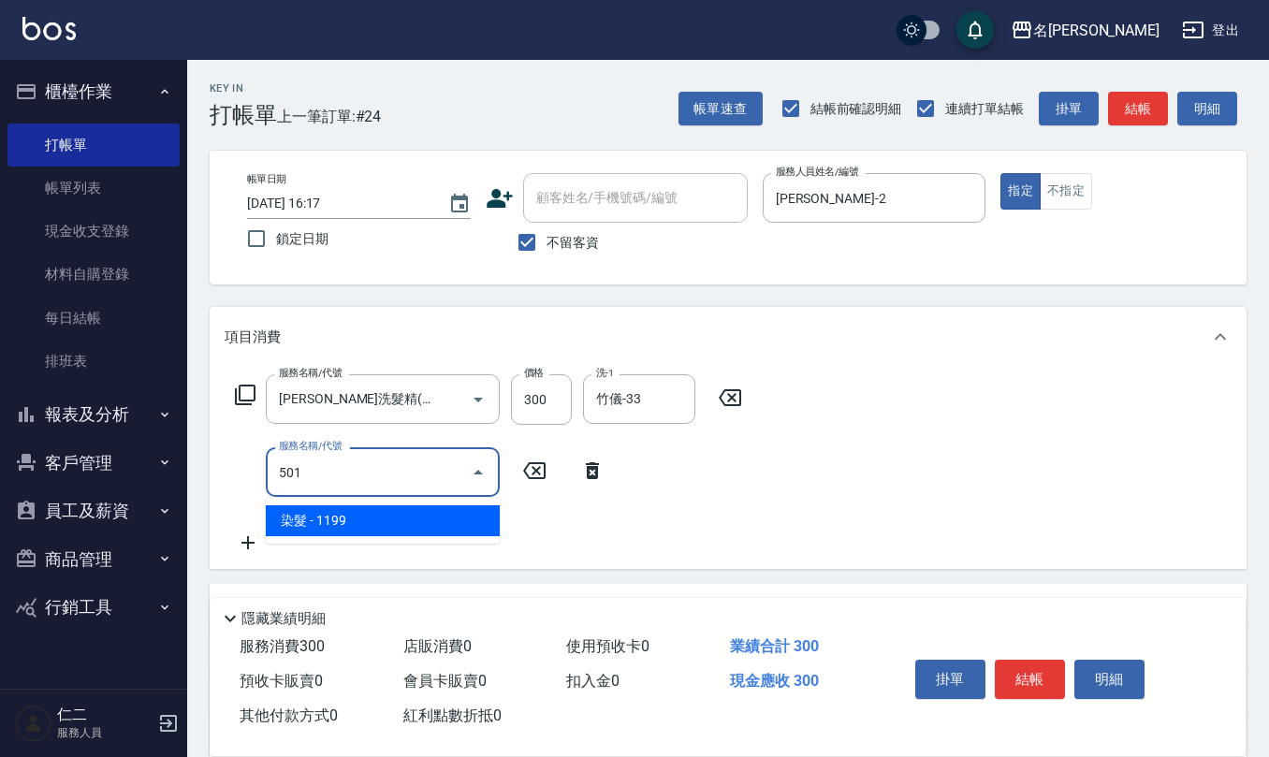
type input "染髮(501)"
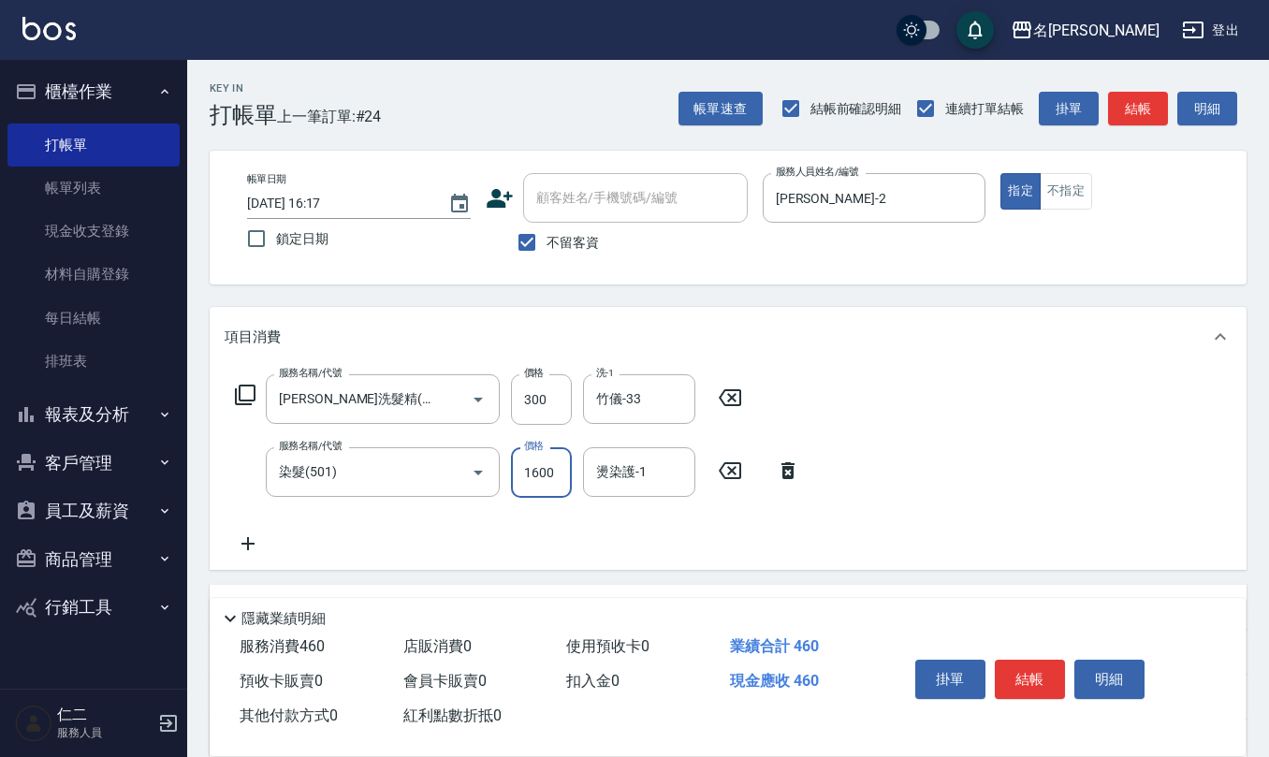
type input "1600"
type input "竹儀-33"
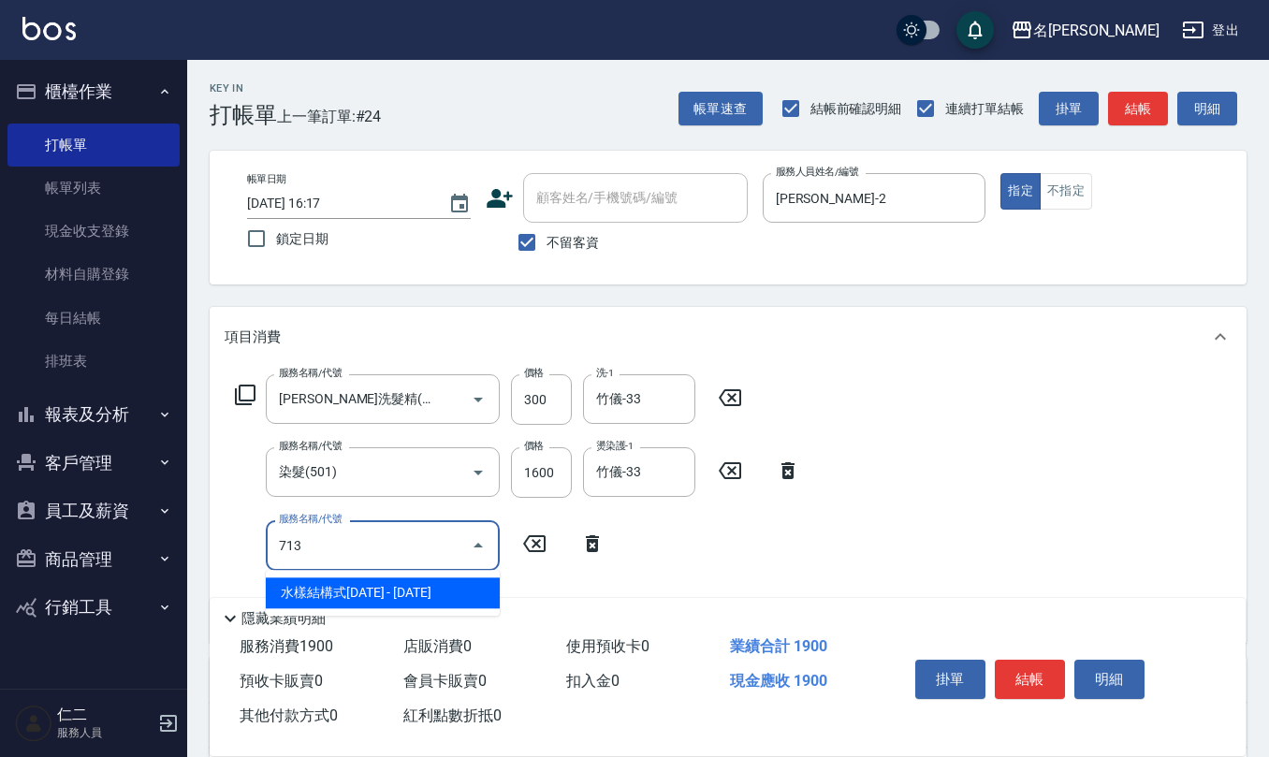
type input "水樣結構式1200(713)"
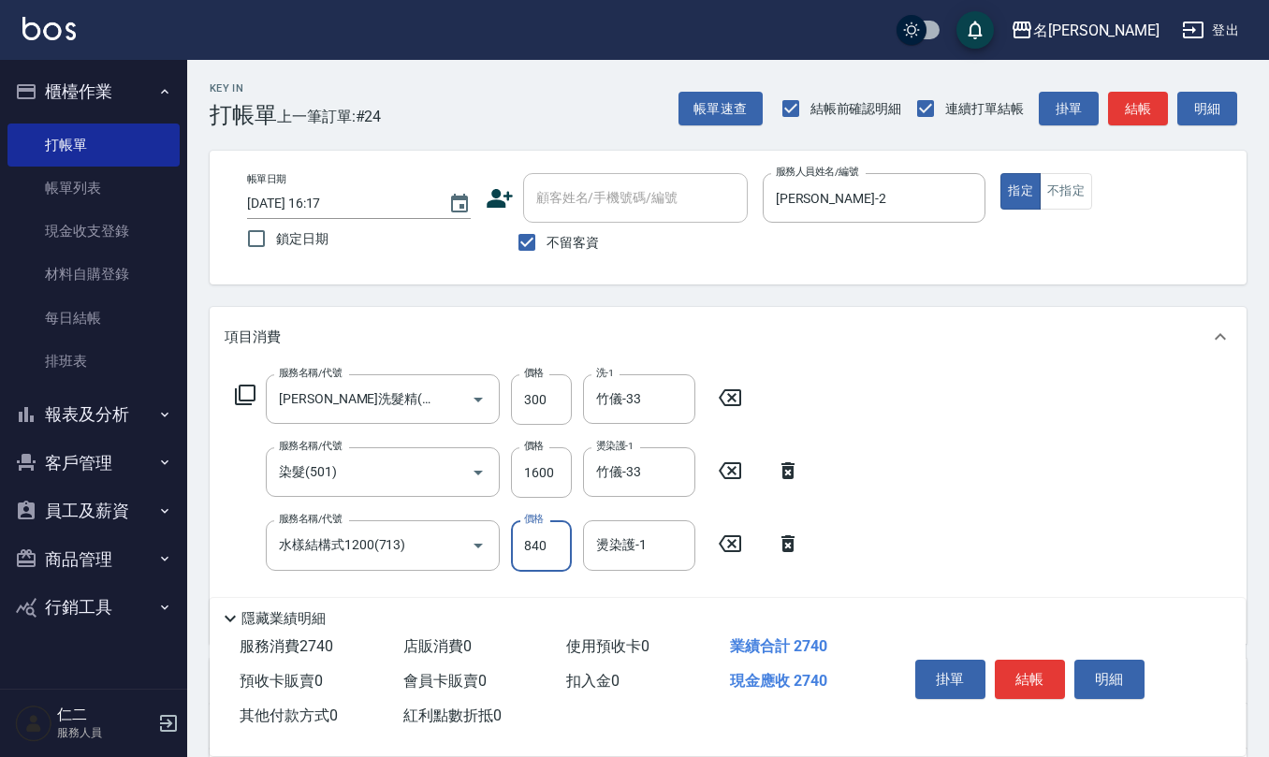
type input "840"
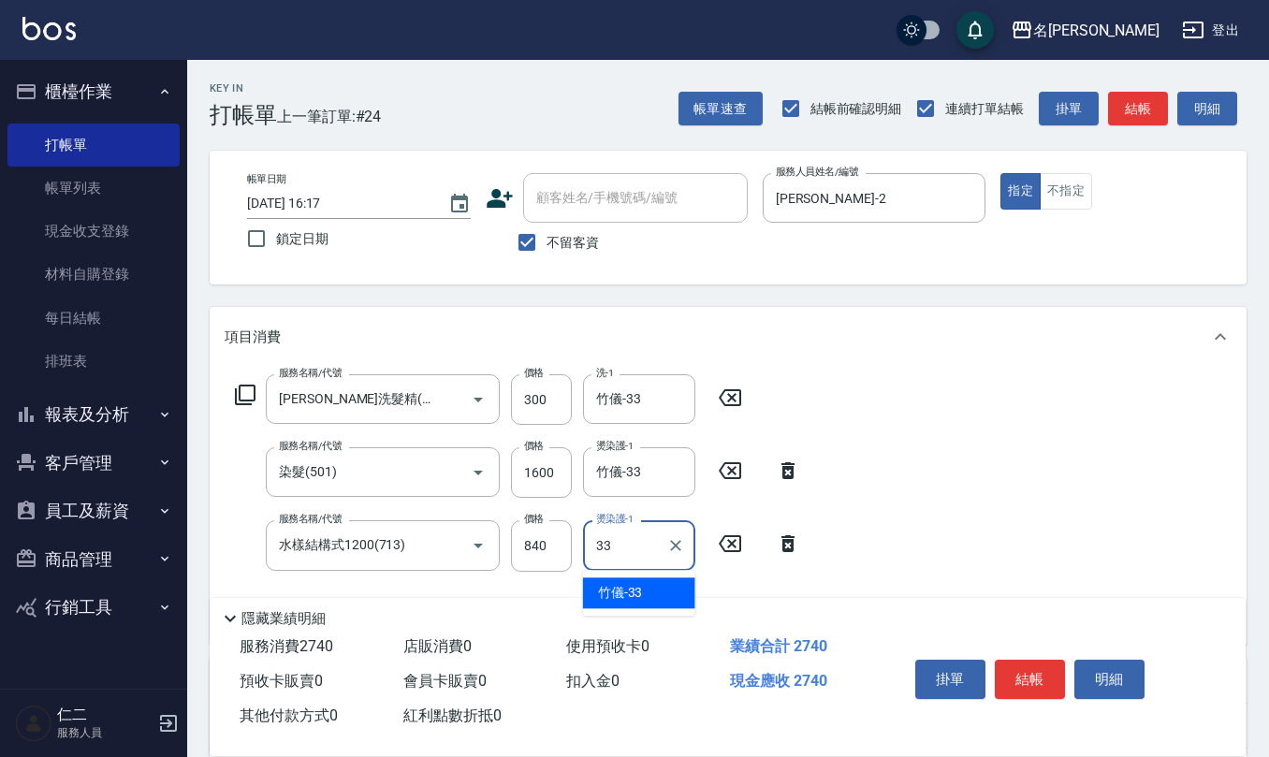
type input "竹儀-33"
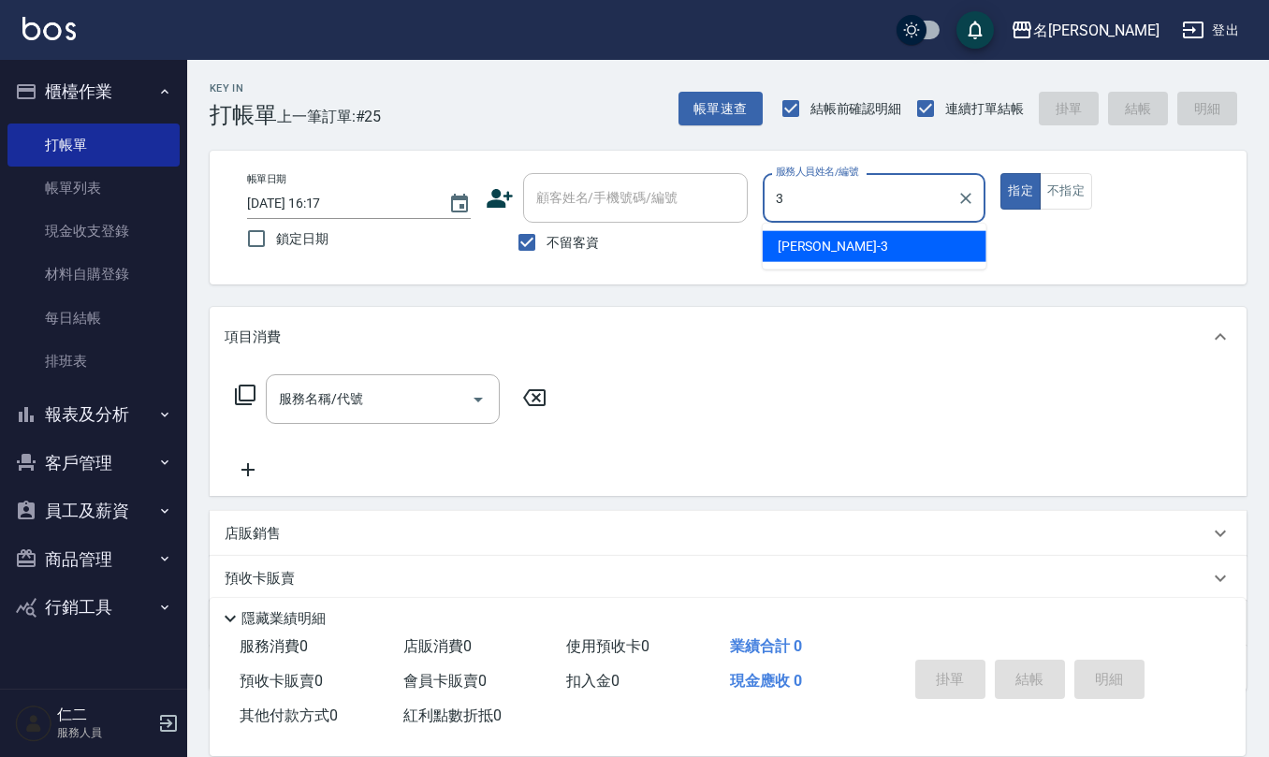
type input "[PERSON_NAME]-3"
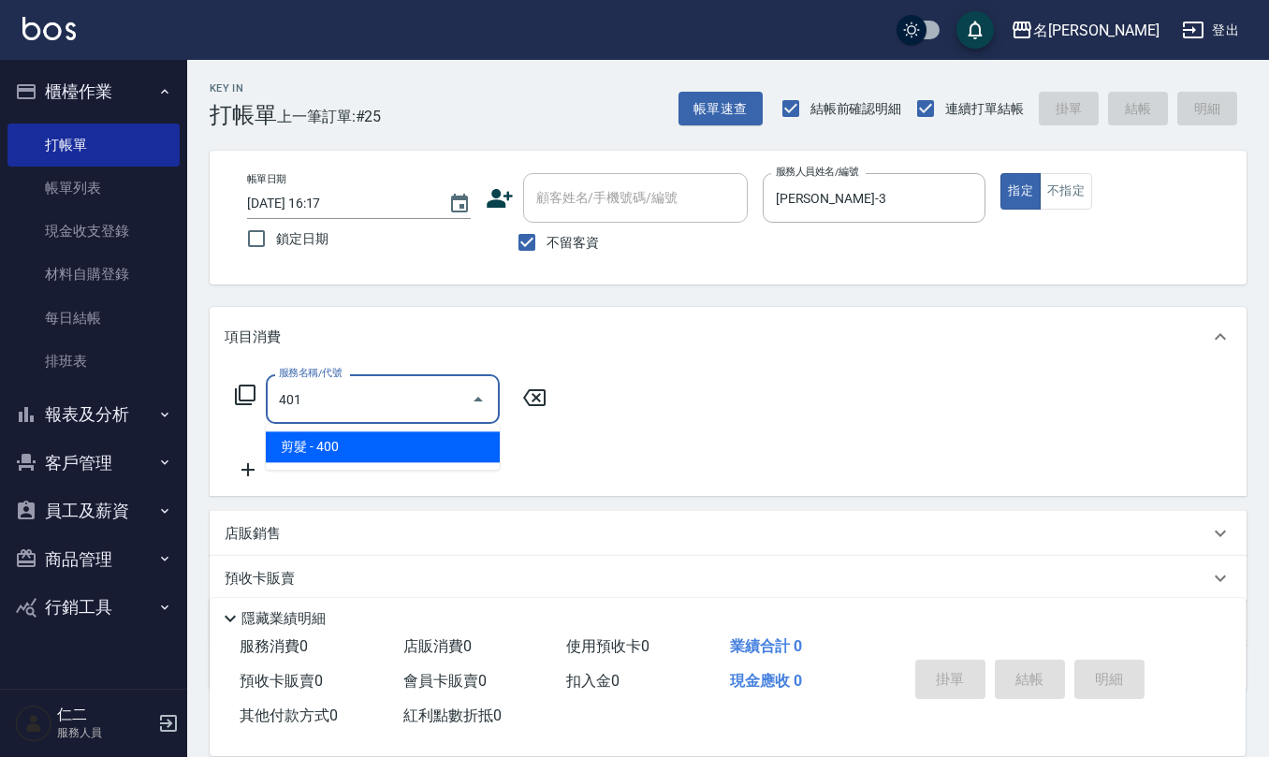
type input "剪髮(401)"
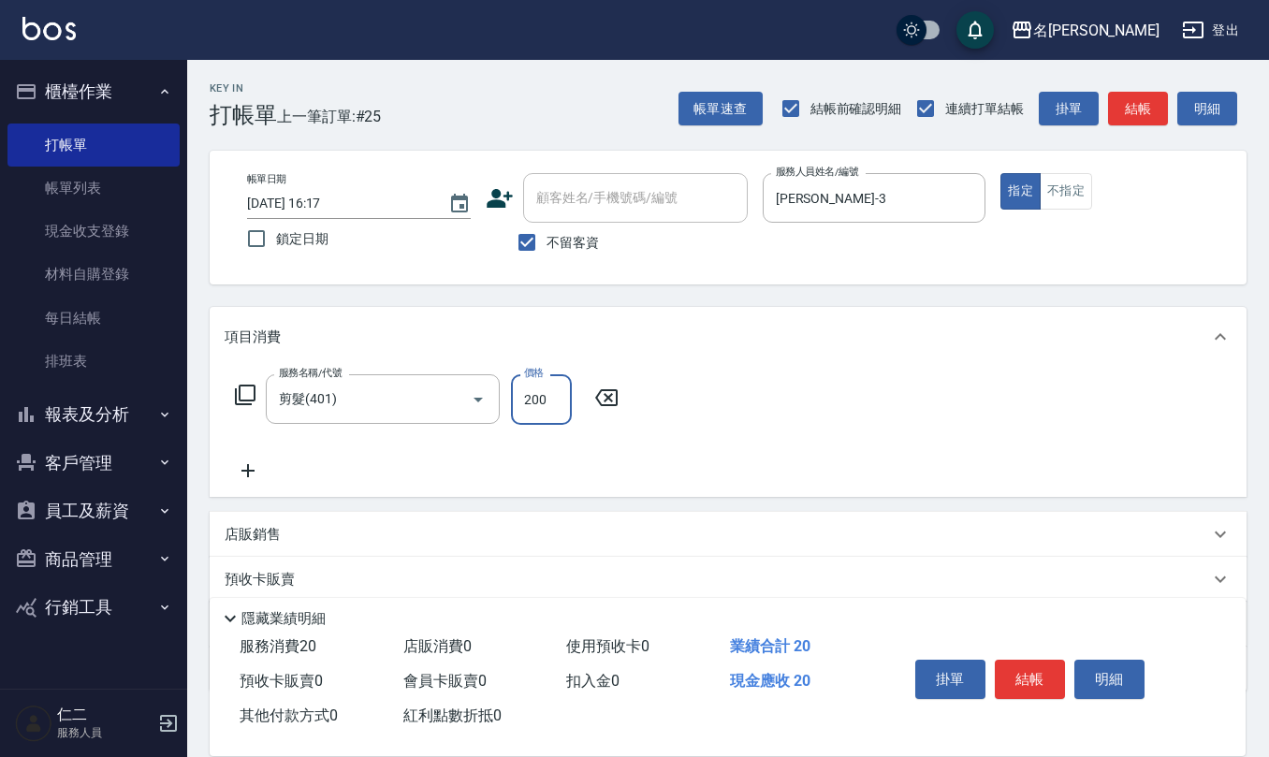
type input "200"
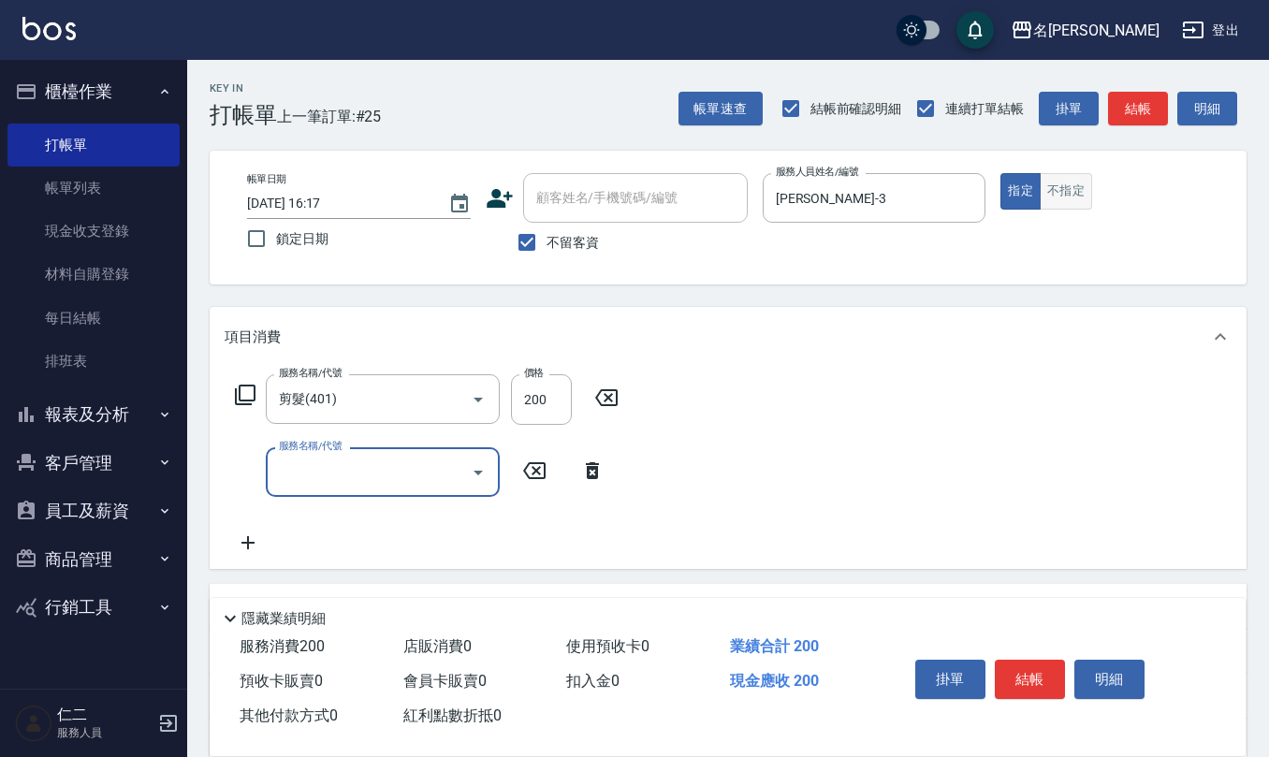
click at [1072, 204] on button "不指定" at bounding box center [1066, 191] width 52 height 37
type button "false"
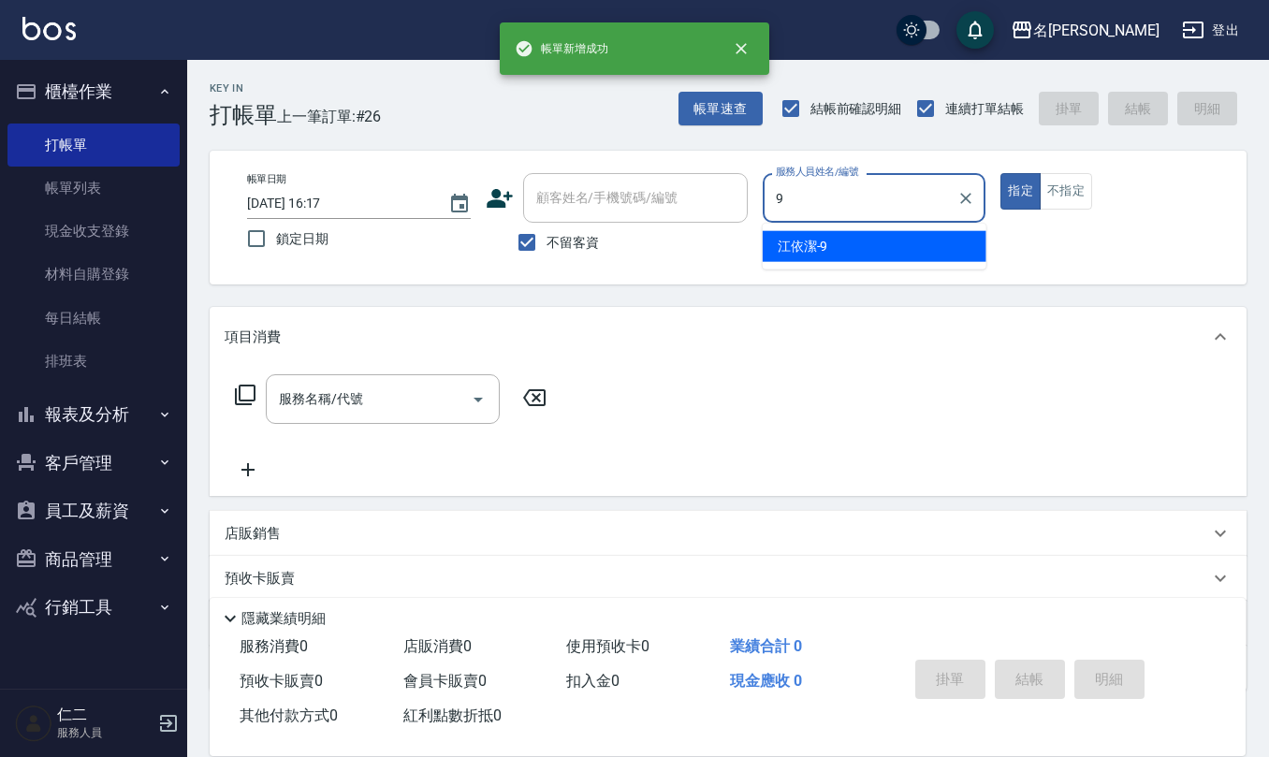
type input "[PERSON_NAME]-9"
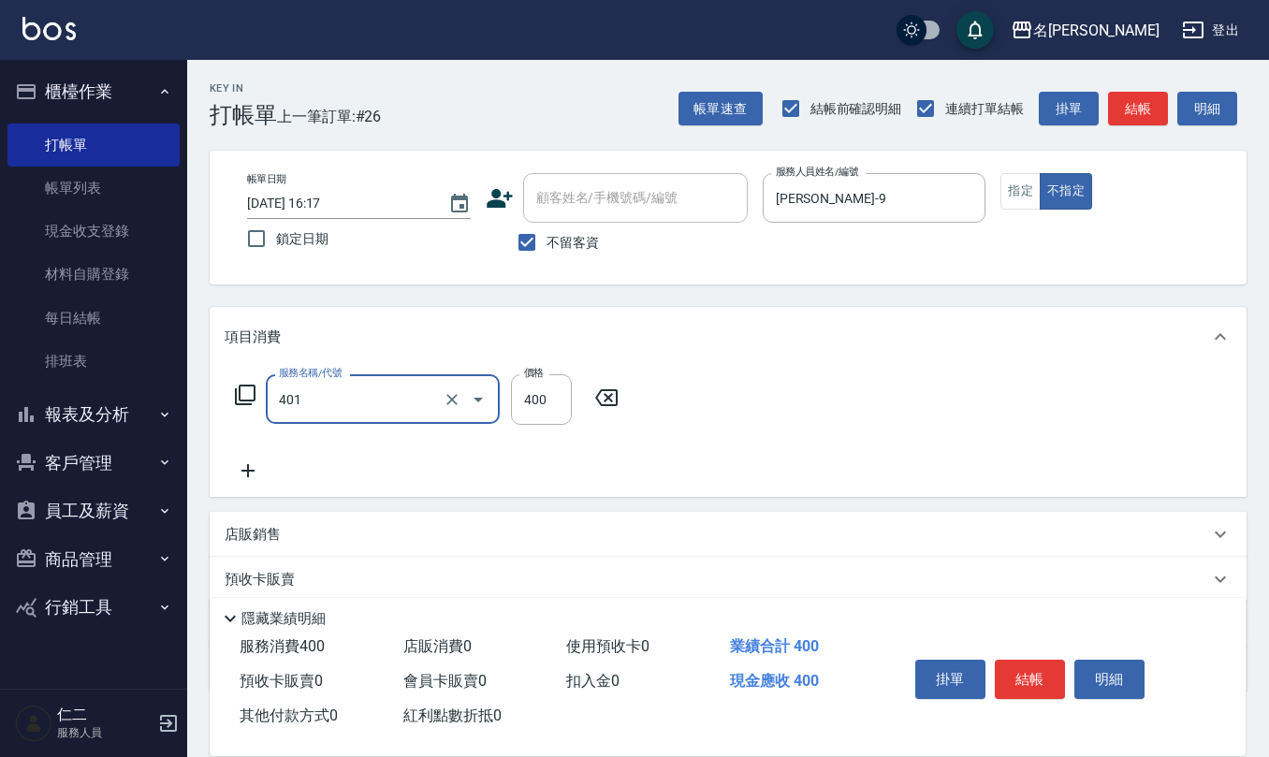
type input "剪髮(401)"
type input "200"
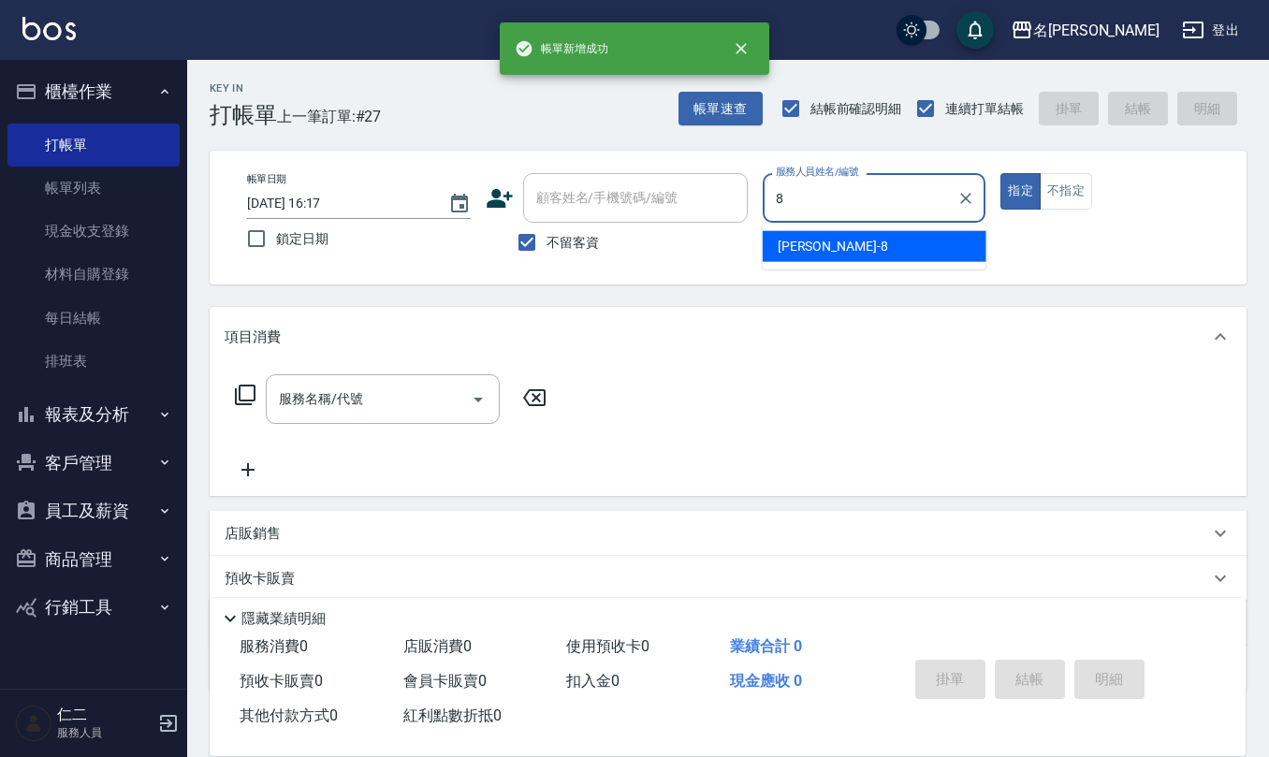
type input "[PERSON_NAME]-8"
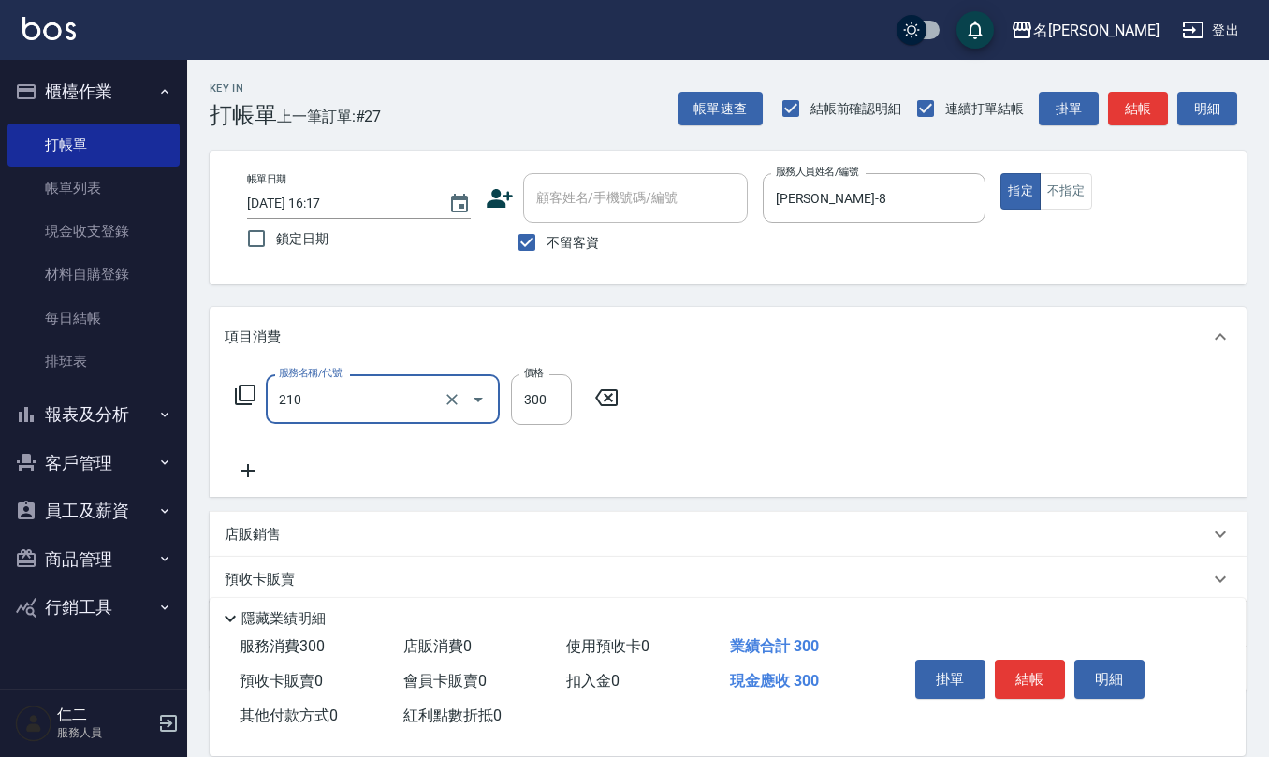
type input "[PERSON_NAME]洗髮精(210)"
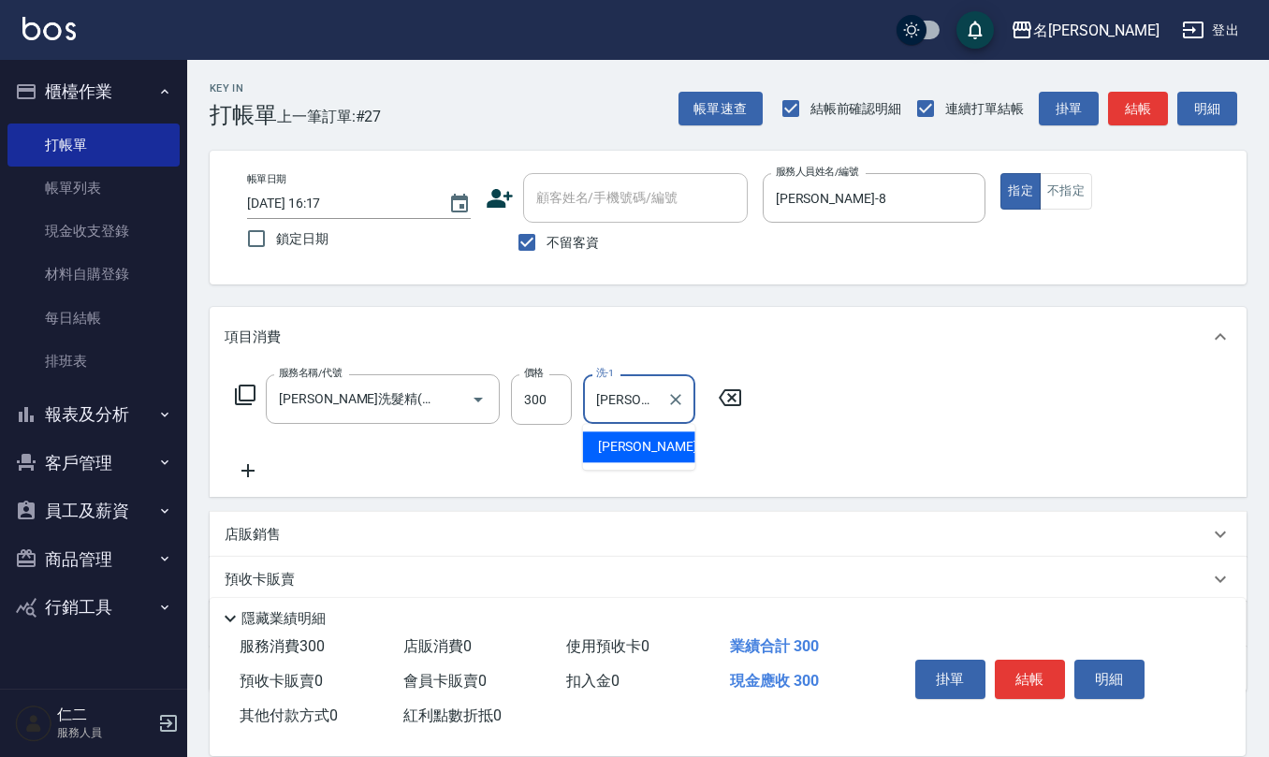
type input "[PERSON_NAME]5"
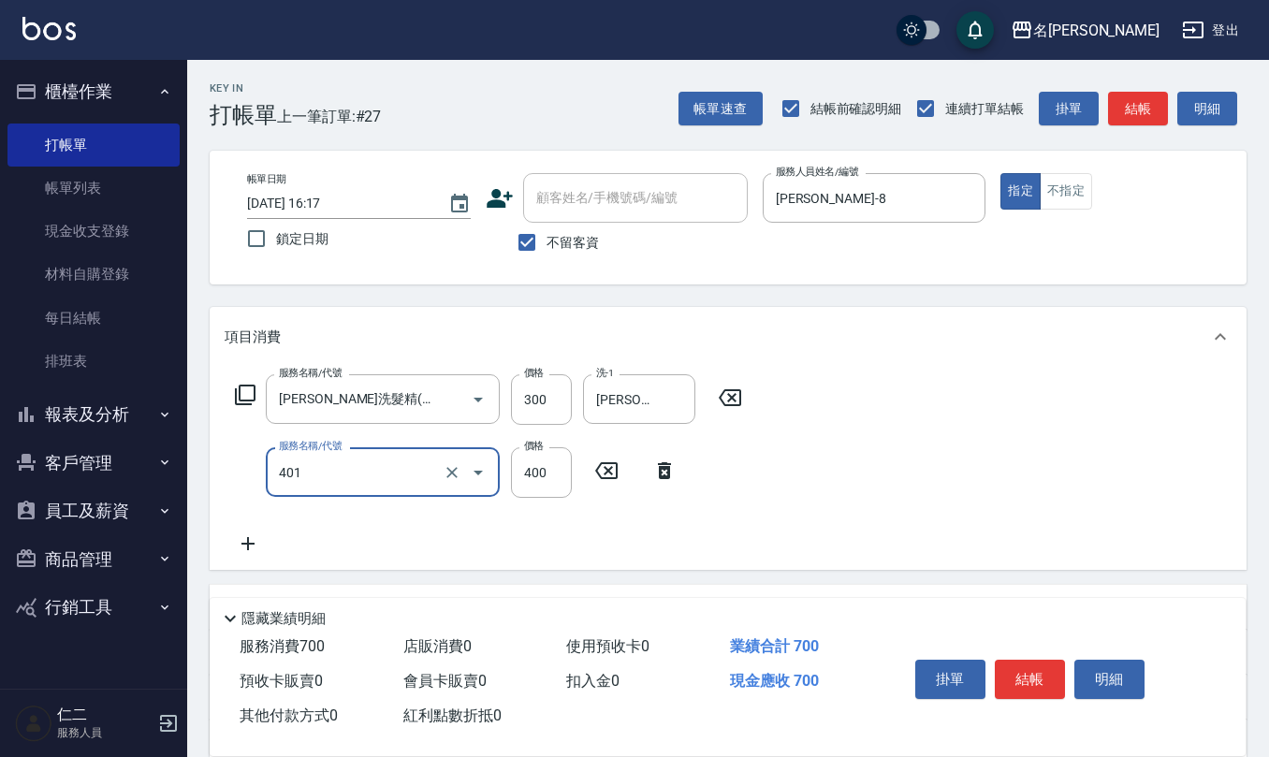
type input "剪髮(401)"
type input "200"
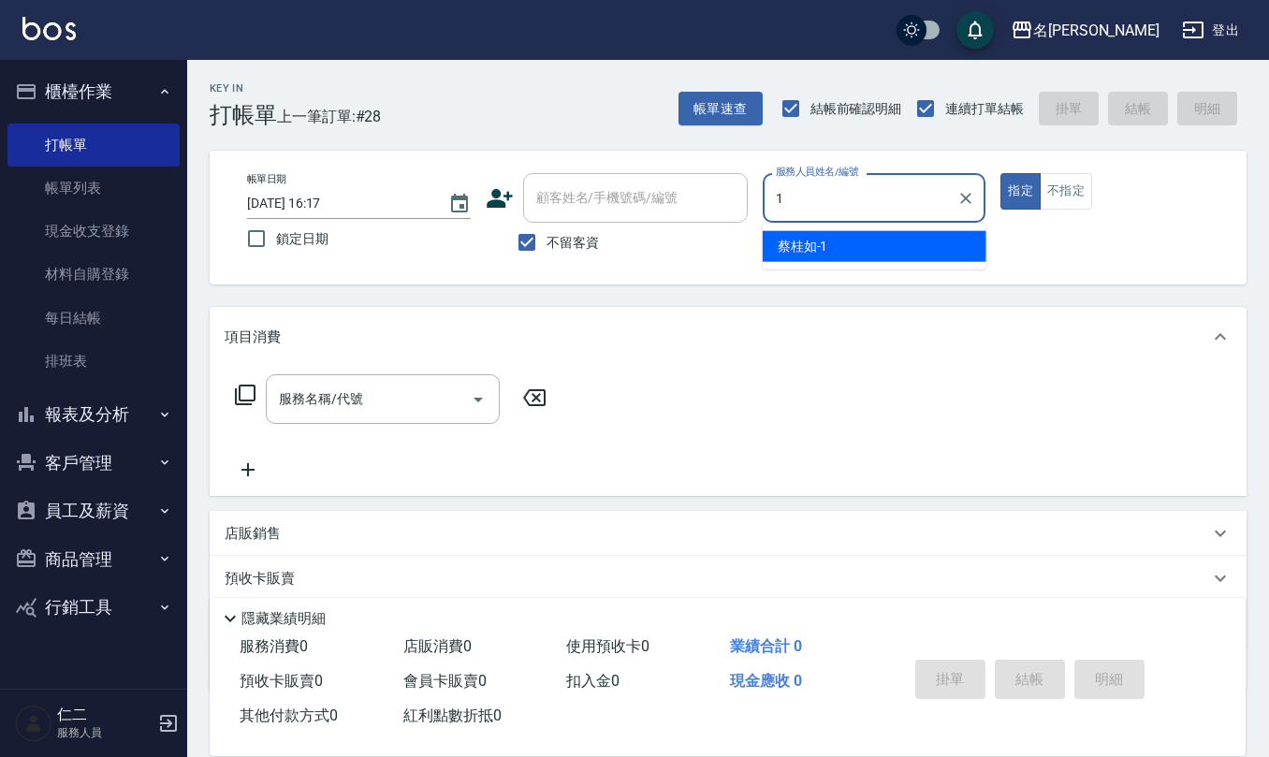
type input "[PERSON_NAME]1"
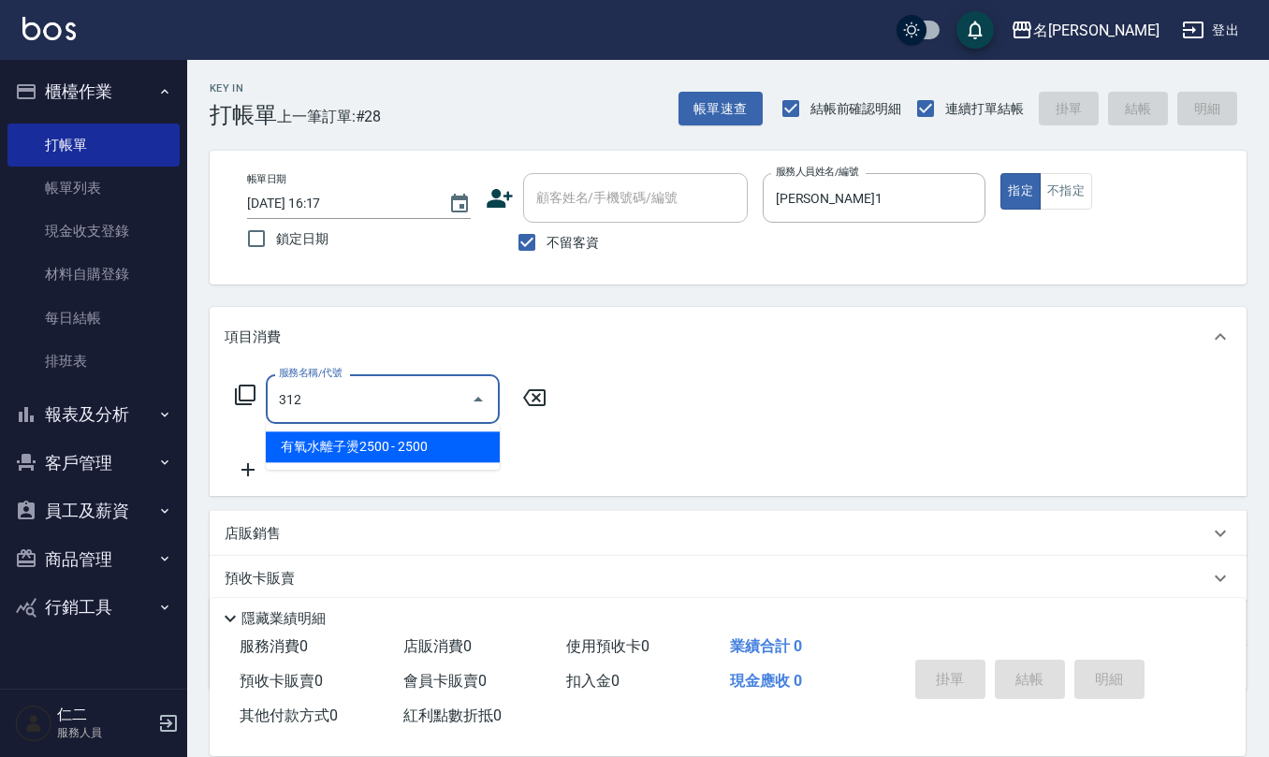
type input "有氧水離子燙2500(312)"
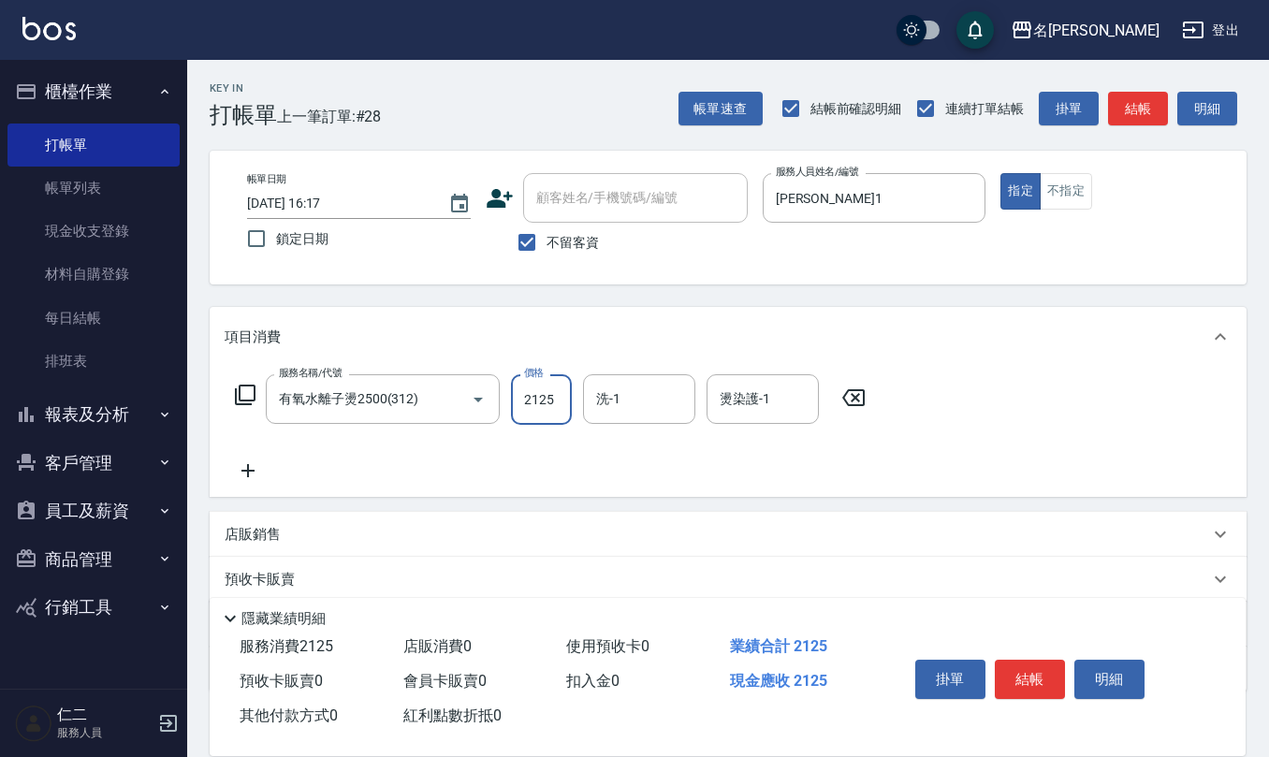
type input "2125"
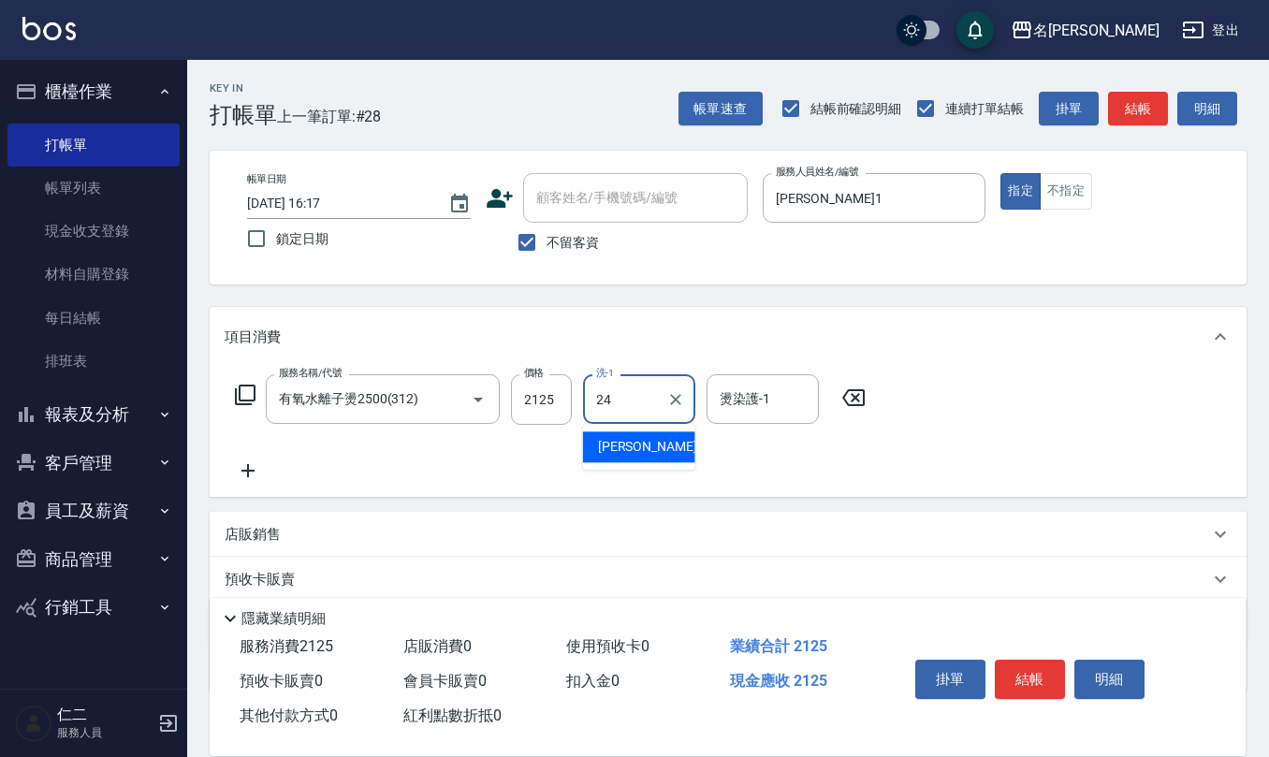
type input "[PERSON_NAME]-24"
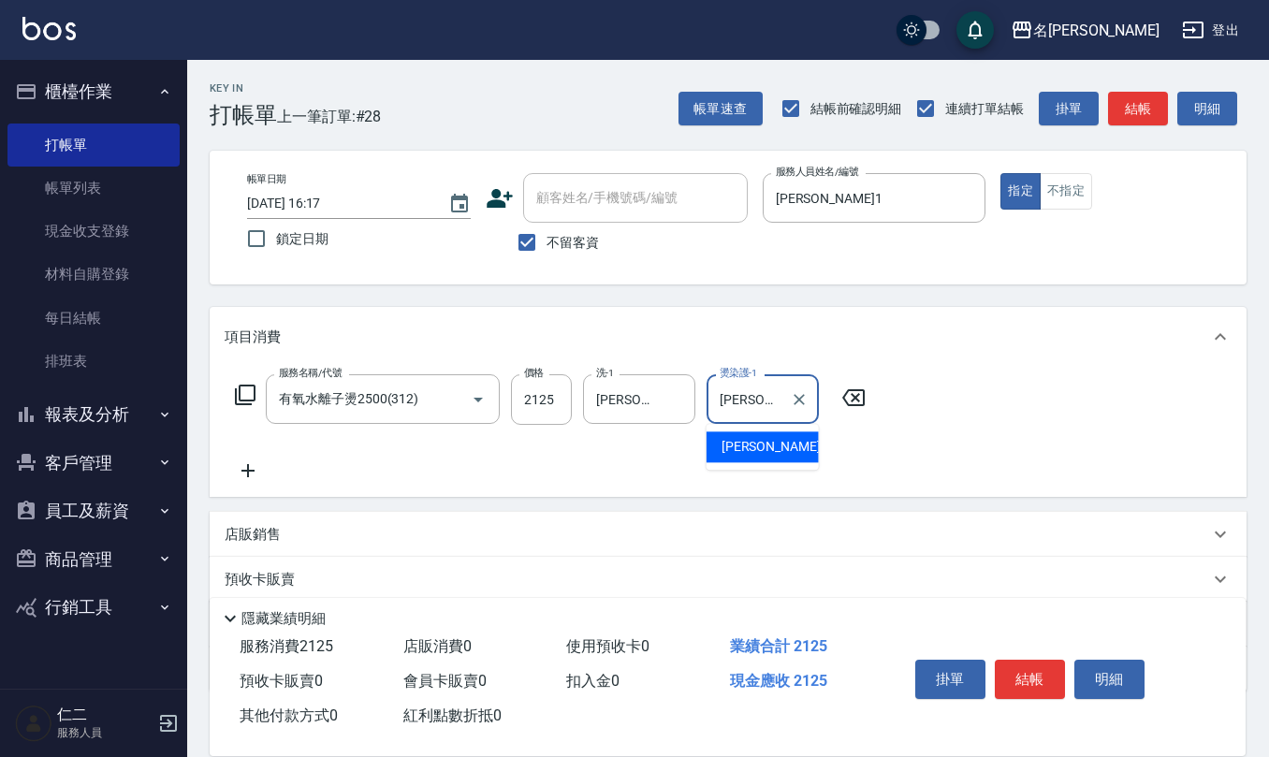
type input "[PERSON_NAME]-24"
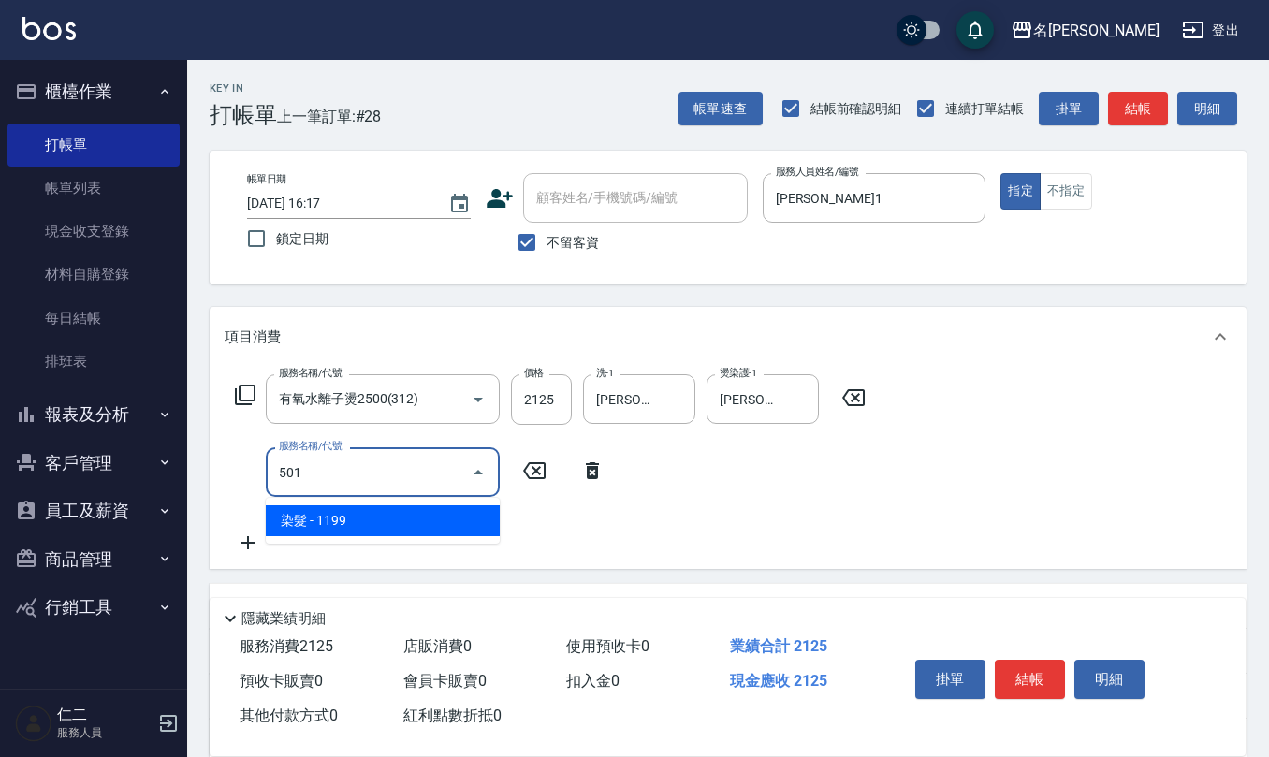
type input "染髮(501)"
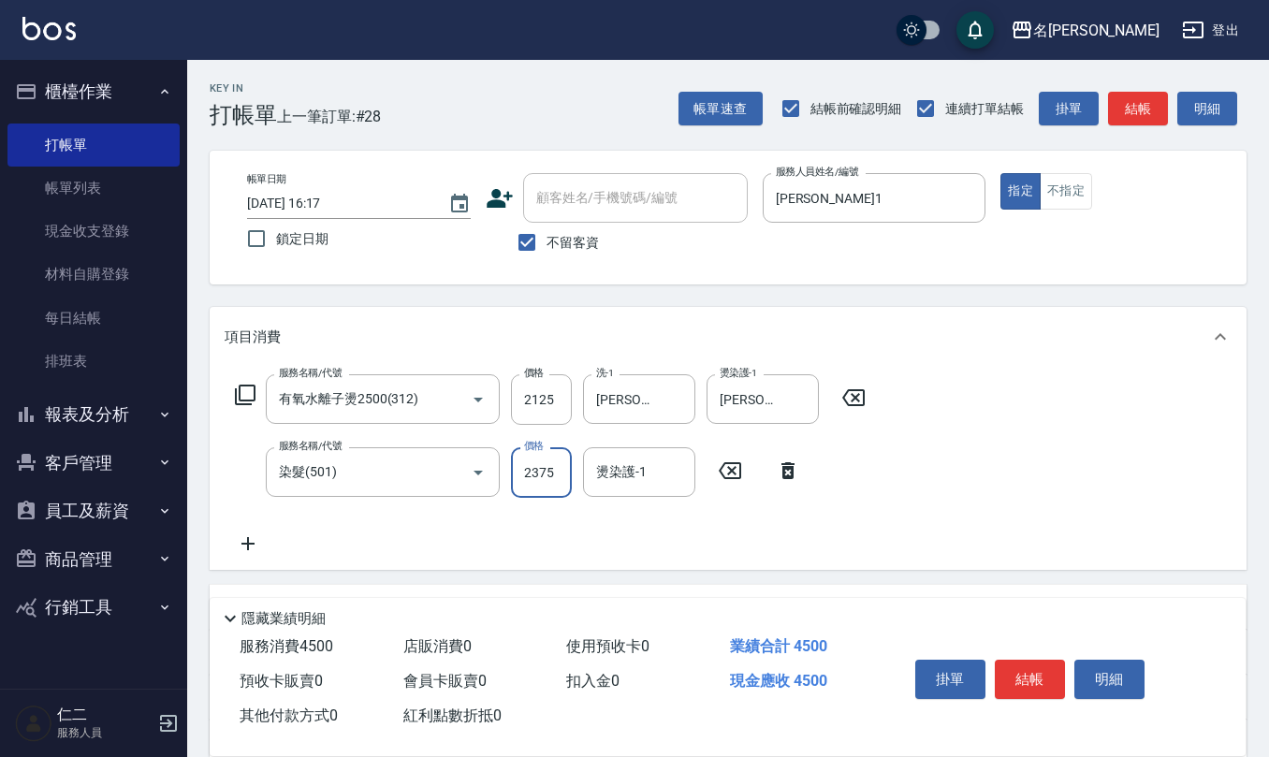
type input "2375"
type input "[PERSON_NAME]-24"
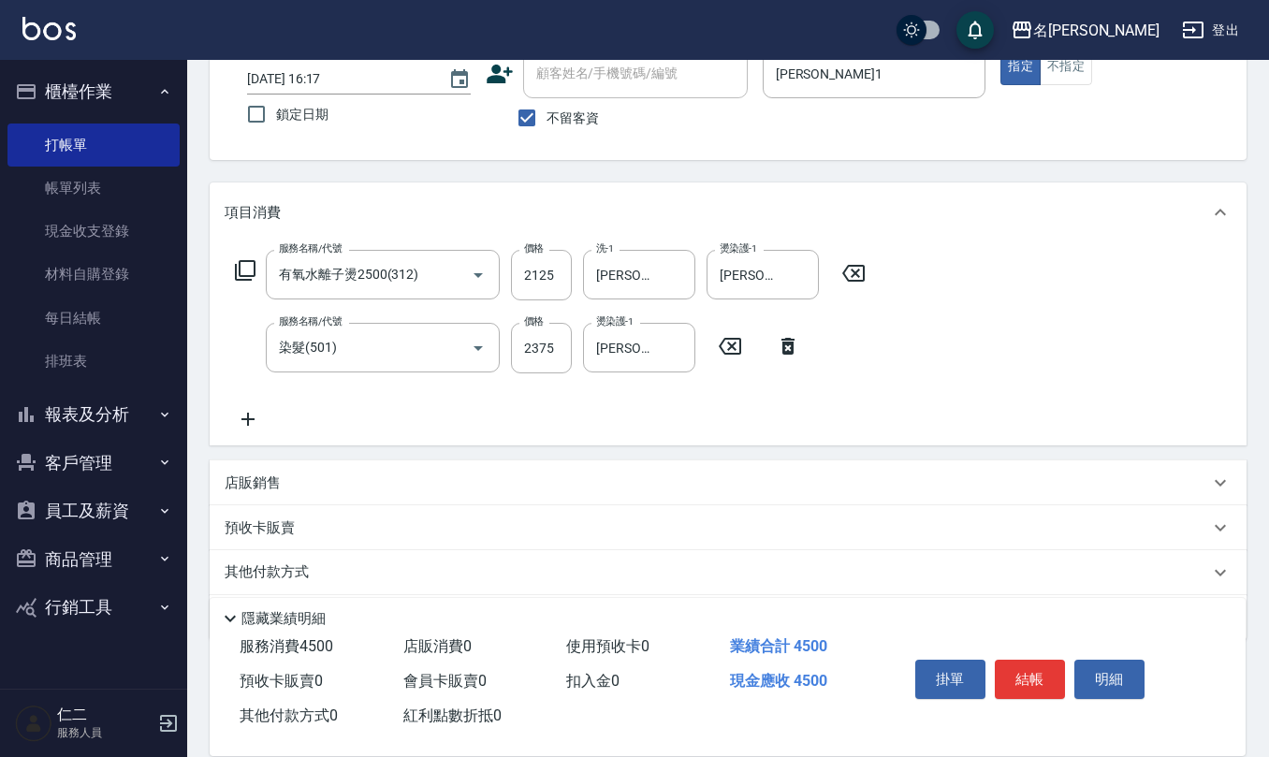
drag, startPoint x: 244, startPoint y: 419, endPoint x: 500, endPoint y: 479, distance: 262.5
click at [247, 420] on icon at bounding box center [247, 419] width 13 height 13
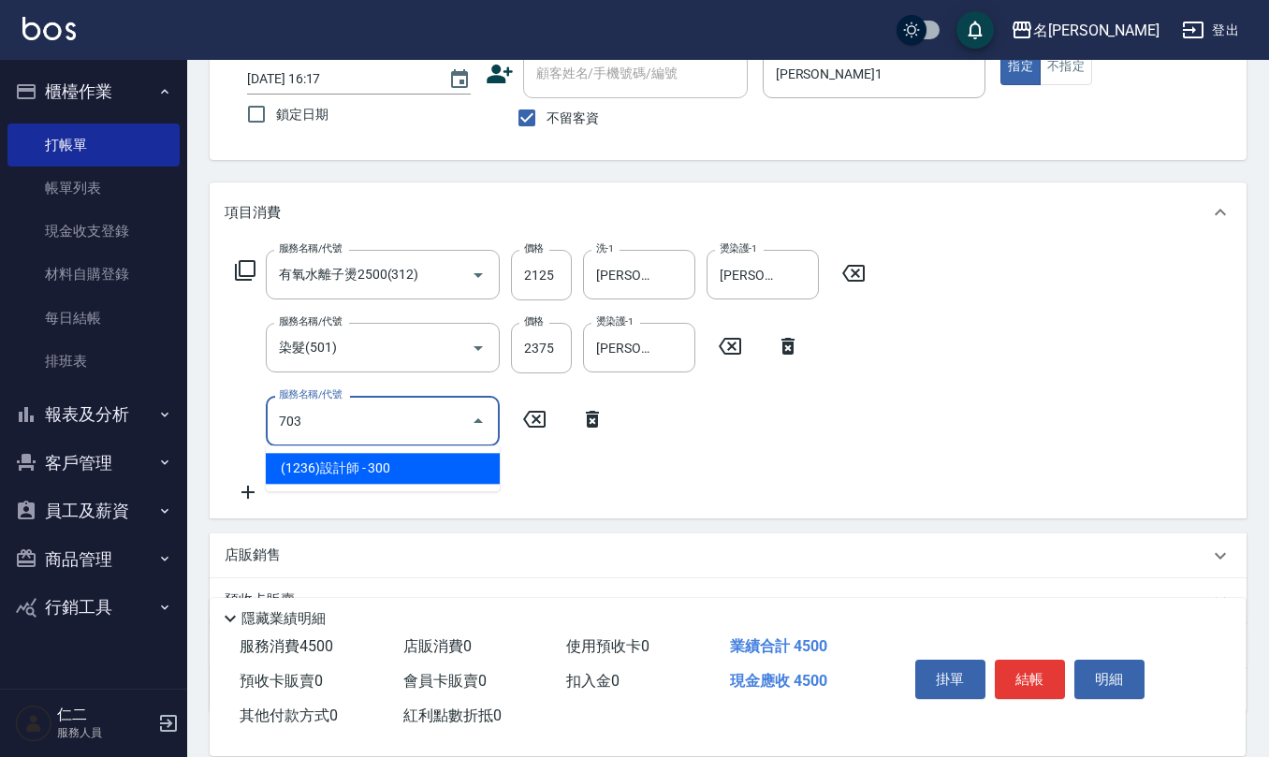
type input "(1236)設計師(703)"
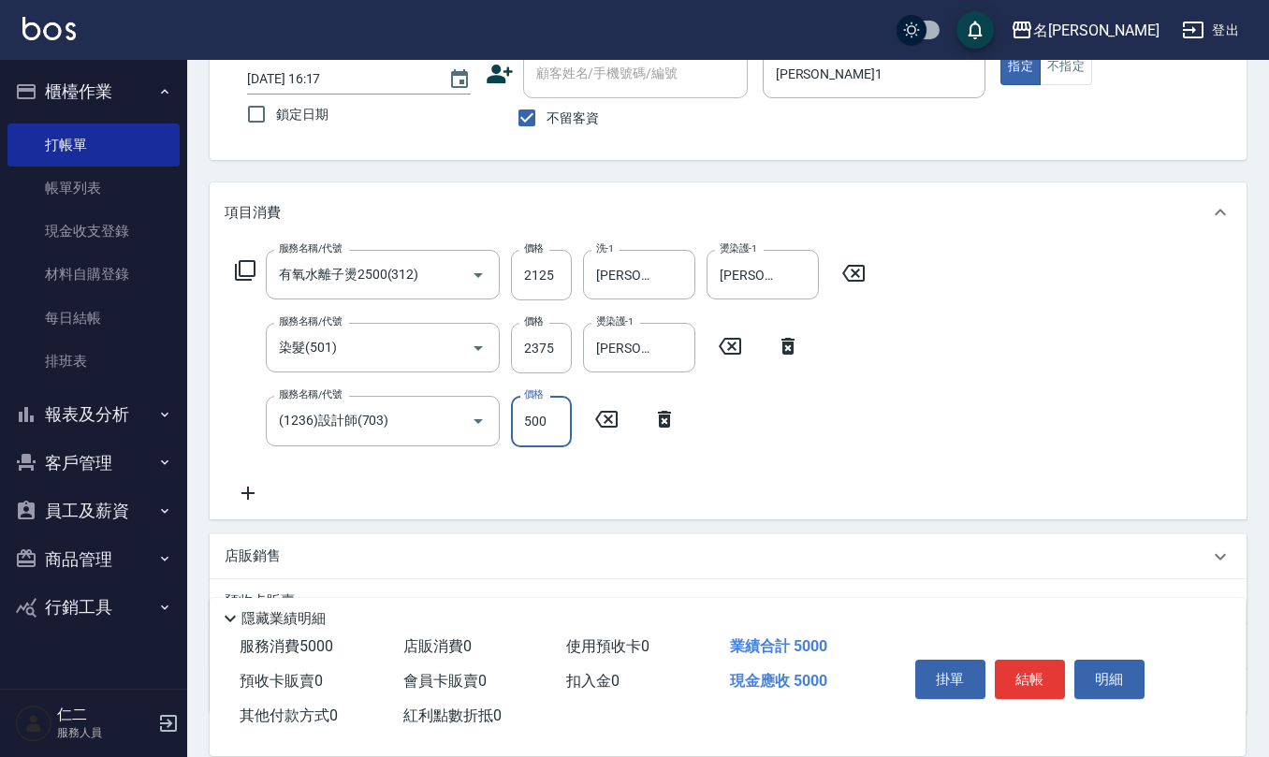
type input "500"
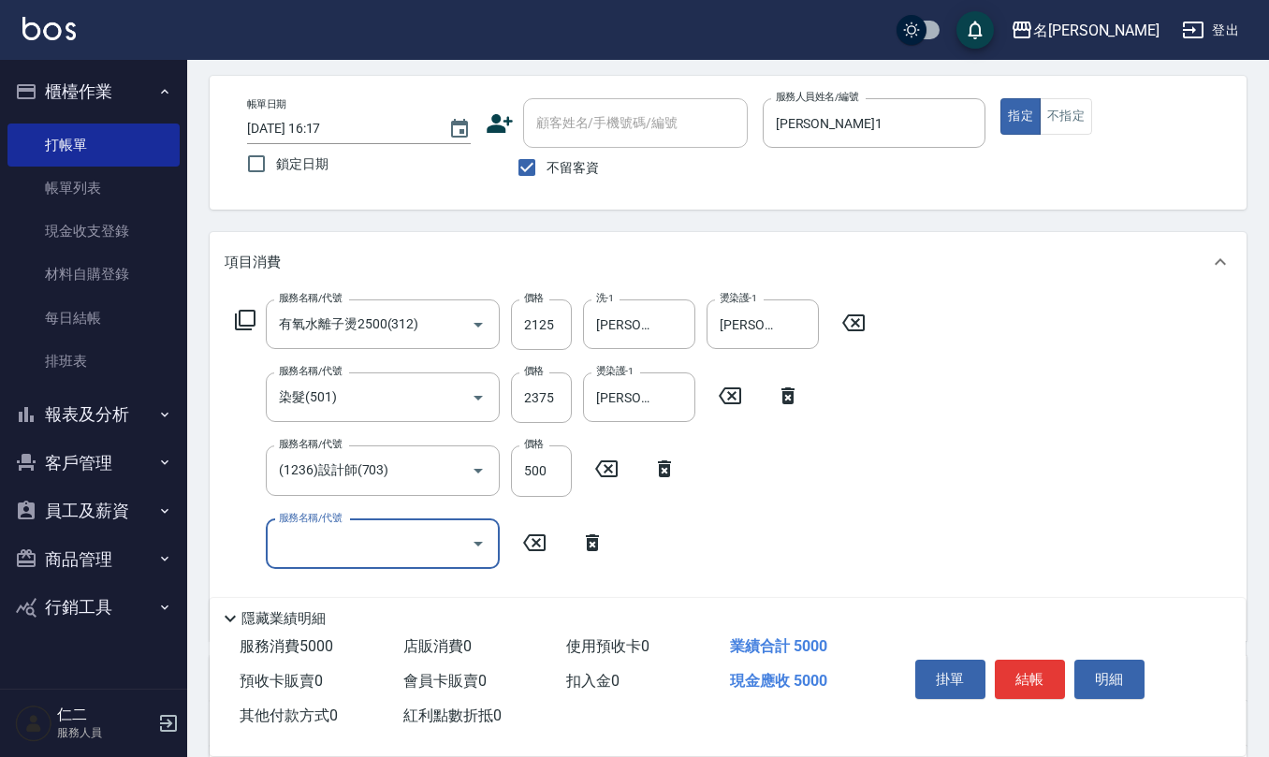
scroll to position [0, 0]
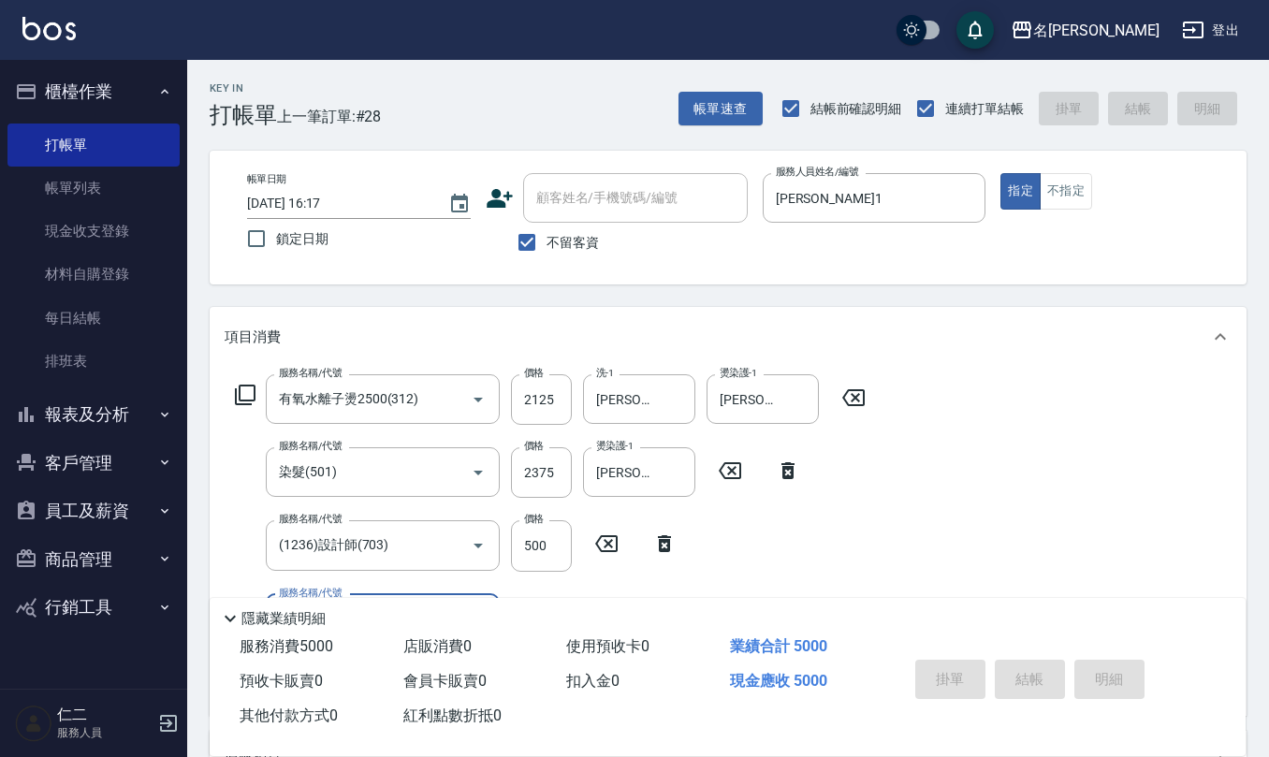
type input "[DATE] 16:33"
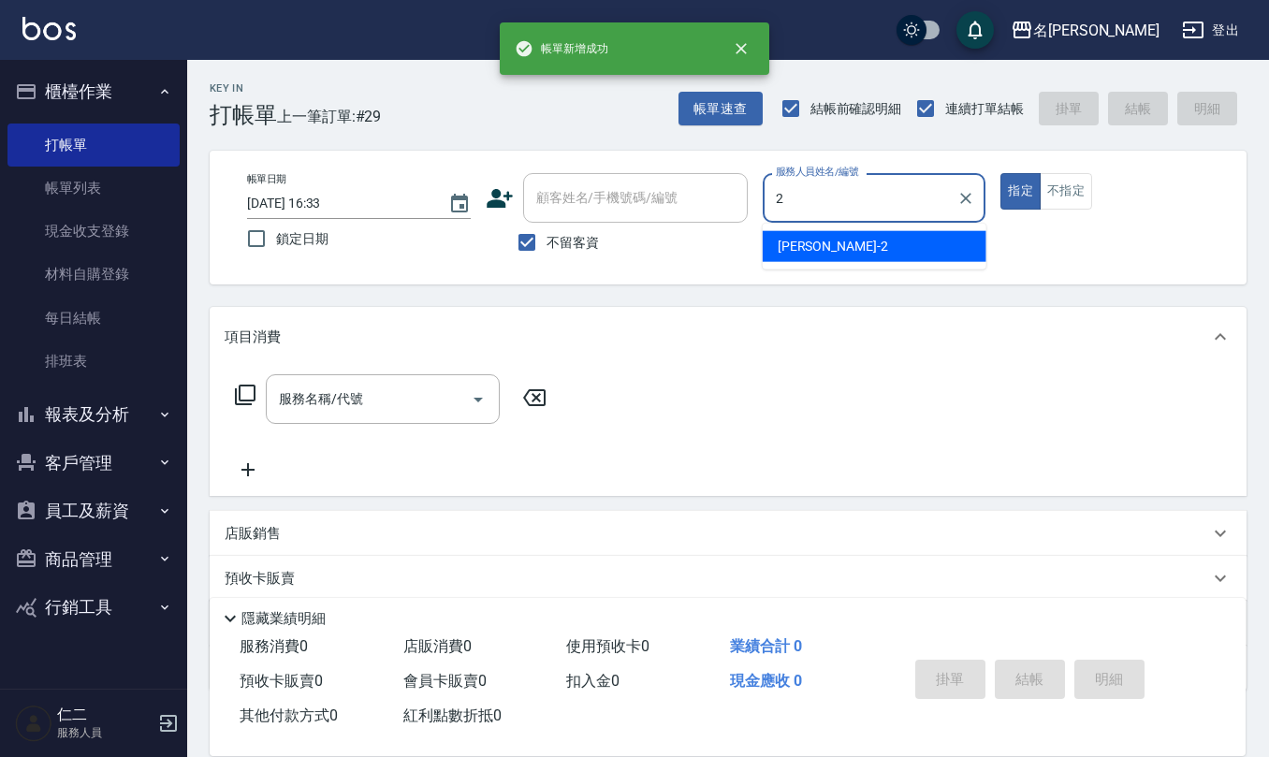
type input "[PERSON_NAME]-2"
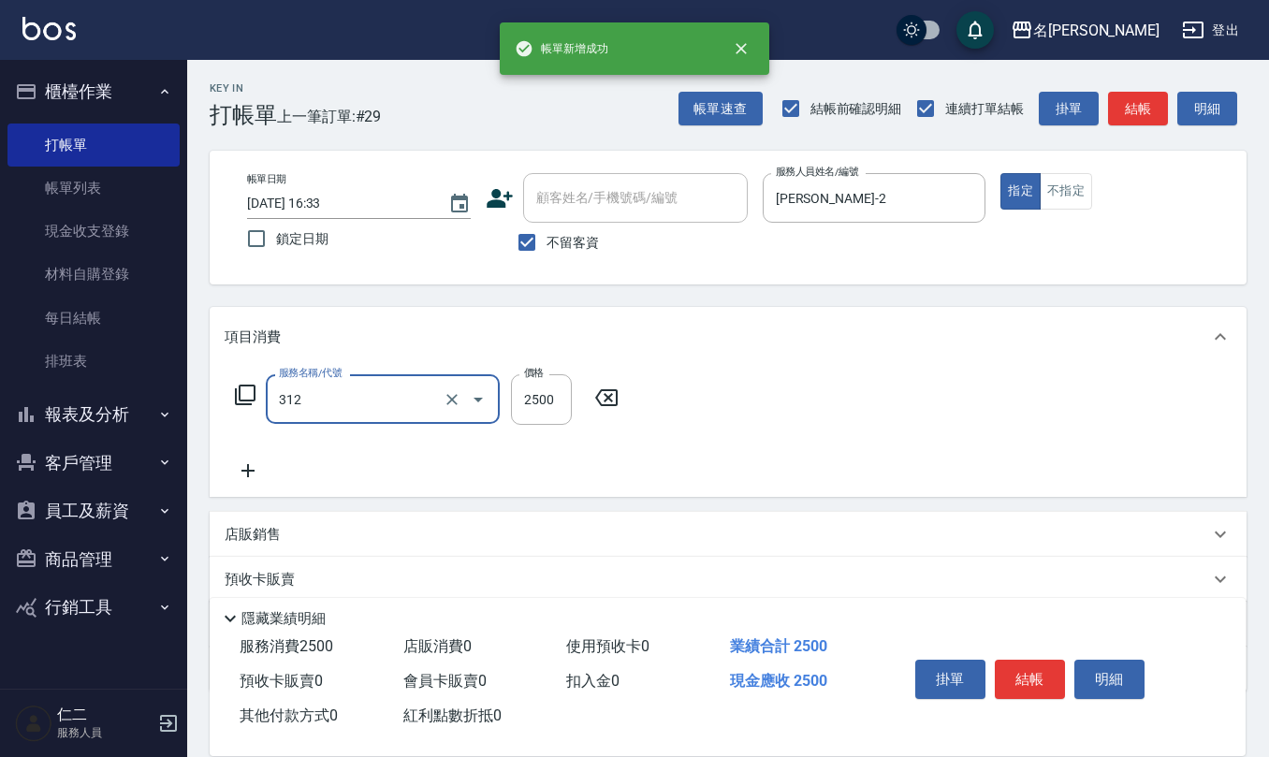
type input "有氧水離子燙2500(312)"
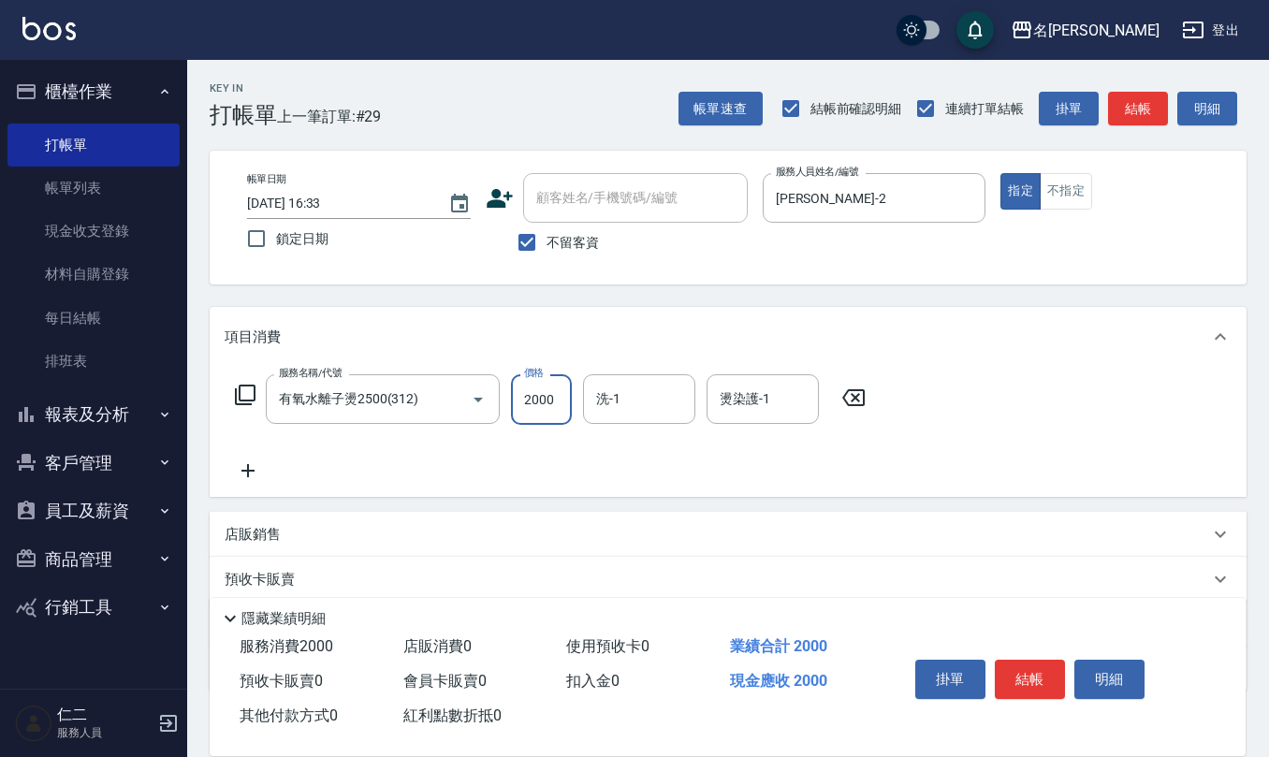
type input "2000"
type input "竹儀-33"
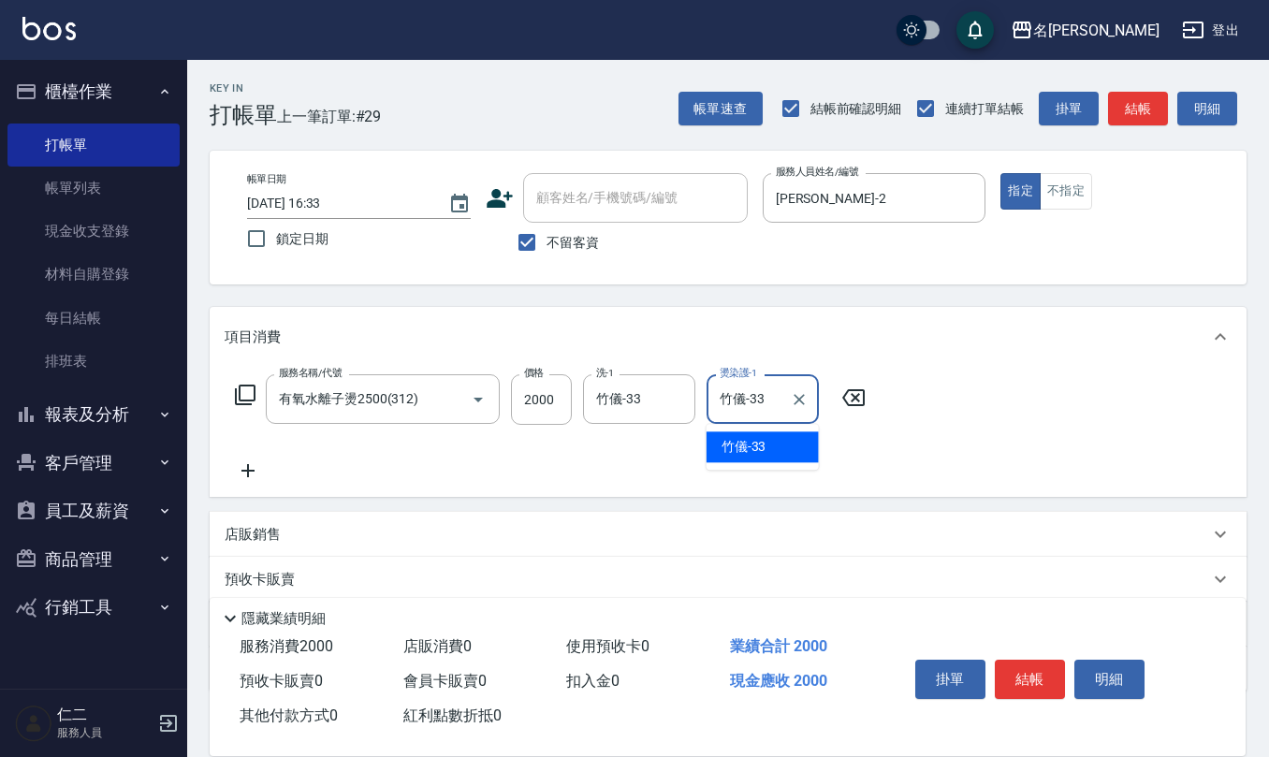
type input "竹儀-33"
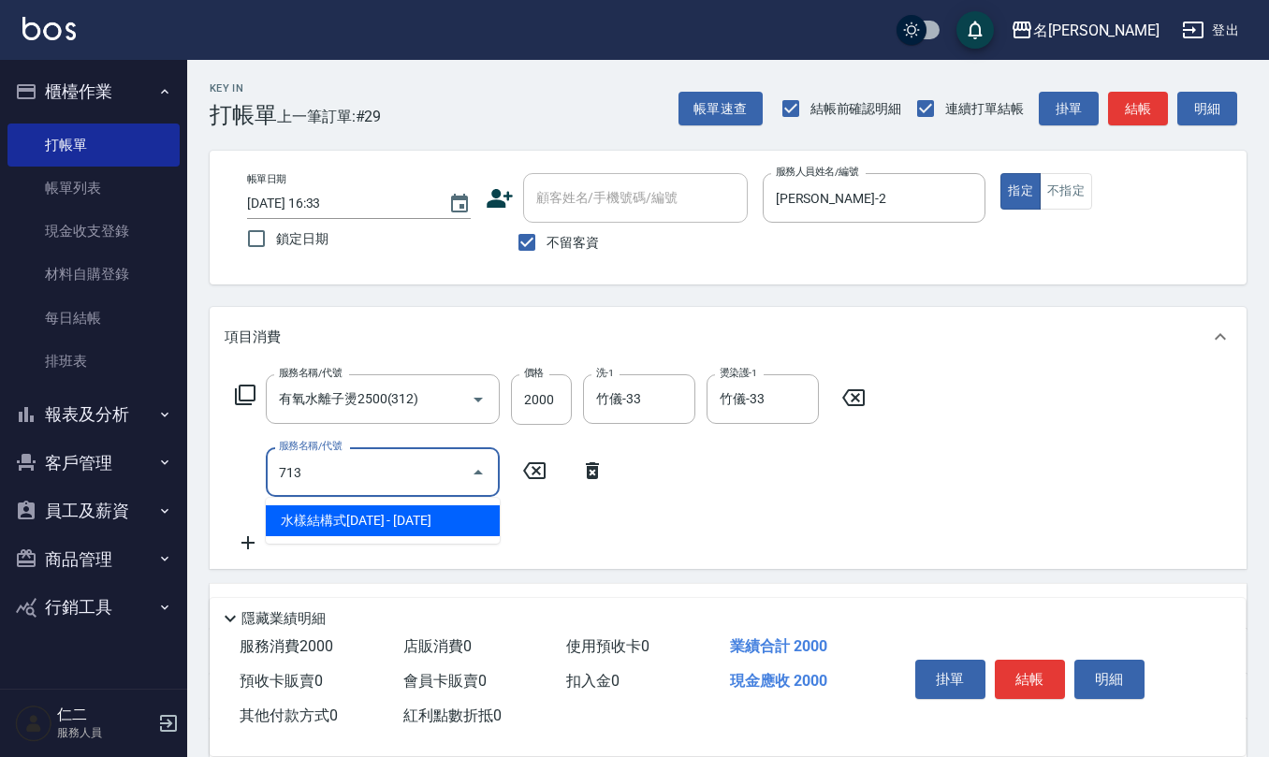
type input "水樣結構式1200(713)"
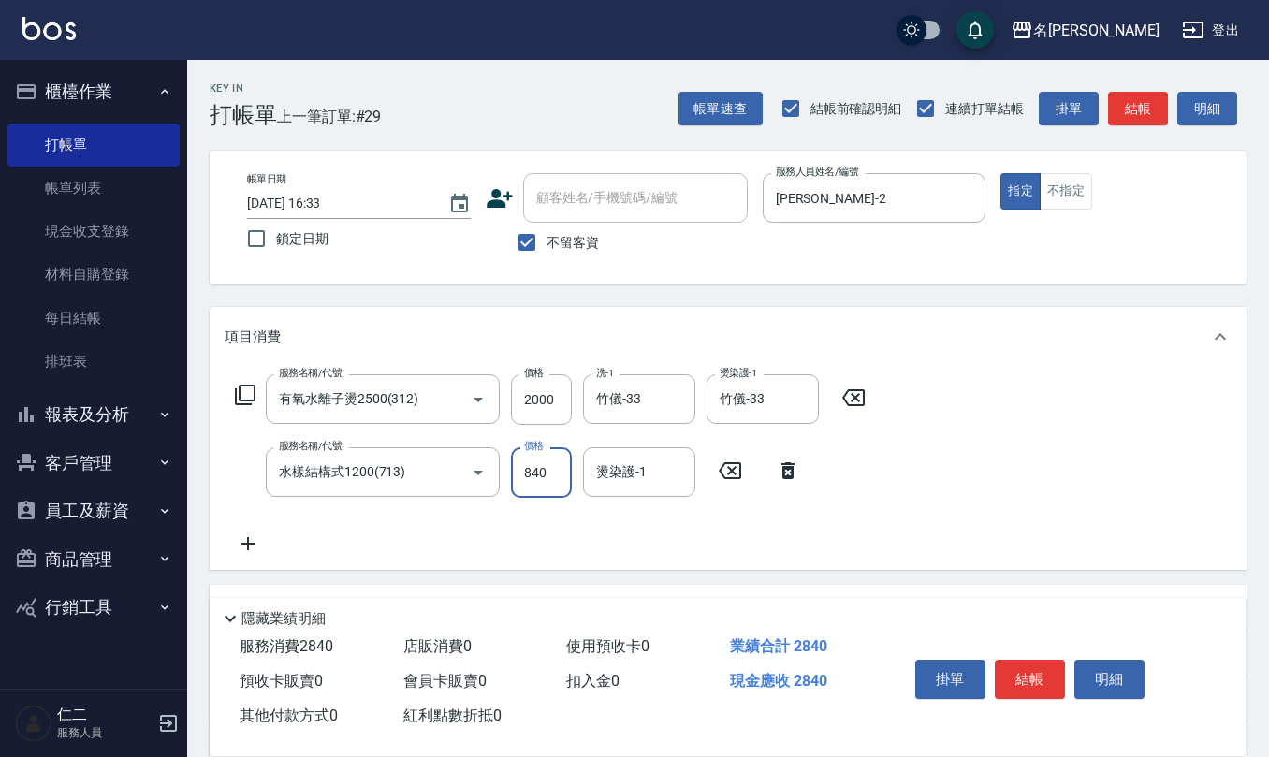
type input "840"
type input "竹儀-33"
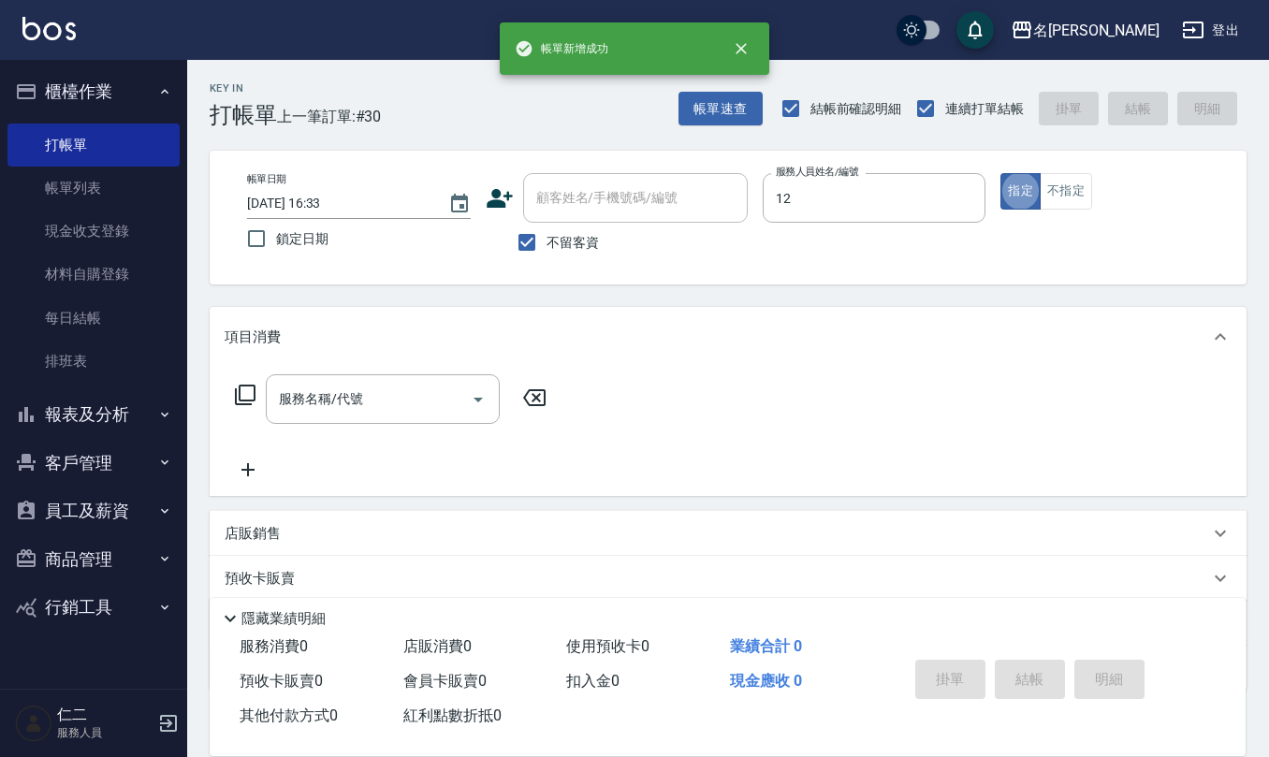
type input "[PERSON_NAME]-12"
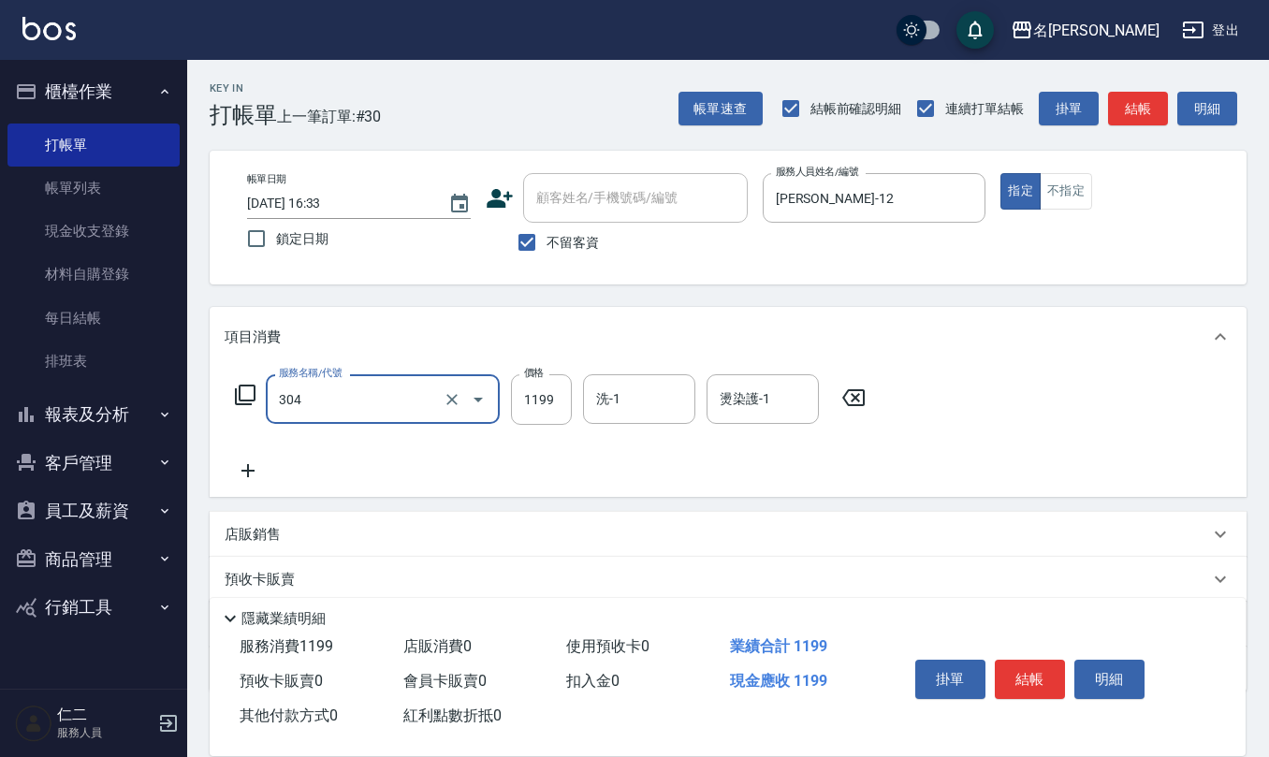
type input "離子燙(特價)(304)"
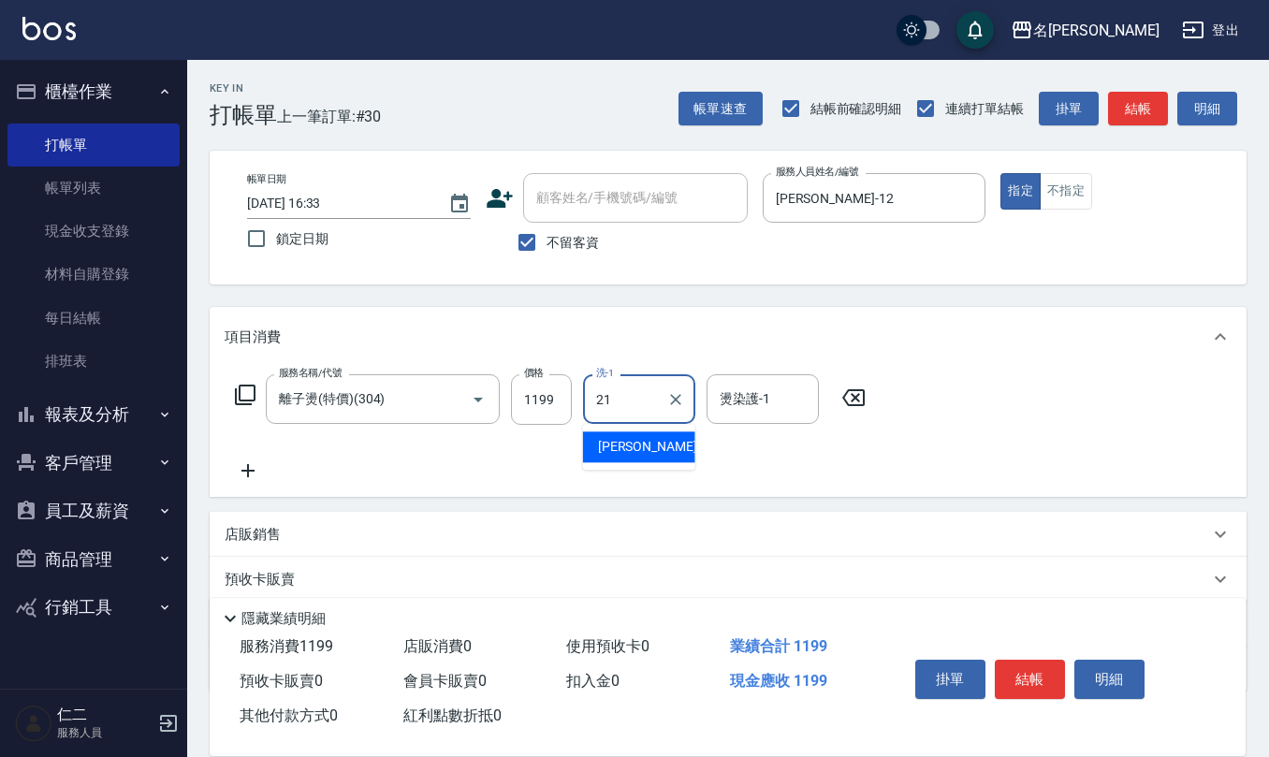
type input "[PERSON_NAME]-21"
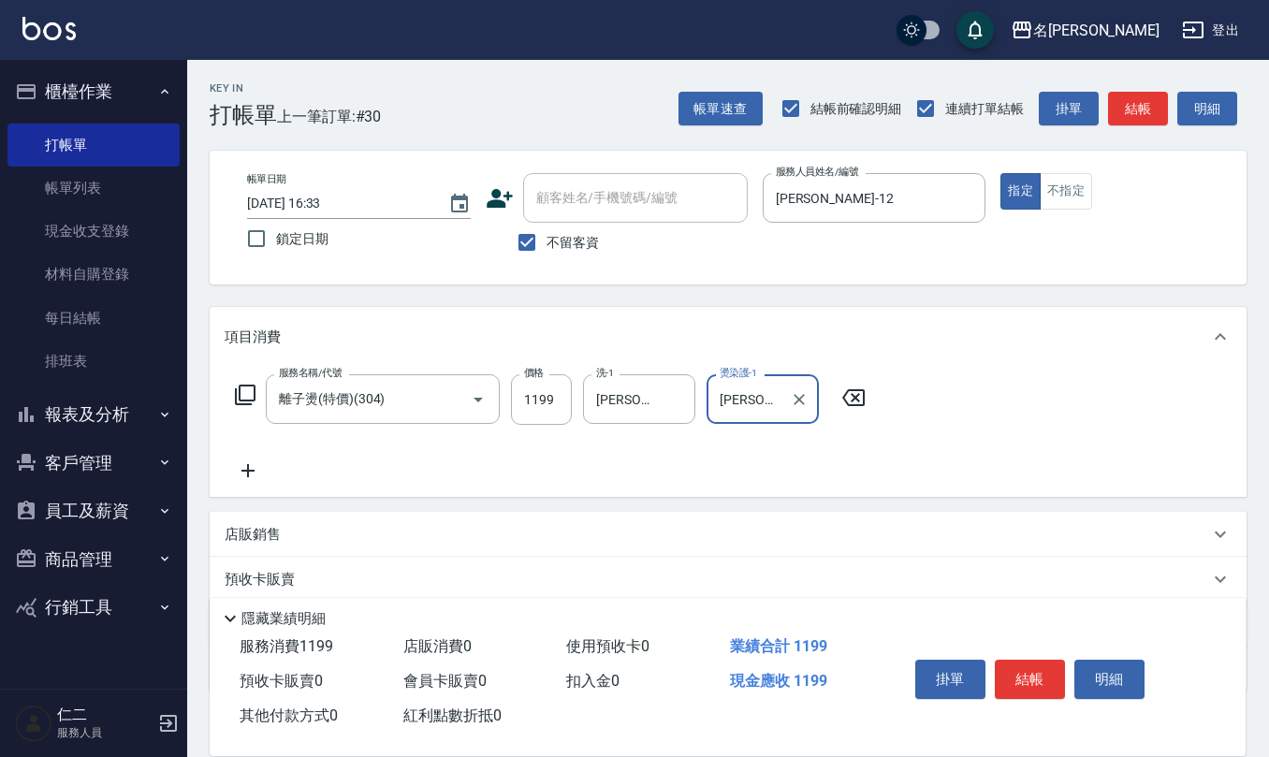
type input "[PERSON_NAME]-21"
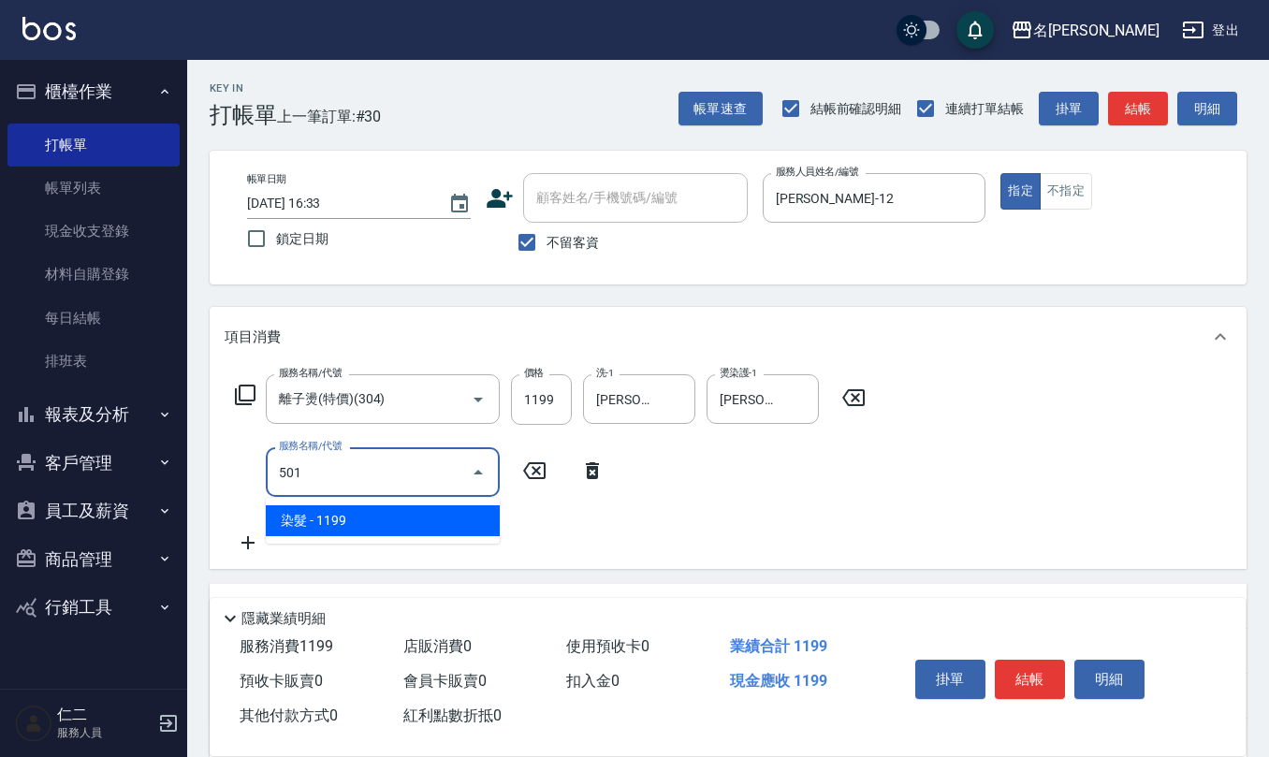
type input "染髮(501)"
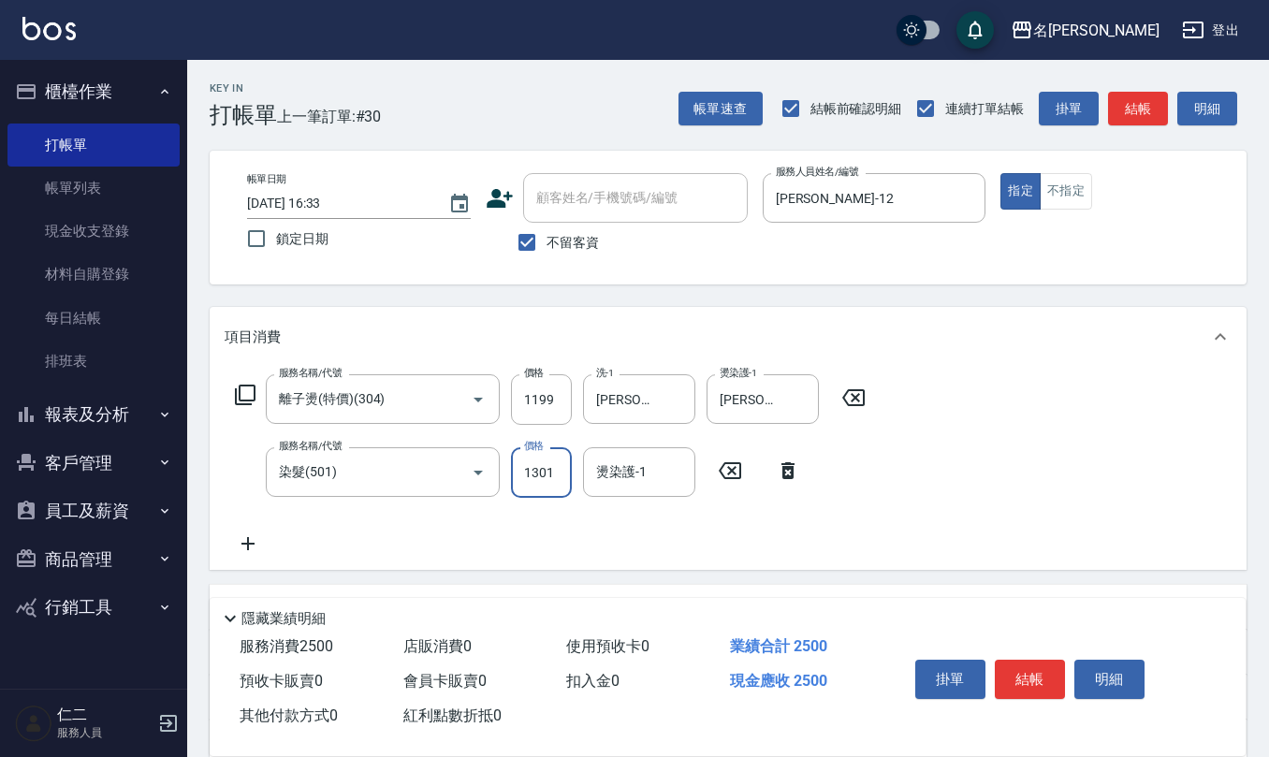
type input "1301"
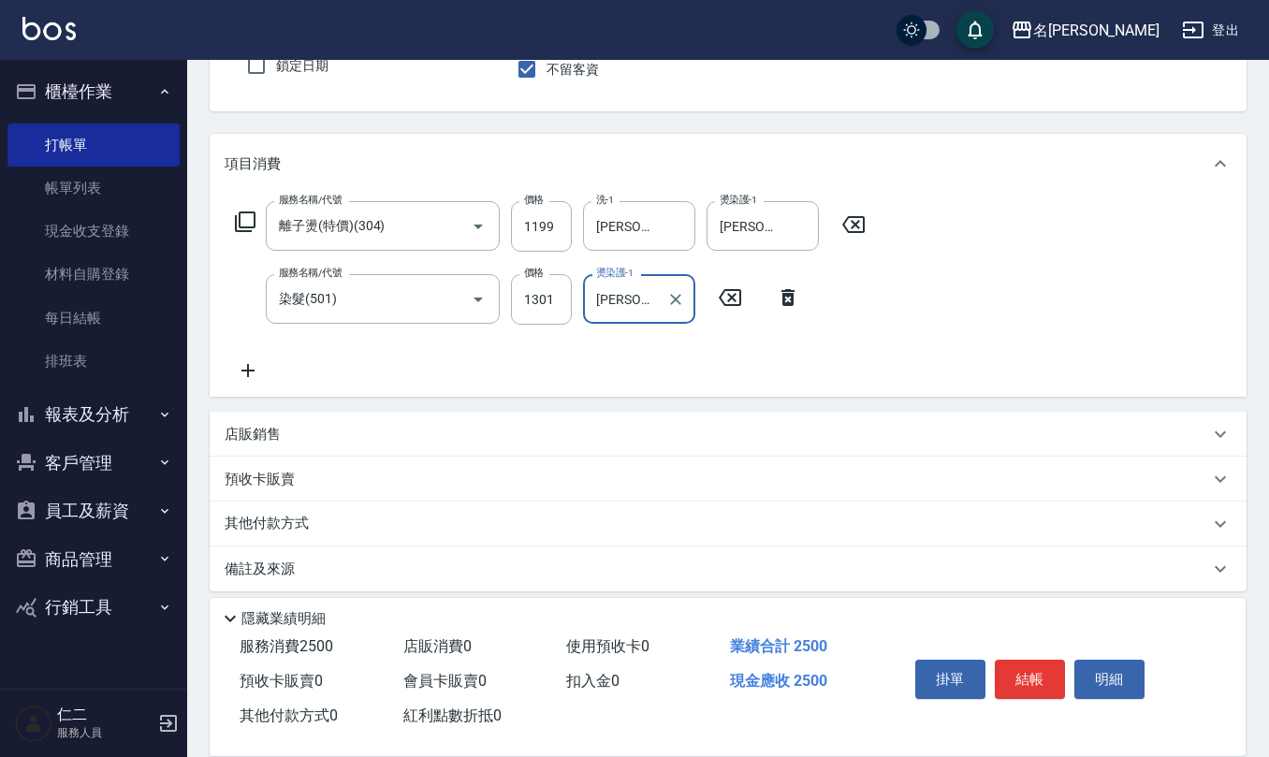
scroll to position [183, 0]
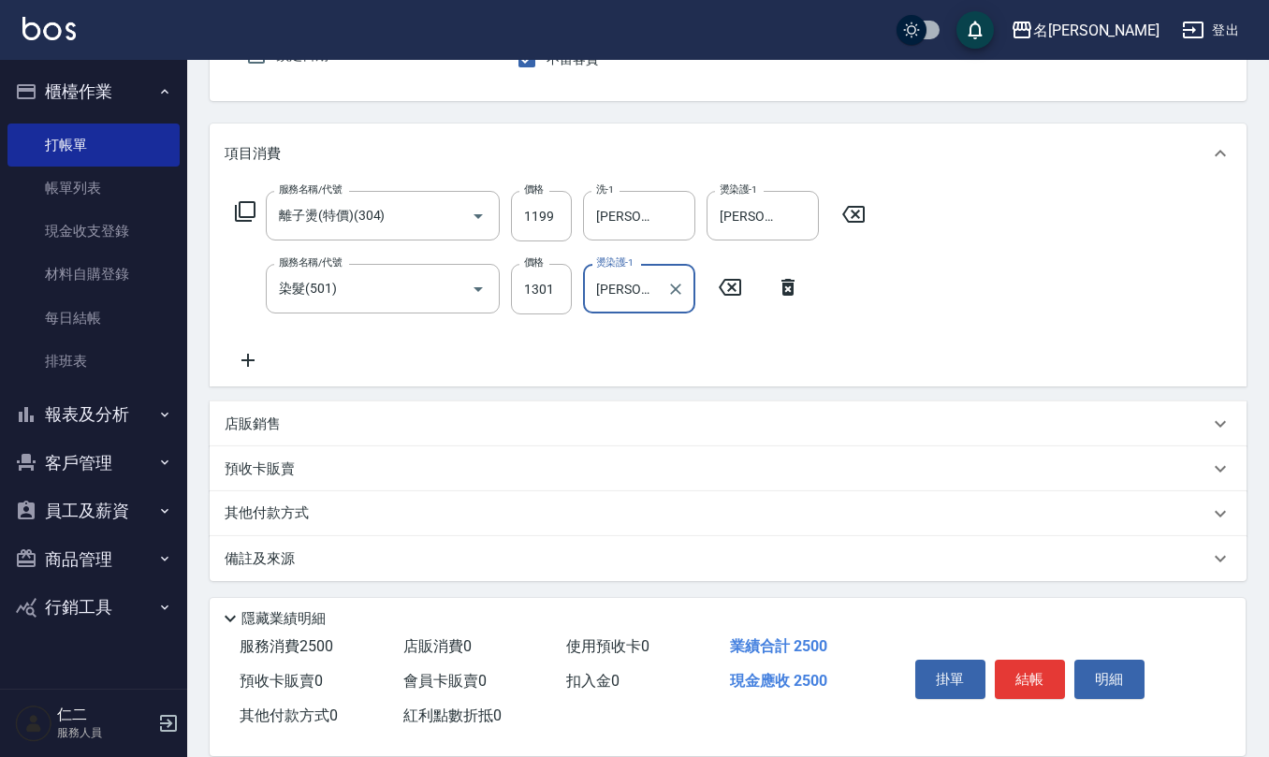
type input "[PERSON_NAME]-21"
click at [279, 554] on p "備註及來源" at bounding box center [260, 559] width 70 height 20
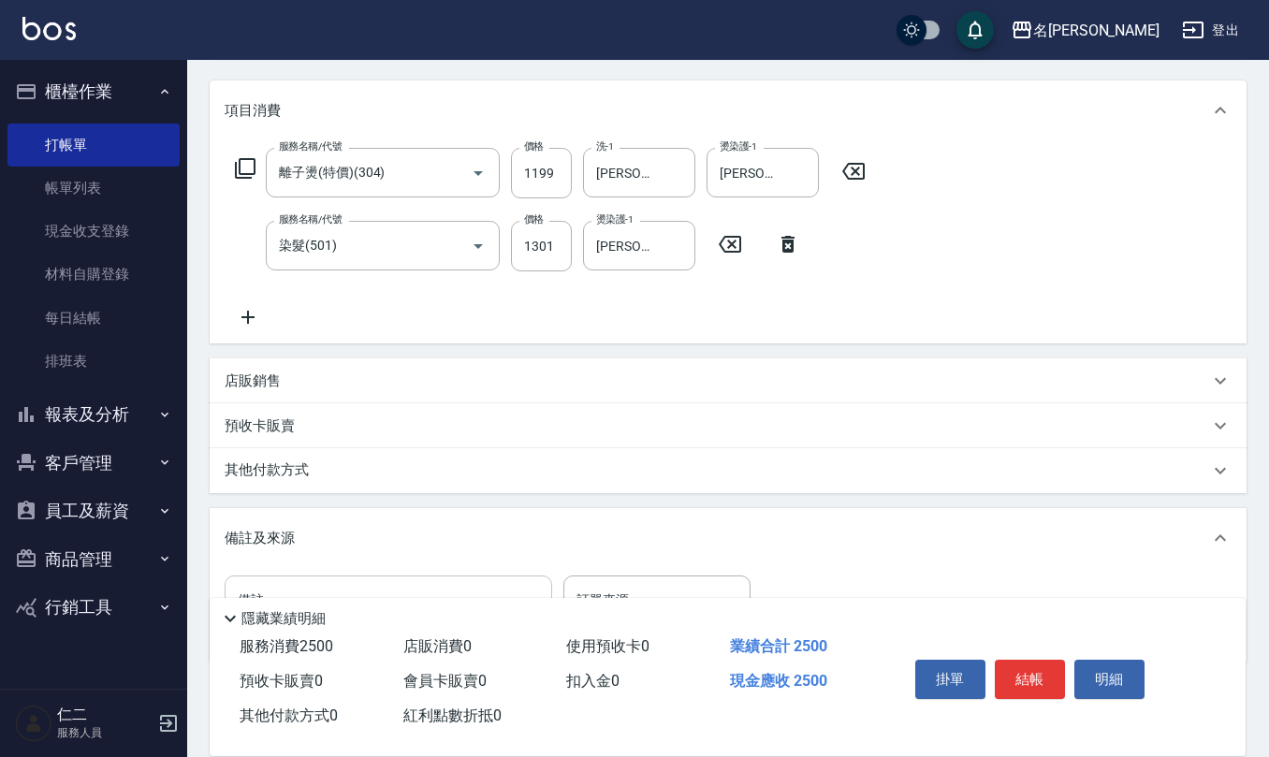
scroll to position [303, 0]
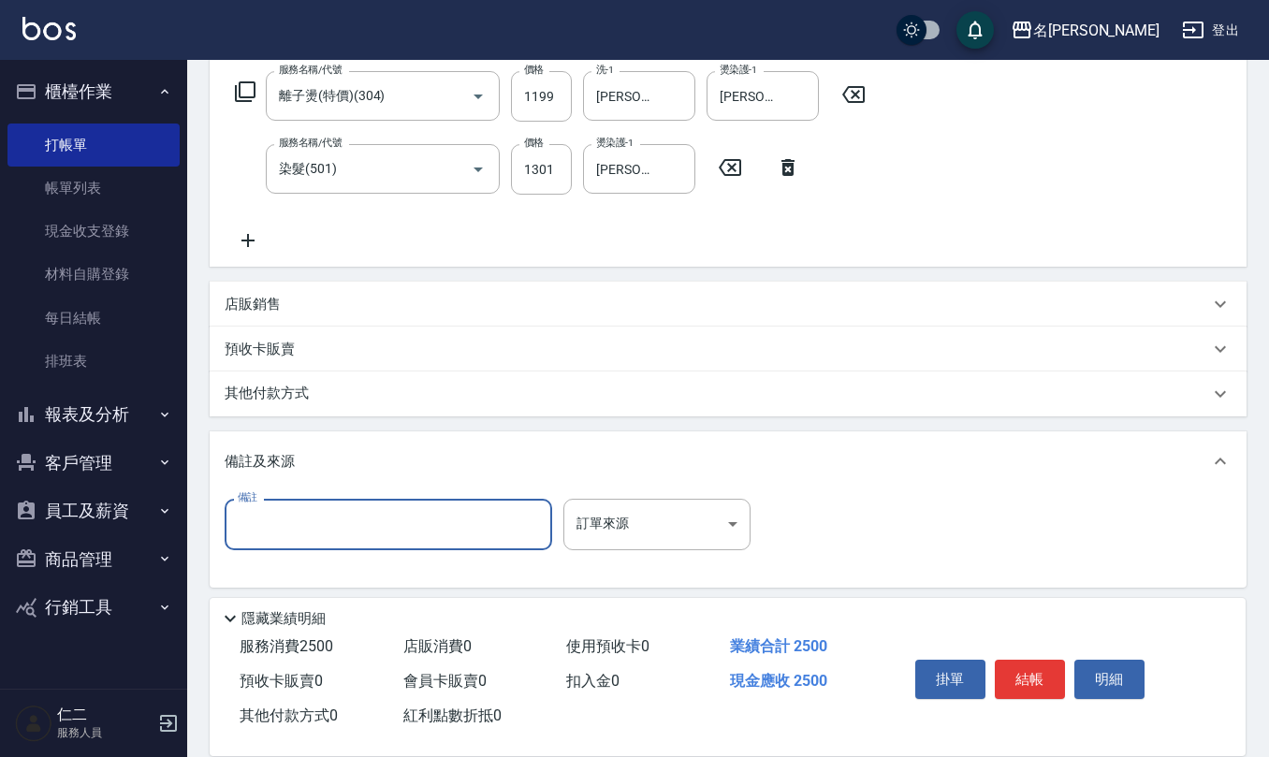
click at [344, 513] on input "備註" at bounding box center [389, 524] width 328 height 51
type input "ㄕ"
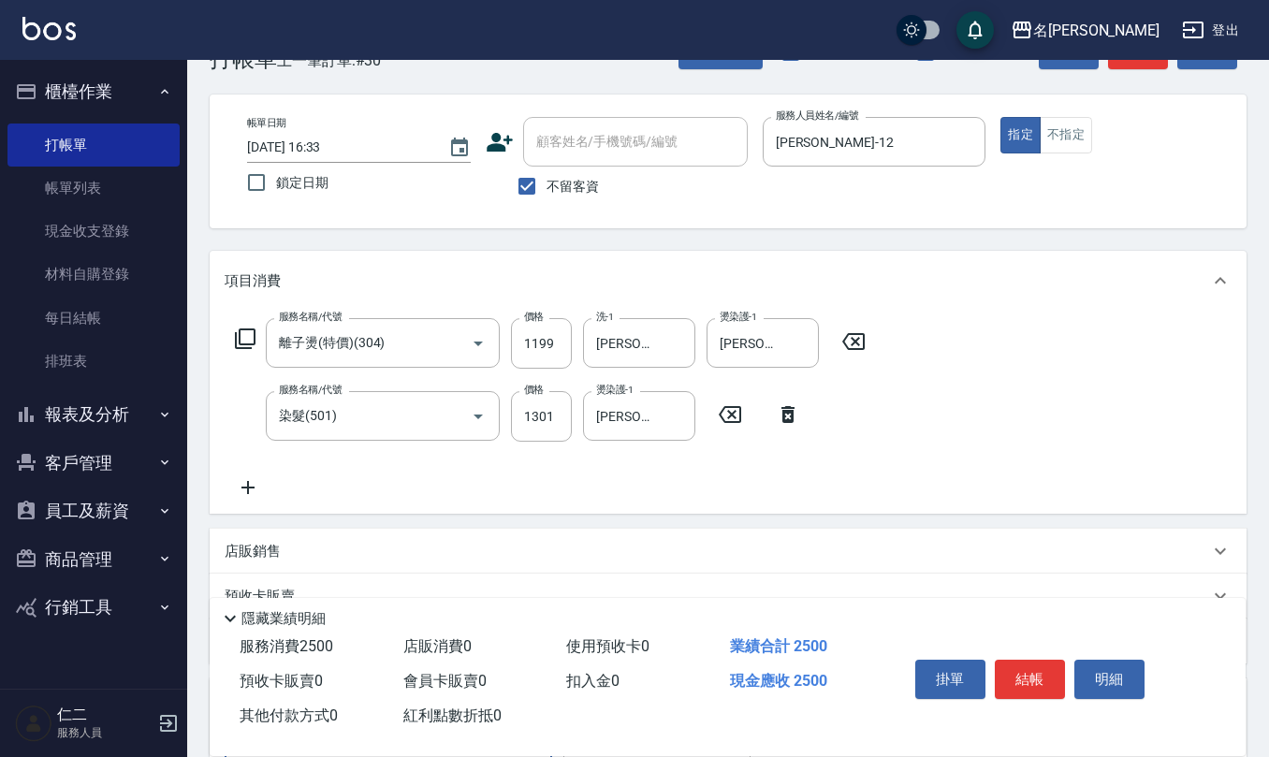
scroll to position [53, 0]
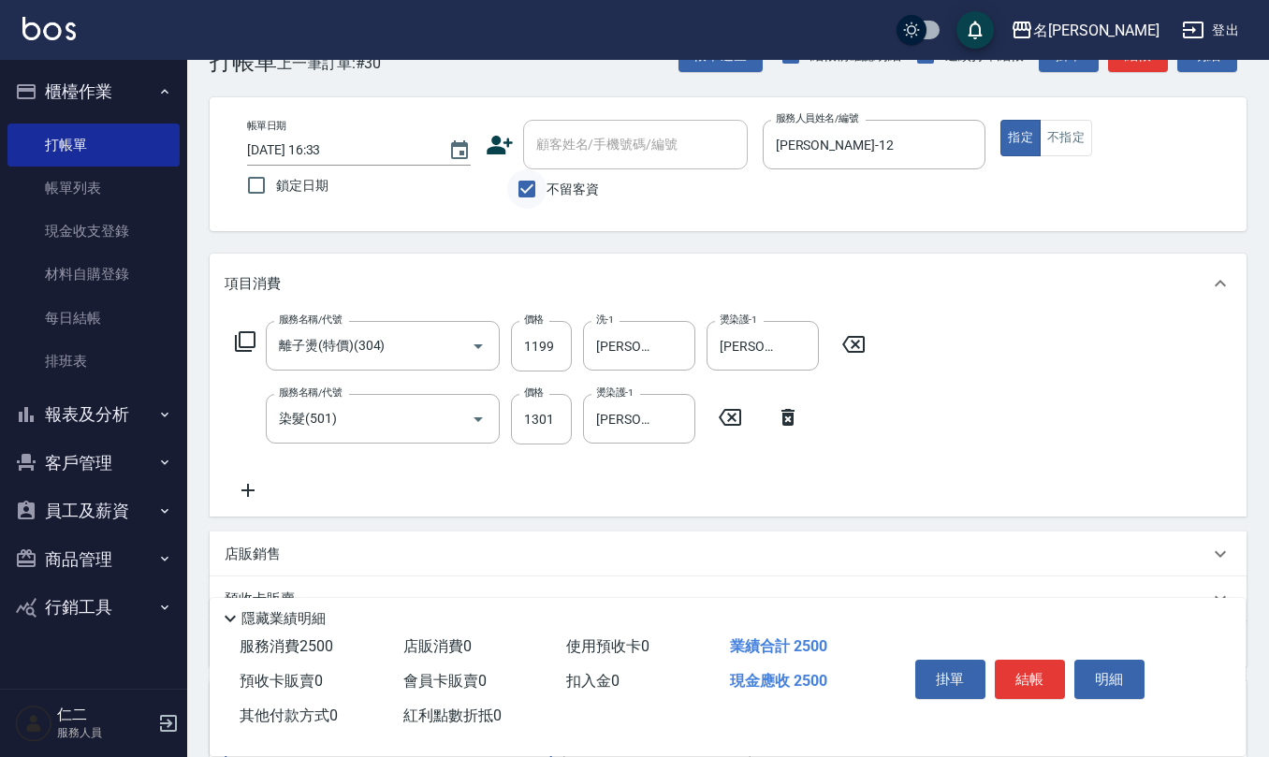
type input "調配p"
click at [525, 170] on input "不留客資" at bounding box center [526, 188] width 39 height 39
checkbox input "false"
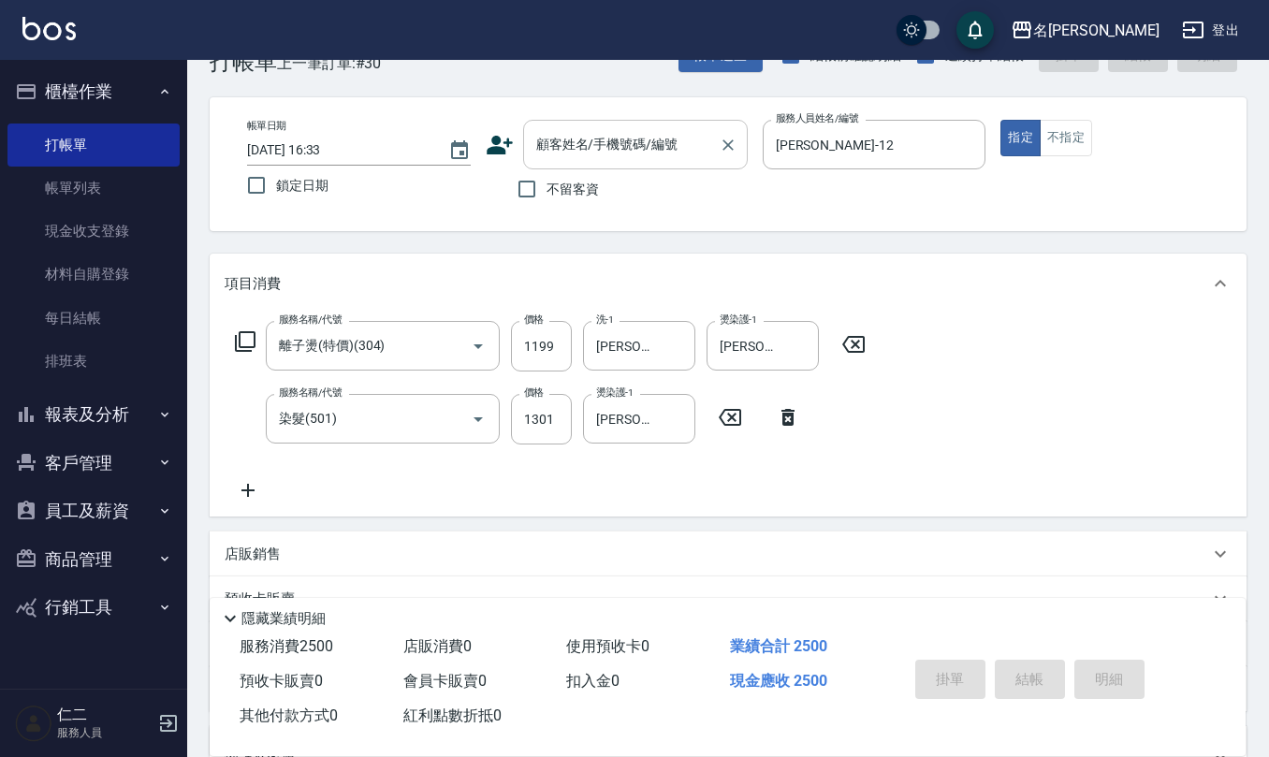
click at [559, 155] on input "顧客姓名/手機號碼/編號" at bounding box center [622, 144] width 180 height 33
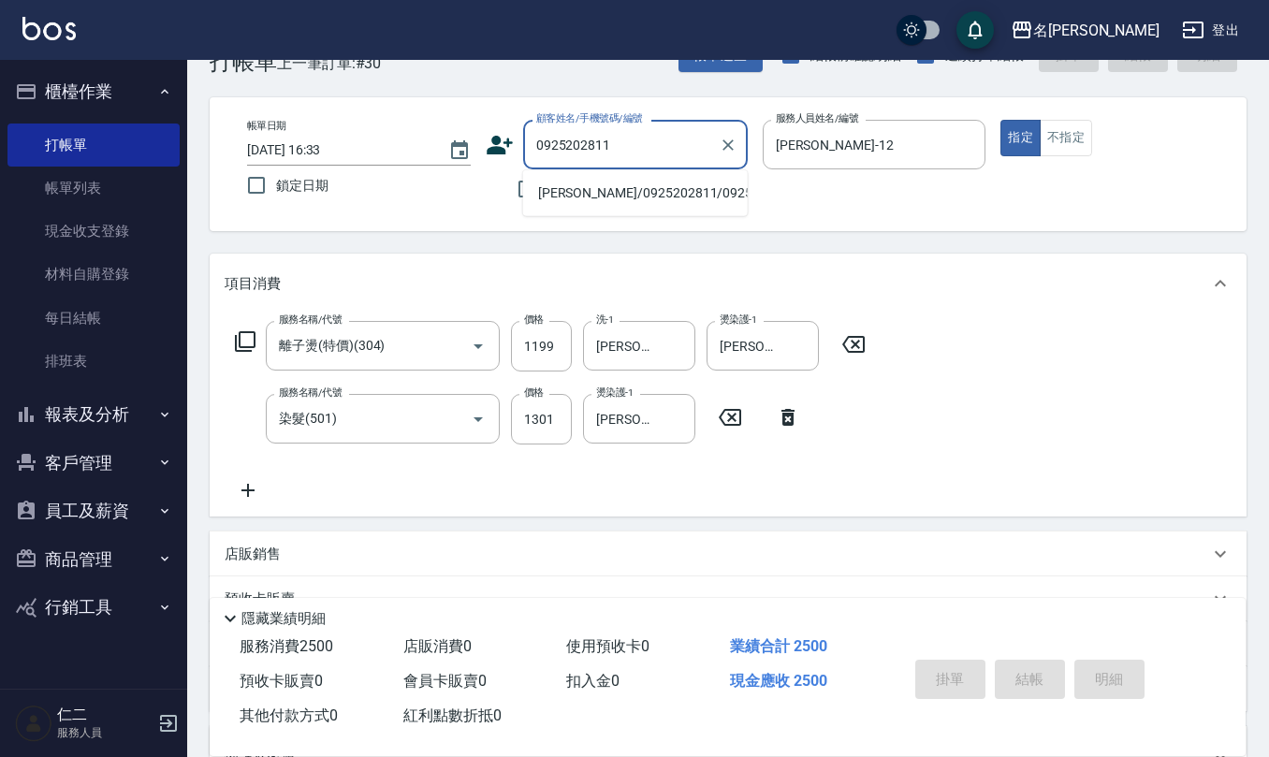
click at [625, 203] on li "[PERSON_NAME]/0925202811/0925202811" at bounding box center [635, 193] width 225 height 31
type input "[PERSON_NAME]/0925202811/0925202811"
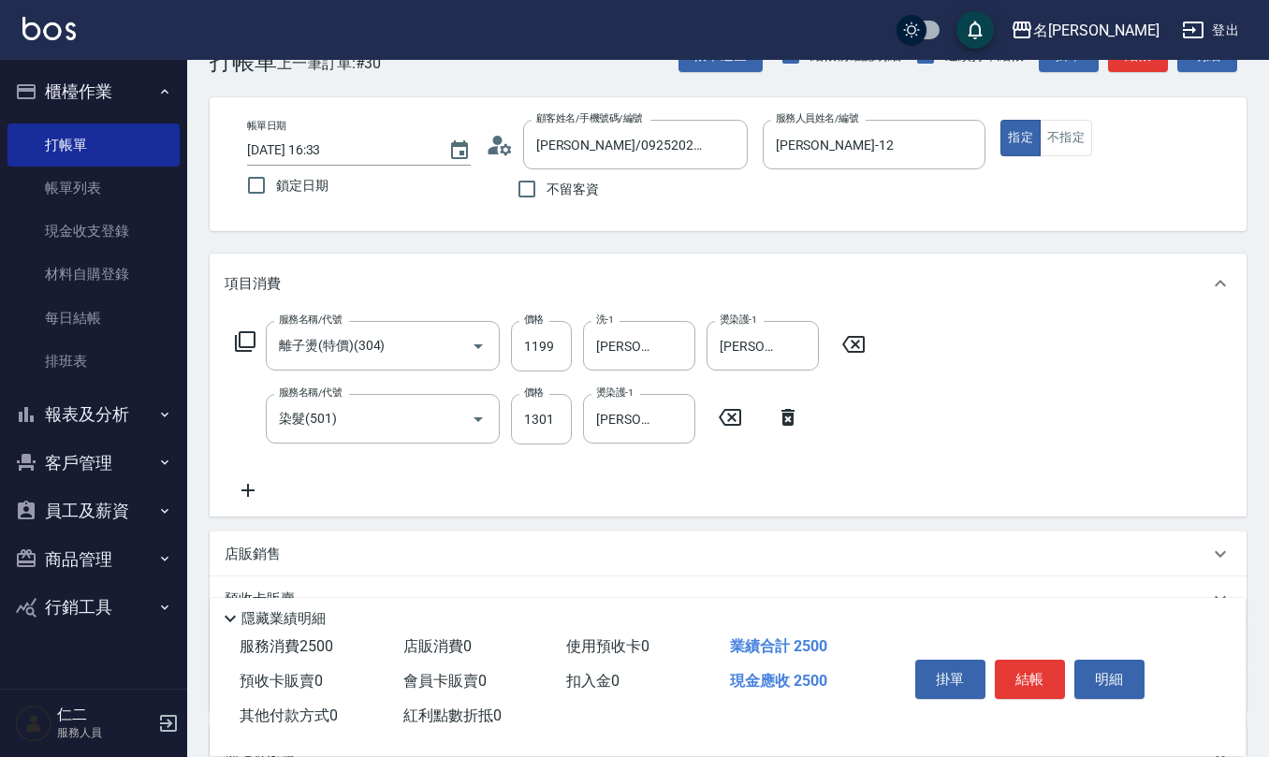
click at [504, 146] on icon at bounding box center [505, 148] width 11 height 11
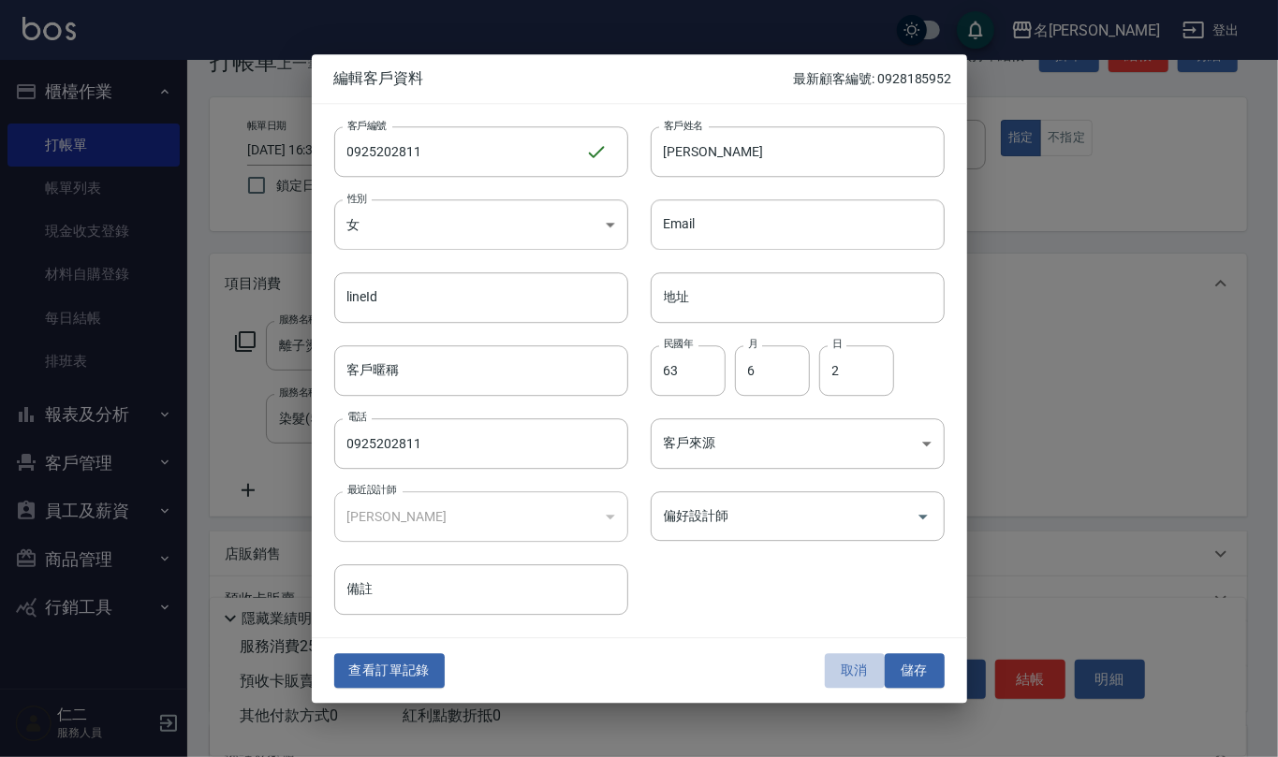
click at [857, 678] on button "取消" at bounding box center [855, 671] width 60 height 35
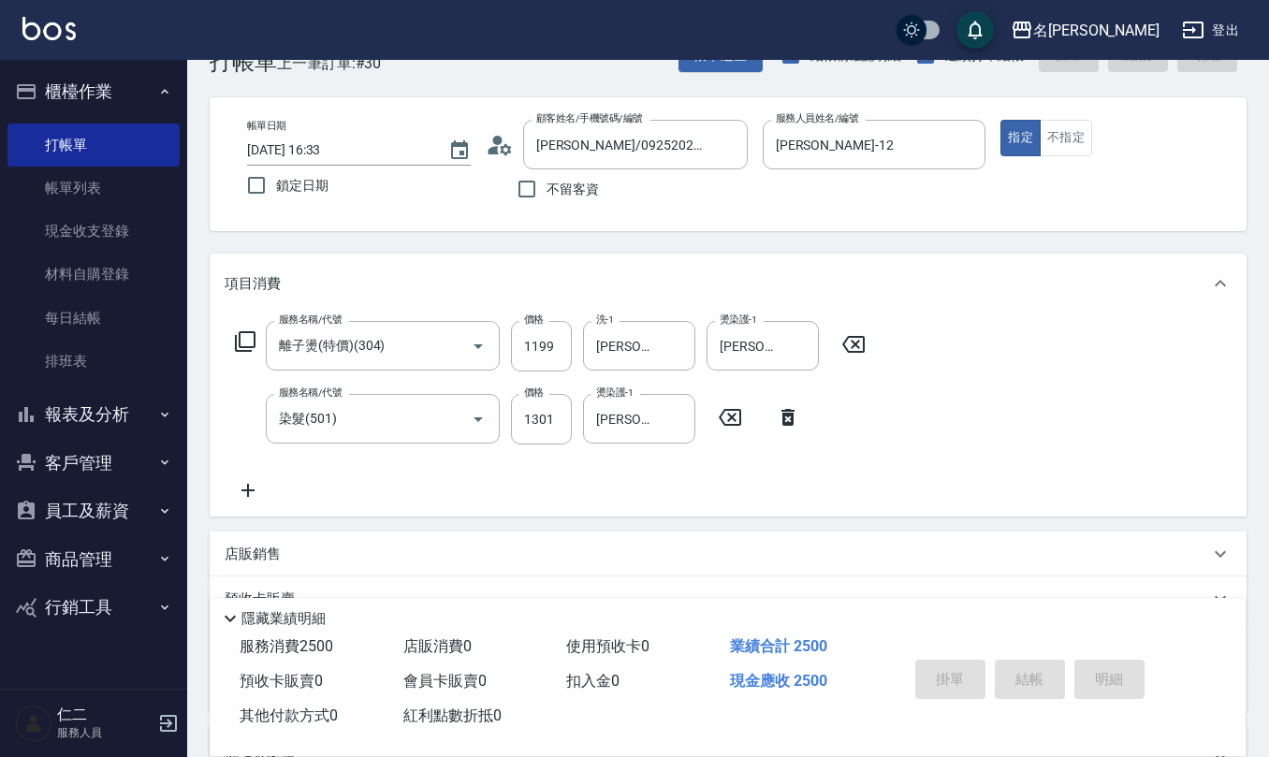
type input "[DATE] 16:34"
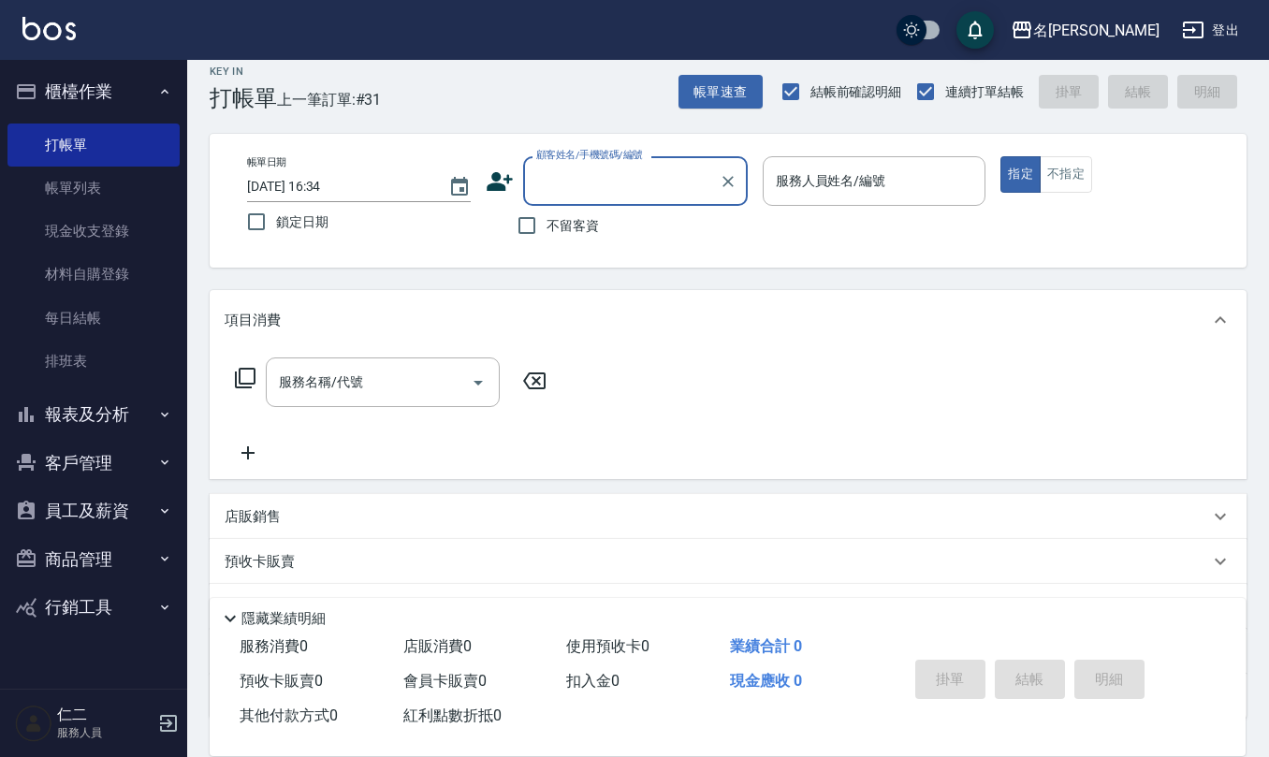
scroll to position [0, 0]
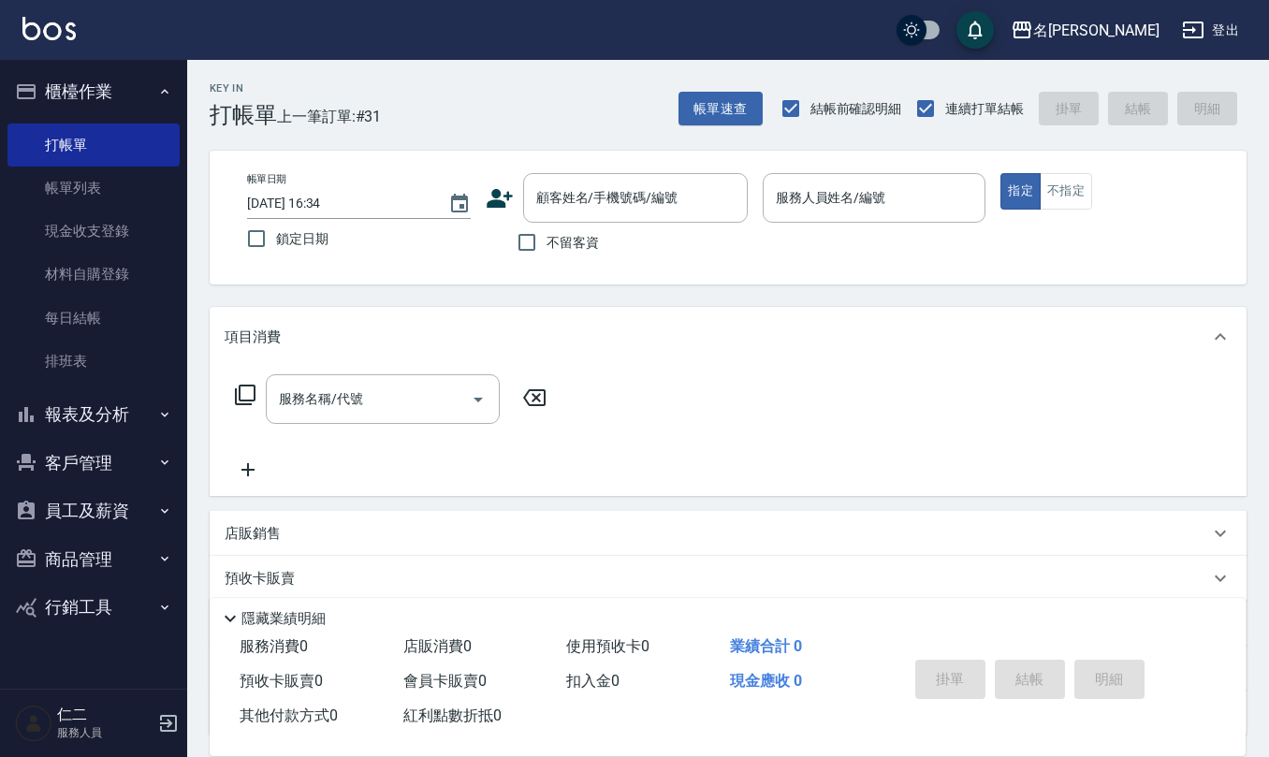
click at [592, 248] on span "不留客資" at bounding box center [573, 243] width 52 height 20
click at [547, 248] on input "不留客資" at bounding box center [526, 242] width 39 height 39
checkbox input "true"
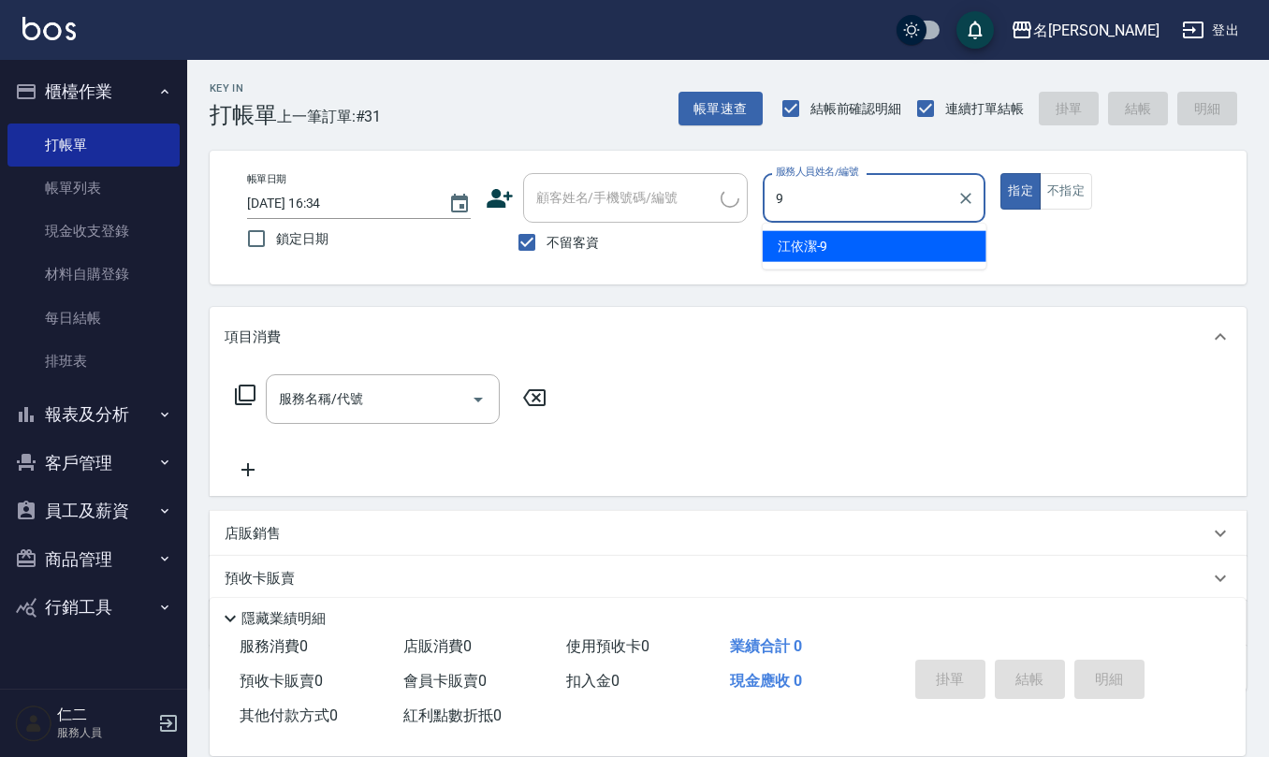
type input "[PERSON_NAME]-9"
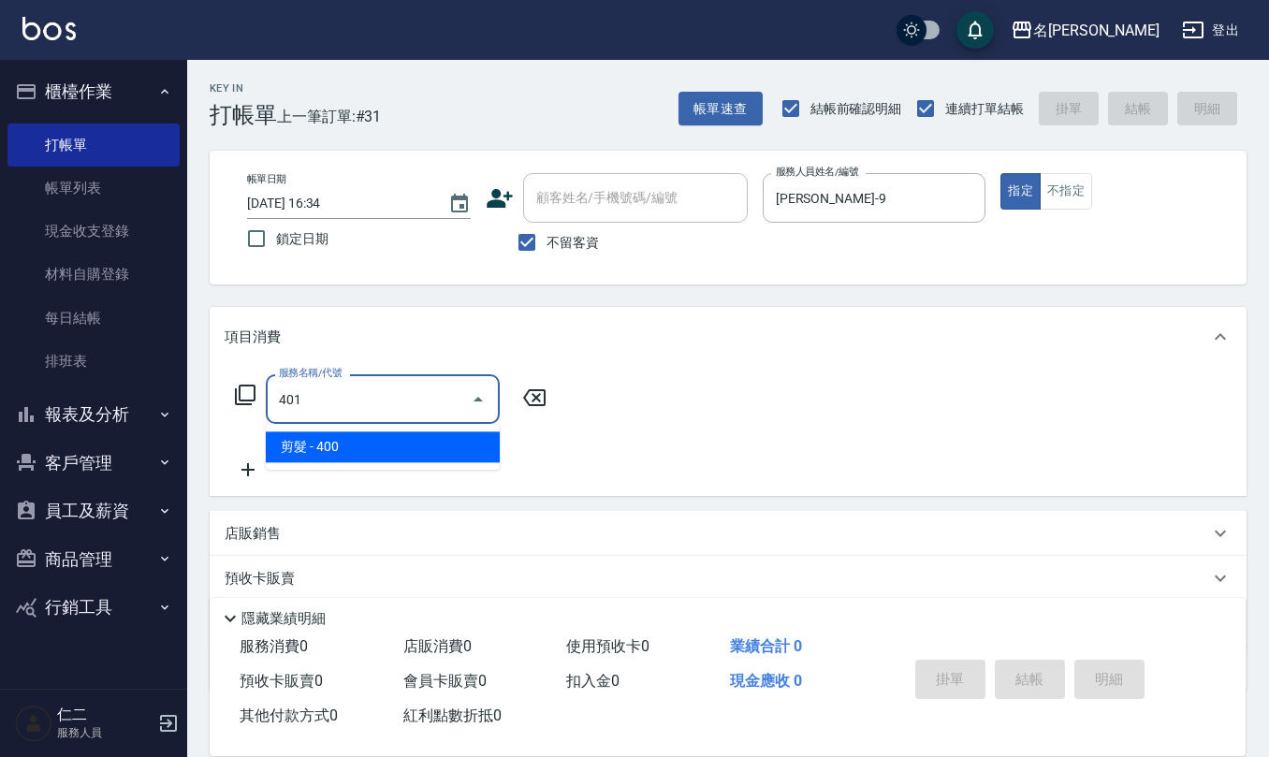
type input "剪髮(401)"
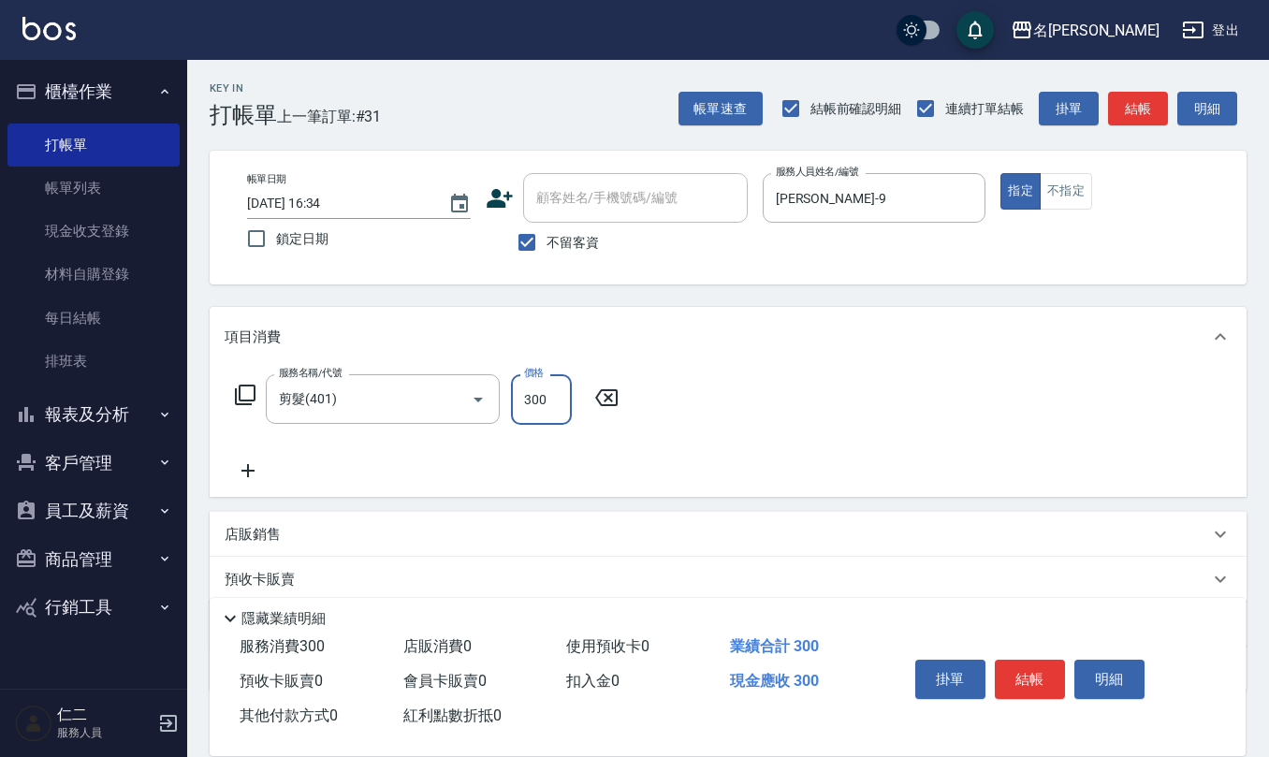
type input "300"
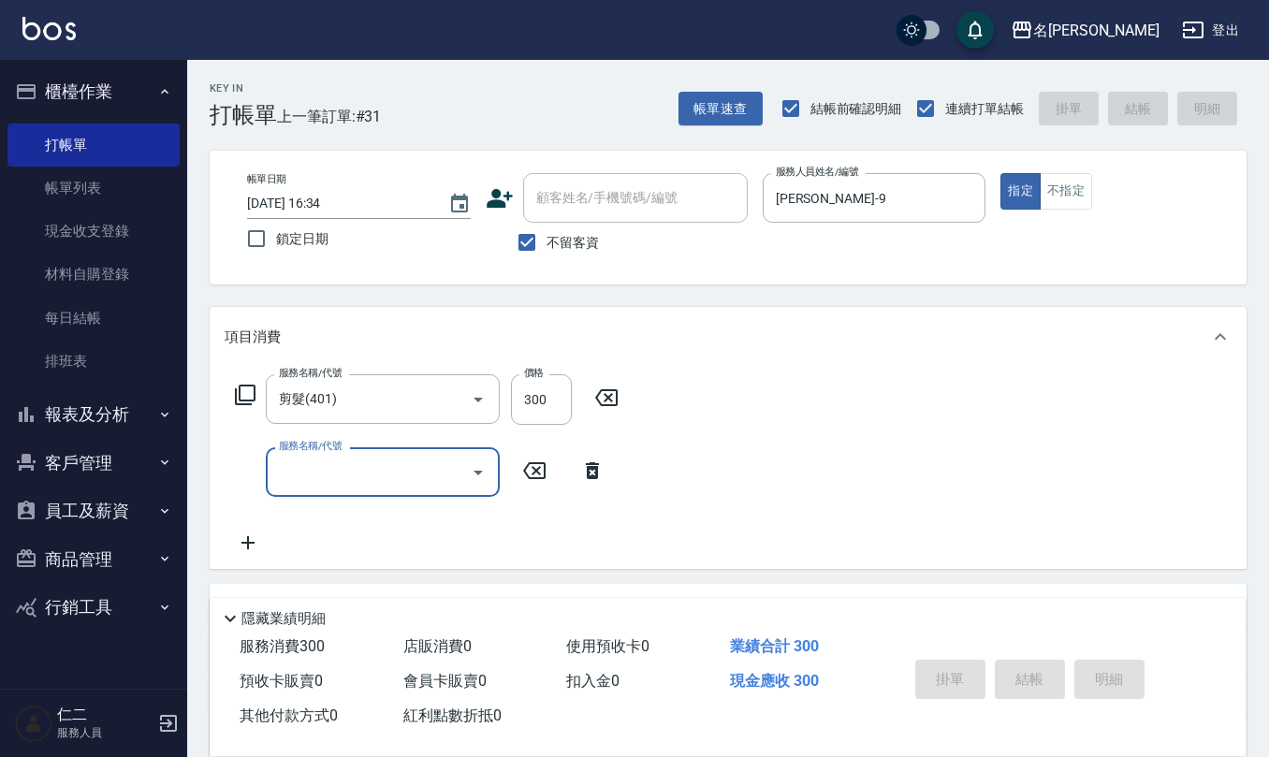
type input "[DATE] 16:35"
